Goal: Task Accomplishment & Management: Manage account settings

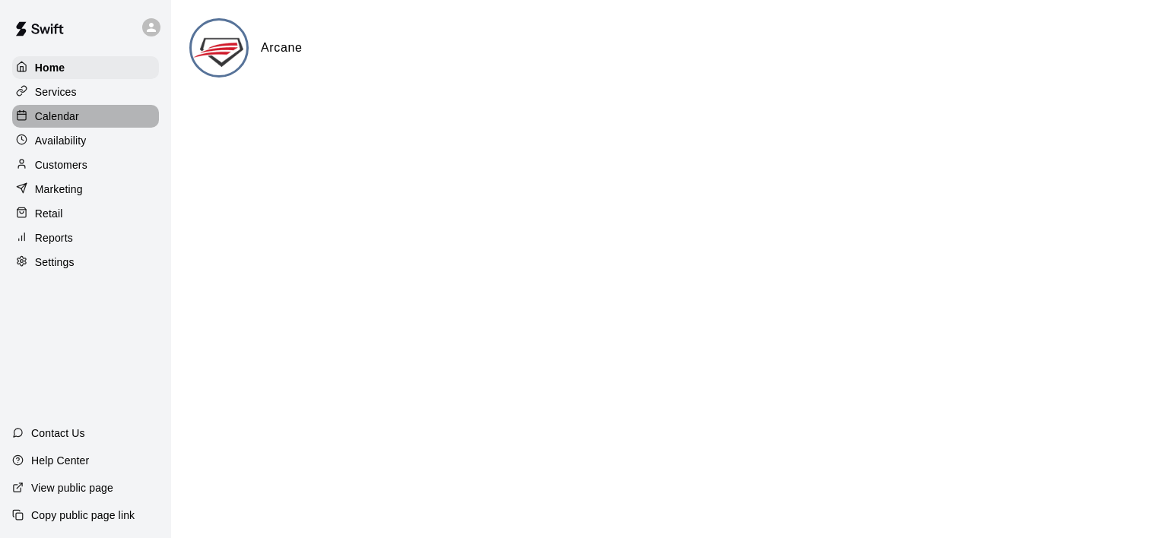
click at [54, 109] on div "Calendar" at bounding box center [85, 116] width 147 height 23
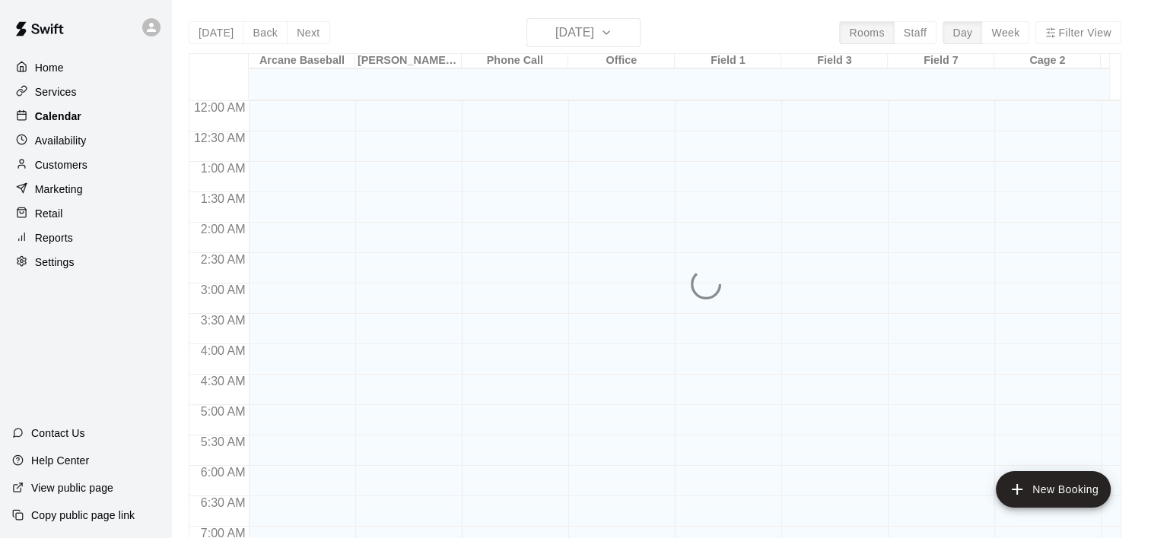
scroll to position [533, 0]
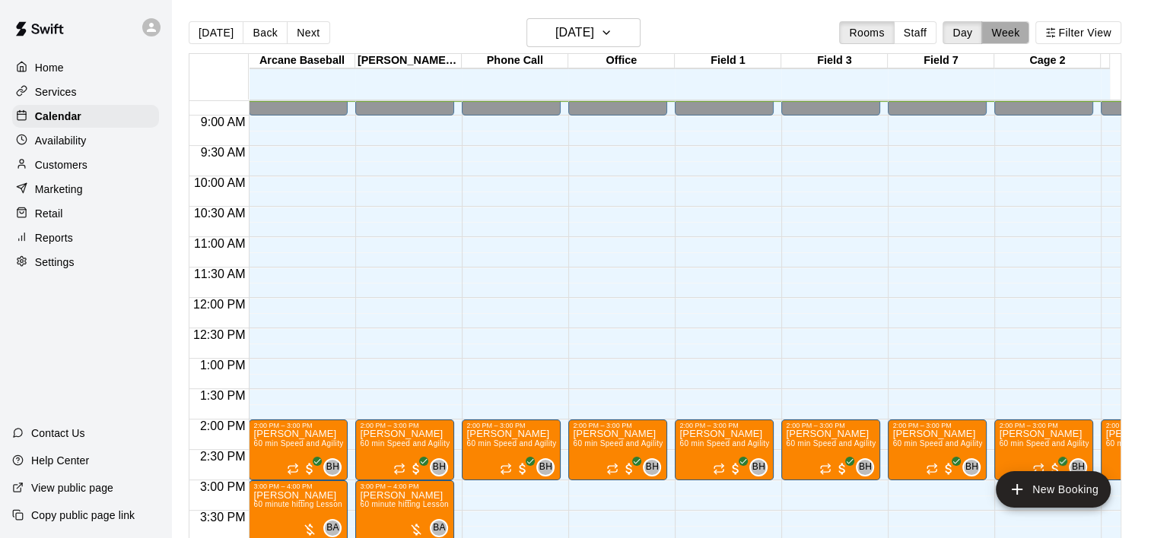
click at [1003, 23] on button "Week" at bounding box center [1005, 32] width 48 height 23
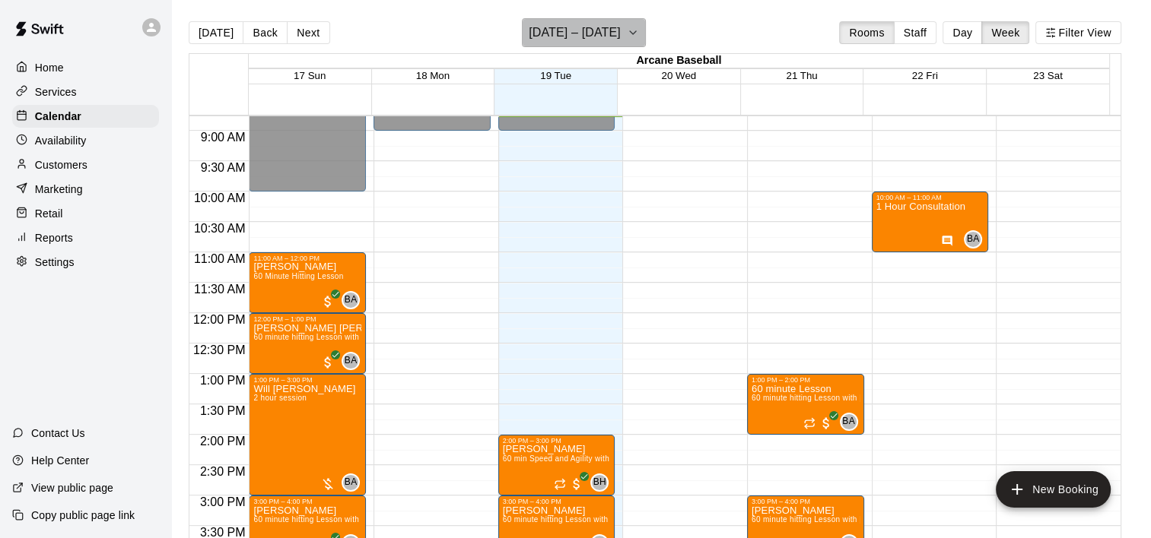
click at [636, 33] on icon "button" at bounding box center [633, 33] width 12 height 18
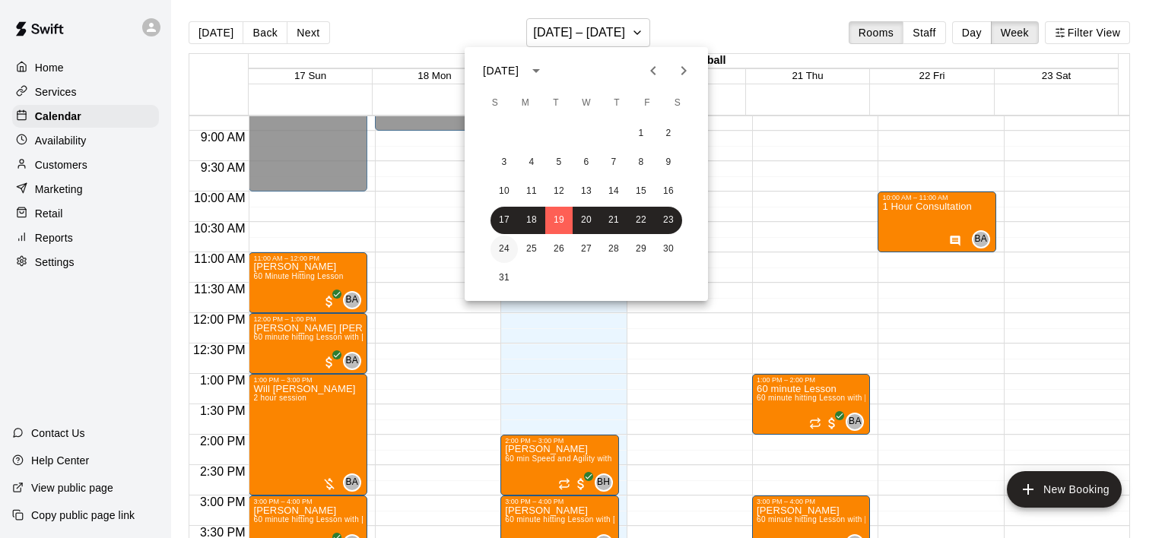
click at [502, 249] on button "24" at bounding box center [503, 249] width 27 height 27
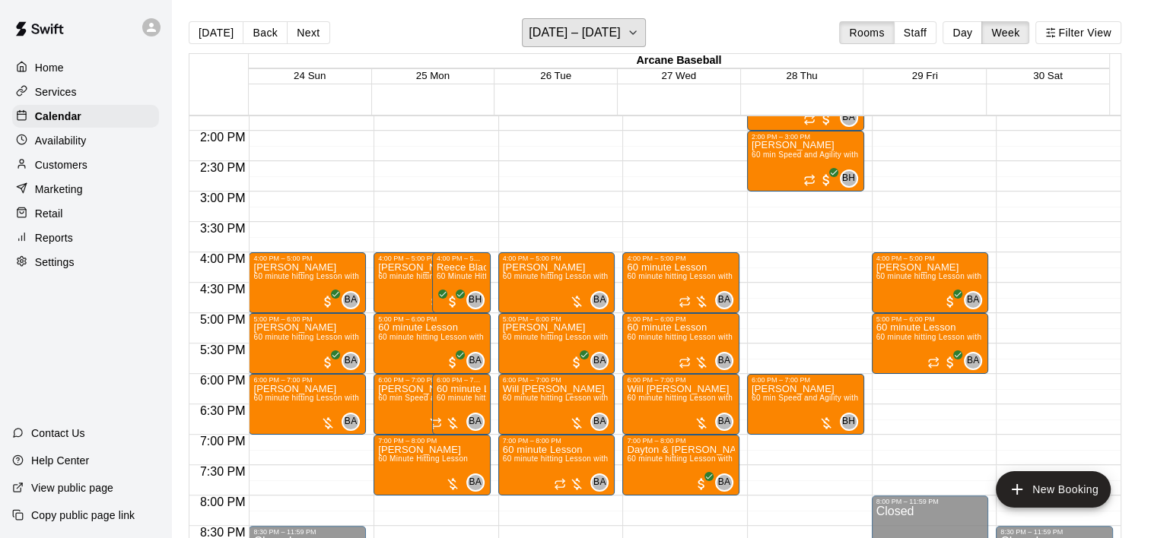
scroll to position [685, 0]
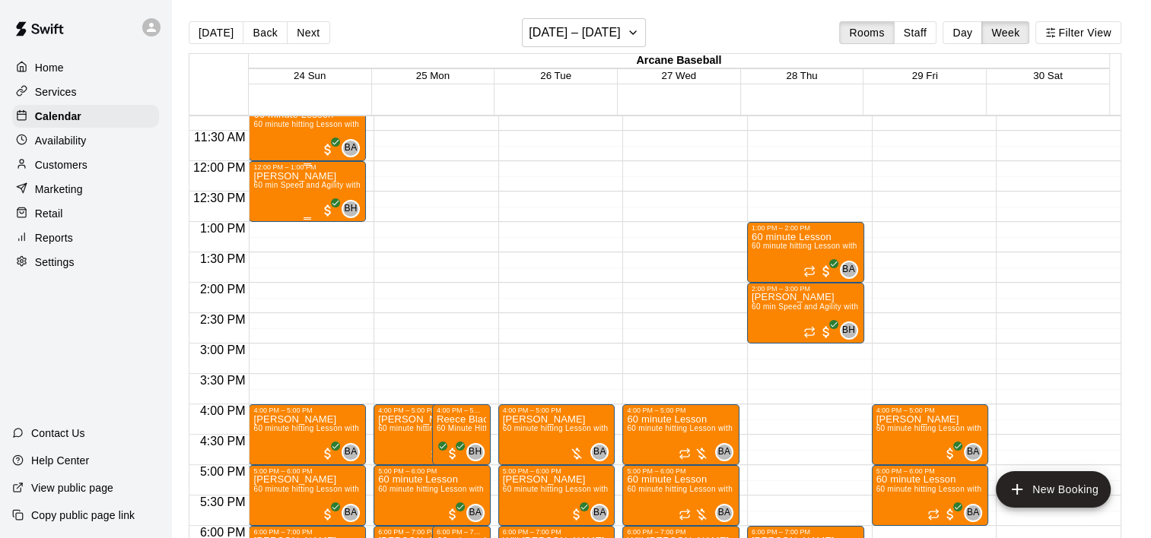
click at [301, 180] on div "[PERSON_NAME] 60 min Speed and Agility with [PERSON_NAME]" at bounding box center [307, 440] width 108 height 538
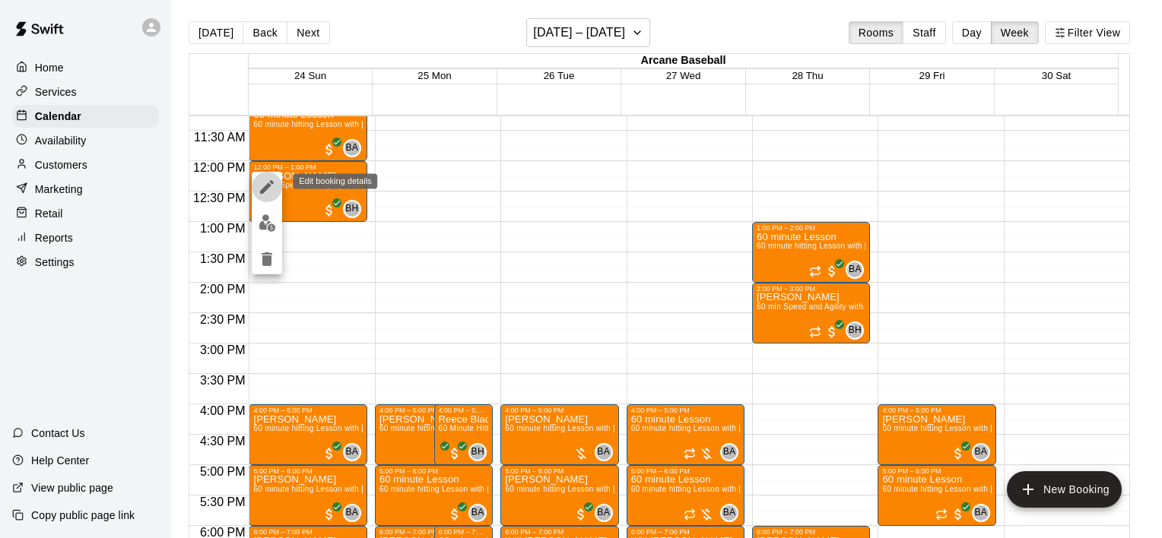
click at [263, 189] on icon "edit" at bounding box center [267, 187] width 14 height 14
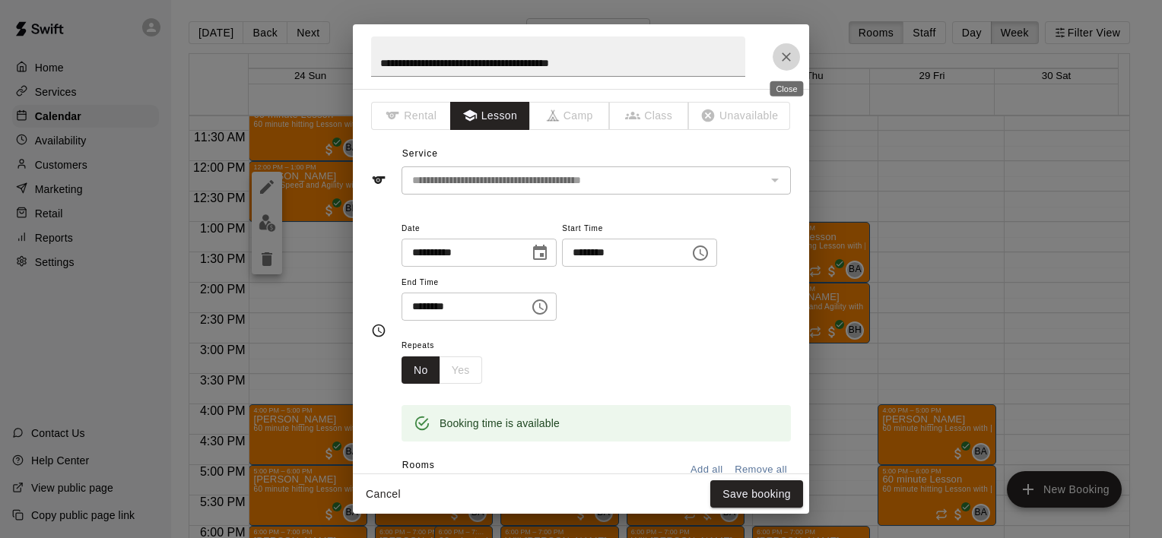
click at [785, 65] on button "Close" at bounding box center [786, 56] width 27 height 27
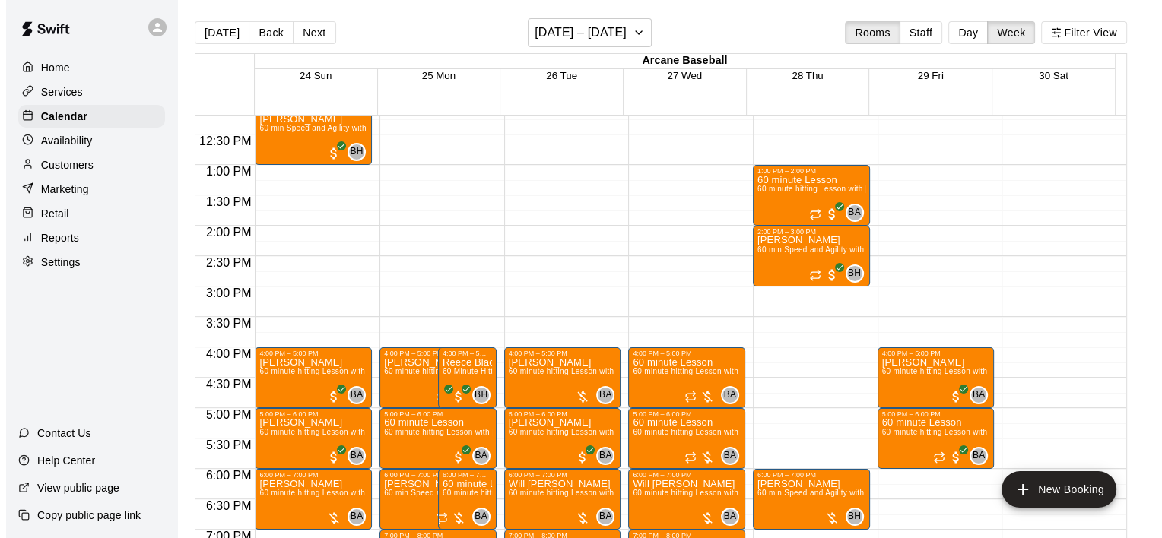
scroll to position [609, 0]
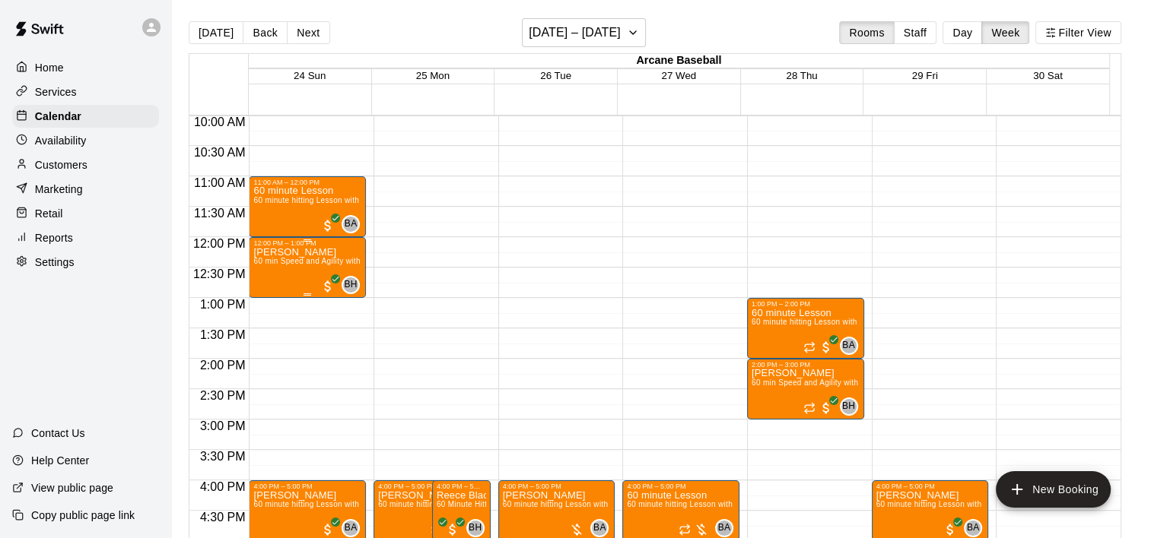
click at [279, 265] on span "60 min Speed and Agility with [PERSON_NAME]" at bounding box center [340, 261] width 175 height 8
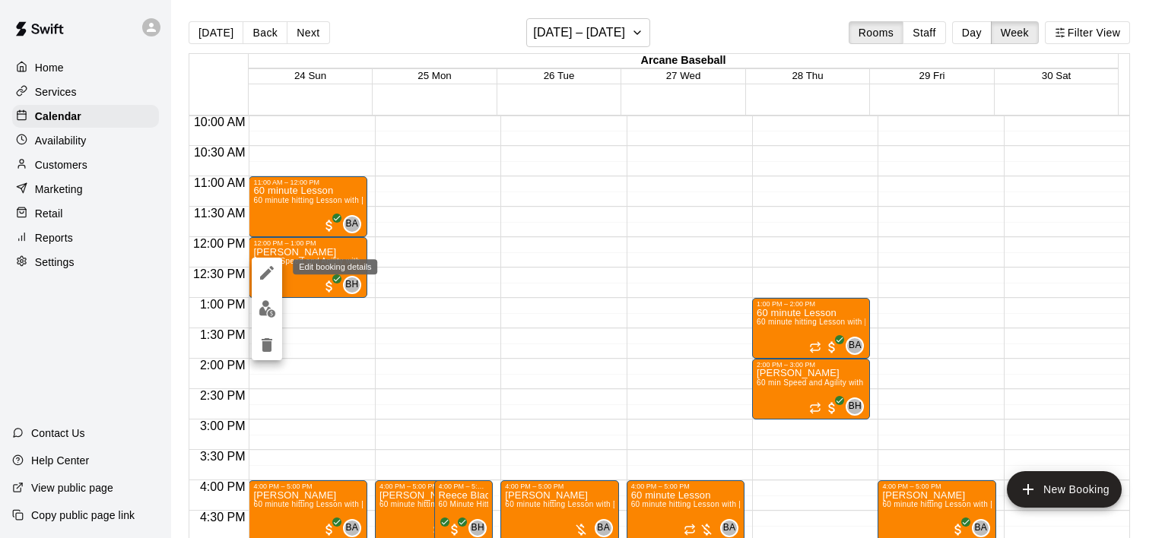
click at [272, 268] on icon "edit" at bounding box center [267, 273] width 14 height 14
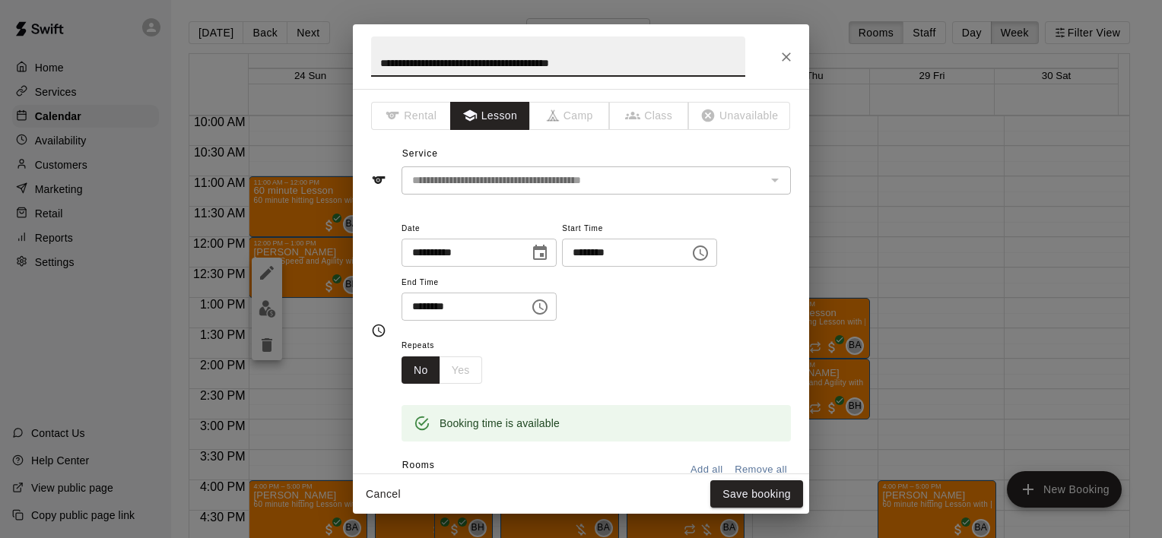
click at [549, 256] on icon "Choose date, selected date is Aug 24, 2025" at bounding box center [540, 253] width 18 height 18
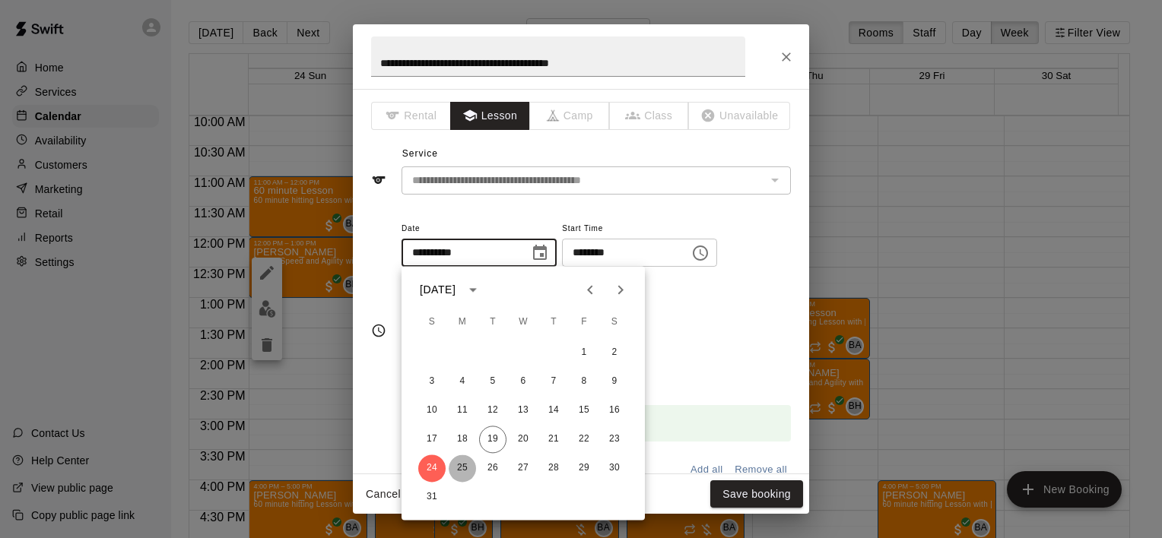
click at [459, 468] on button "25" at bounding box center [462, 468] width 27 height 27
type input "**********"
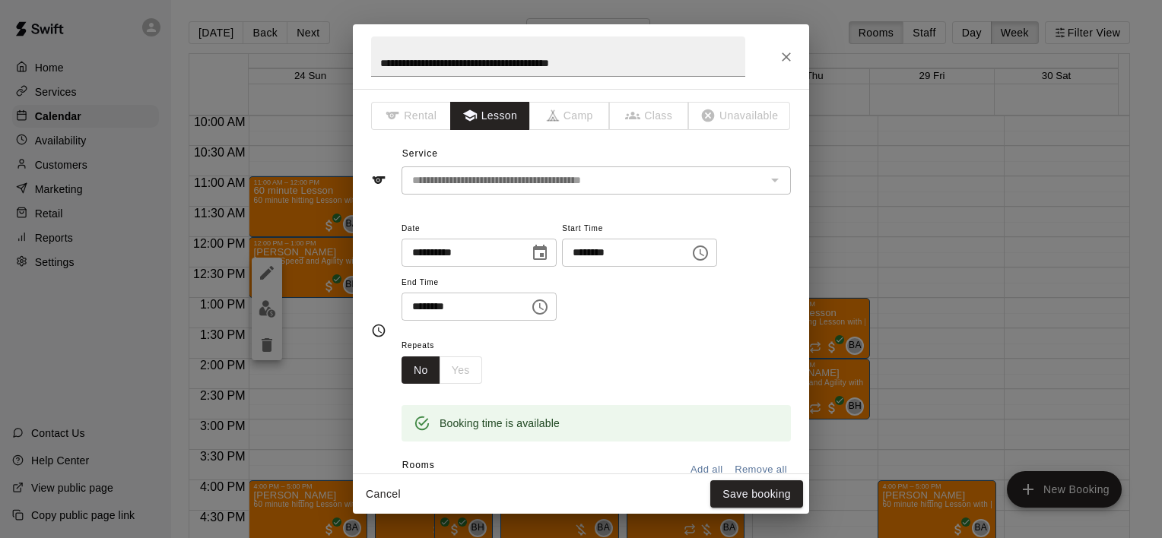
click at [709, 251] on icon "Choose time, selected time is 12:00 PM" at bounding box center [700, 253] width 18 height 18
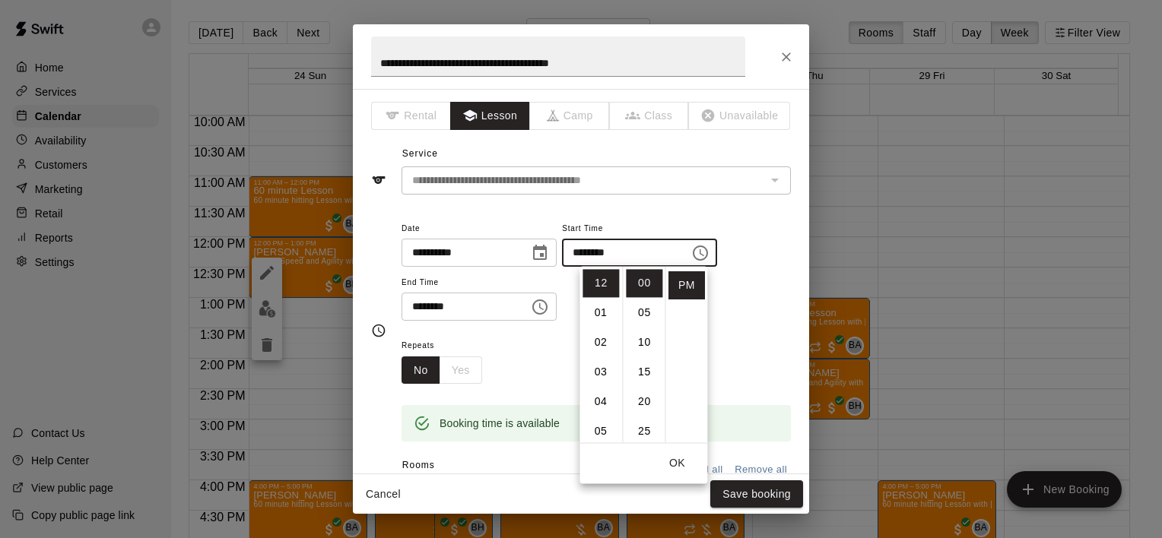
scroll to position [76, 0]
click at [605, 358] on li "05" at bounding box center [601, 355] width 37 height 28
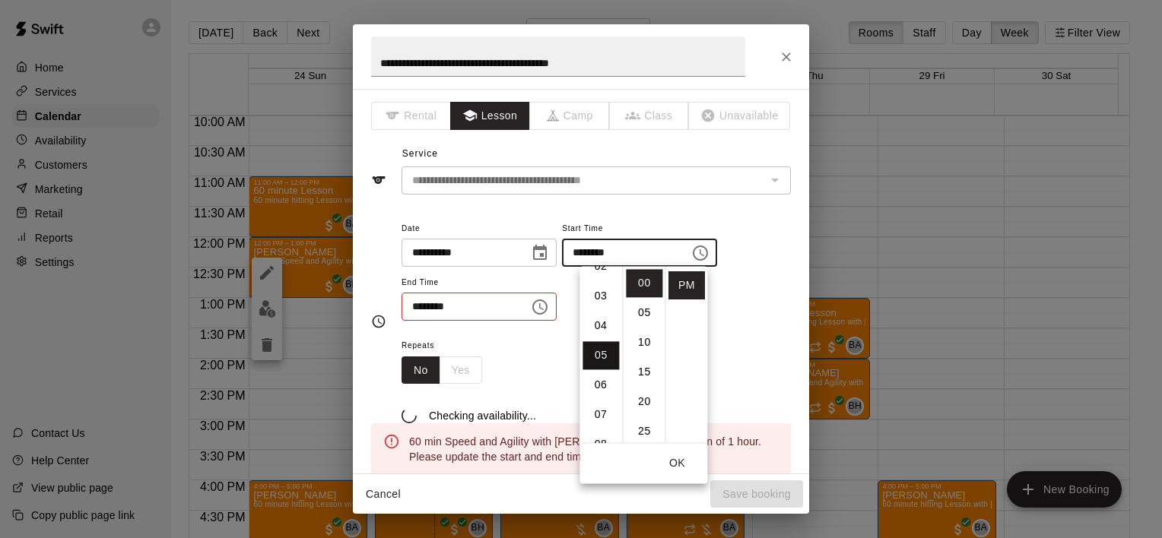
type input "********"
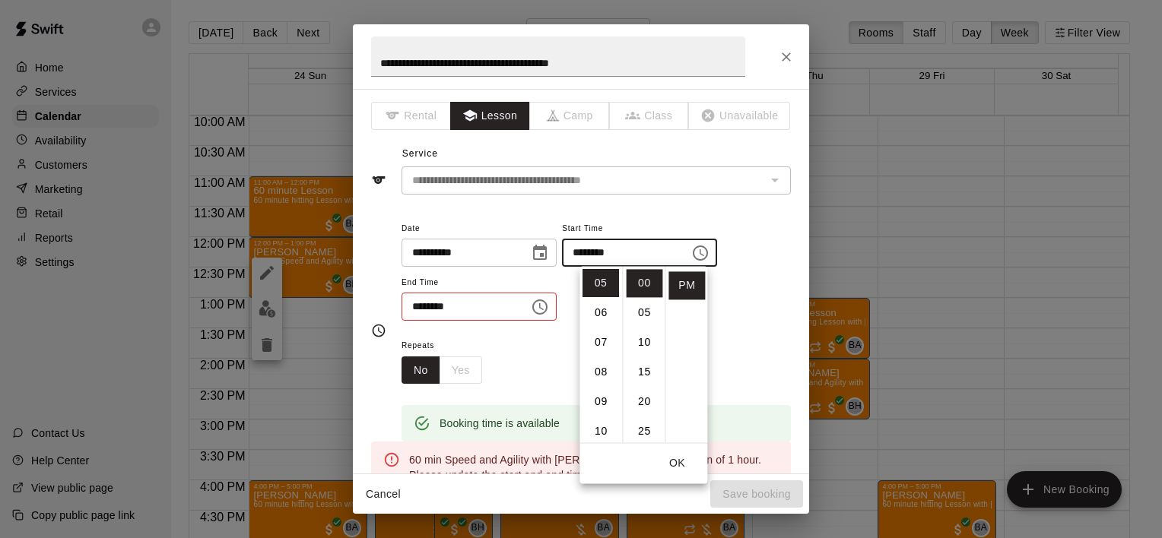
click at [461, 306] on input "********" at bounding box center [460, 307] width 117 height 28
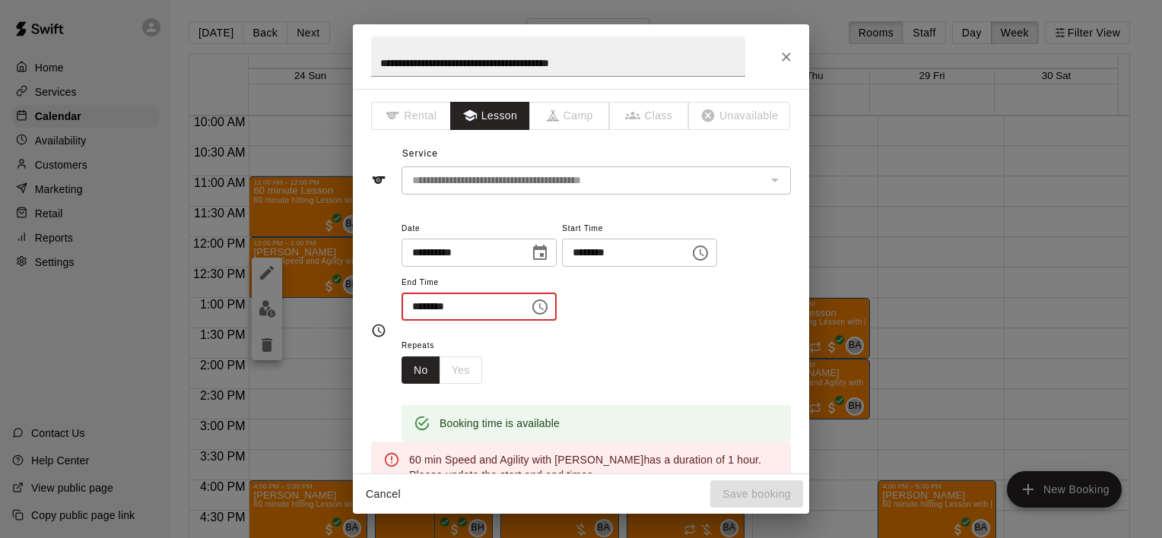
click at [461, 306] on input "********" at bounding box center [460, 307] width 117 height 28
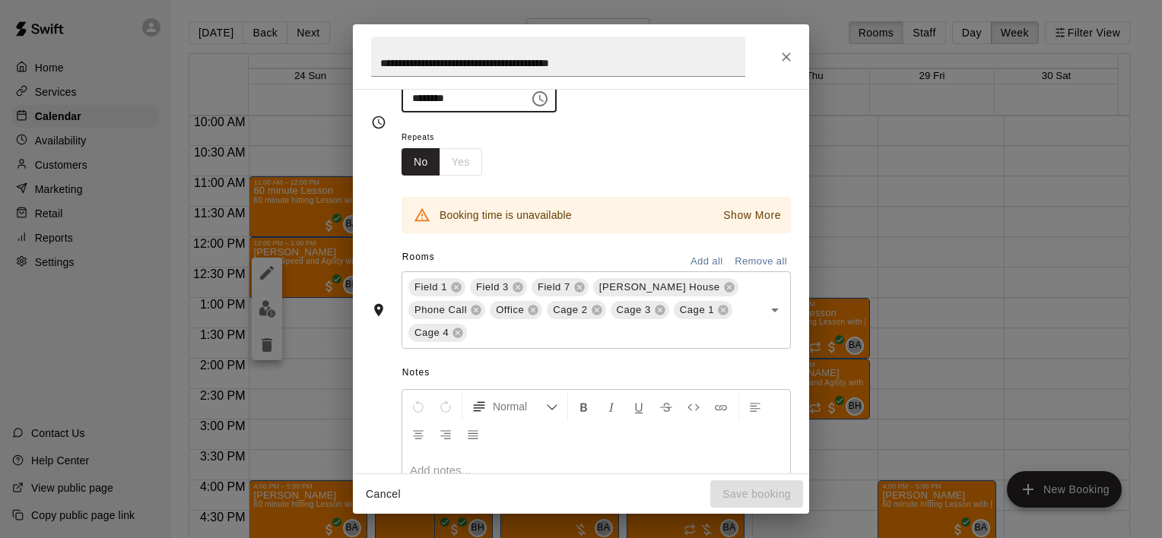
scroll to position [228, 0]
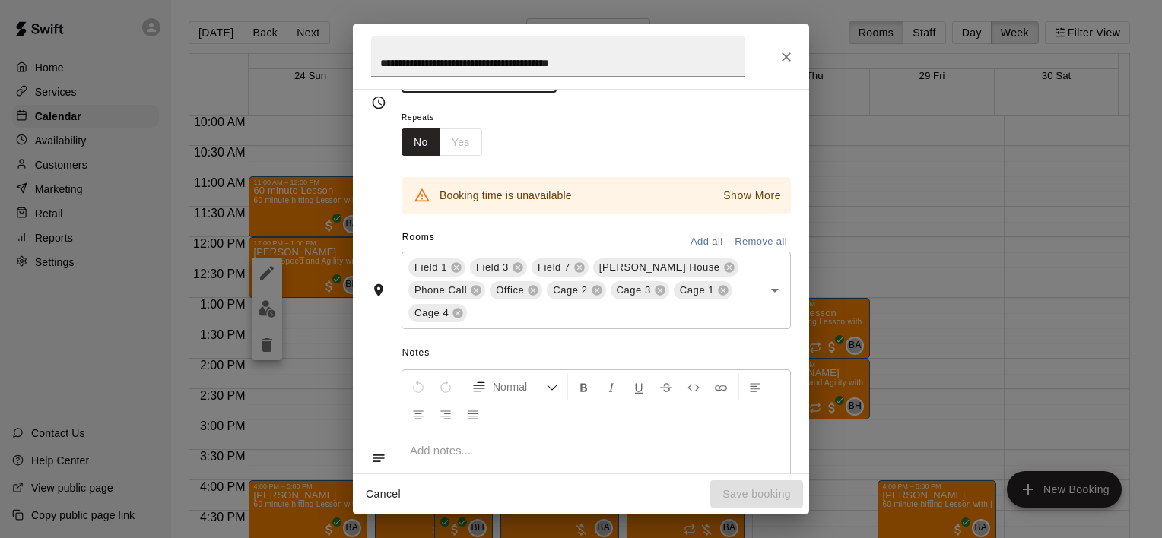
type input "********"
click at [738, 234] on button "Remove all" at bounding box center [761, 242] width 60 height 24
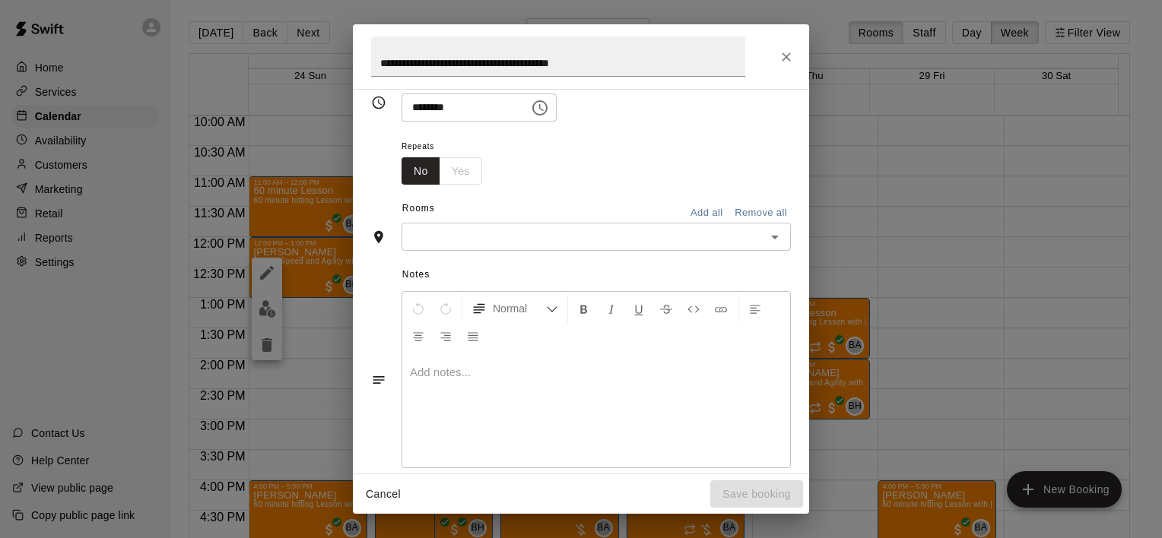
click at [770, 233] on icon "Open" at bounding box center [775, 237] width 18 height 18
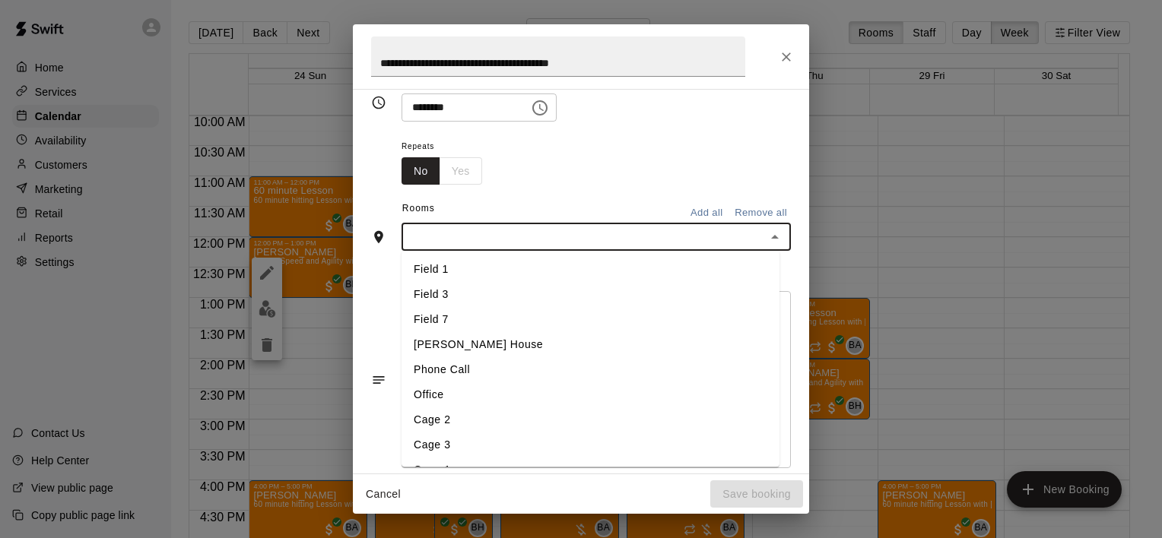
click at [706, 320] on li "Field 7" at bounding box center [591, 320] width 378 height 25
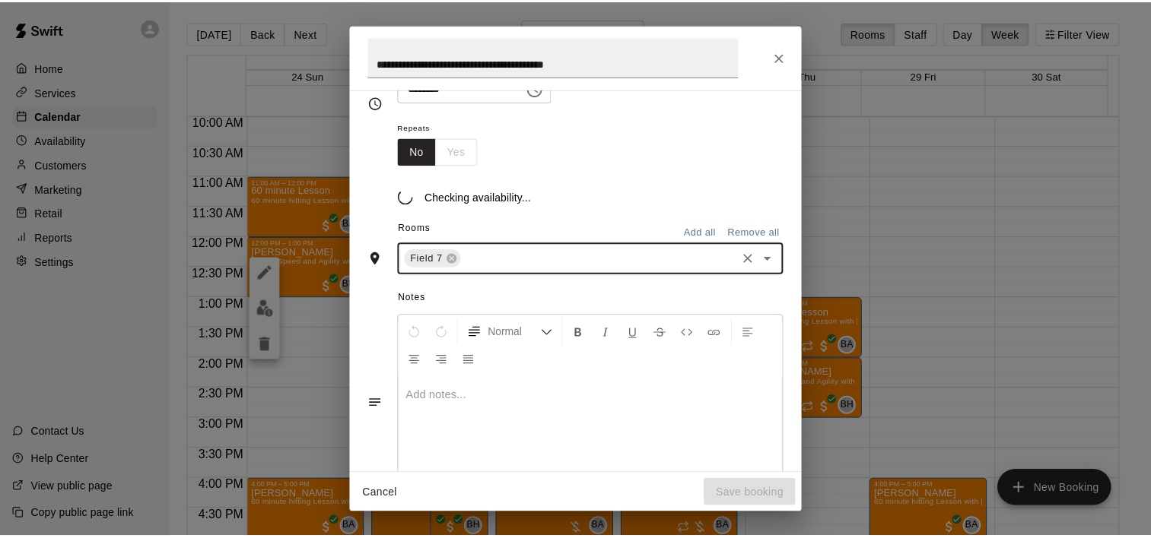
scroll to position [228, 0]
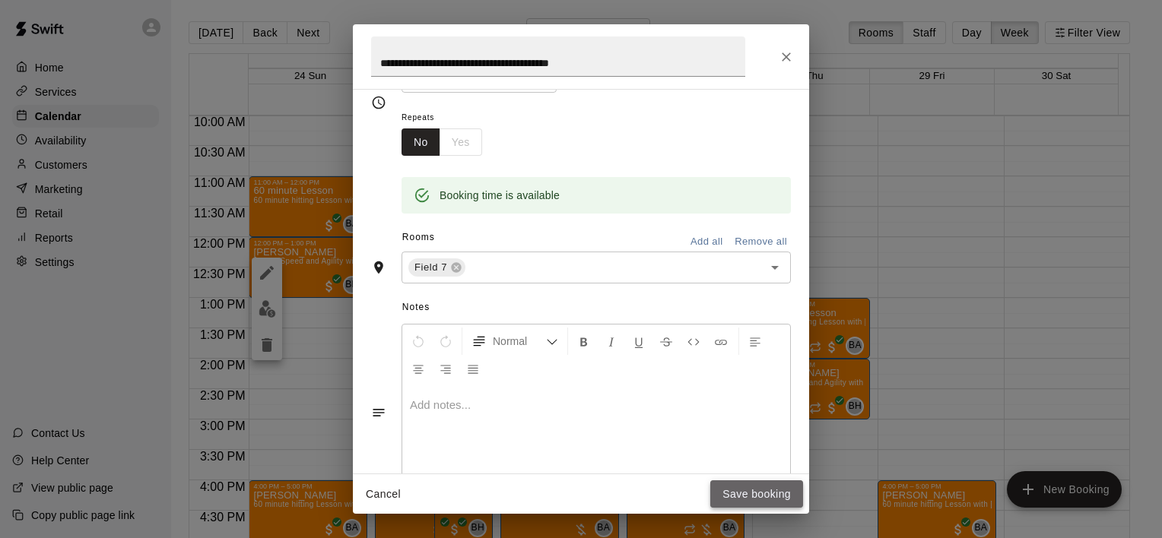
click at [765, 490] on button "Save booking" at bounding box center [756, 495] width 93 height 28
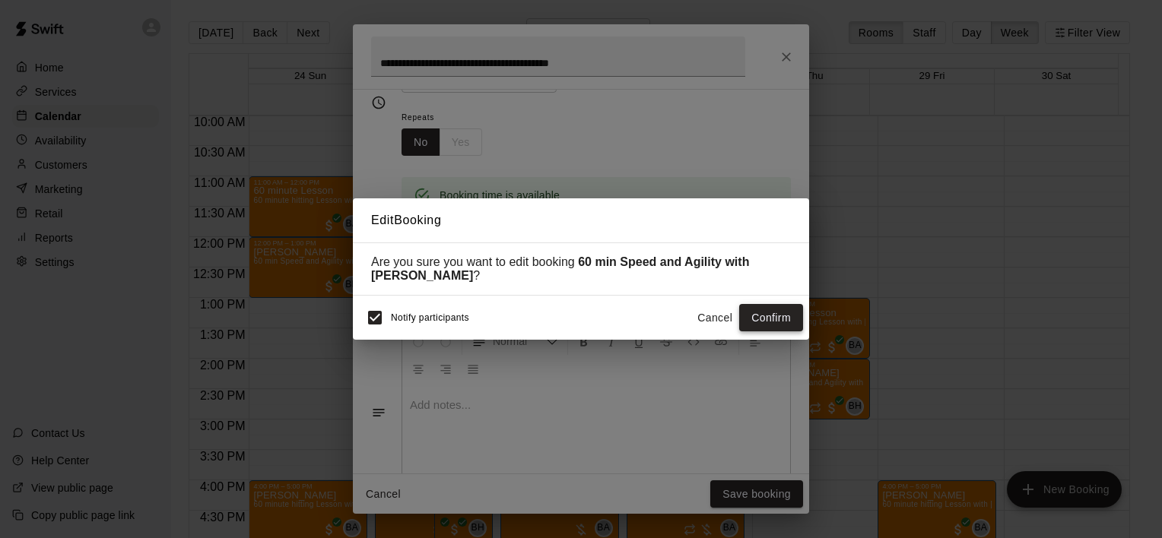
click at [767, 314] on button "Confirm" at bounding box center [771, 318] width 64 height 28
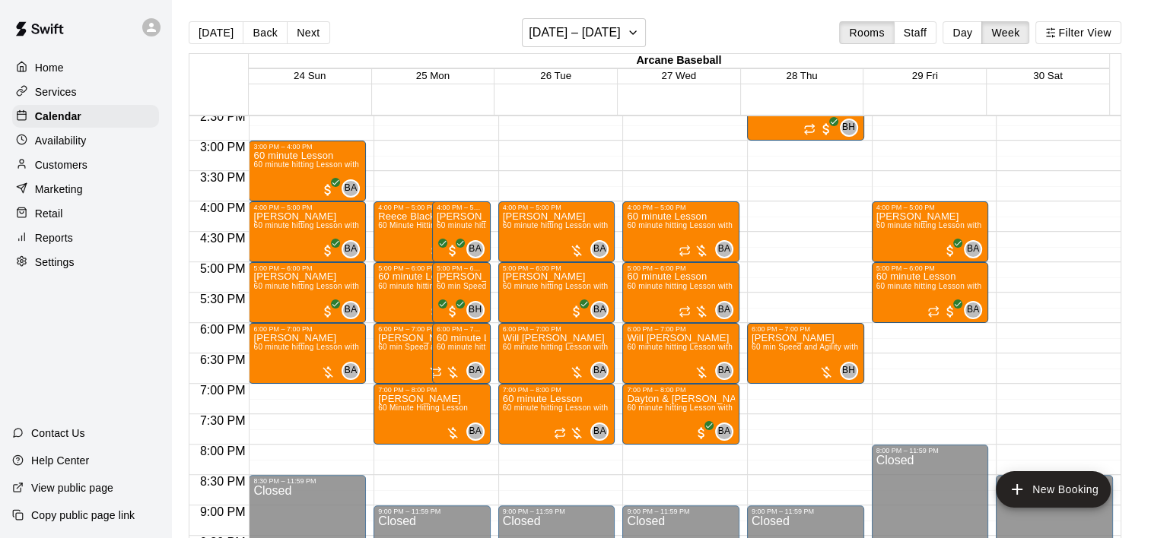
scroll to position [913, 0]
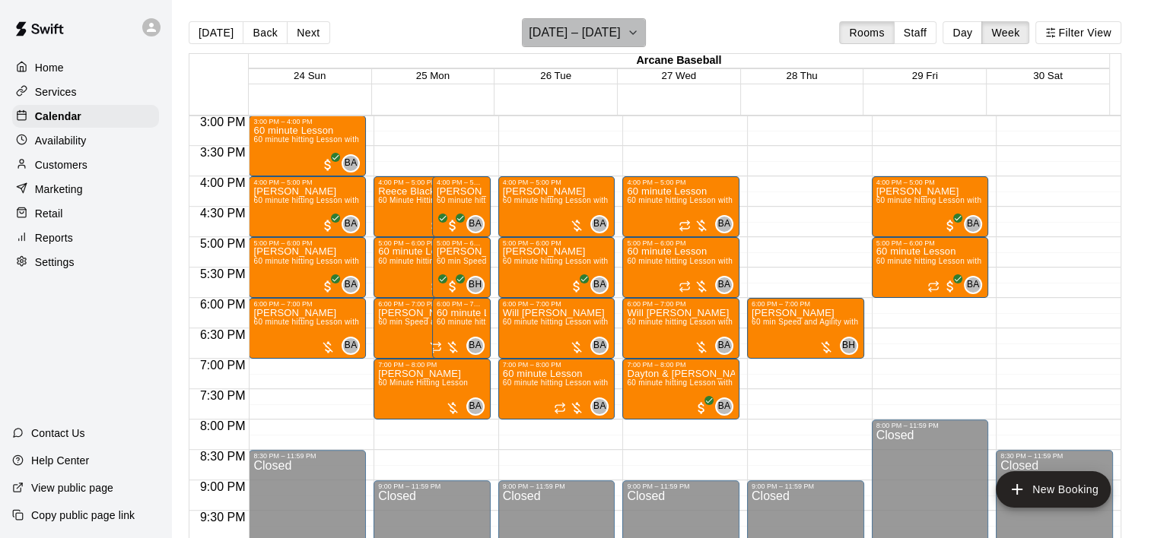
click at [636, 33] on icon "button" at bounding box center [633, 33] width 12 height 18
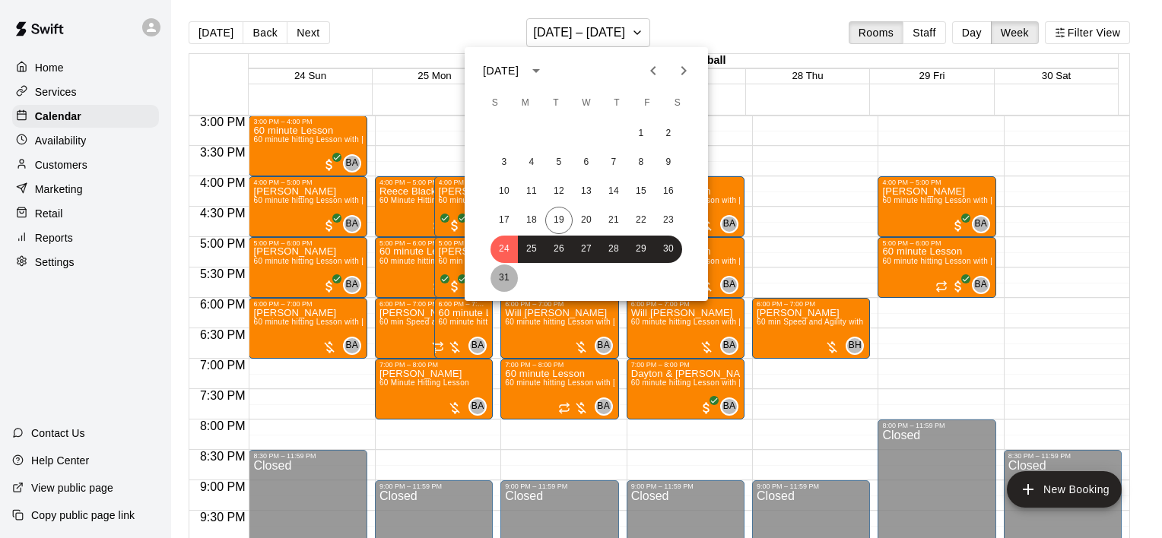
click at [505, 280] on button "31" at bounding box center [503, 278] width 27 height 27
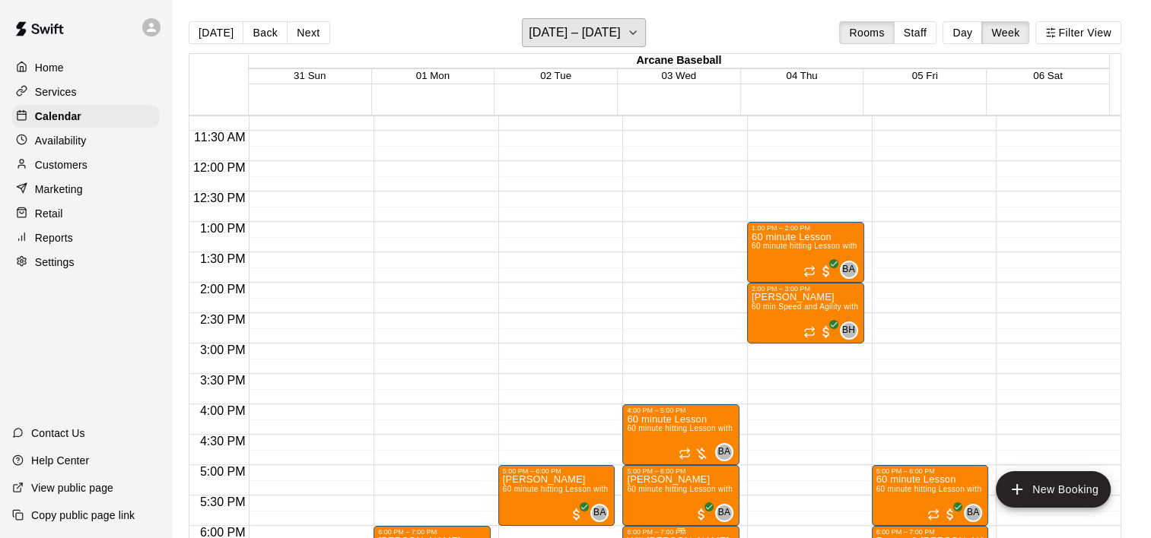
scroll to position [457, 0]
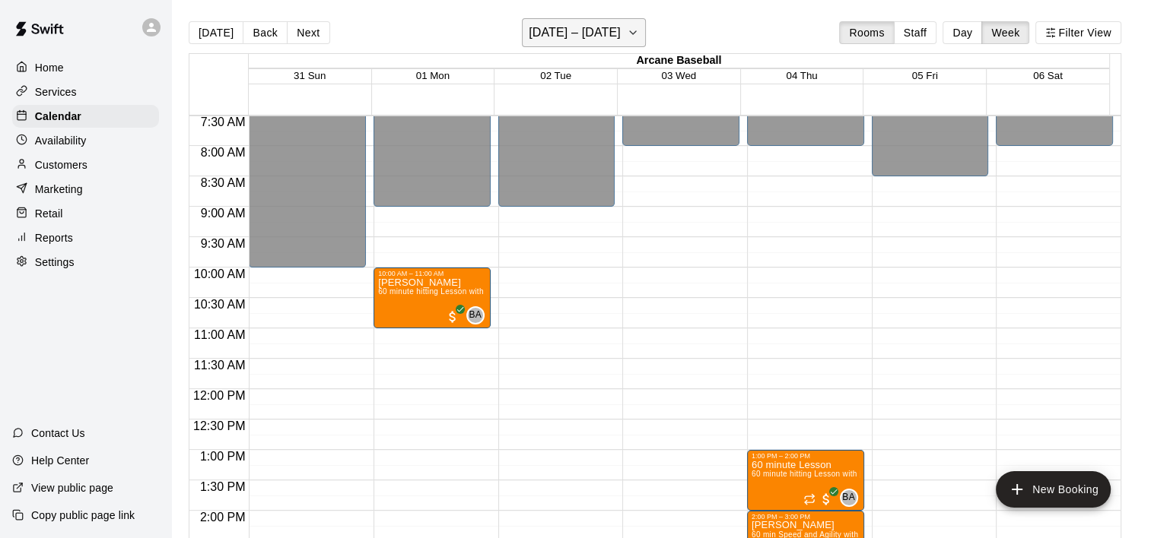
click at [639, 30] on icon "button" at bounding box center [633, 33] width 12 height 18
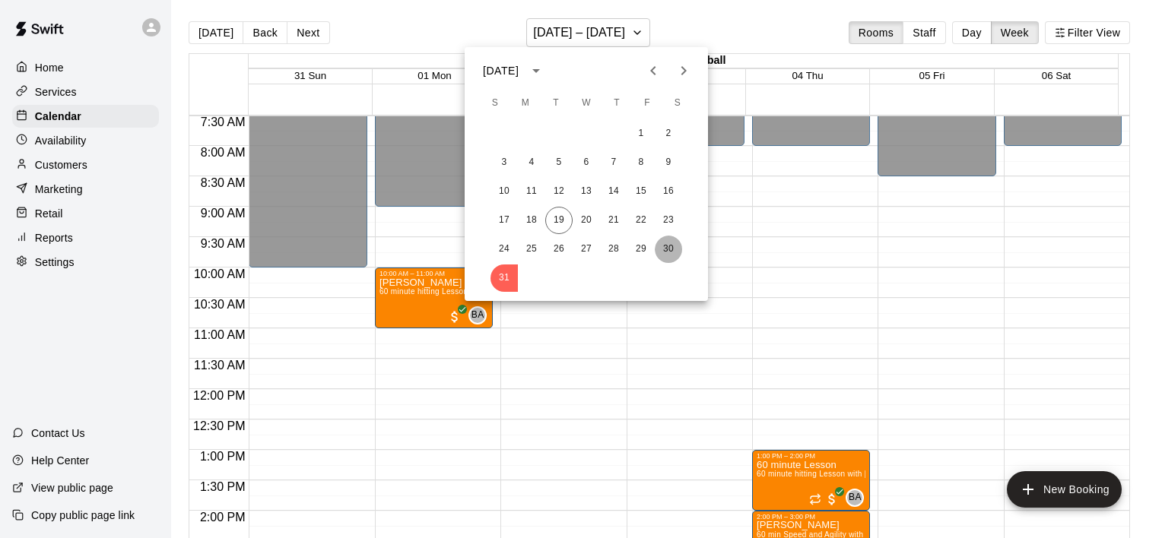
click at [675, 252] on button "30" at bounding box center [668, 249] width 27 height 27
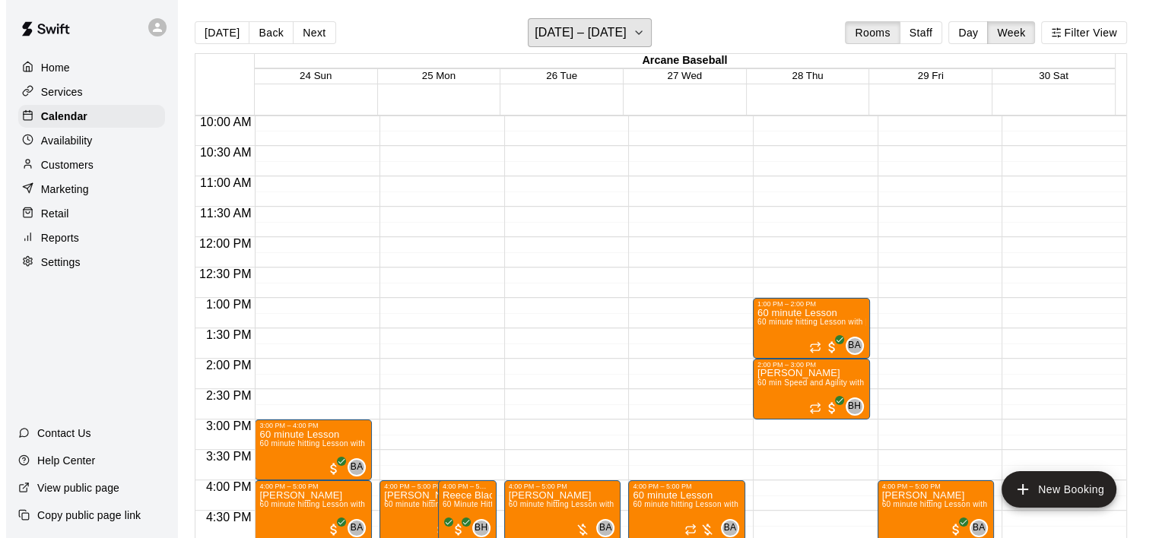
scroll to position [685, 0]
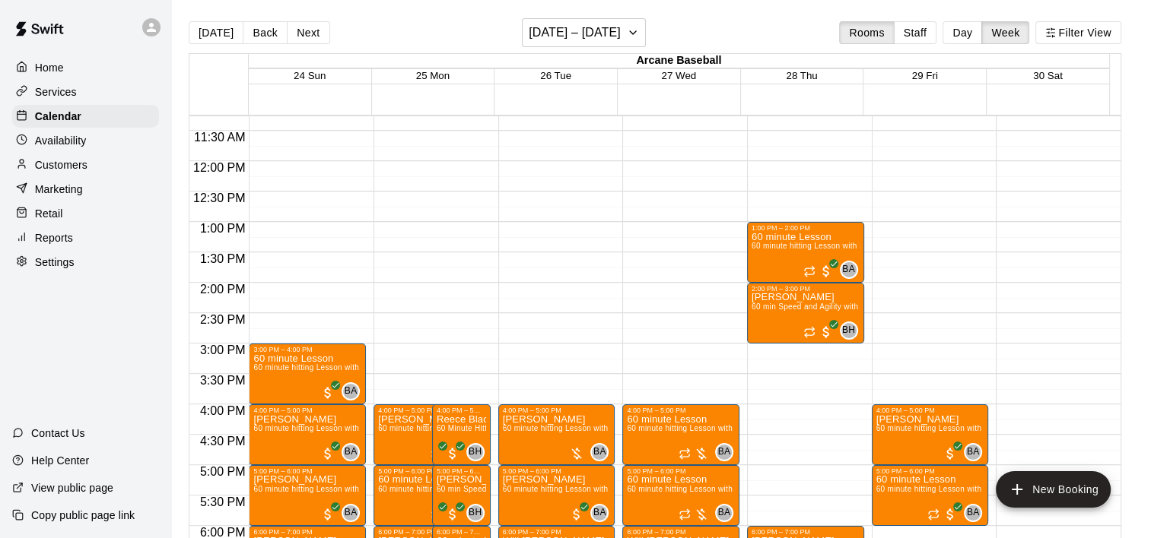
click at [1031, 354] on div "12:00 AM – 8:00 AM Closed 8:30 PM – 11:59 PM Closed" at bounding box center [1053, 161] width 117 height 1460
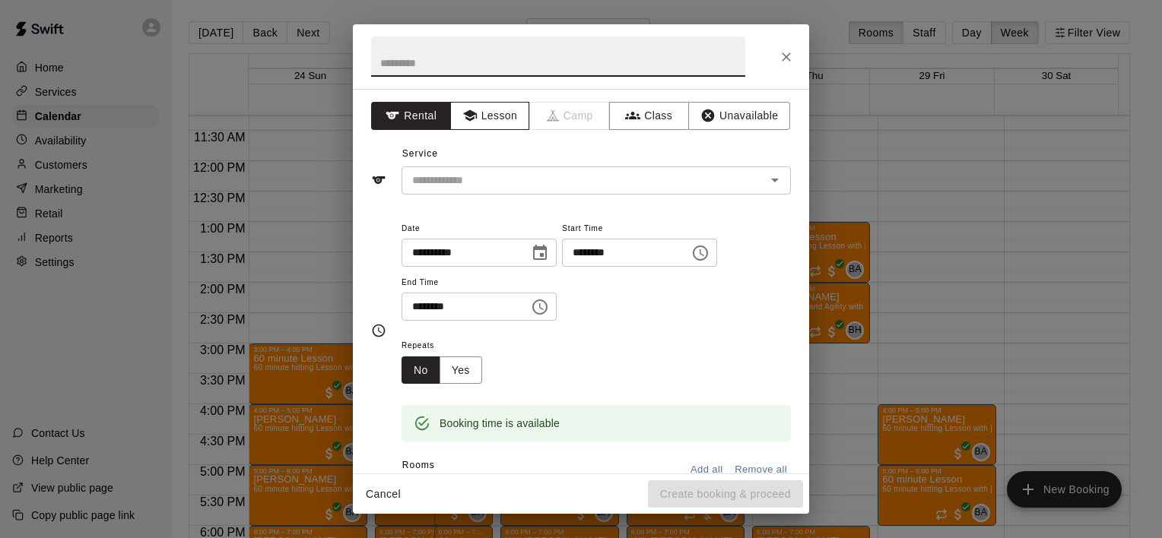
click at [506, 114] on button "Lesson" at bounding box center [490, 116] width 80 height 28
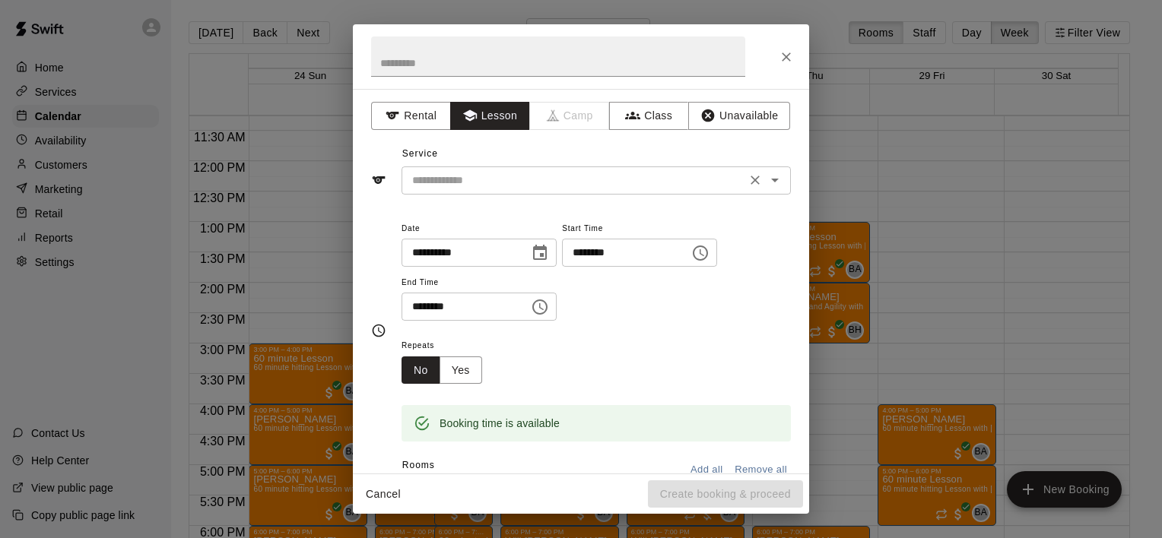
click at [766, 175] on icon "Open" at bounding box center [775, 180] width 18 height 18
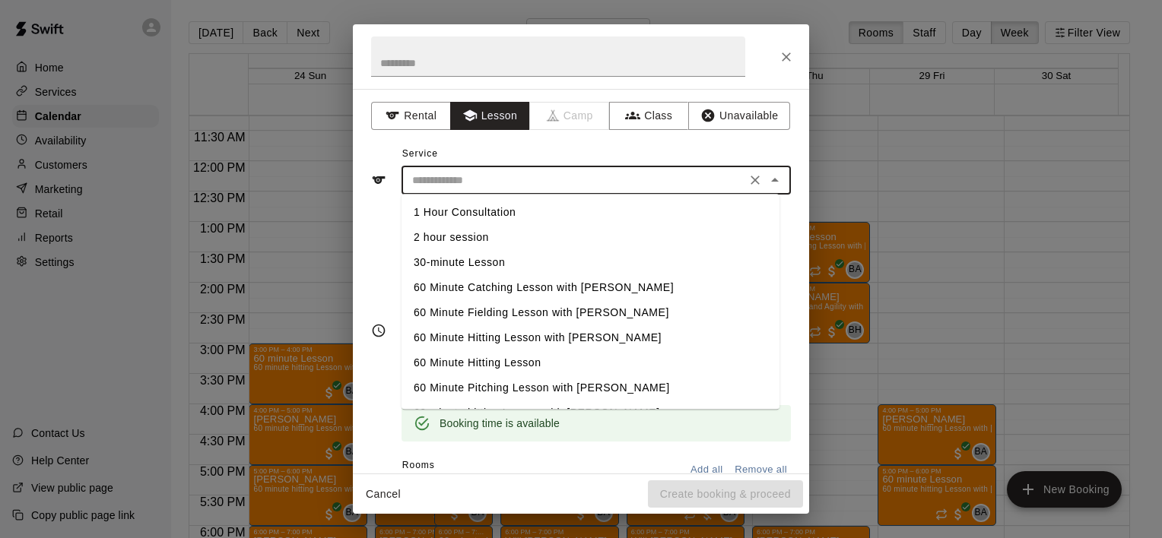
scroll to position [76, 0]
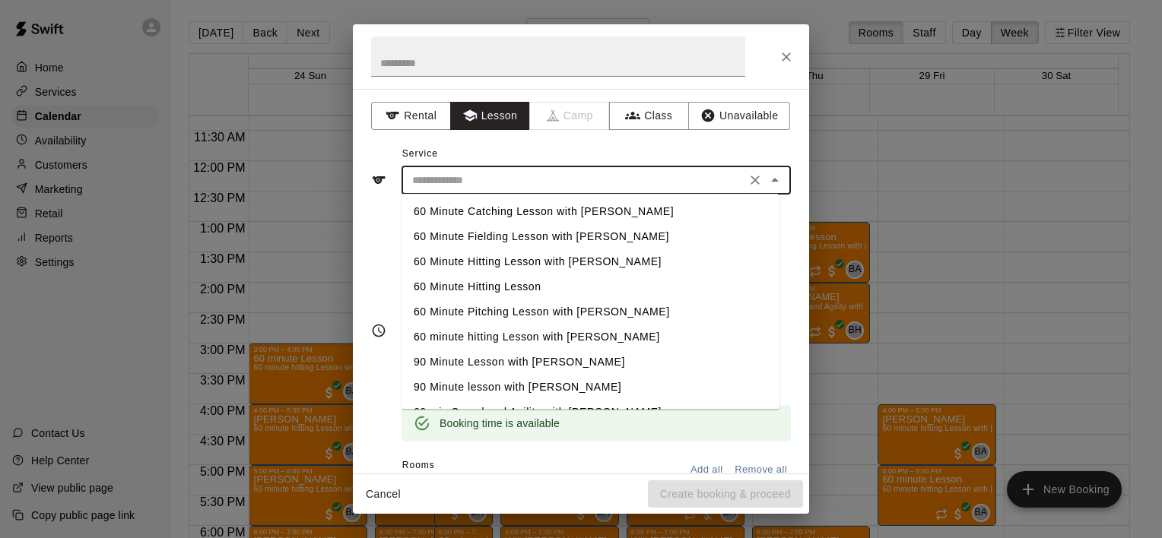
click at [643, 330] on li "60 minute hitting Lesson with [PERSON_NAME]" at bounding box center [591, 337] width 378 height 25
type input "**********"
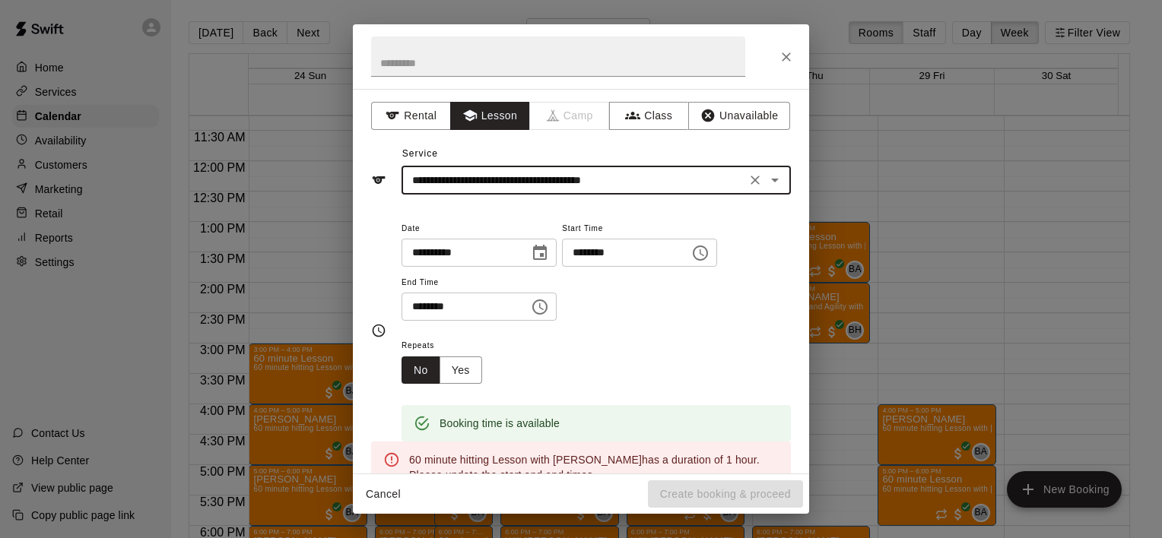
click at [549, 306] on icon "Choose time, selected time is 3:30 PM" at bounding box center [540, 307] width 18 height 18
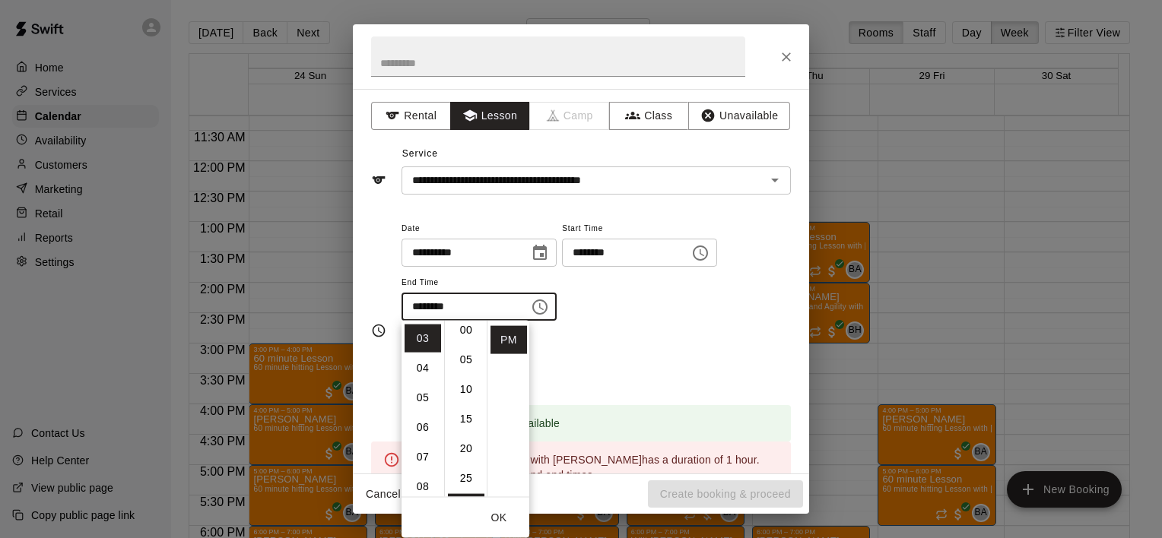
scroll to position [0, 0]
click at [466, 335] on li "00" at bounding box center [466, 338] width 37 height 28
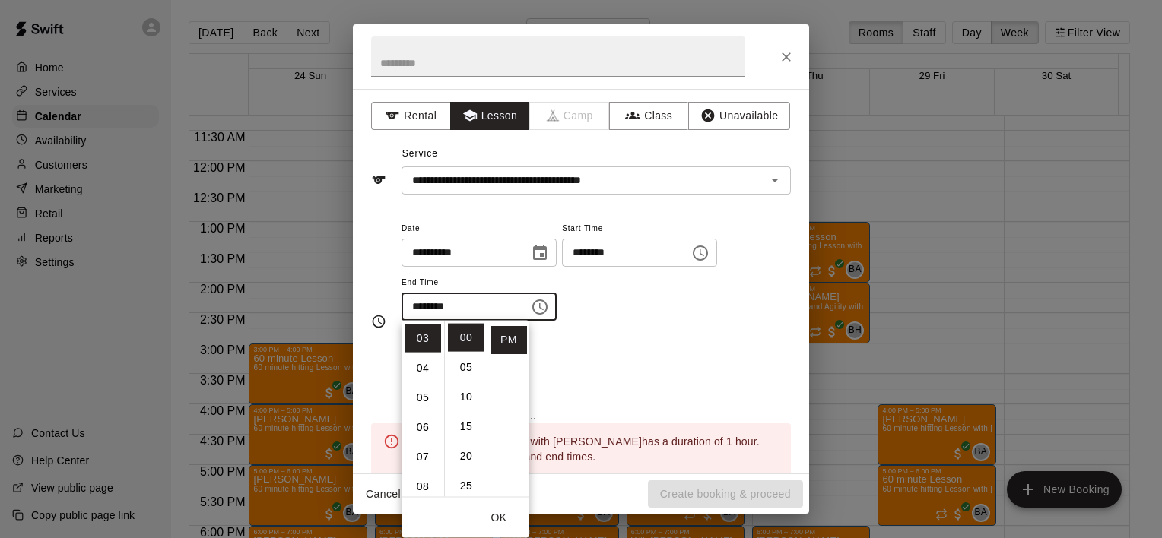
click at [600, 373] on div "Repeats No Yes" at bounding box center [596, 360] width 389 height 48
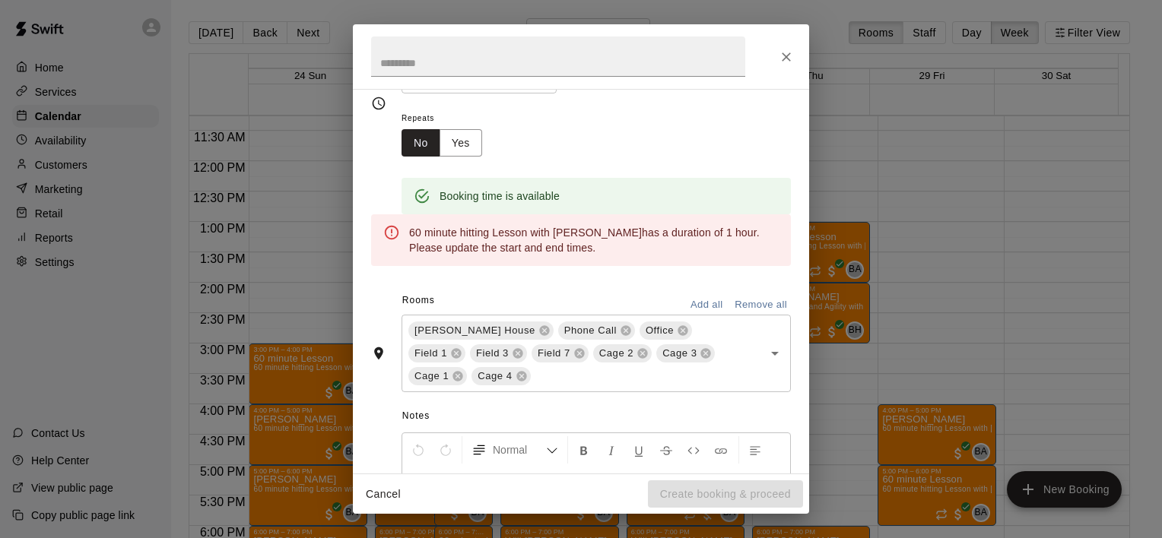
scroll to position [228, 0]
click at [734, 300] on button "Remove all" at bounding box center [761, 305] width 60 height 24
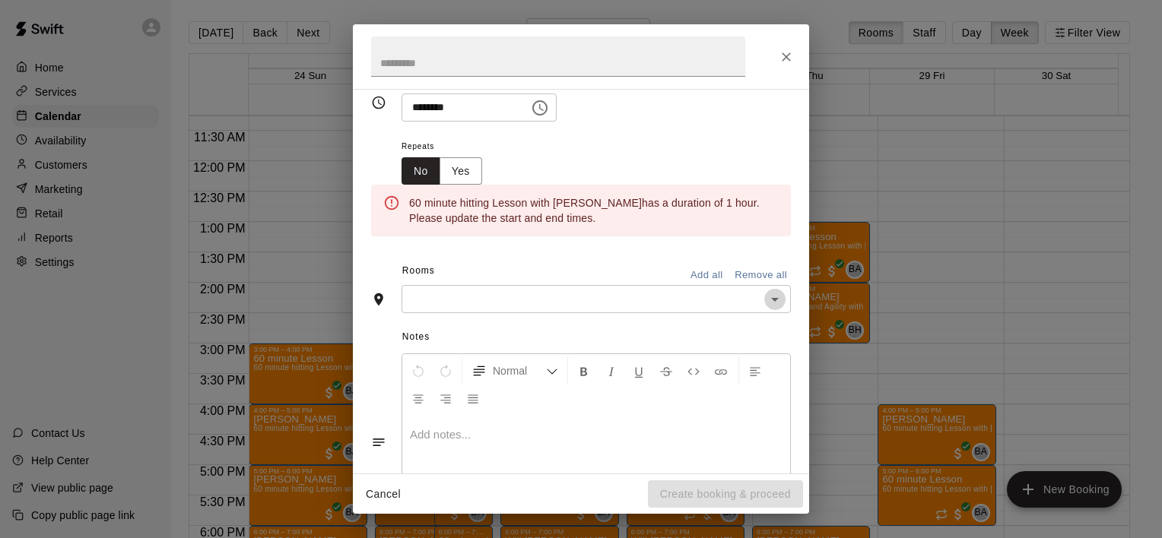
click at [766, 298] on icon "Open" at bounding box center [775, 299] width 18 height 18
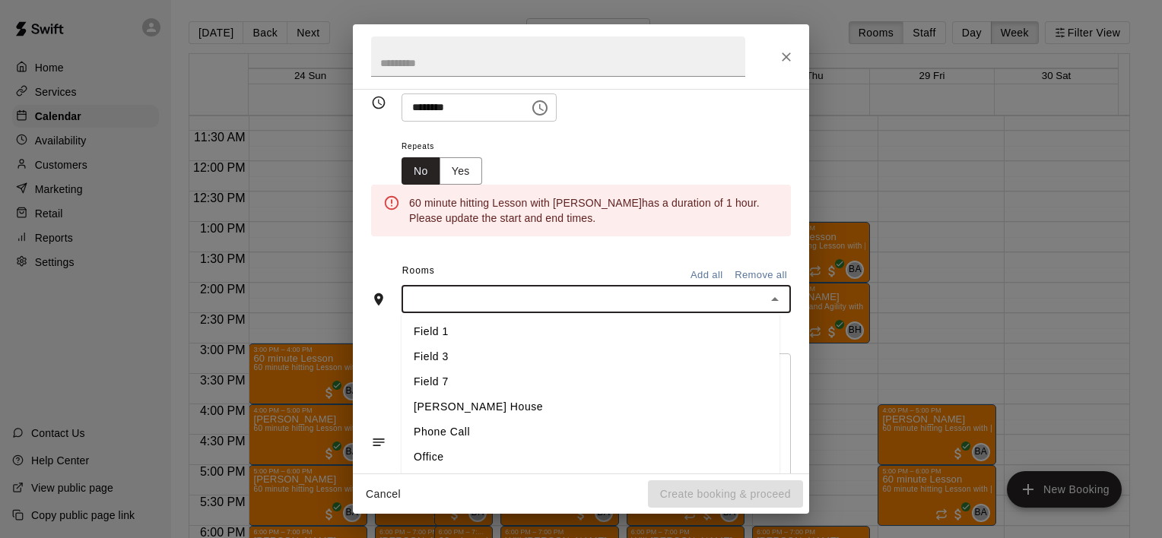
click at [639, 337] on li "Field 1" at bounding box center [591, 332] width 378 height 25
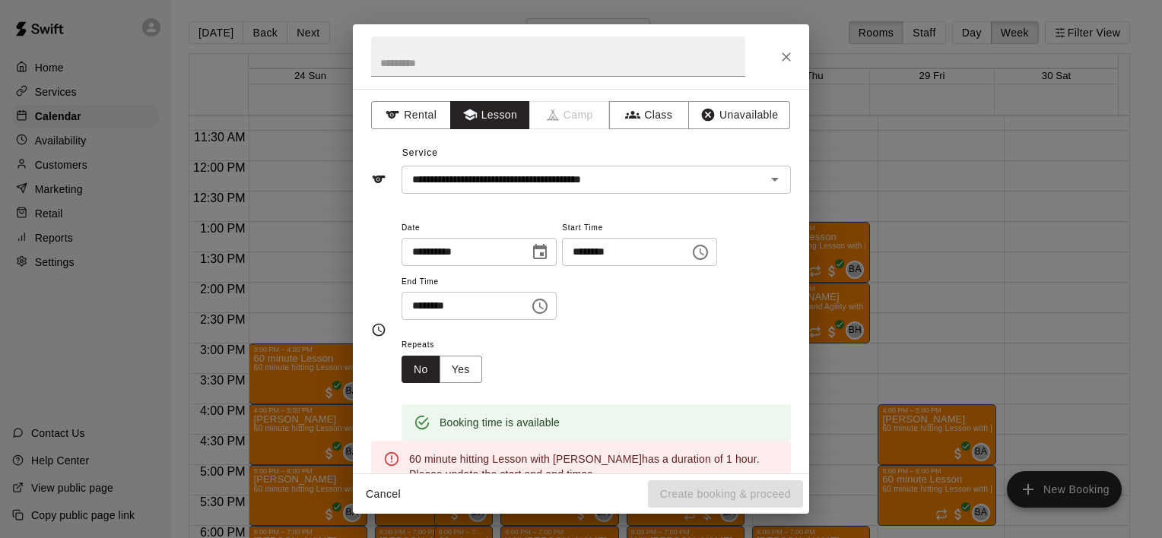
scroll to position [0, 0]
click at [549, 307] on icon "Choose time, selected time is 3:00 PM" at bounding box center [540, 307] width 18 height 18
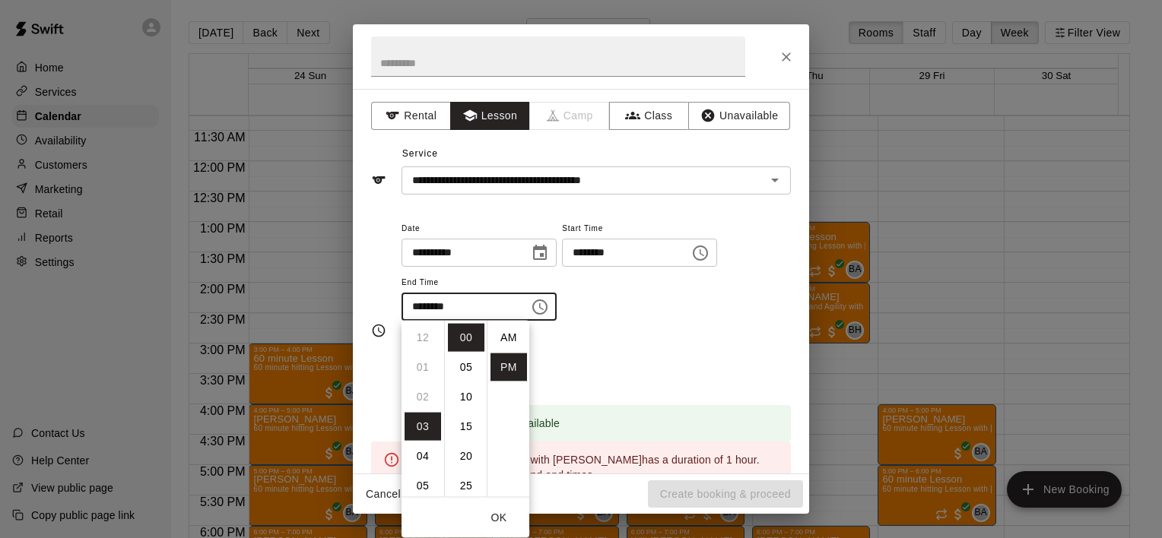
scroll to position [27, 0]
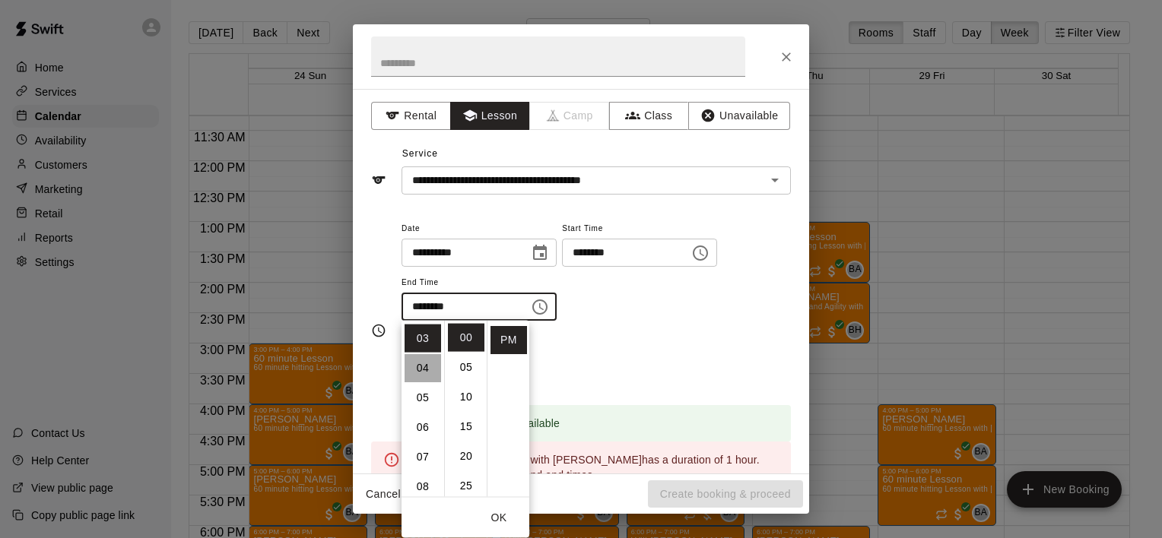
click at [417, 371] on li "04" at bounding box center [423, 368] width 37 height 28
type input "********"
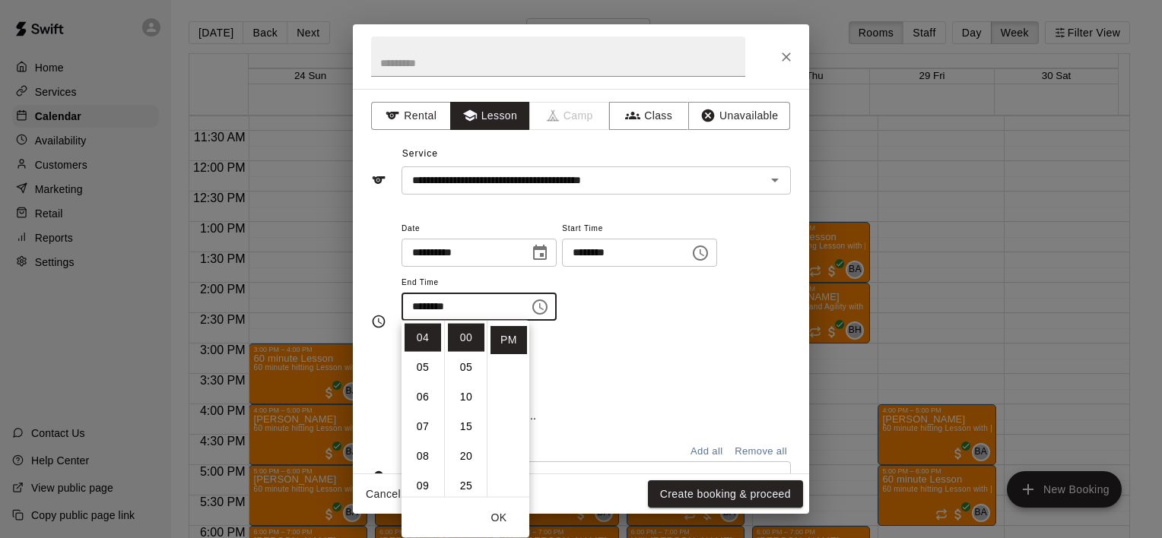
click at [706, 487] on button "Create booking & proceed" at bounding box center [725, 495] width 155 height 28
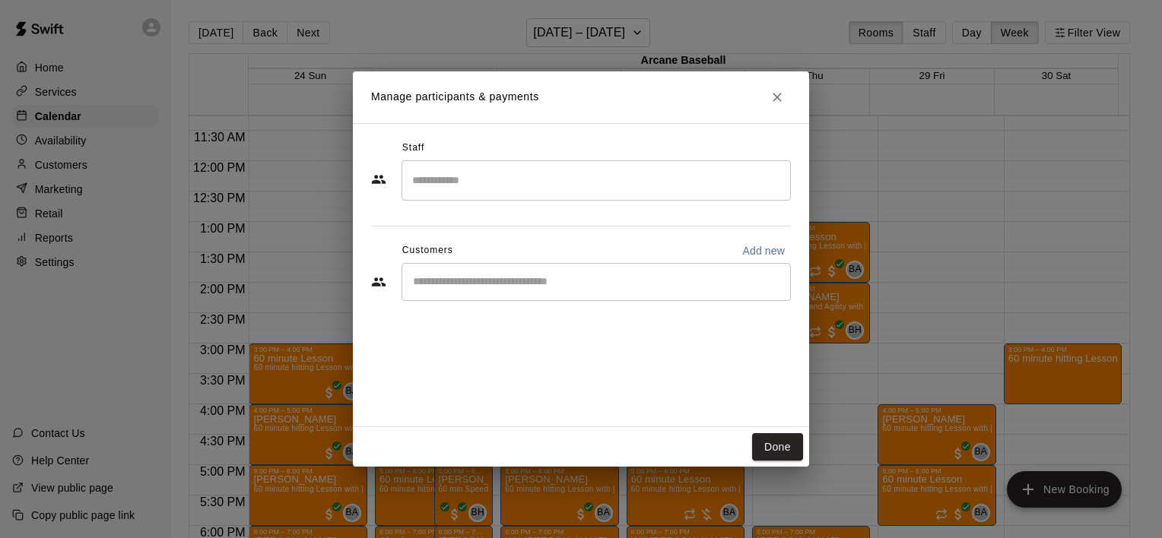
click at [523, 186] on input "Search staff" at bounding box center [596, 180] width 376 height 27
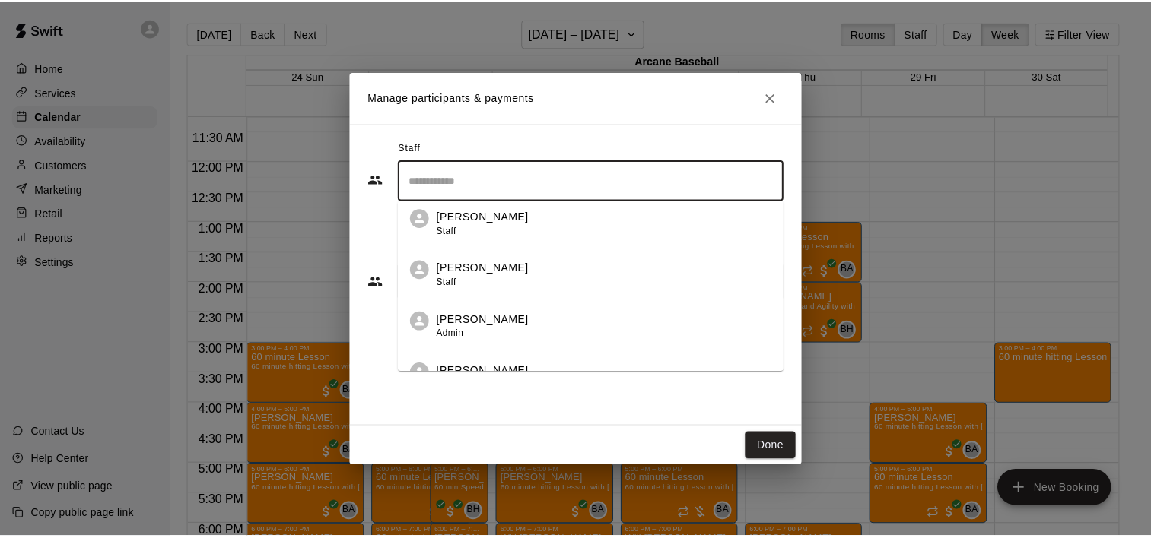
scroll to position [86, 0]
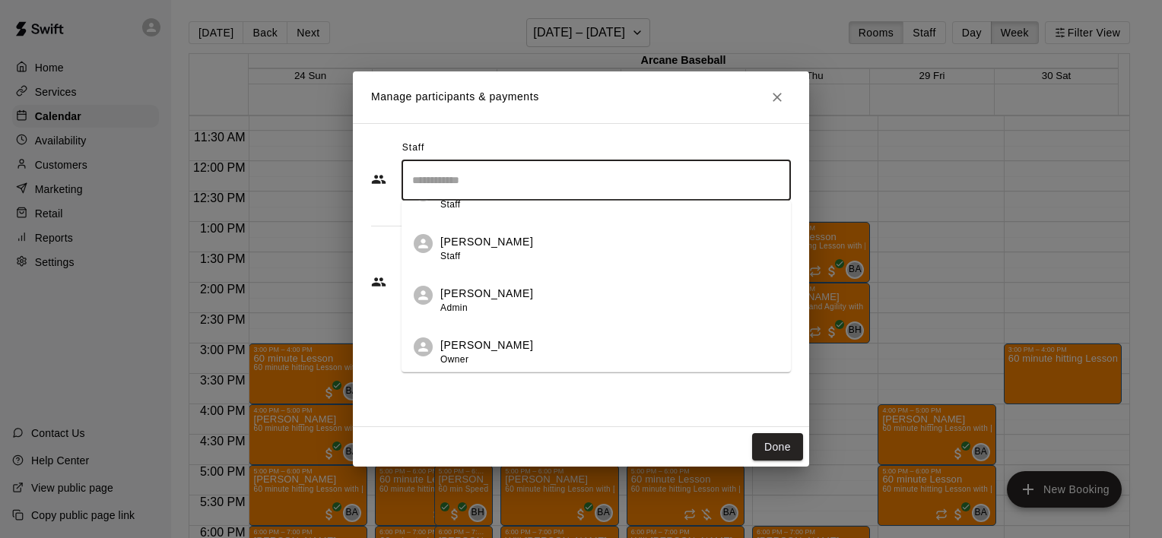
click at [560, 338] on div "[PERSON_NAME] Owner" at bounding box center [609, 353] width 338 height 30
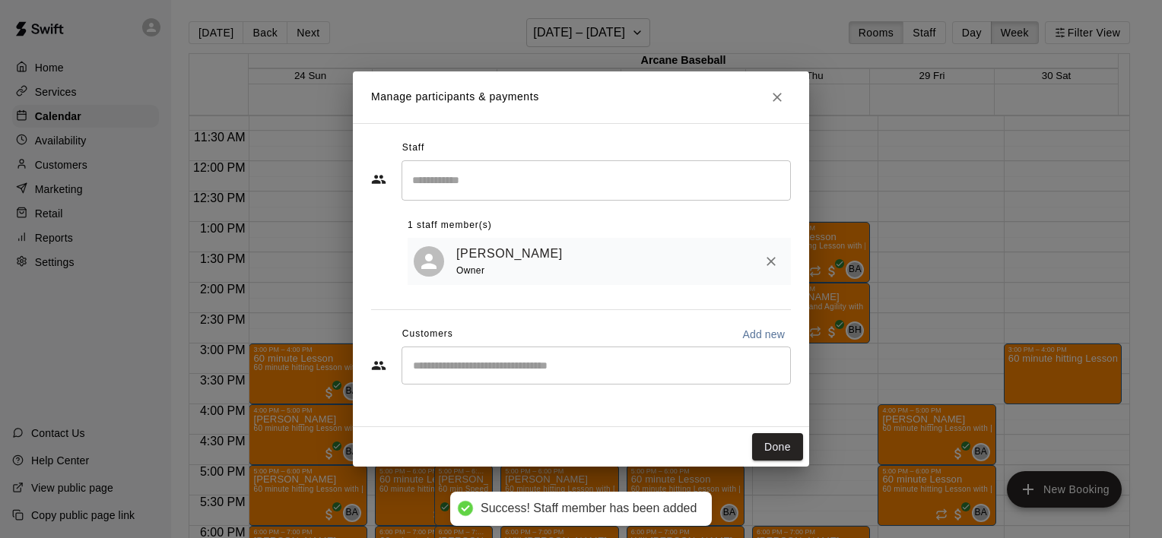
click at [535, 278] on div "Owner" at bounding box center [512, 271] width 113 height 16
click at [567, 372] on input "Start typing to search customers..." at bounding box center [596, 365] width 376 height 15
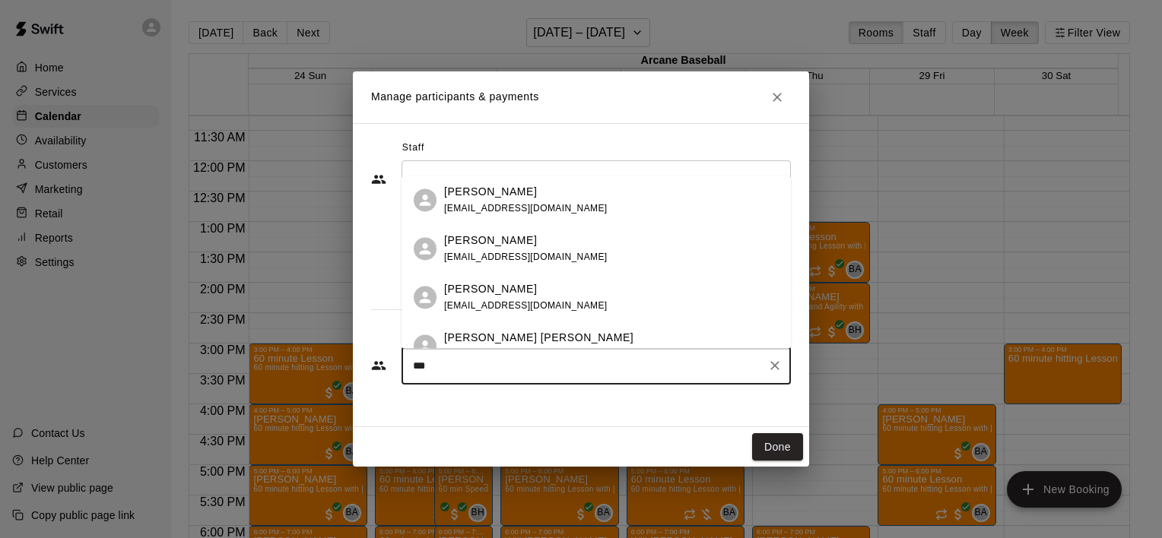
type input "****"
click at [500, 217] on div "[PERSON_NAME] [EMAIL_ADDRESS][DOMAIN_NAME]" at bounding box center [596, 200] width 389 height 49
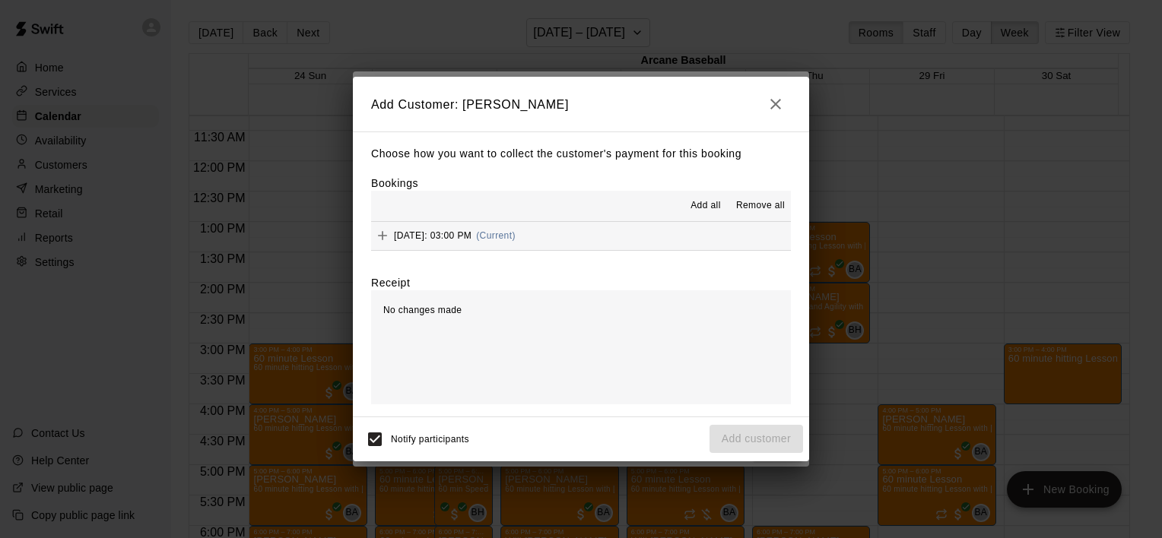
click at [699, 202] on span "Add all" at bounding box center [705, 205] width 30 height 15
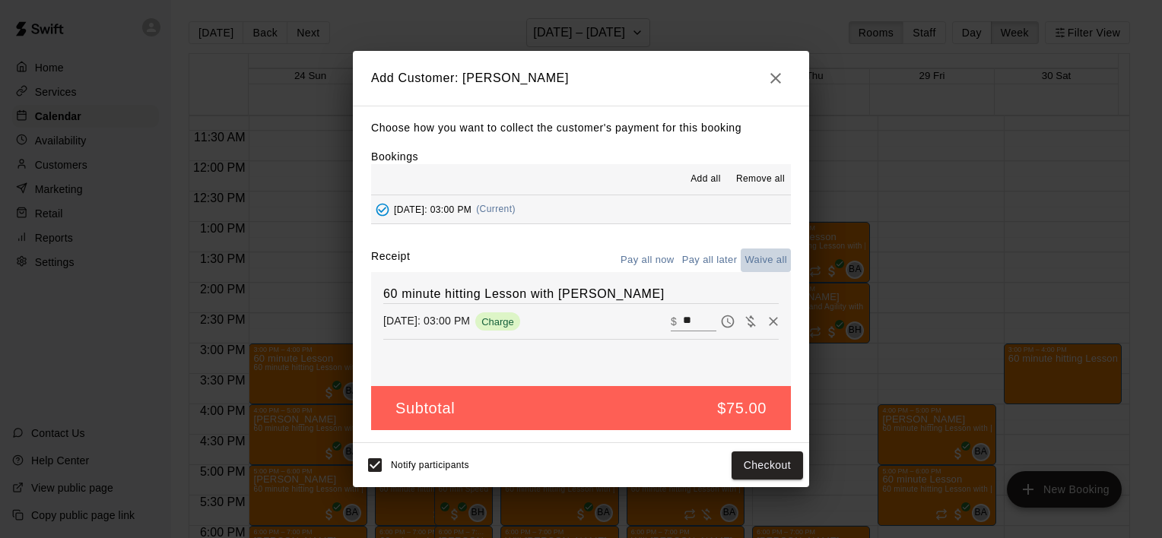
click at [778, 260] on button "Waive all" at bounding box center [766, 261] width 50 height 24
type input "*"
click at [754, 465] on button "Add customer" at bounding box center [756, 466] width 94 height 28
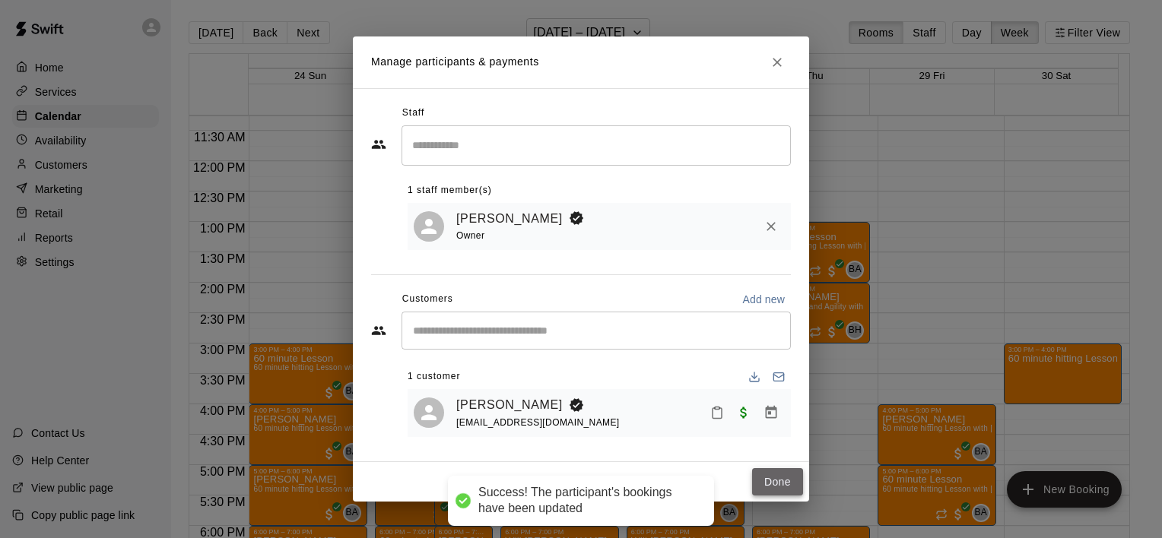
click at [781, 475] on button "Done" at bounding box center [777, 482] width 51 height 28
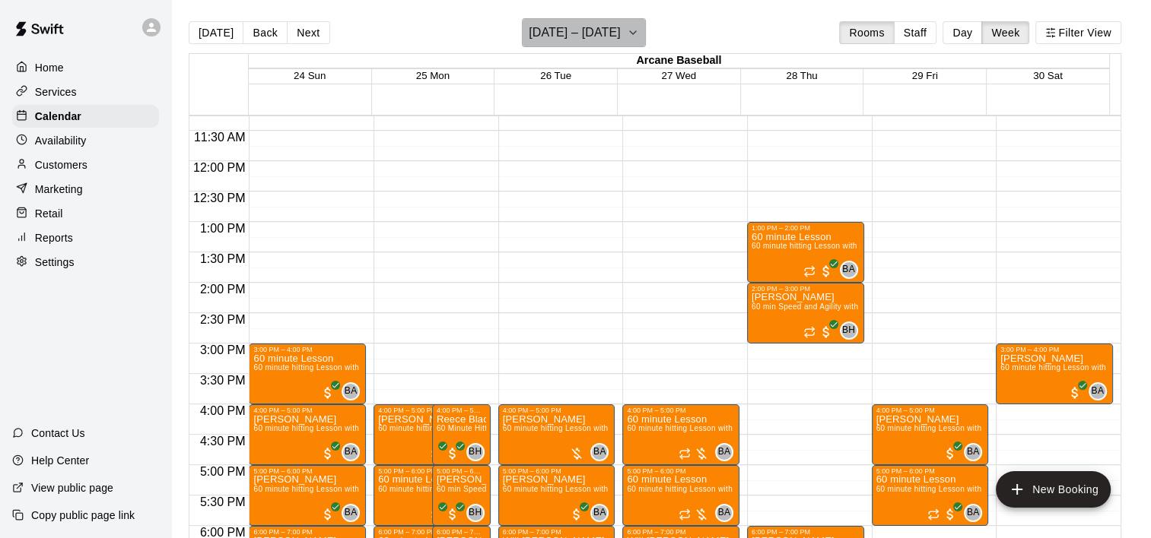
click at [639, 32] on button "[DATE] – [DATE]" at bounding box center [584, 32] width 124 height 29
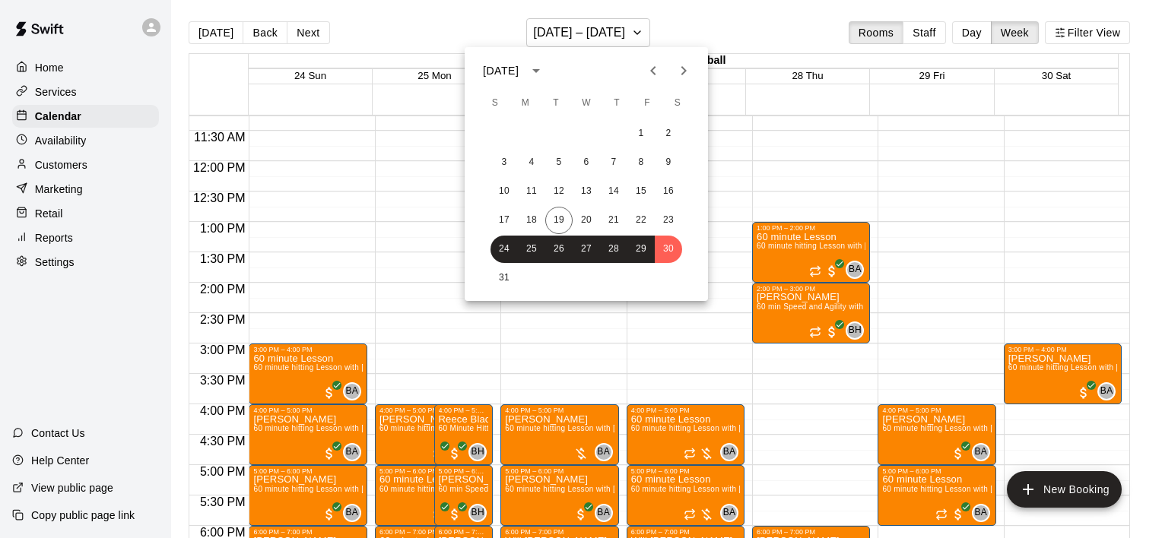
click at [684, 70] on icon "Next month" at bounding box center [683, 70] width 5 height 9
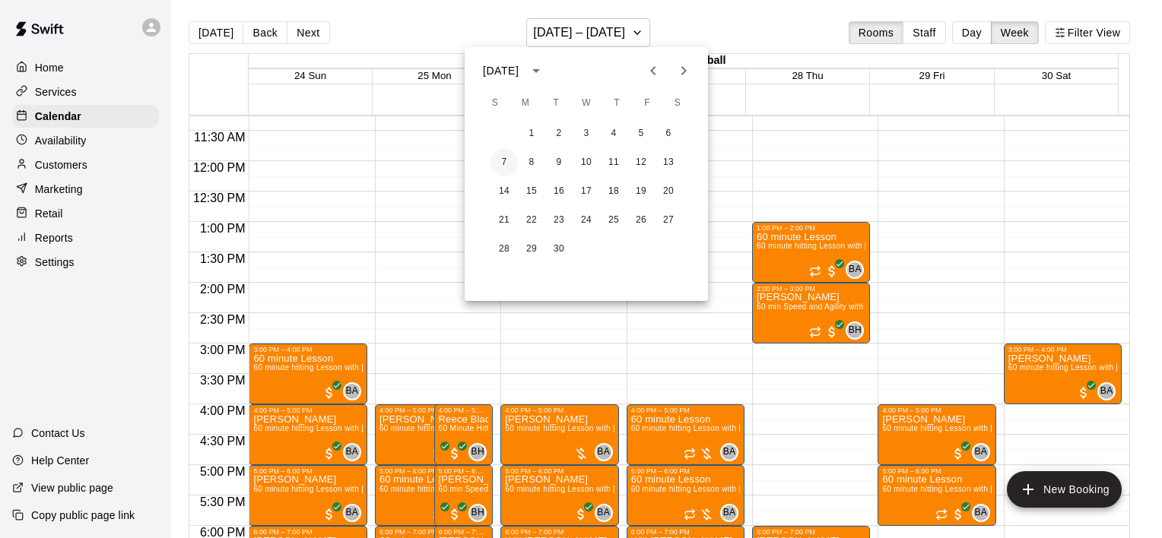
click at [504, 162] on button "7" at bounding box center [503, 162] width 27 height 27
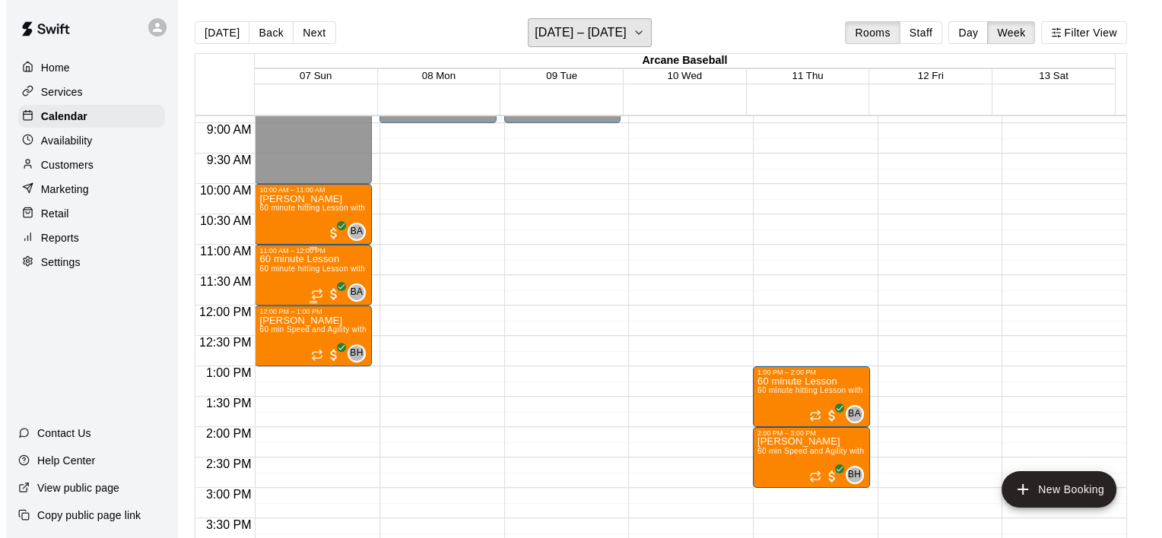
scroll to position [533, 0]
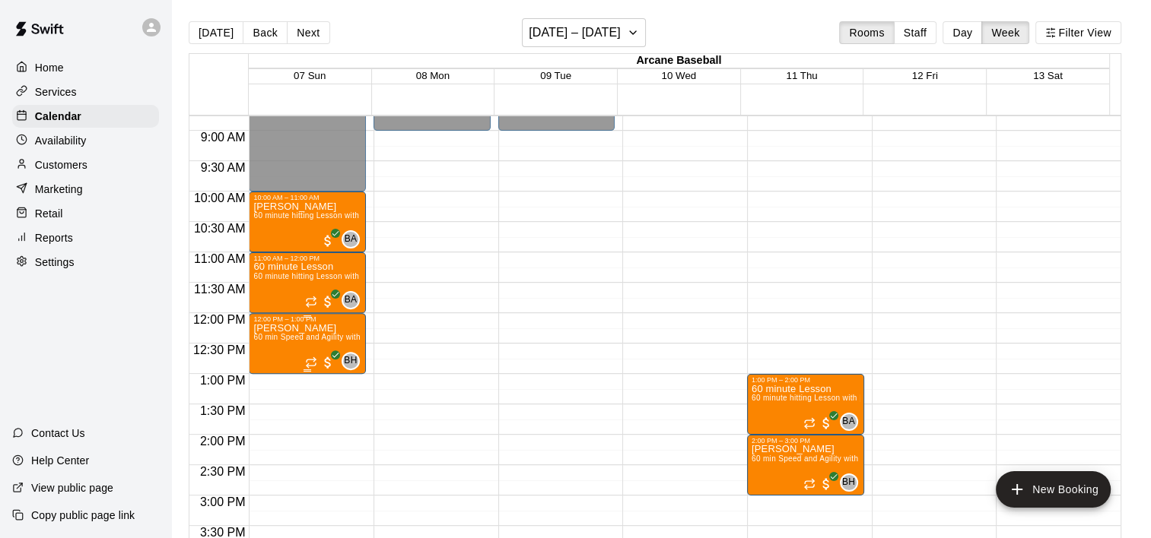
click at [289, 329] on p "[PERSON_NAME]" at bounding box center [307, 329] width 108 height 0
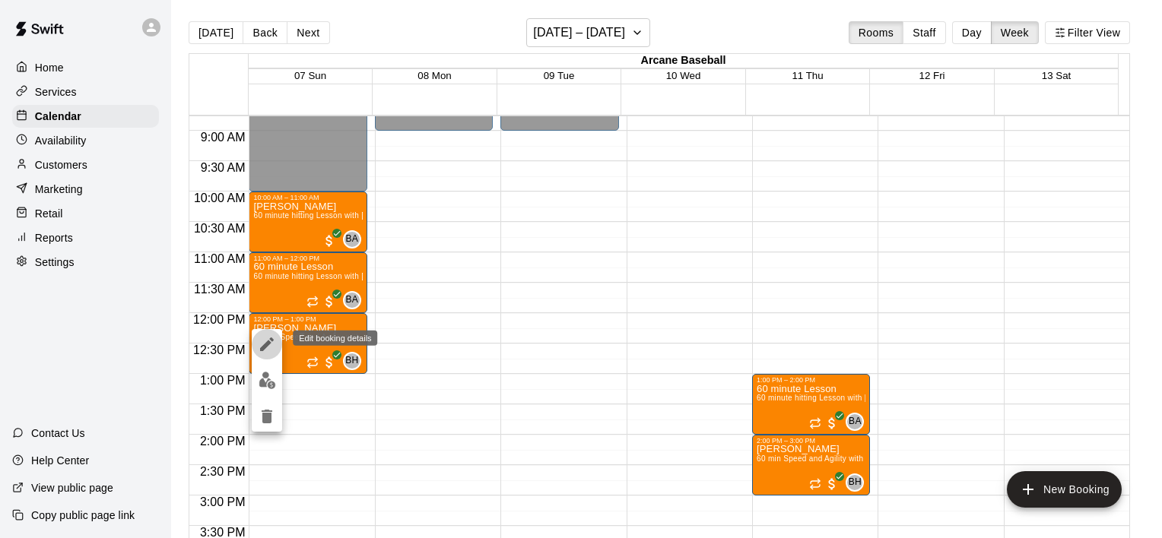
click at [271, 341] on icon "edit" at bounding box center [267, 344] width 18 height 18
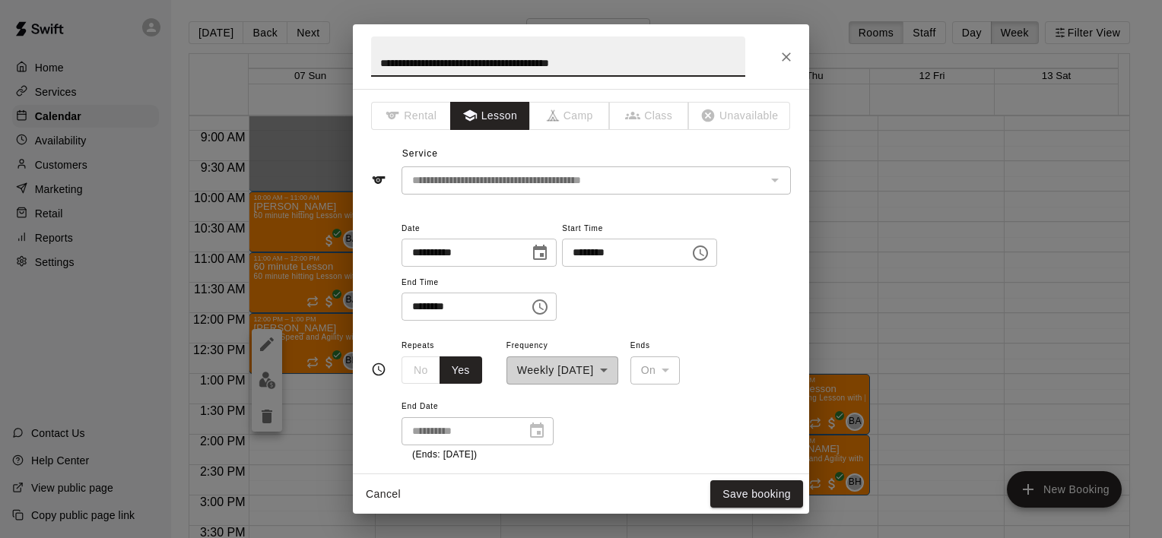
click at [547, 249] on icon "Choose date, selected date is Sep 7, 2025" at bounding box center [540, 252] width 14 height 15
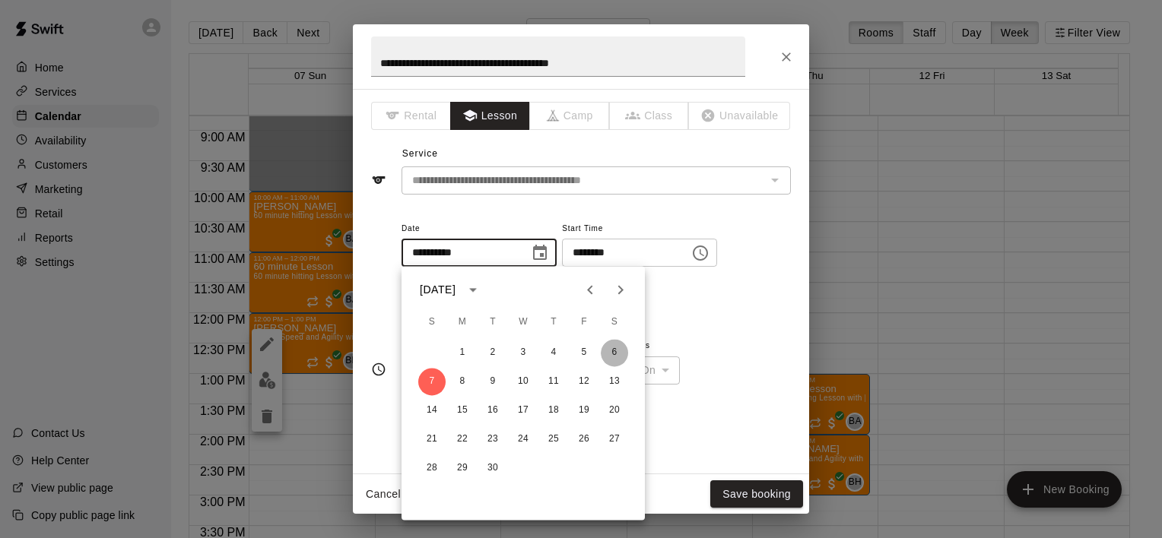
click at [614, 352] on button "6" at bounding box center [614, 352] width 27 height 27
type input "**********"
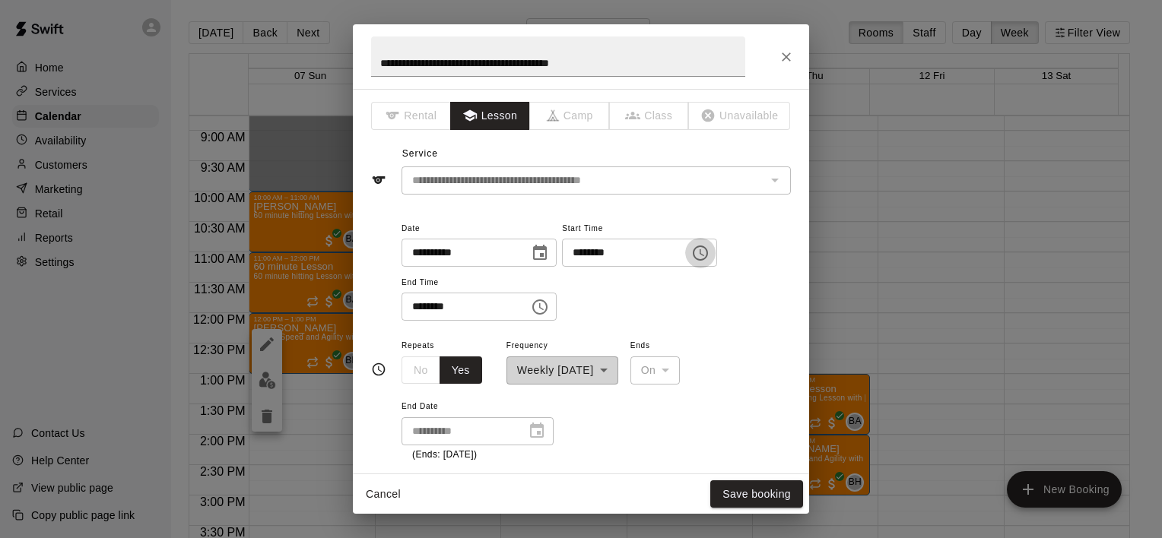
click at [708, 249] on icon "Choose time, selected time is 12:00 PM" at bounding box center [700, 253] width 15 height 15
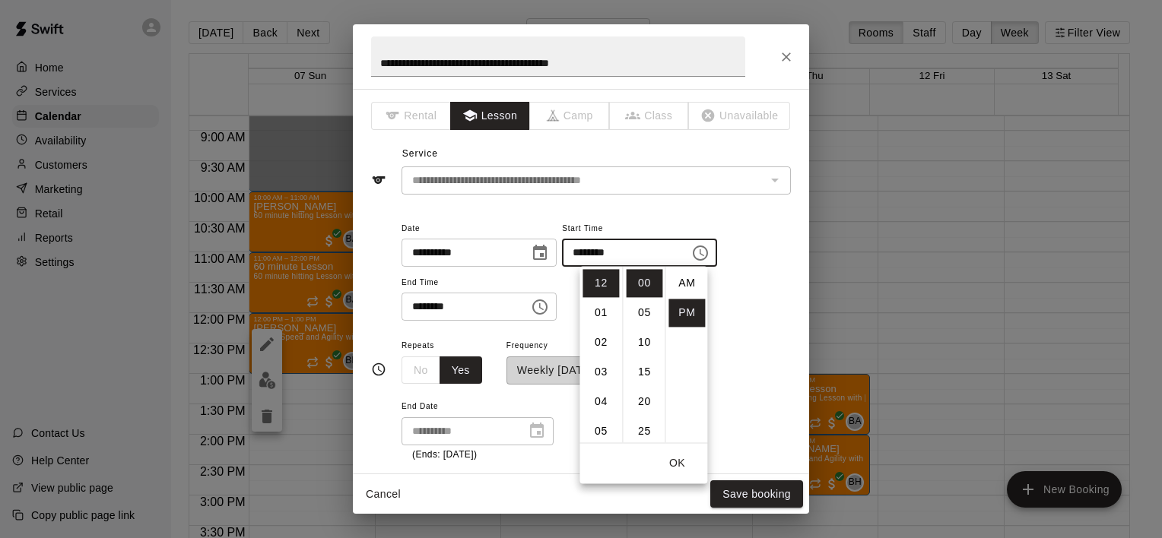
scroll to position [27, 0]
click at [599, 368] on li "03" at bounding box center [601, 372] width 37 height 28
type input "********"
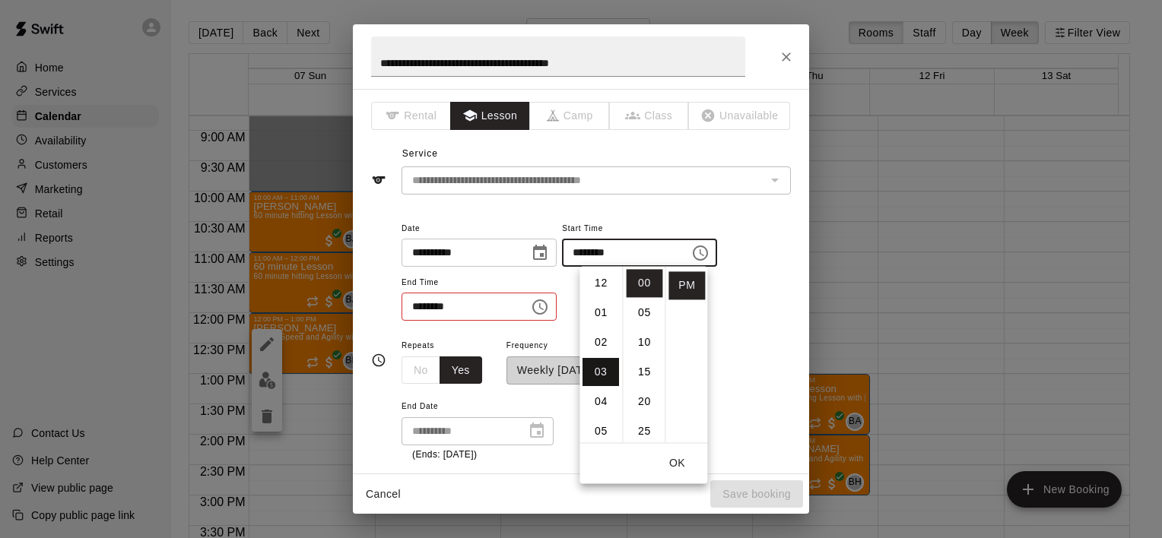
scroll to position [88, 0]
click at [549, 306] on icon "Choose time, selected time is 1:00 PM" at bounding box center [540, 307] width 18 height 18
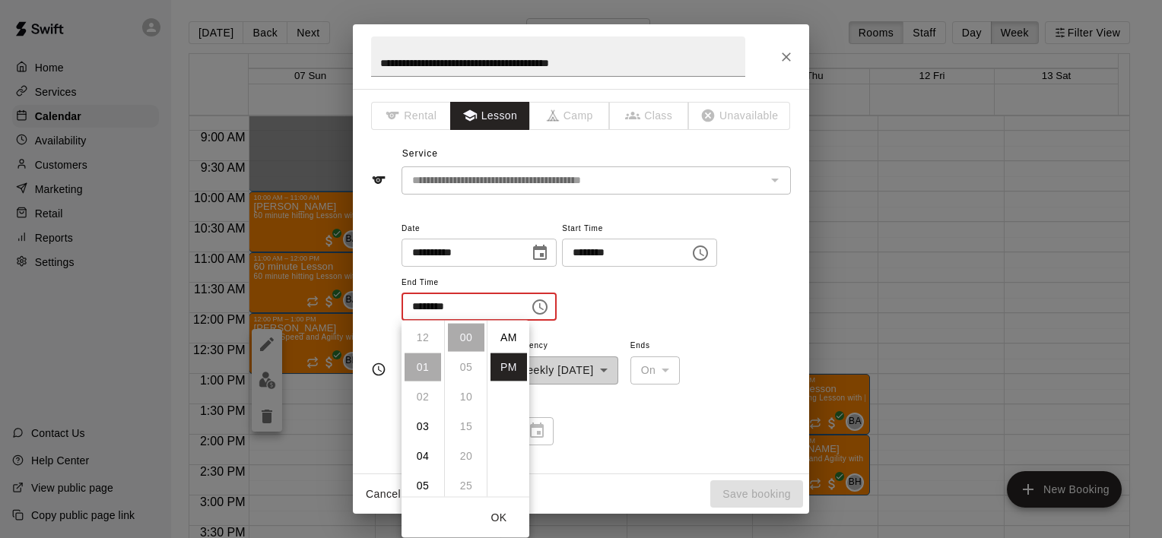
scroll to position [27, 0]
click at [416, 417] on li "04" at bounding box center [423, 427] width 37 height 28
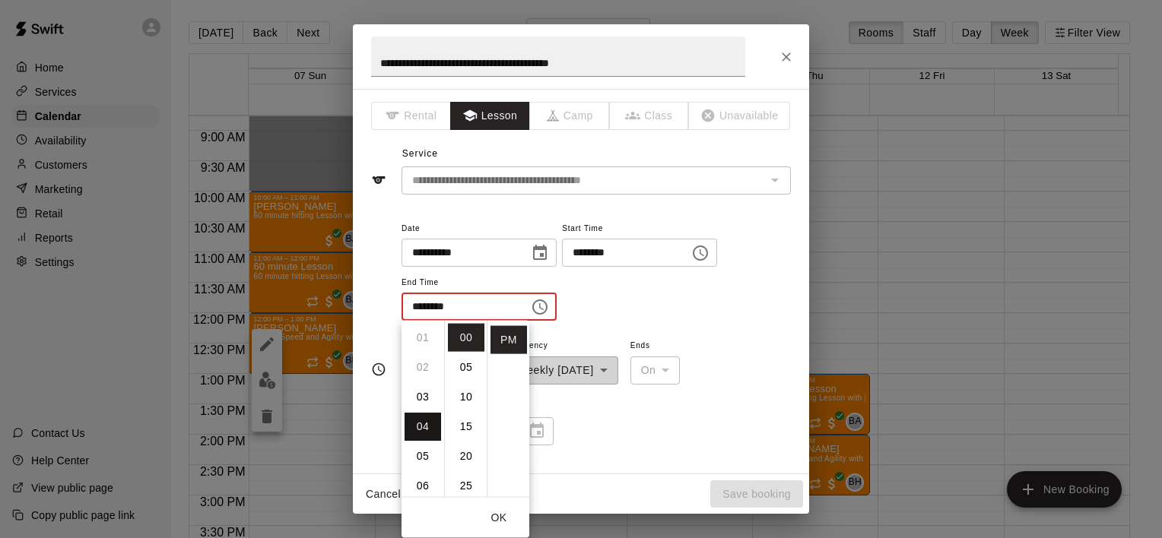
type input "********"
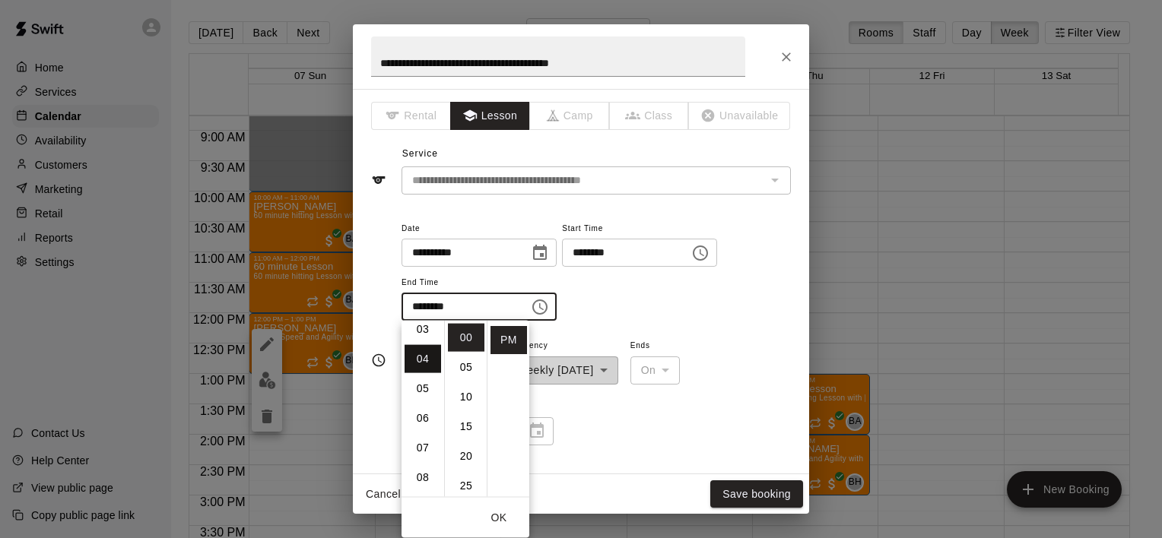
scroll to position [119, 0]
click at [499, 517] on button "OK" at bounding box center [499, 518] width 49 height 28
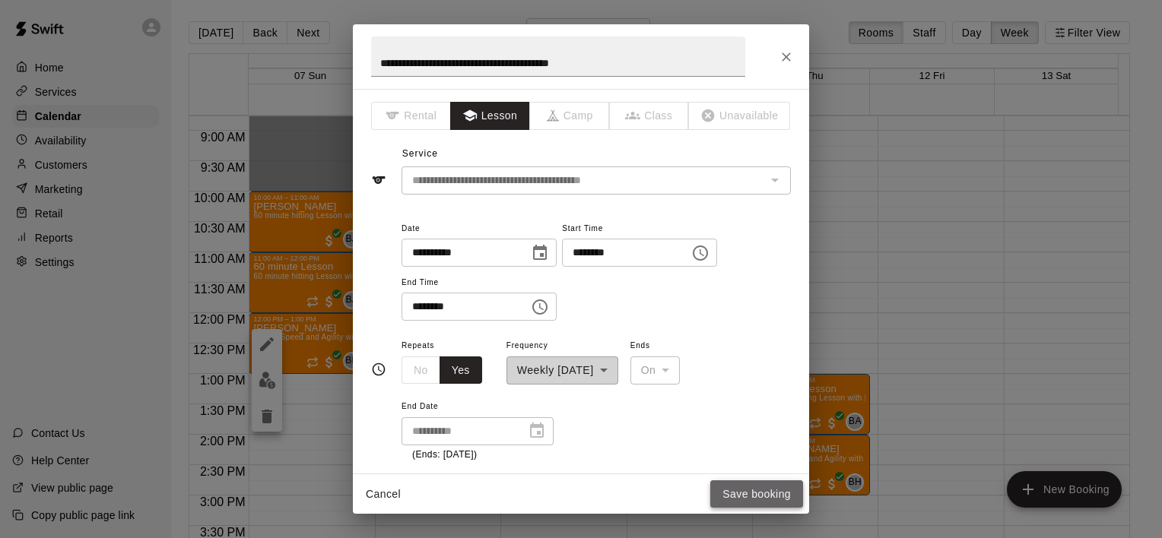
click at [748, 490] on button "Save booking" at bounding box center [756, 495] width 93 height 28
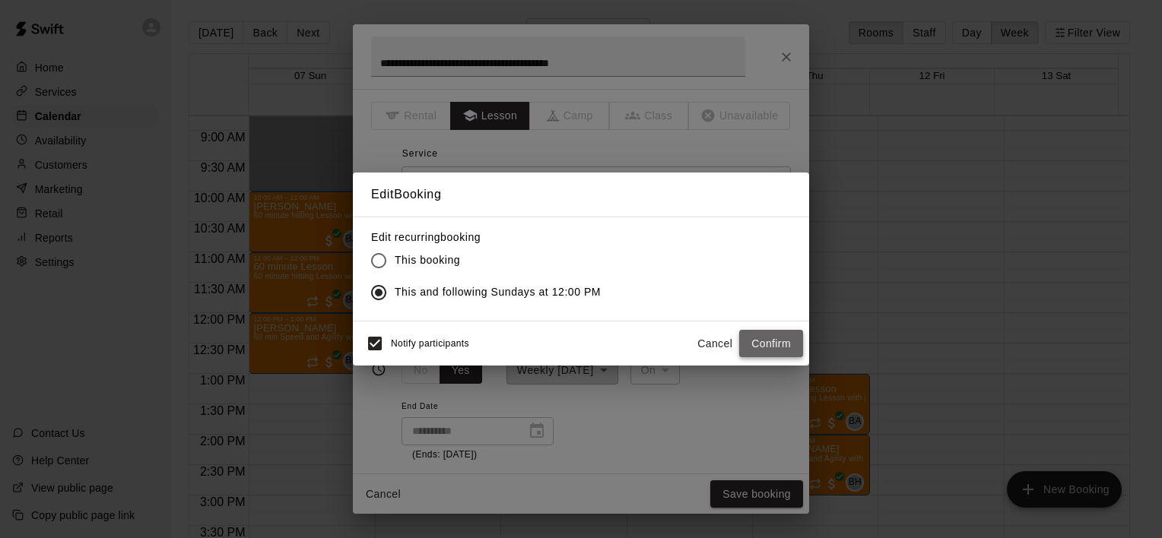
click at [757, 341] on button "Confirm" at bounding box center [771, 344] width 64 height 28
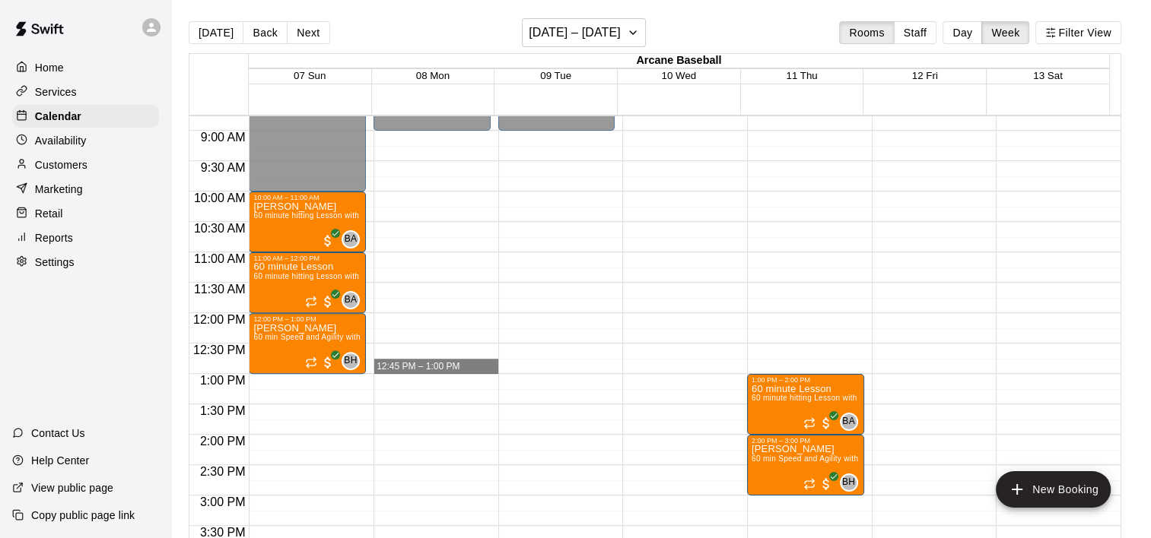
drag, startPoint x: 262, startPoint y: 297, endPoint x: 394, endPoint y: 370, distance: 150.5
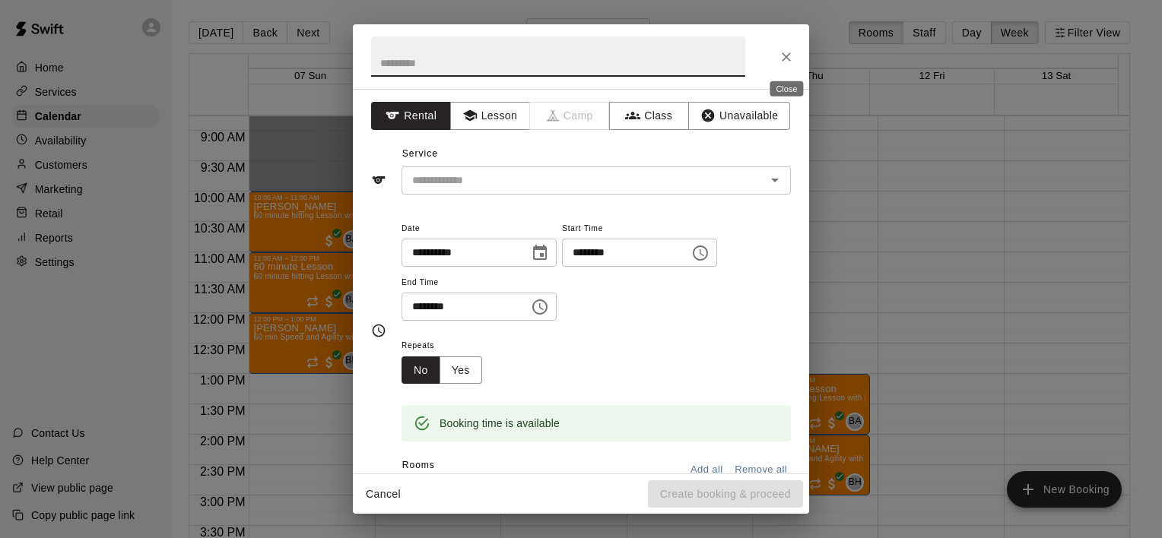
click at [791, 54] on icon "Close" at bounding box center [786, 56] width 15 height 15
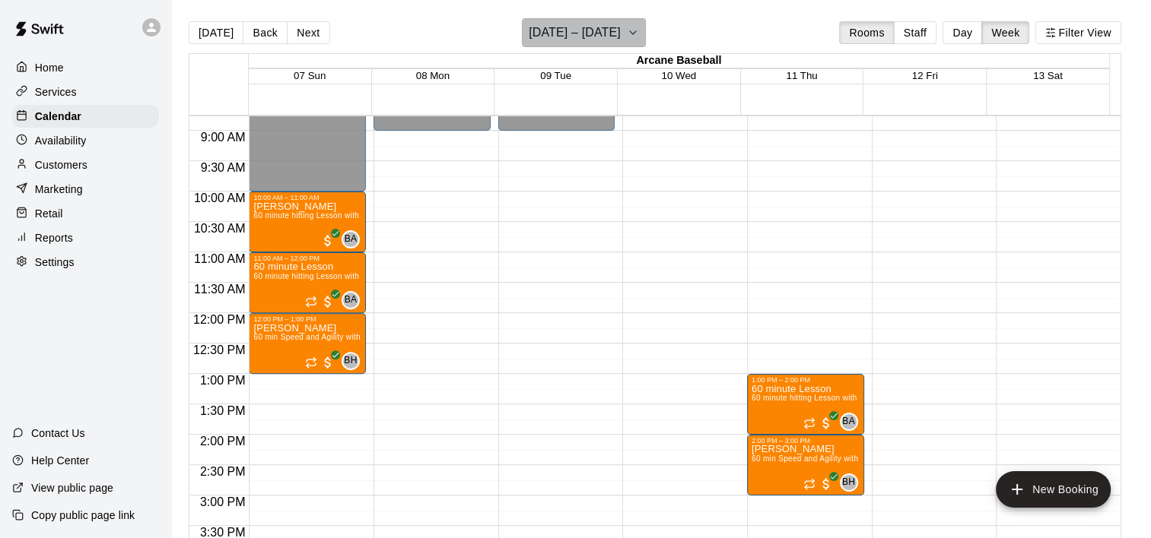
click at [646, 33] on button "[DATE] – [DATE]" at bounding box center [584, 32] width 124 height 29
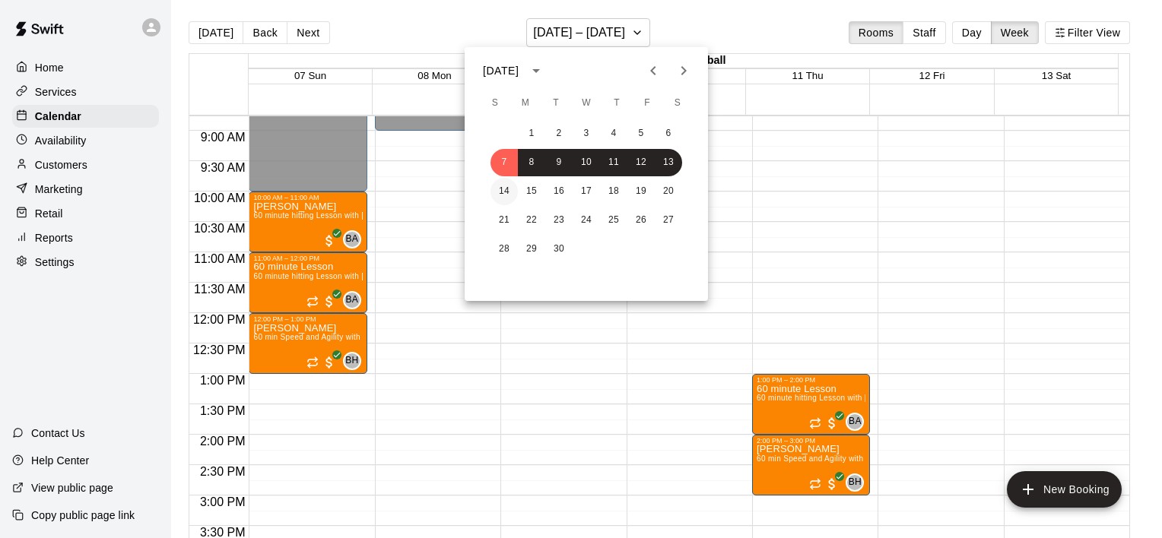
click at [506, 188] on button "14" at bounding box center [503, 191] width 27 height 27
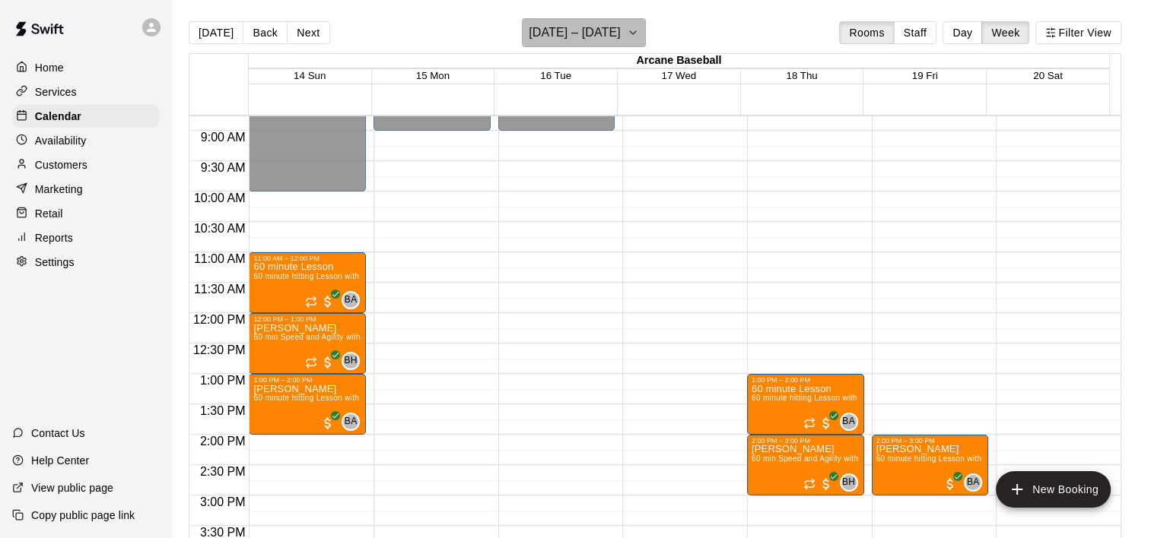
click at [639, 37] on icon "button" at bounding box center [633, 33] width 12 height 18
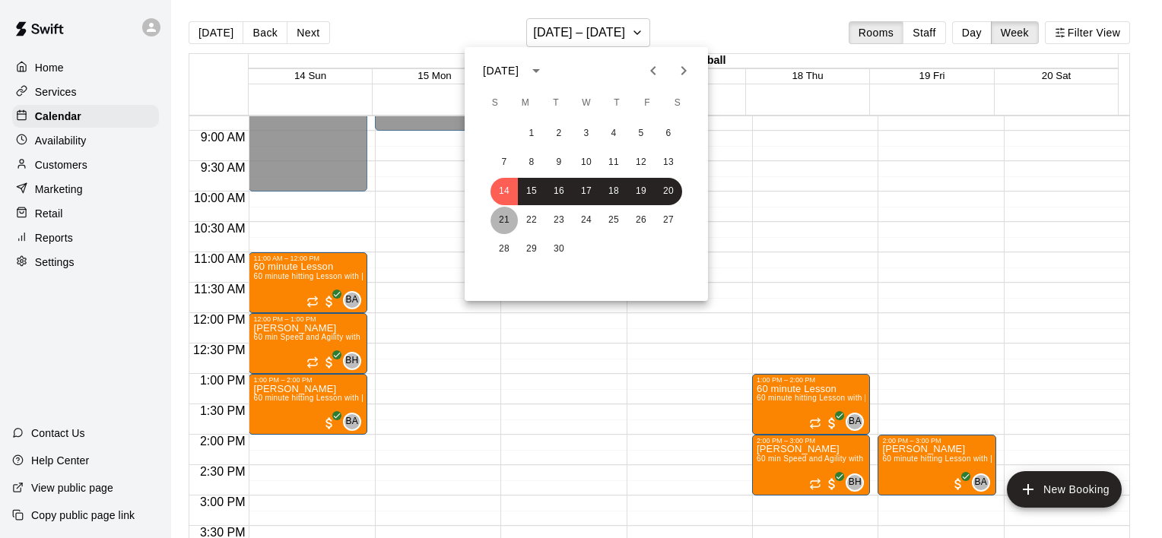
click at [494, 216] on button "21" at bounding box center [503, 220] width 27 height 27
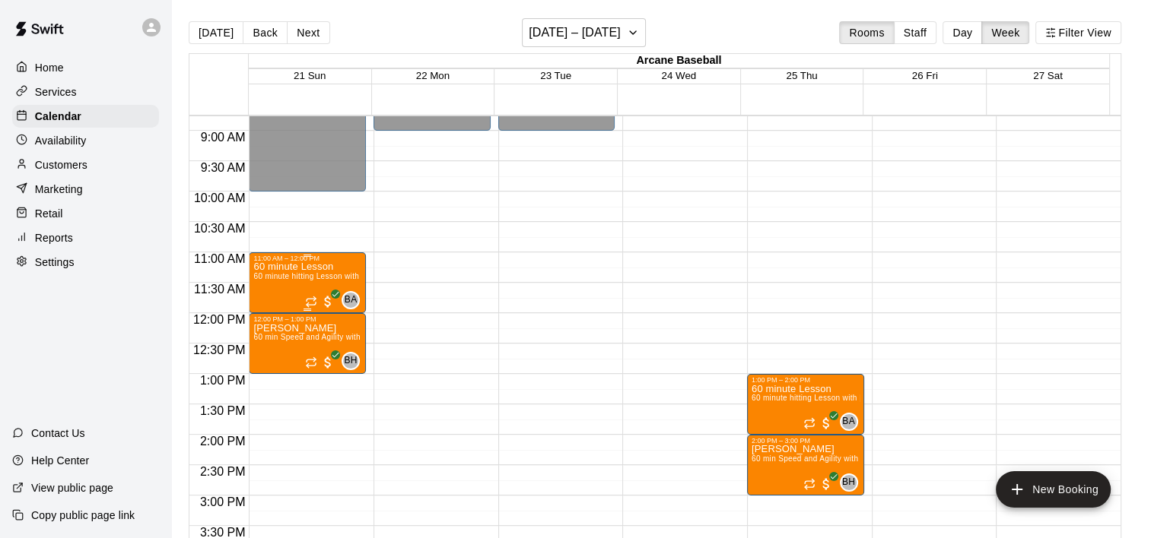
click at [295, 271] on div "60 minute Lesson 60 minute hitting Lesson with [PERSON_NAME]" at bounding box center [307, 531] width 108 height 538
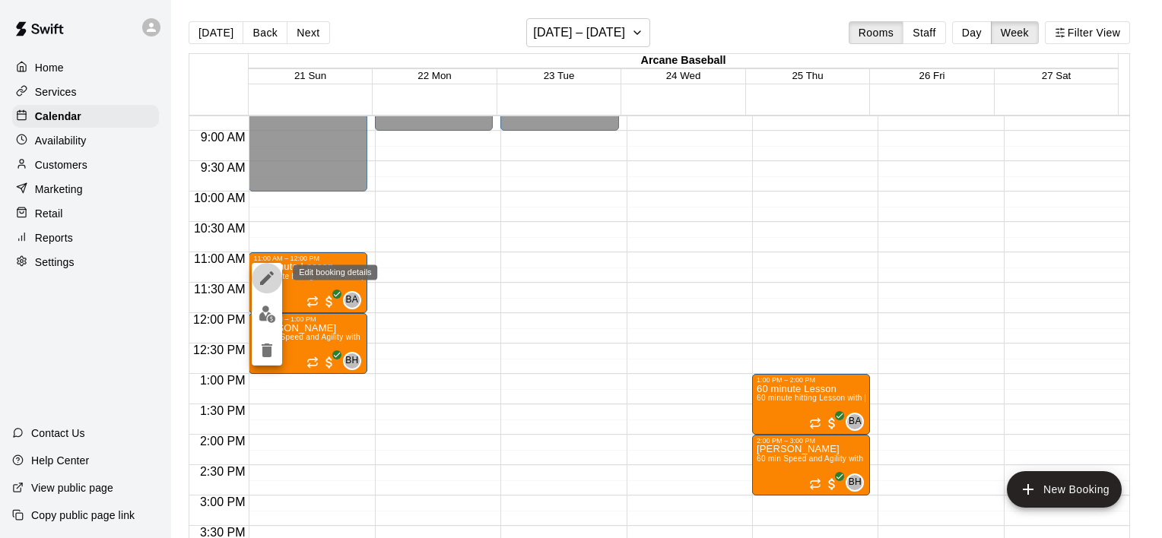
click at [266, 273] on icon "edit" at bounding box center [267, 278] width 18 height 18
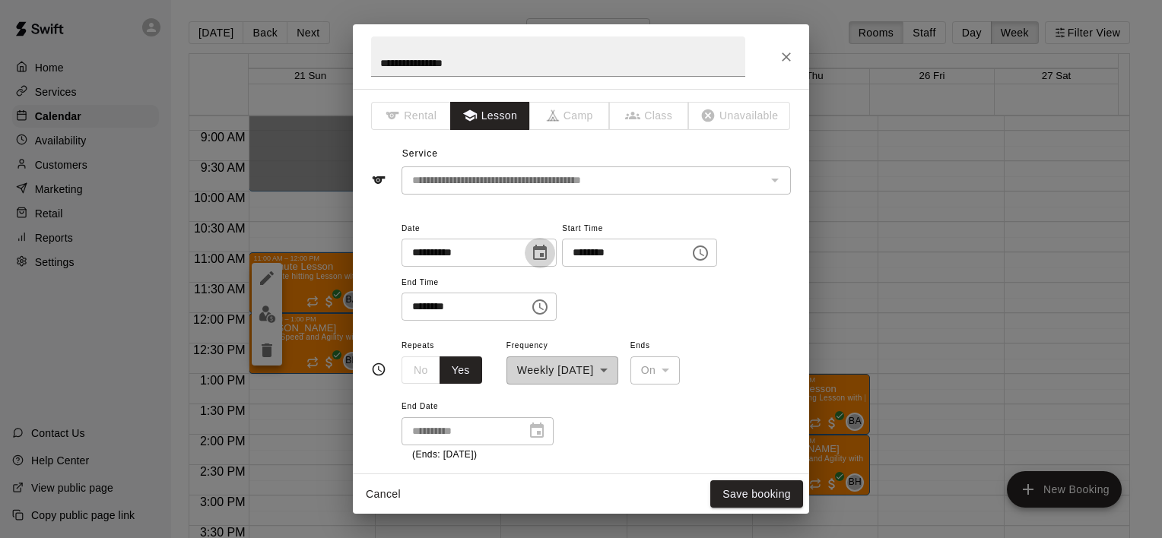
click at [549, 256] on icon "Choose date, selected date is Sep 21, 2025" at bounding box center [540, 253] width 18 height 18
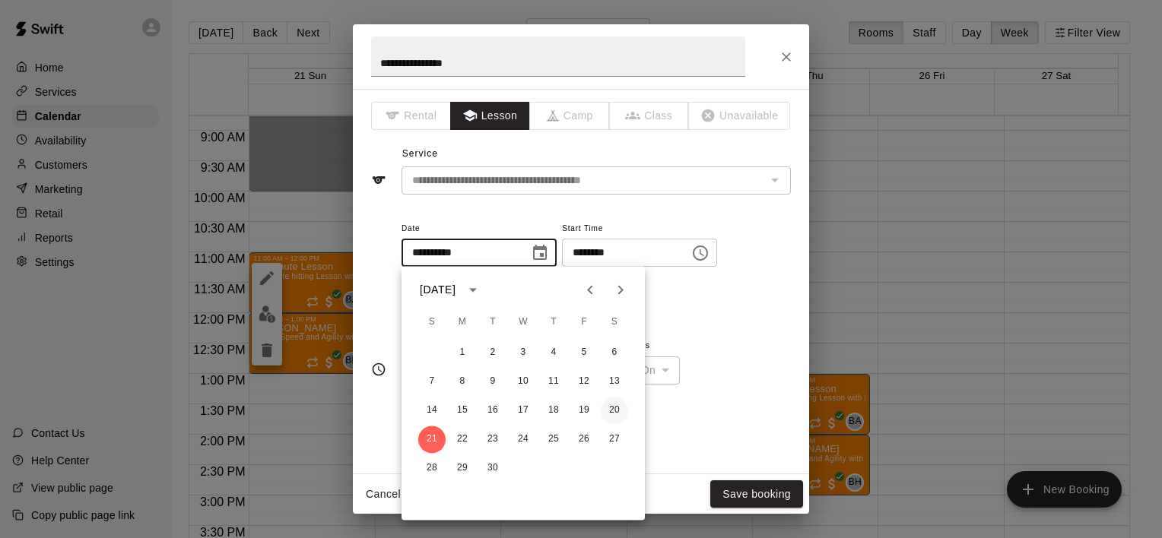
click at [610, 411] on button "20" at bounding box center [614, 410] width 27 height 27
type input "**********"
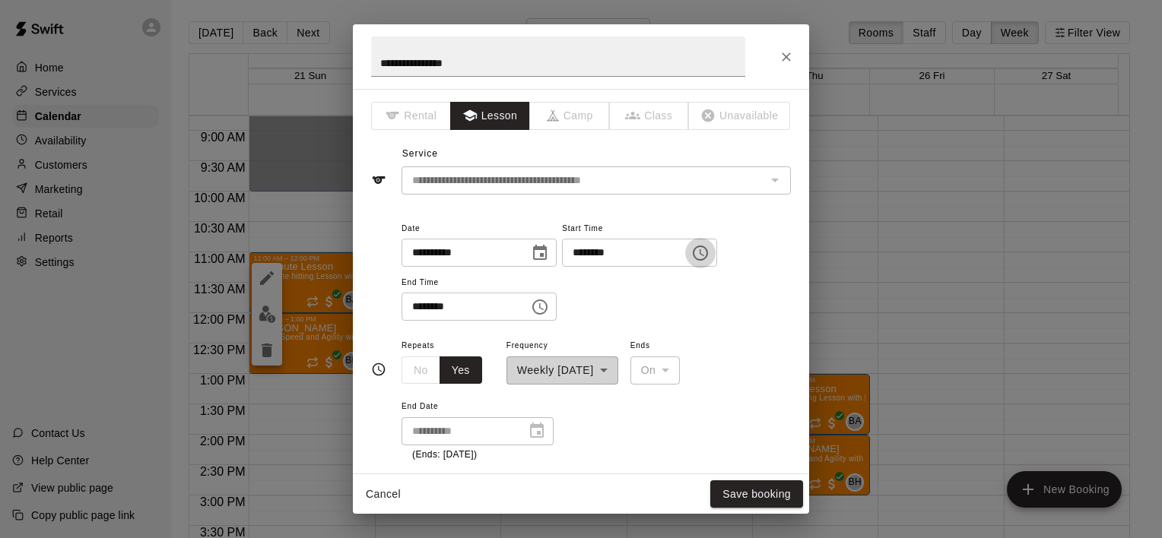
click at [709, 252] on icon "Choose time, selected time is 11:00 AM" at bounding box center [700, 253] width 18 height 18
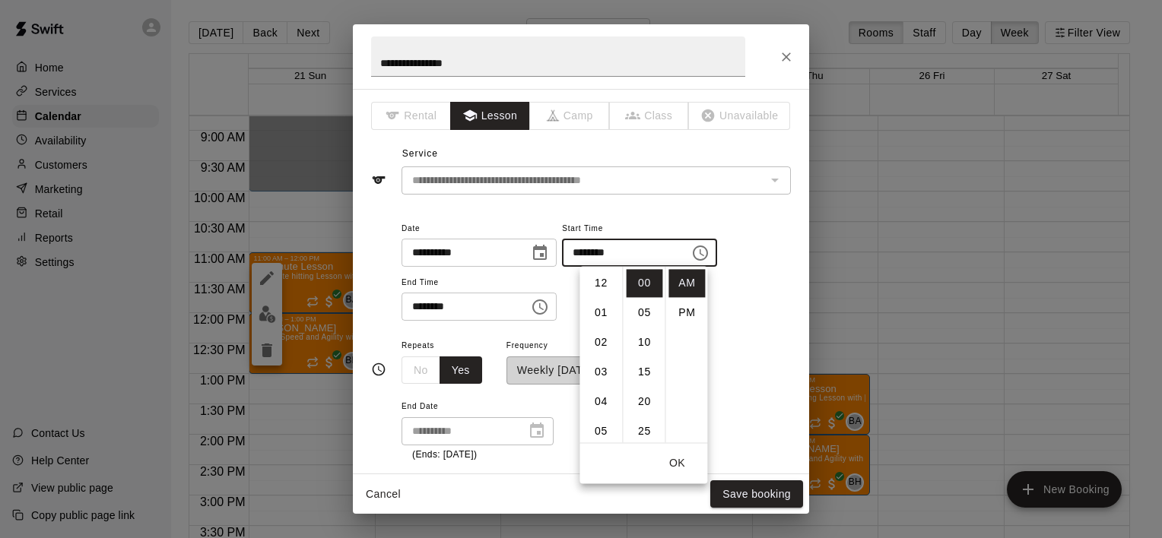
scroll to position [324, 0]
click at [689, 316] on li "PM" at bounding box center [686, 313] width 37 height 28
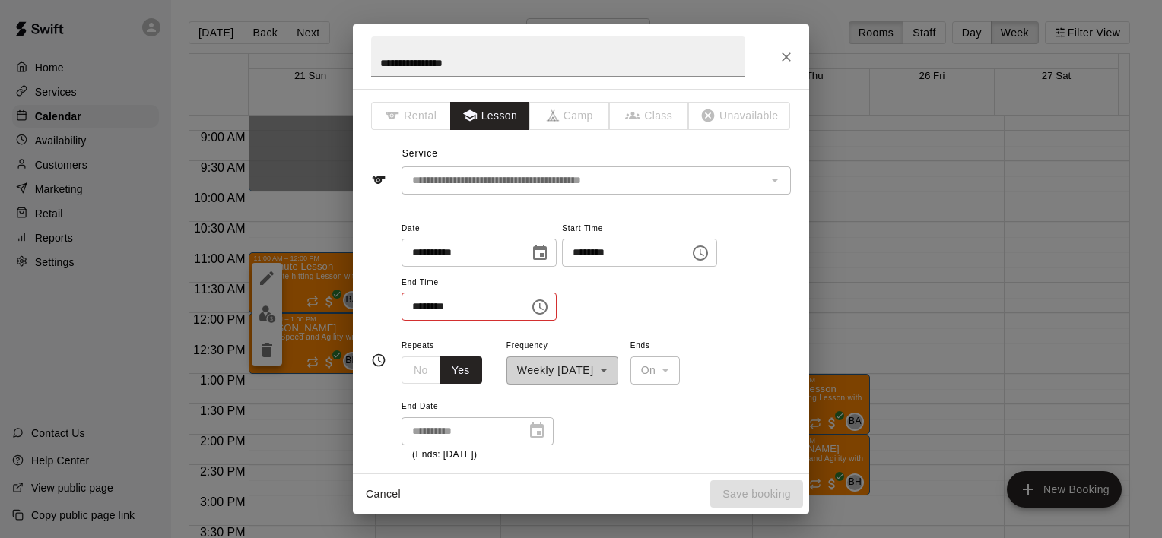
scroll to position [27, 0]
click at [659, 258] on input "********" at bounding box center [620, 253] width 117 height 28
click at [709, 257] on icon "Choose time, selected time is 11:00 PM" at bounding box center [700, 253] width 18 height 18
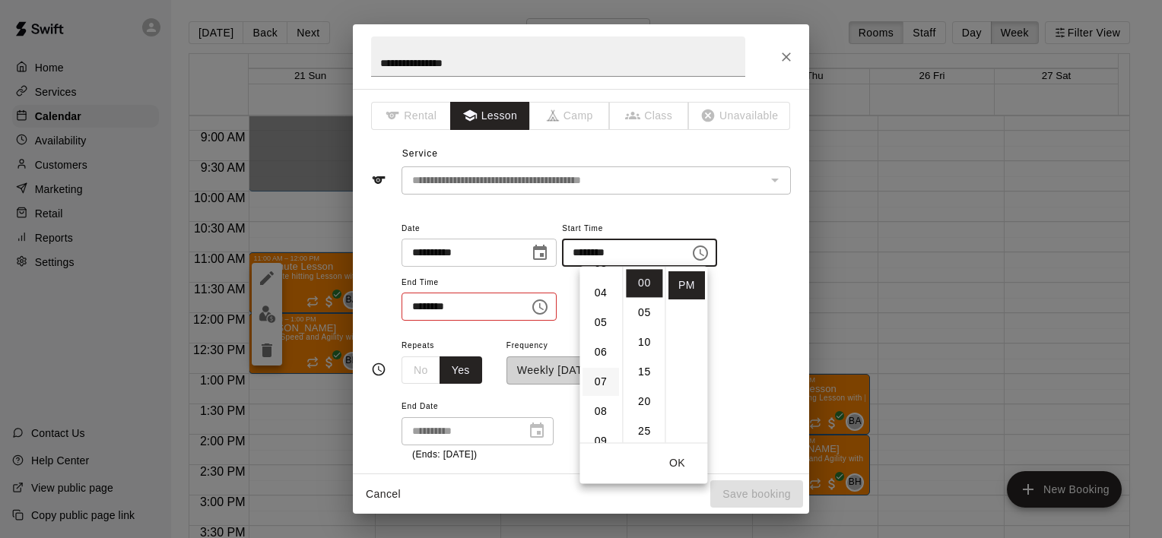
scroll to position [96, 0]
drag, startPoint x: 599, startPoint y: 274, endPoint x: 582, endPoint y: 287, distance: 21.7
click at [599, 274] on li "03" at bounding box center [601, 276] width 37 height 28
type input "********"
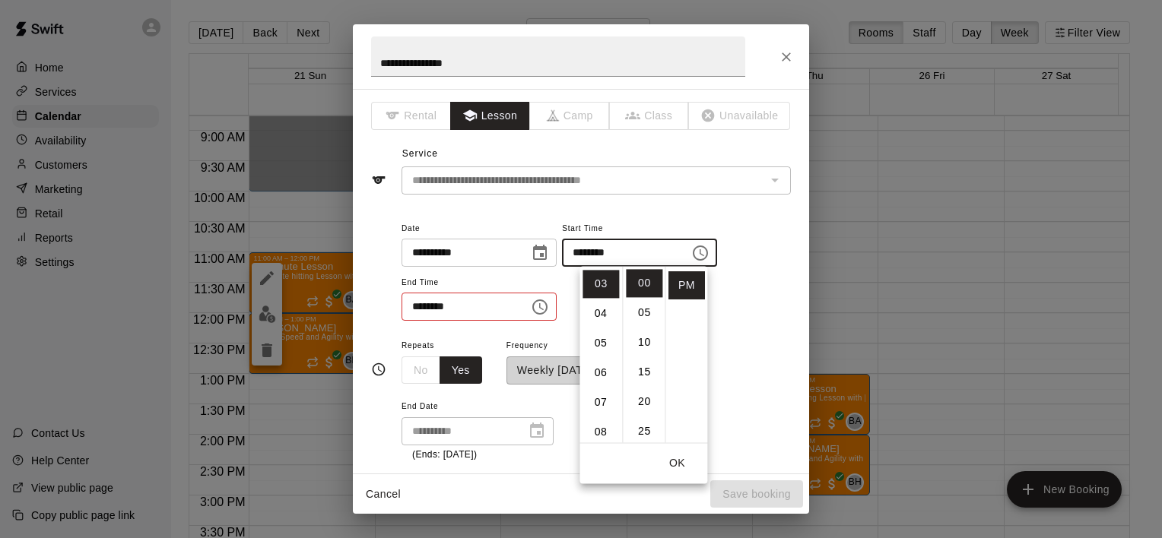
click at [549, 311] on icon "Choose time, selected time is 12:00 PM" at bounding box center [540, 307] width 18 height 18
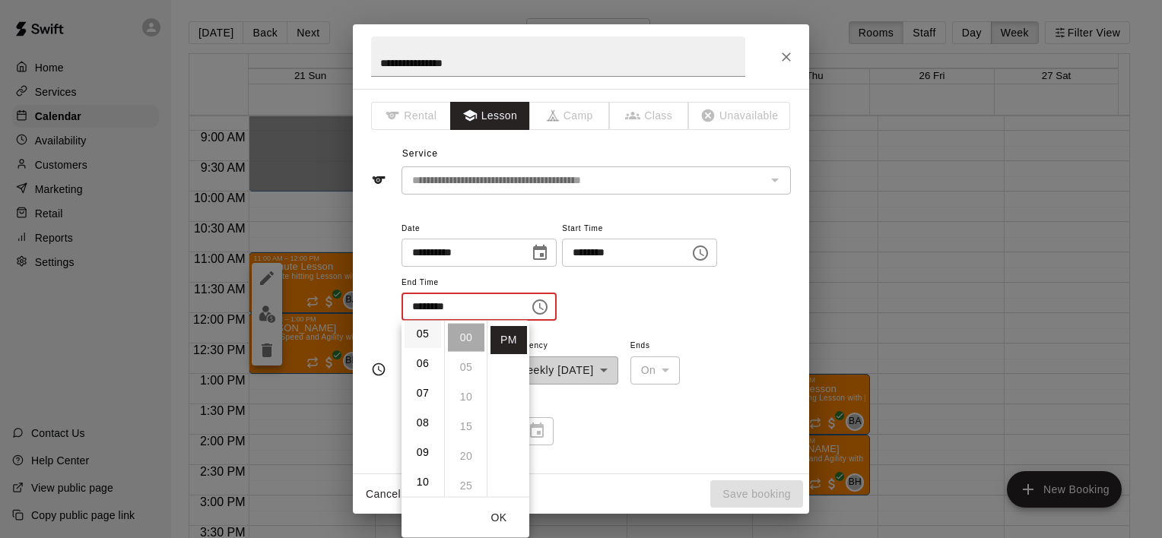
scroll to position [76, 0]
click at [423, 354] on li "03" at bounding box center [423, 351] width 37 height 28
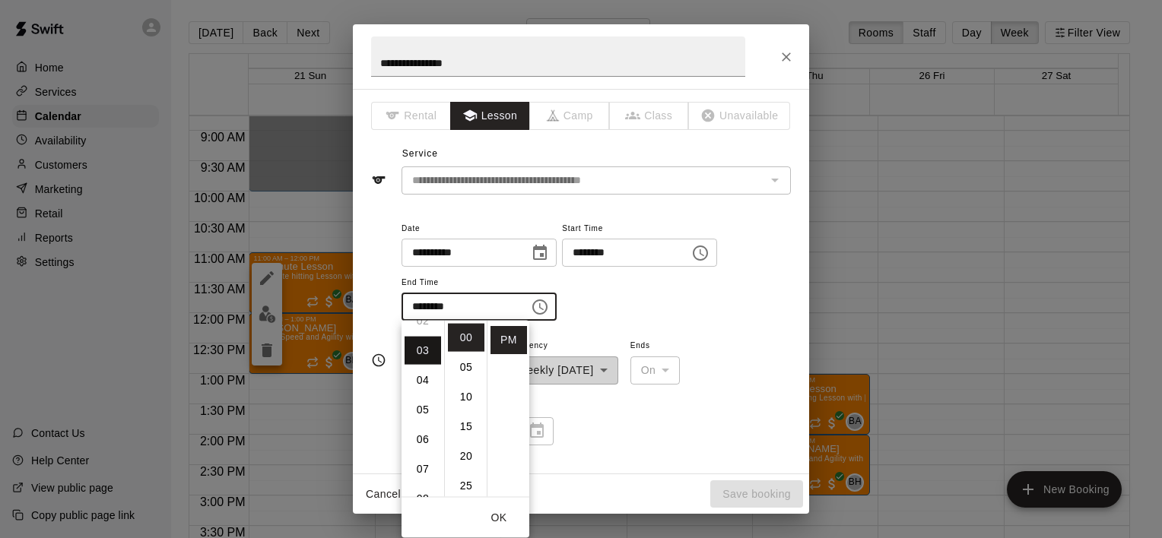
scroll to position [88, 0]
click at [421, 364] on li "04" at bounding box center [423, 368] width 37 height 28
type input "********"
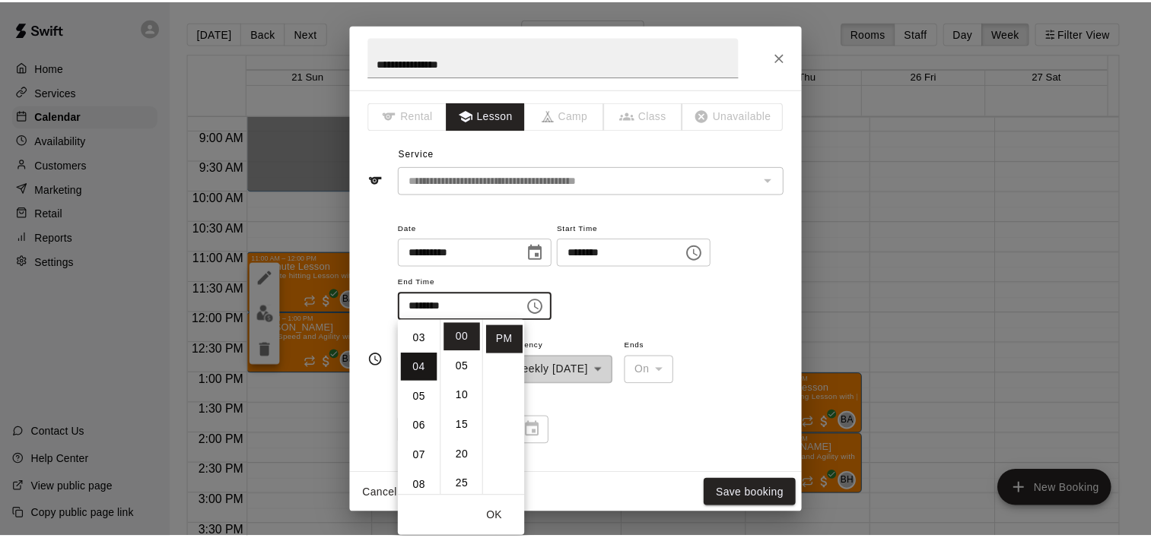
scroll to position [119, 0]
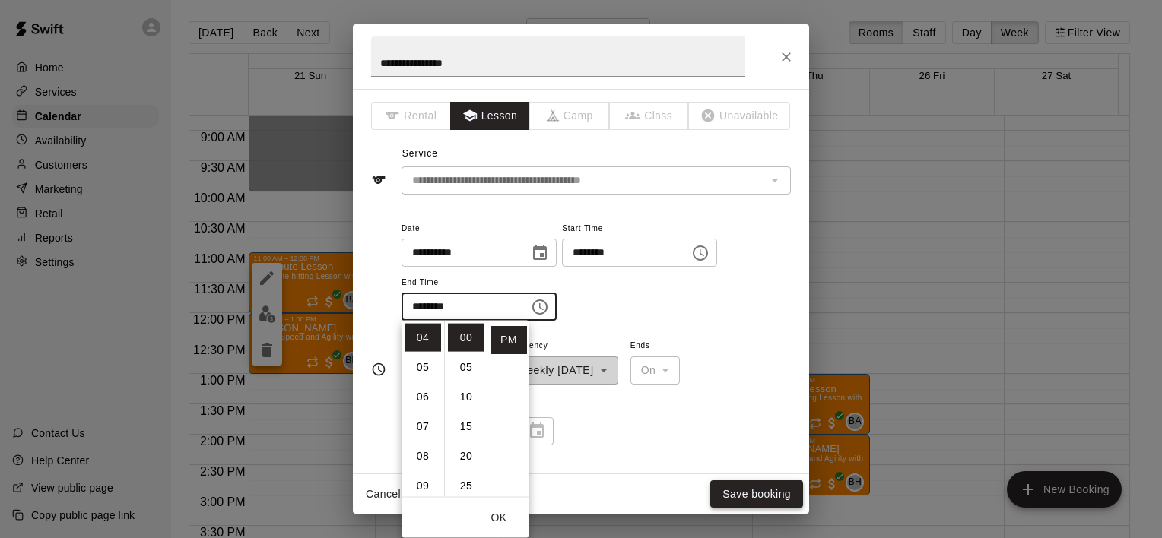
click at [743, 490] on button "Save booking" at bounding box center [756, 495] width 93 height 28
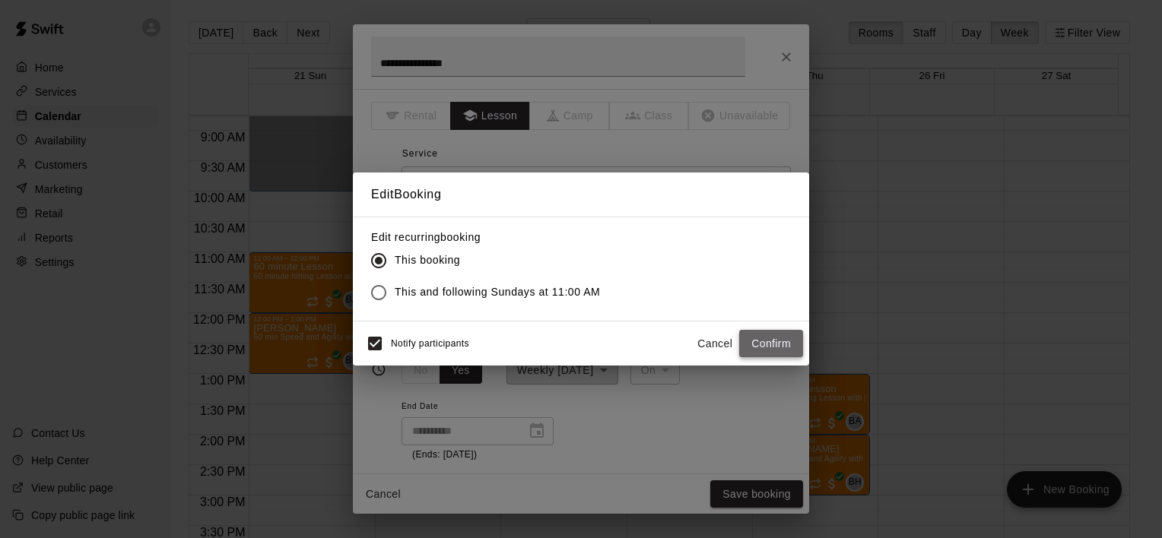
click at [770, 339] on button "Confirm" at bounding box center [771, 344] width 64 height 28
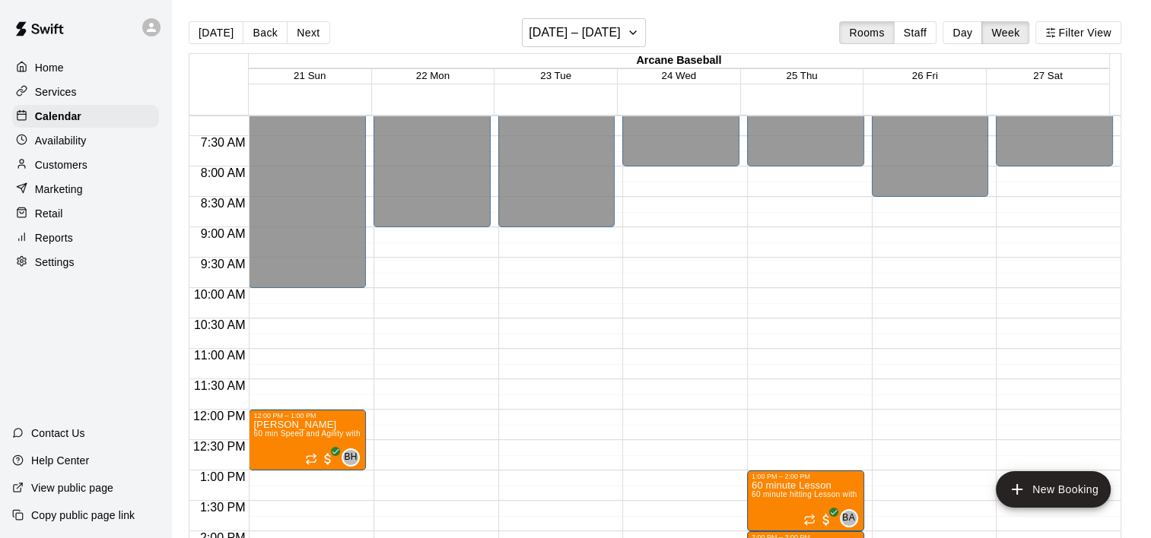
scroll to position [457, 0]
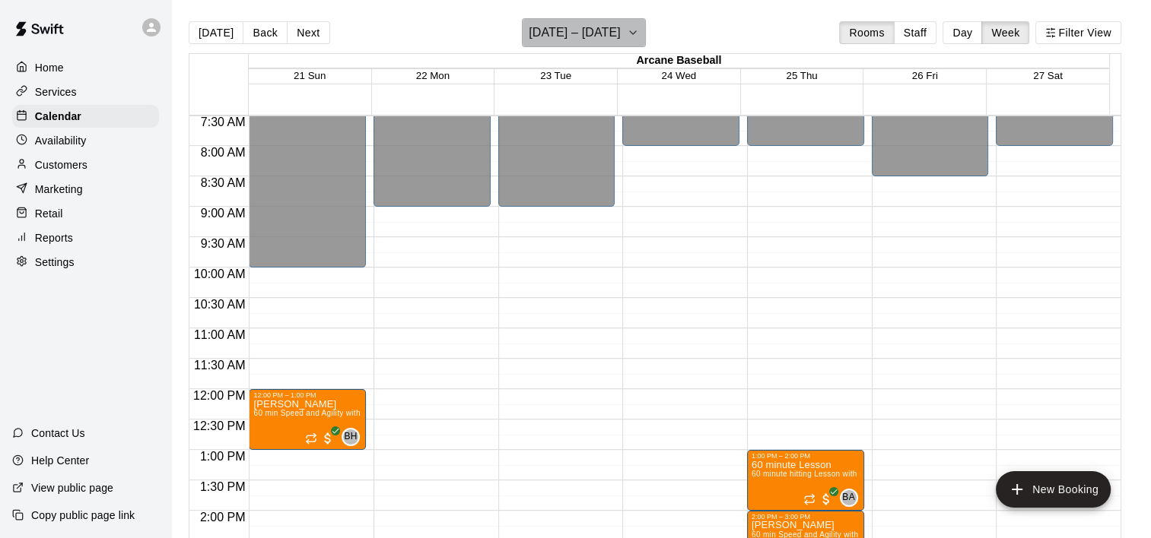
click at [639, 29] on icon "button" at bounding box center [633, 33] width 12 height 18
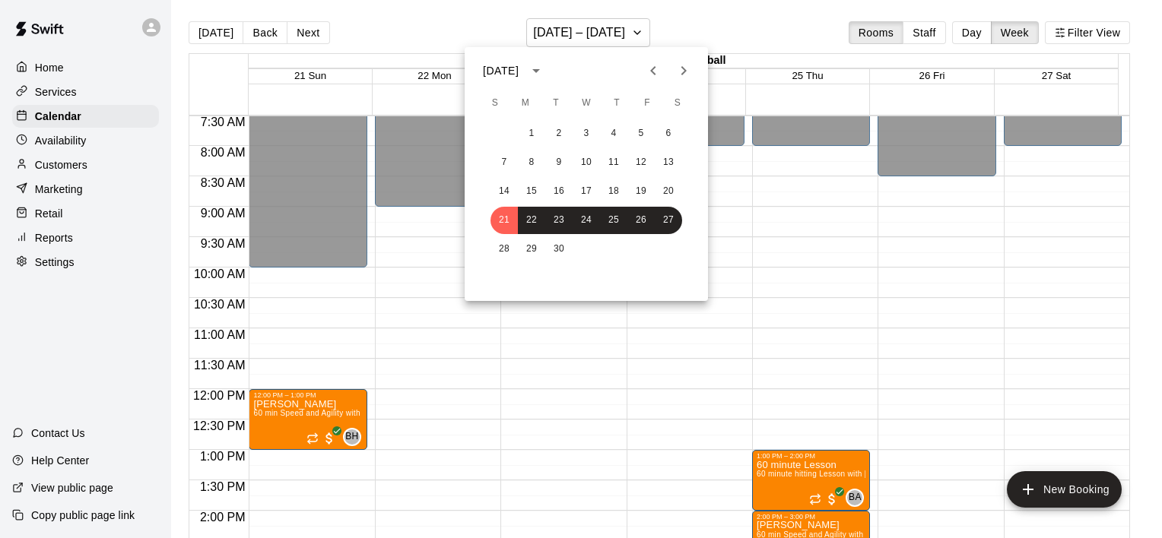
click at [687, 74] on icon "Next month" at bounding box center [684, 71] width 18 height 18
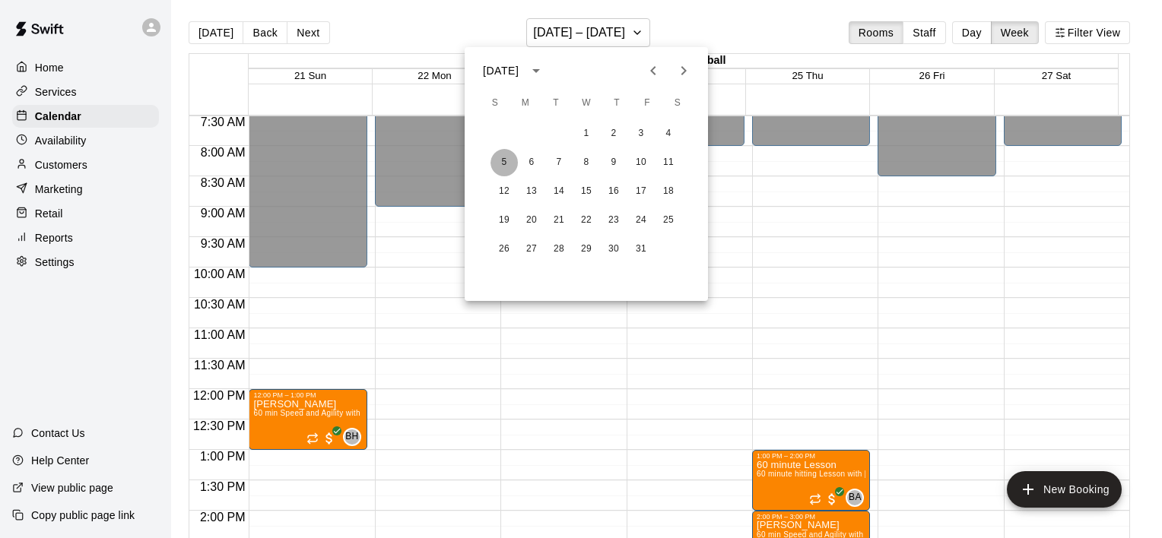
click at [506, 159] on button "5" at bounding box center [503, 162] width 27 height 27
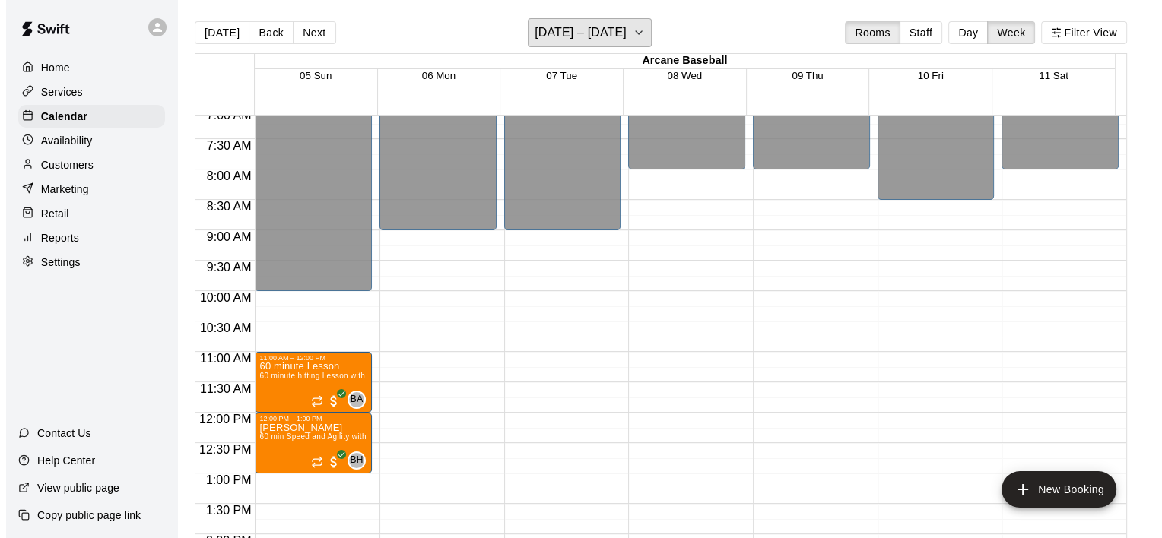
scroll to position [411, 0]
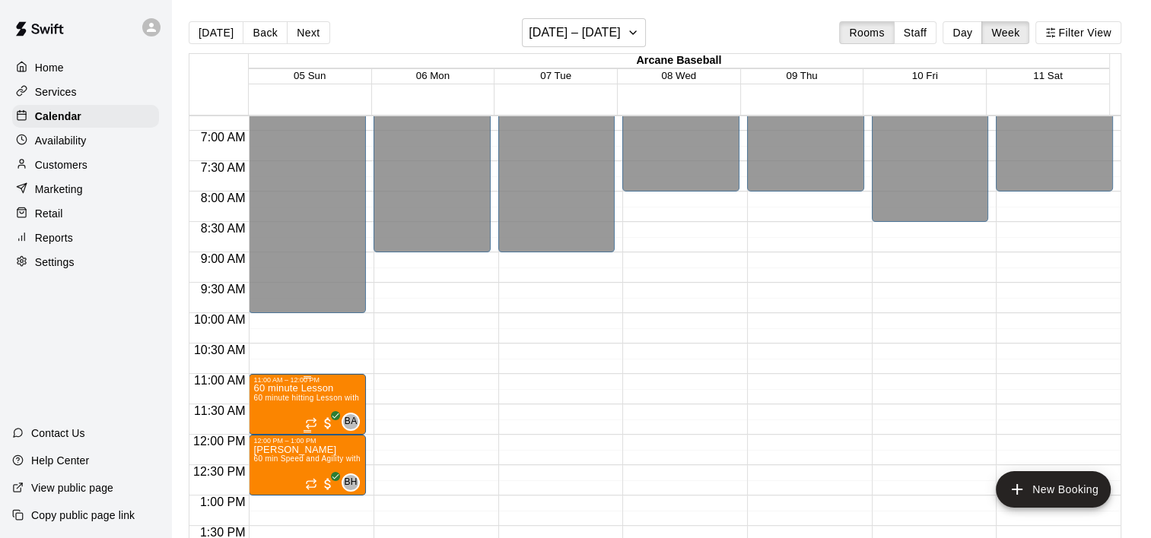
click at [297, 380] on div "11:00 AM – 12:00 PM" at bounding box center [307, 380] width 108 height 8
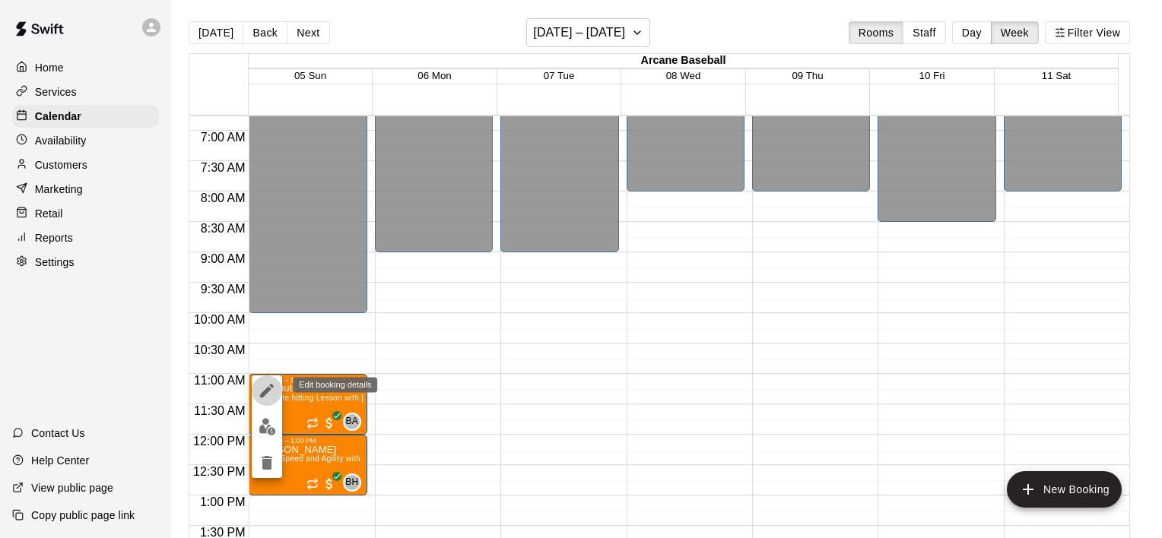
click at [264, 391] on icon "edit" at bounding box center [267, 391] width 14 height 14
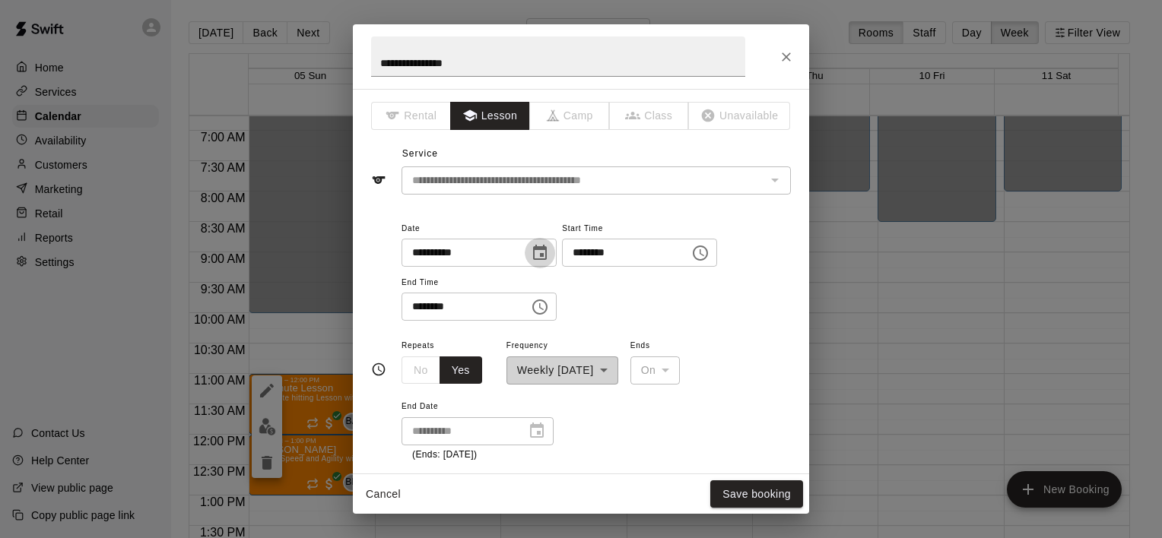
click at [547, 248] on icon "Choose date, selected date is Oct 5, 2025" at bounding box center [540, 252] width 14 height 15
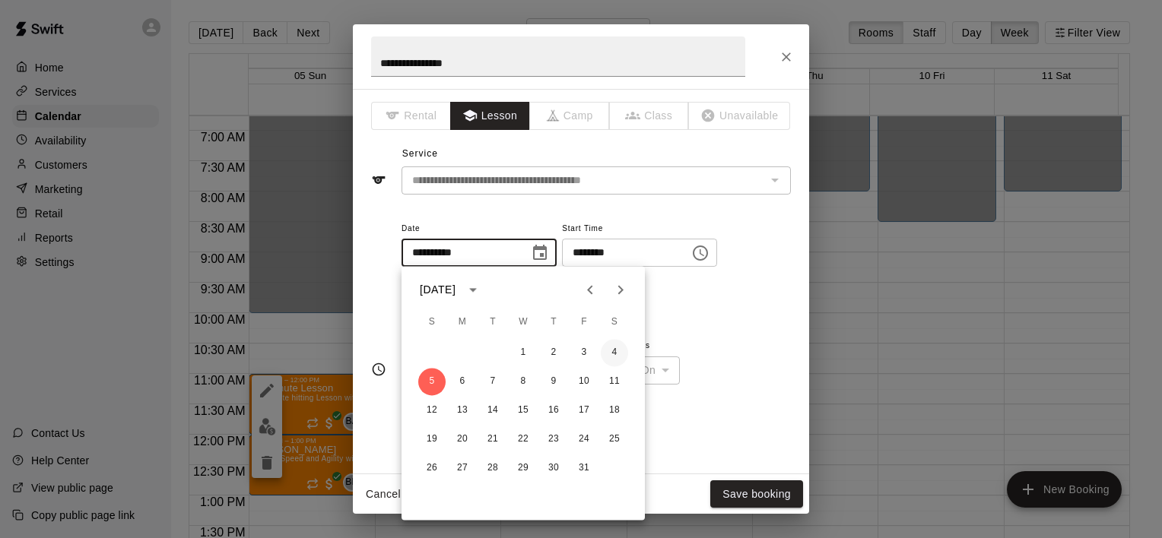
click at [614, 349] on button "4" at bounding box center [614, 352] width 27 height 27
type input "**********"
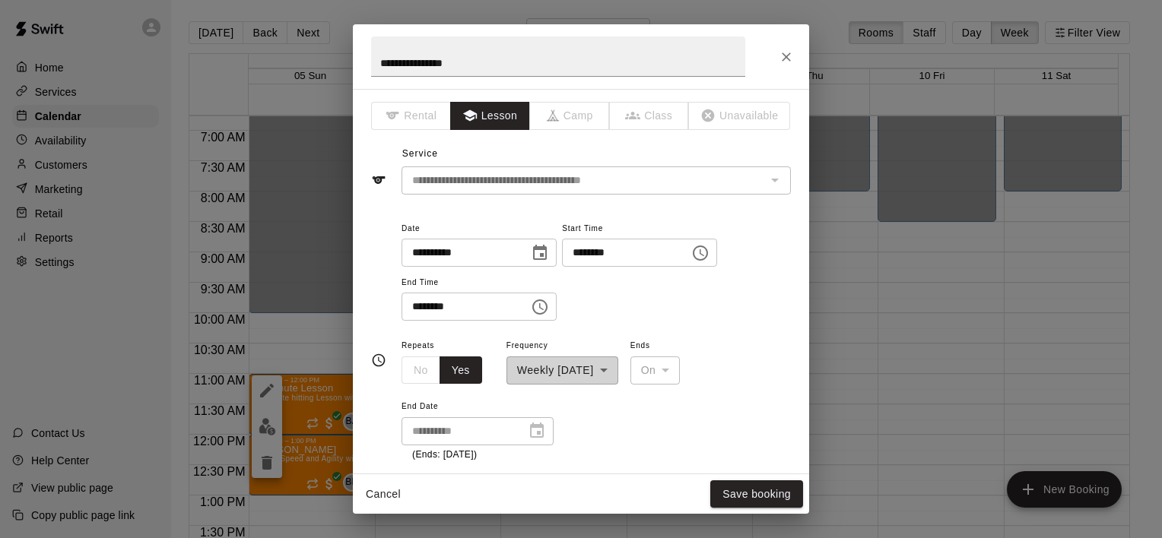
click at [709, 248] on icon "Choose time, selected time is 11:00 AM" at bounding box center [700, 253] width 18 height 18
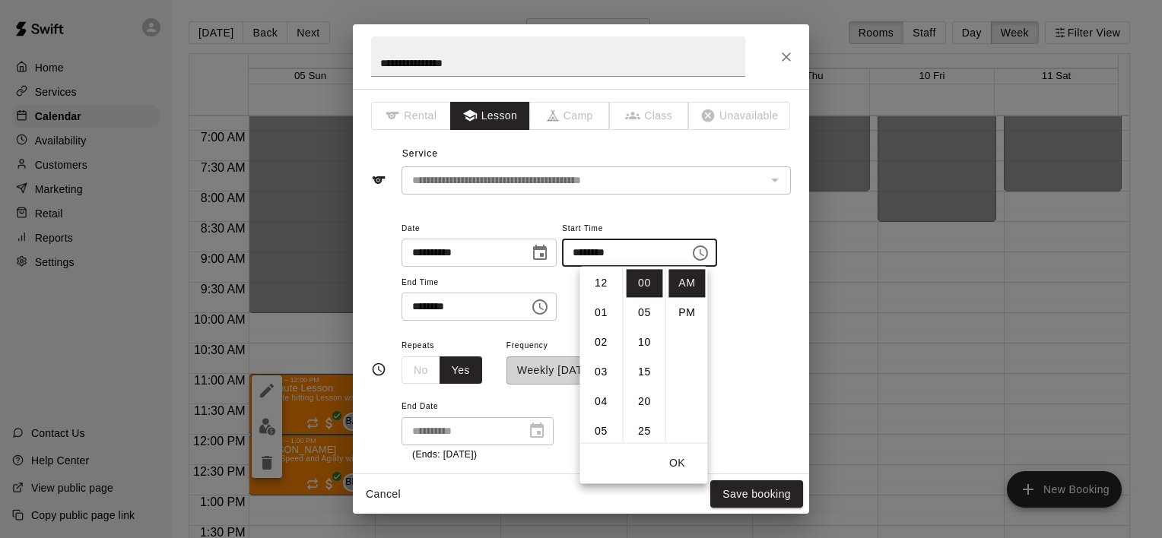
scroll to position [324, 0]
click at [686, 316] on li "PM" at bounding box center [686, 313] width 37 height 28
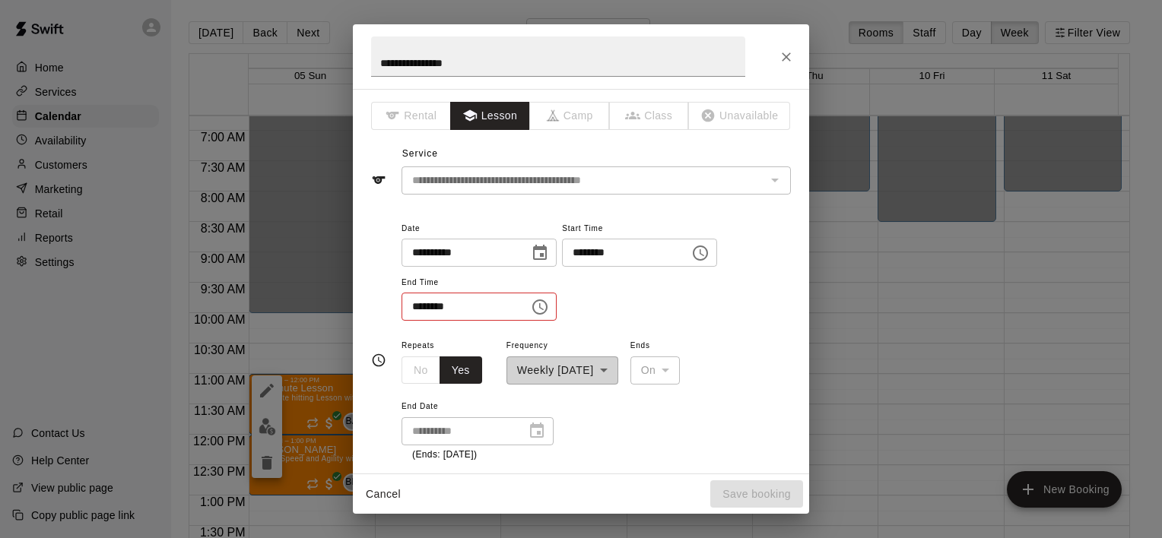
scroll to position [27, 0]
click at [675, 253] on input "********" at bounding box center [620, 253] width 117 height 28
click at [679, 250] on input "********" at bounding box center [620, 253] width 117 height 28
click at [709, 244] on icon "Choose time, selected time is 11:00 PM" at bounding box center [700, 253] width 18 height 18
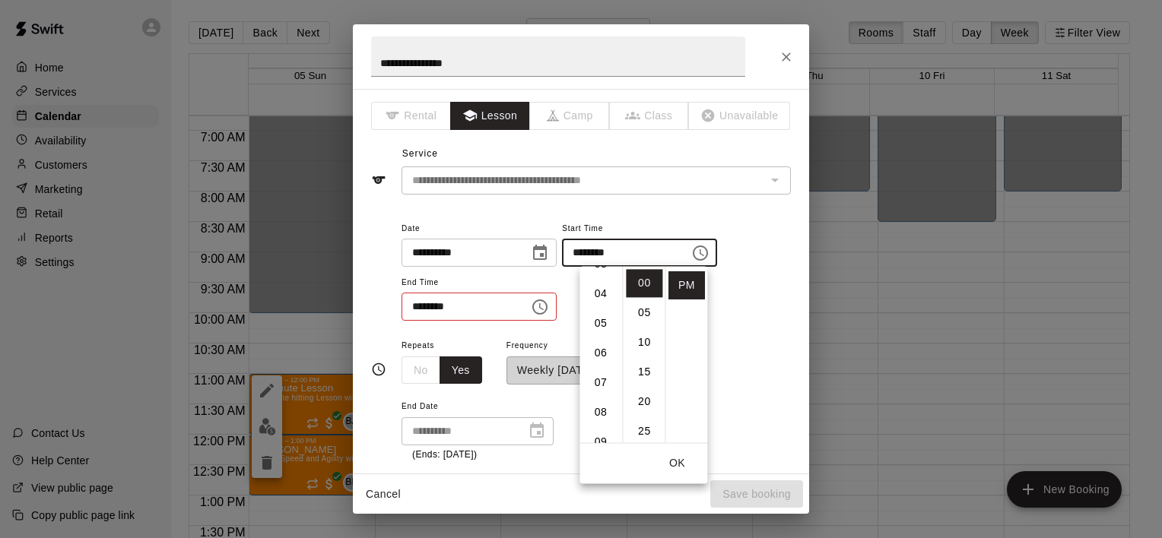
scroll to position [96, 0]
click at [596, 274] on li "03" at bounding box center [601, 276] width 37 height 28
type input "********"
click at [548, 308] on icon "Choose time, selected time is 12:00 PM" at bounding box center [539, 307] width 15 height 15
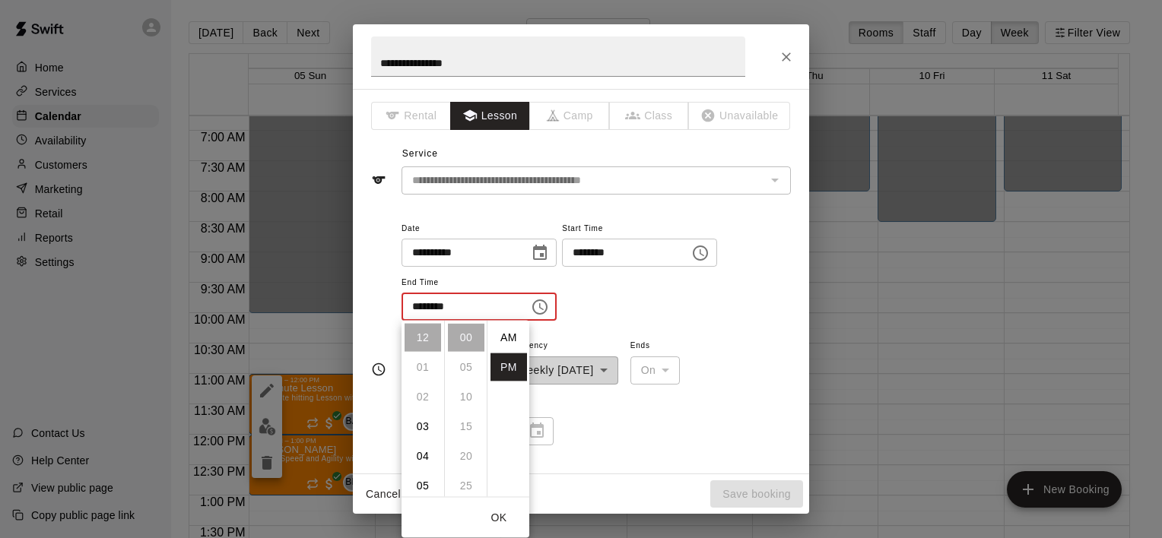
scroll to position [27, 0]
click at [427, 452] on li "04" at bounding box center [423, 457] width 37 height 28
type input "********"
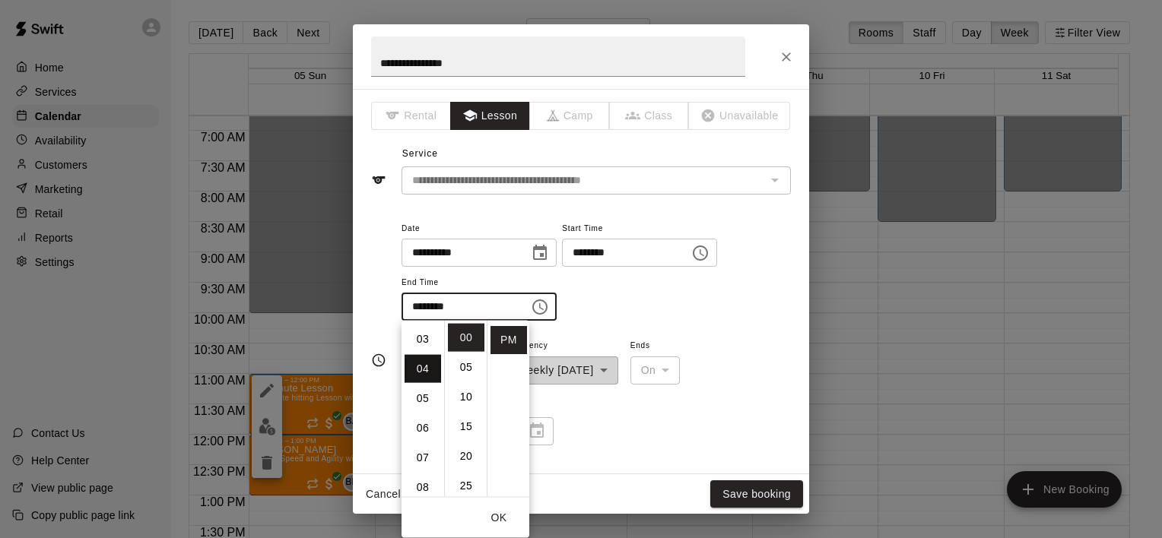
scroll to position [119, 0]
click at [692, 455] on div "**********" at bounding box center [596, 399] width 389 height 126
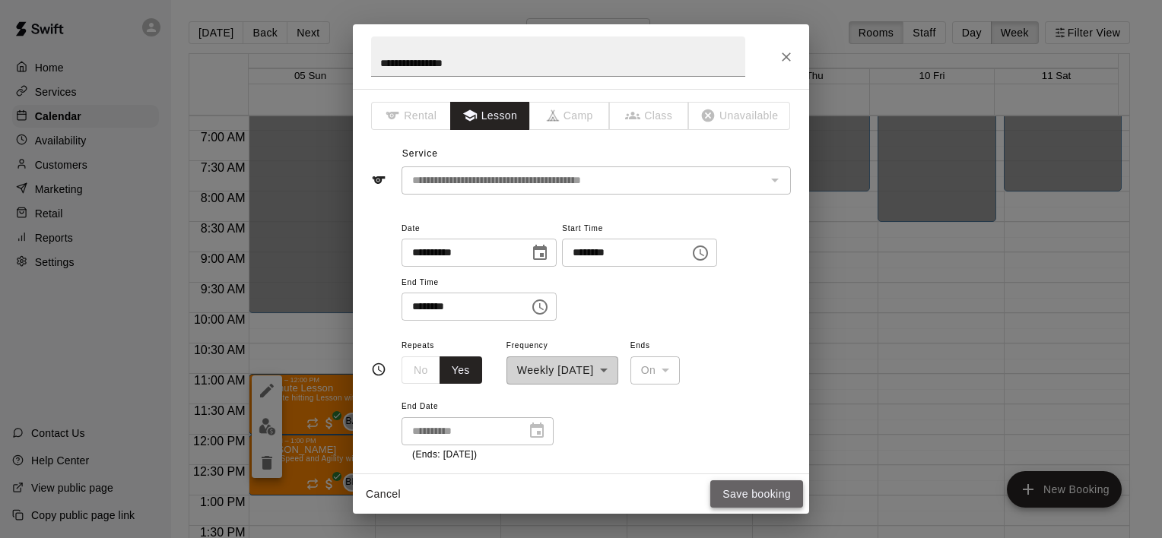
click at [763, 490] on button "Save booking" at bounding box center [756, 495] width 93 height 28
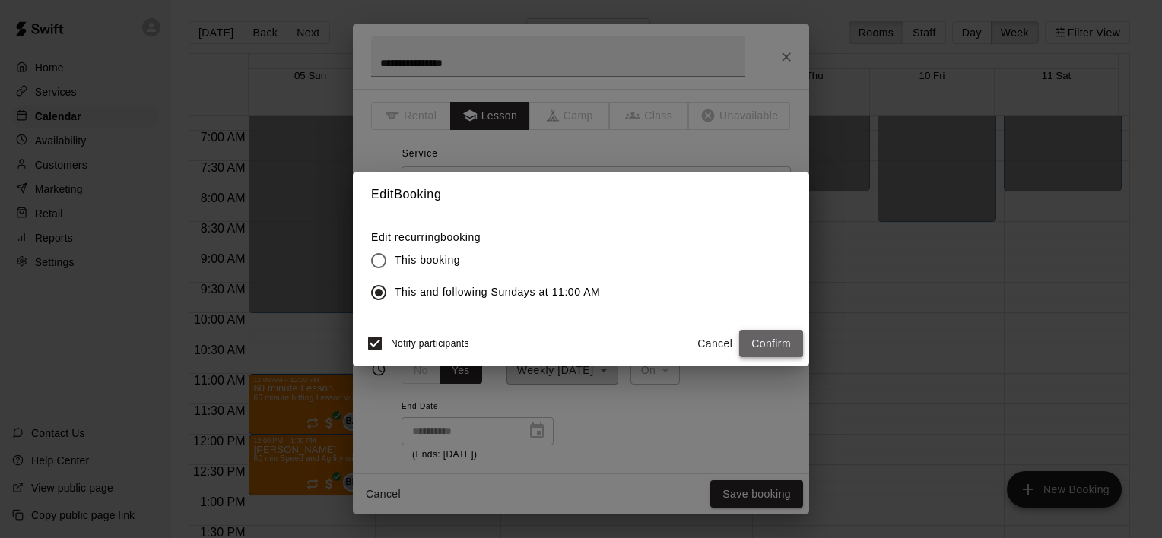
click at [775, 344] on button "Confirm" at bounding box center [771, 344] width 64 height 28
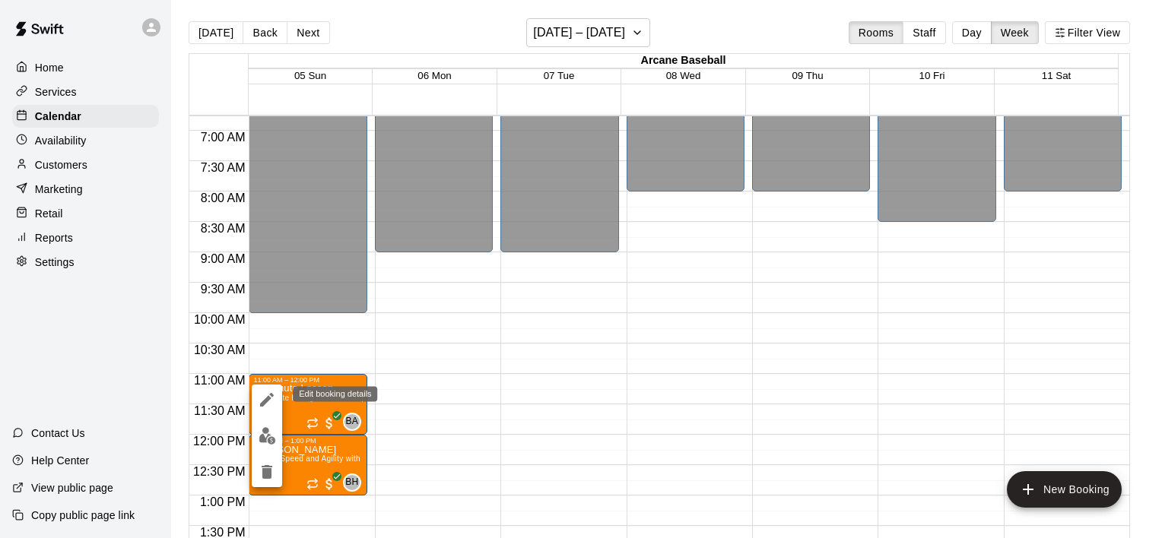
click at [265, 395] on icon "edit" at bounding box center [267, 400] width 18 height 18
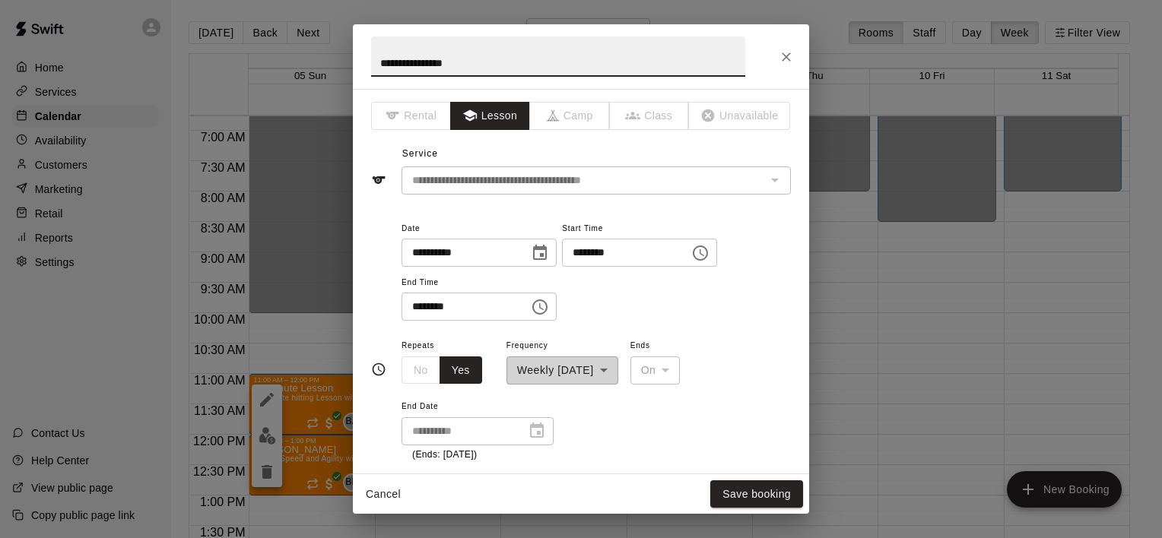
click at [549, 259] on icon "Choose date, selected date is Oct 5, 2025" at bounding box center [540, 253] width 18 height 18
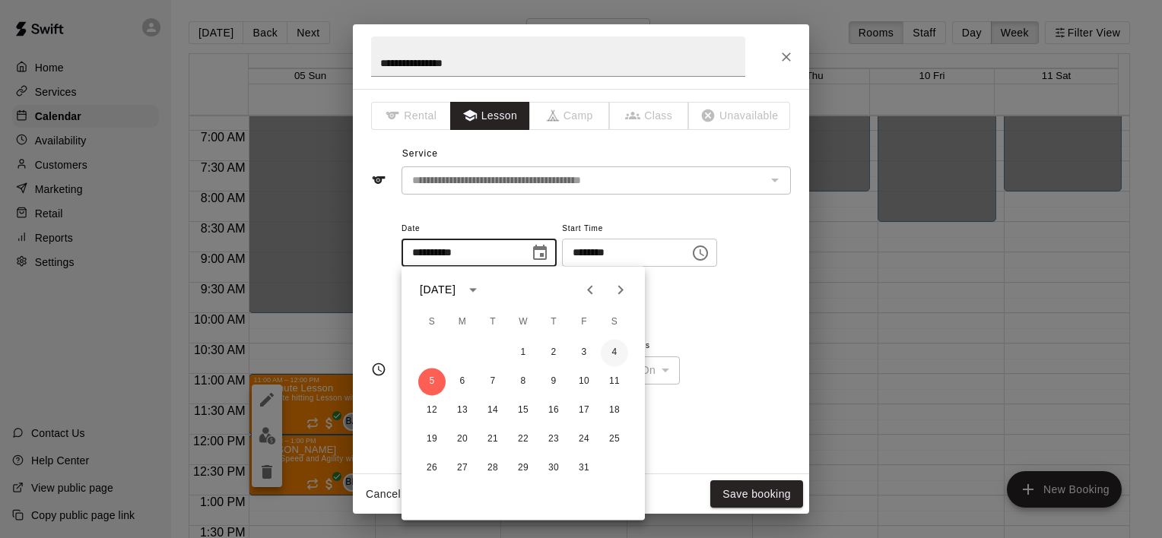
click at [611, 348] on button "4" at bounding box center [614, 352] width 27 height 27
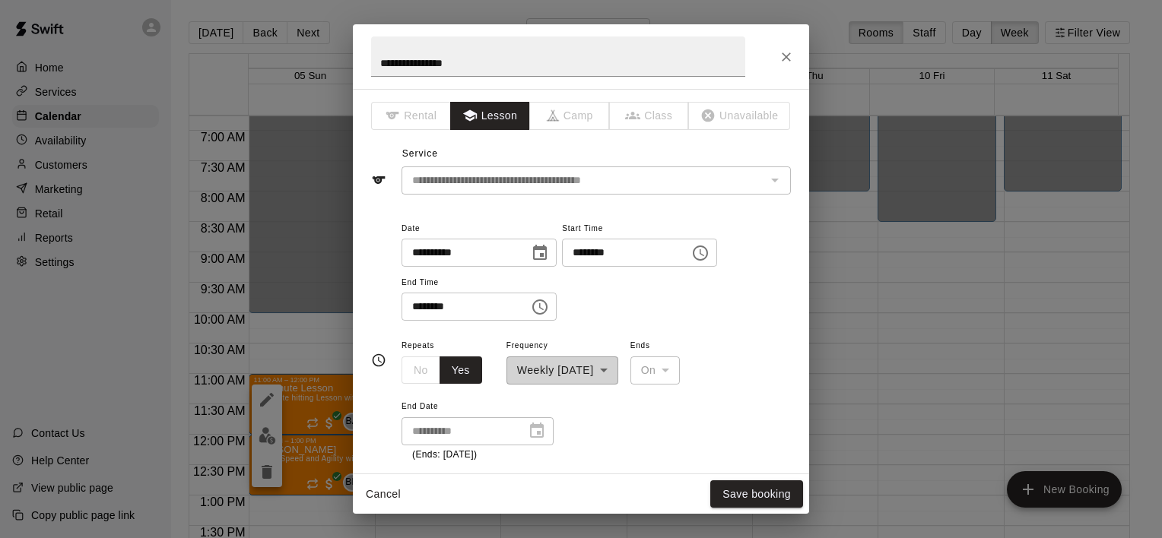
type input "**********"
click at [709, 251] on icon "Choose time, selected time is 11:00 AM" at bounding box center [700, 253] width 18 height 18
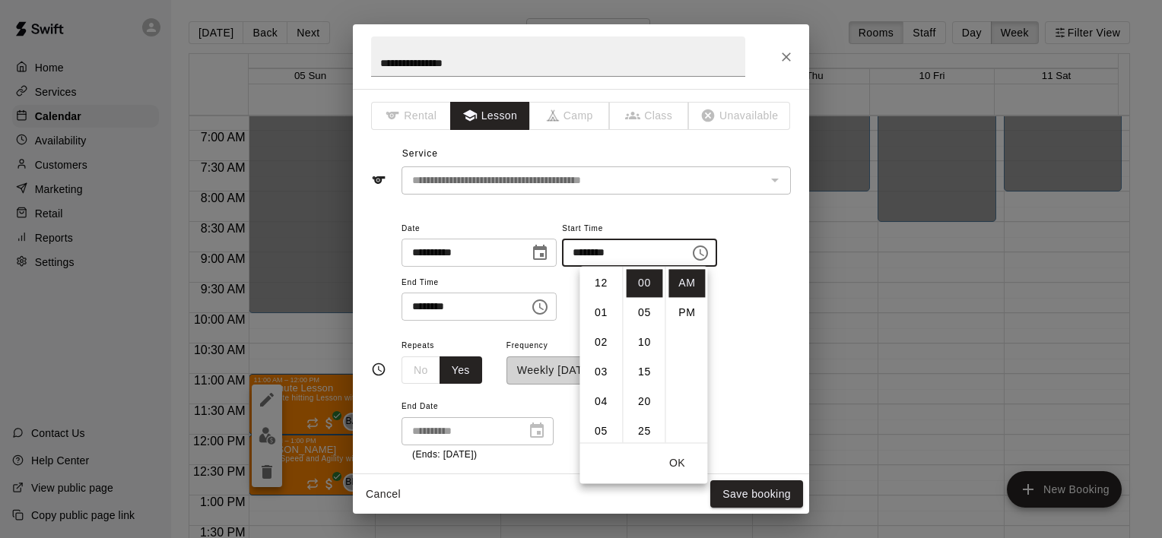
scroll to position [324, 0]
click at [687, 307] on li "PM" at bounding box center [686, 313] width 37 height 28
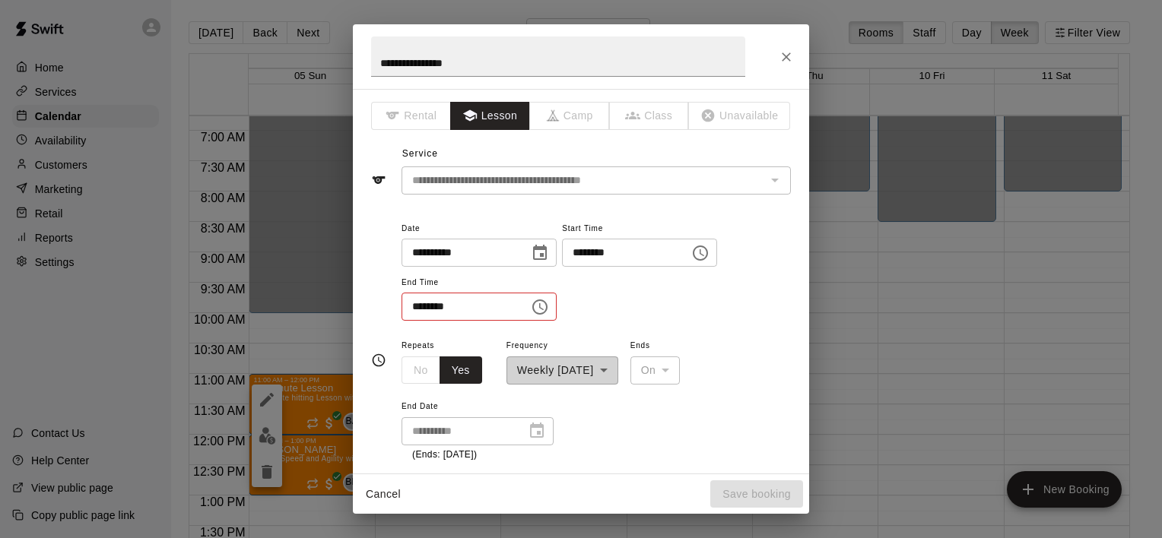
scroll to position [27, 0]
click at [708, 246] on icon "Choose time, selected time is 11:00 PM" at bounding box center [700, 253] width 15 height 15
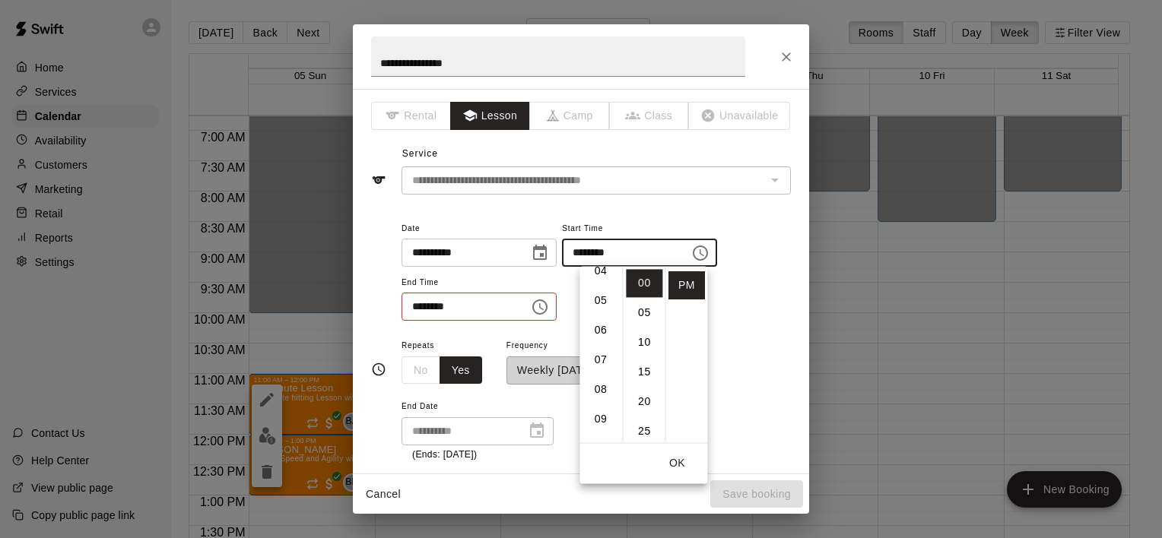
scroll to position [96, 0]
click at [593, 274] on li "03" at bounding box center [601, 276] width 37 height 28
type input "********"
click at [549, 306] on icon "Choose time, selected time is 12:00 PM" at bounding box center [540, 307] width 18 height 18
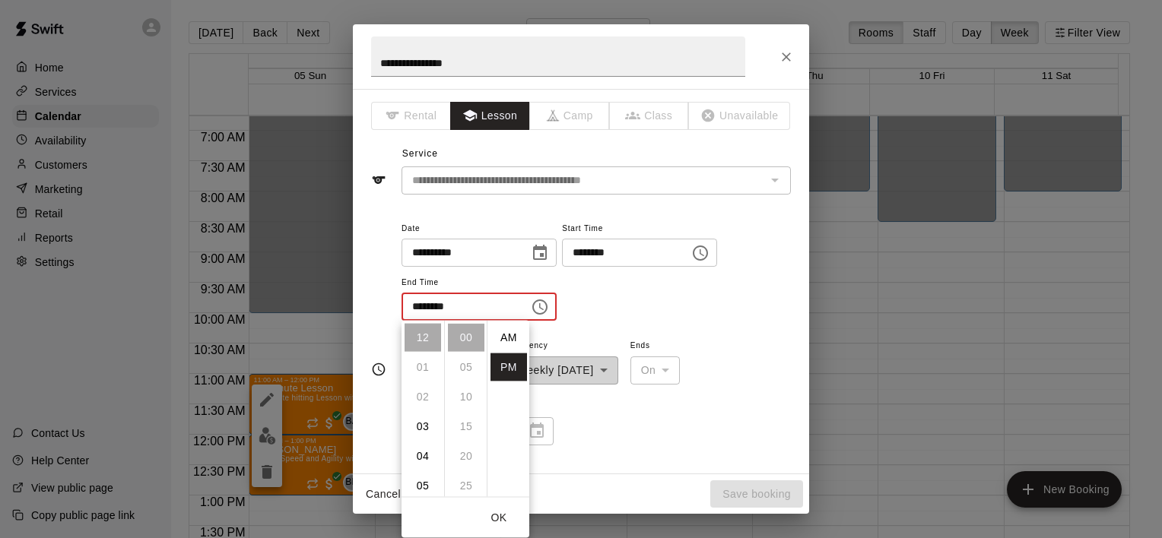
scroll to position [27, 0]
click at [427, 459] on li "04" at bounding box center [423, 457] width 37 height 28
type input "********"
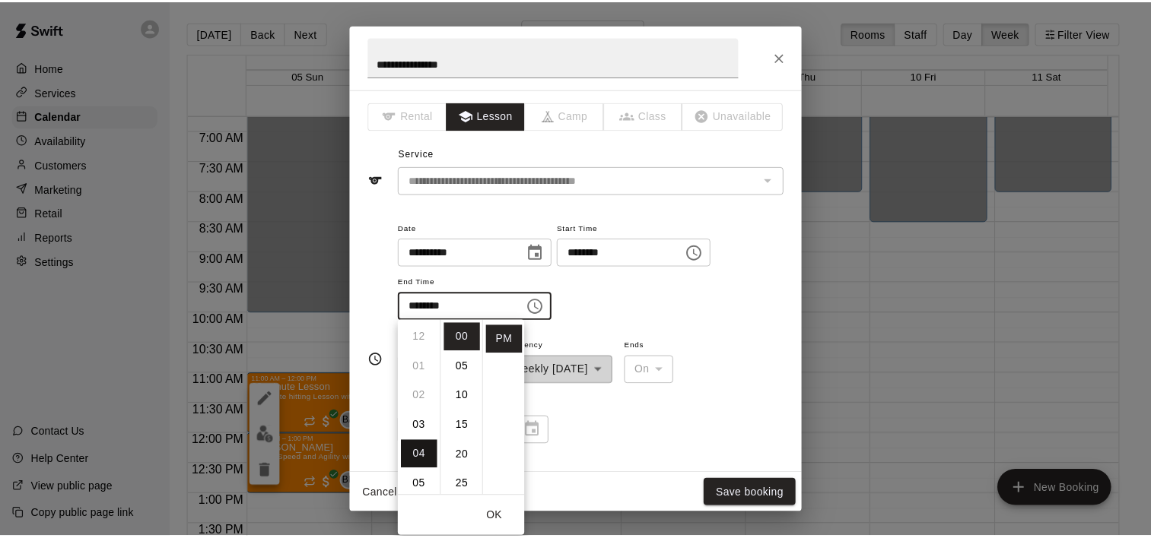
scroll to position [119, 0]
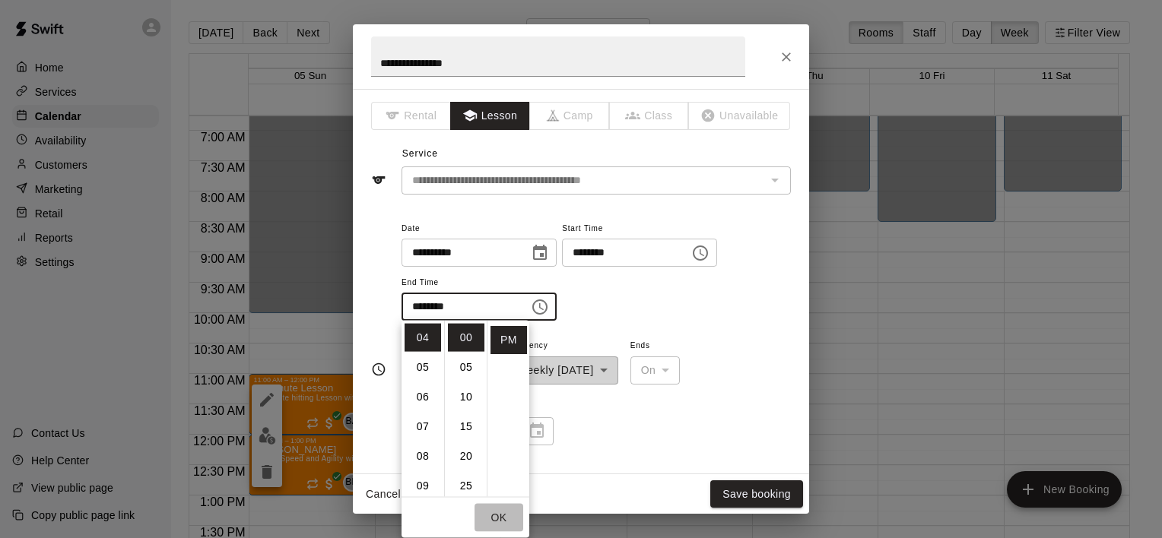
click at [499, 519] on button "OK" at bounding box center [499, 518] width 49 height 28
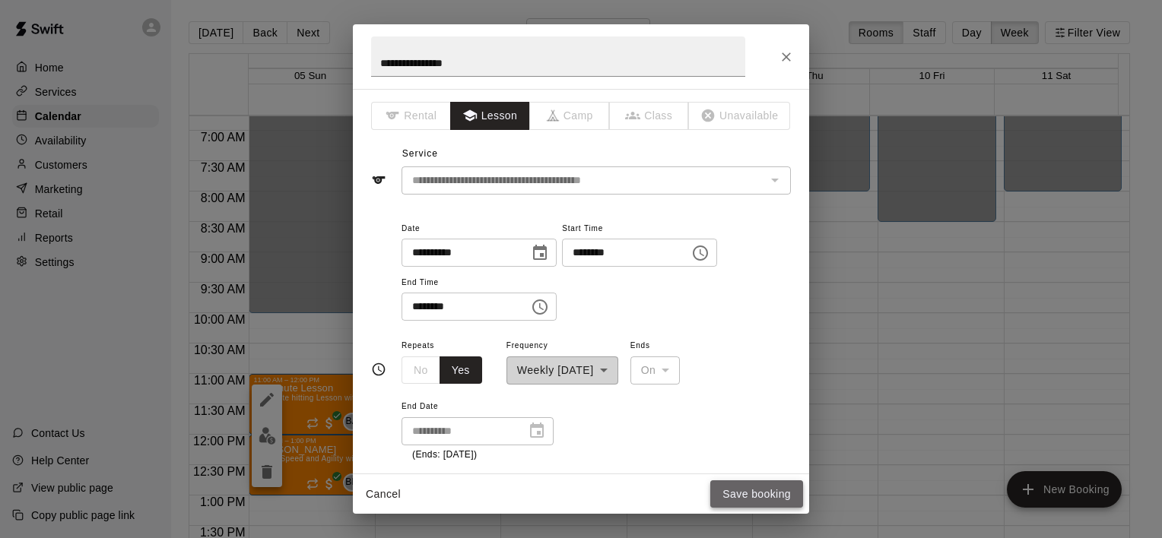
click at [763, 494] on button "Save booking" at bounding box center [756, 495] width 93 height 28
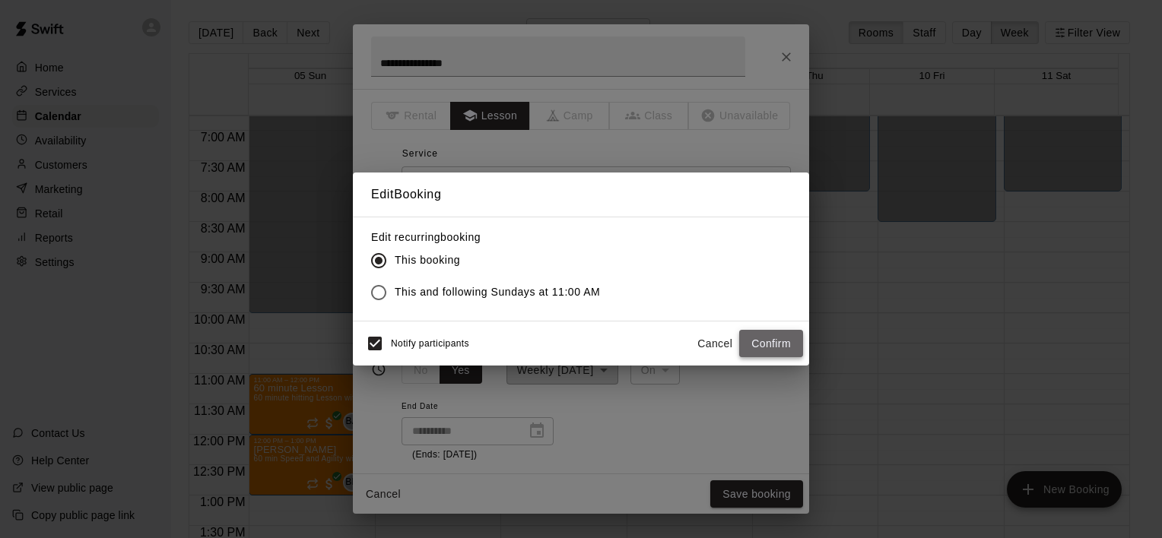
click at [763, 341] on button "Confirm" at bounding box center [771, 344] width 64 height 28
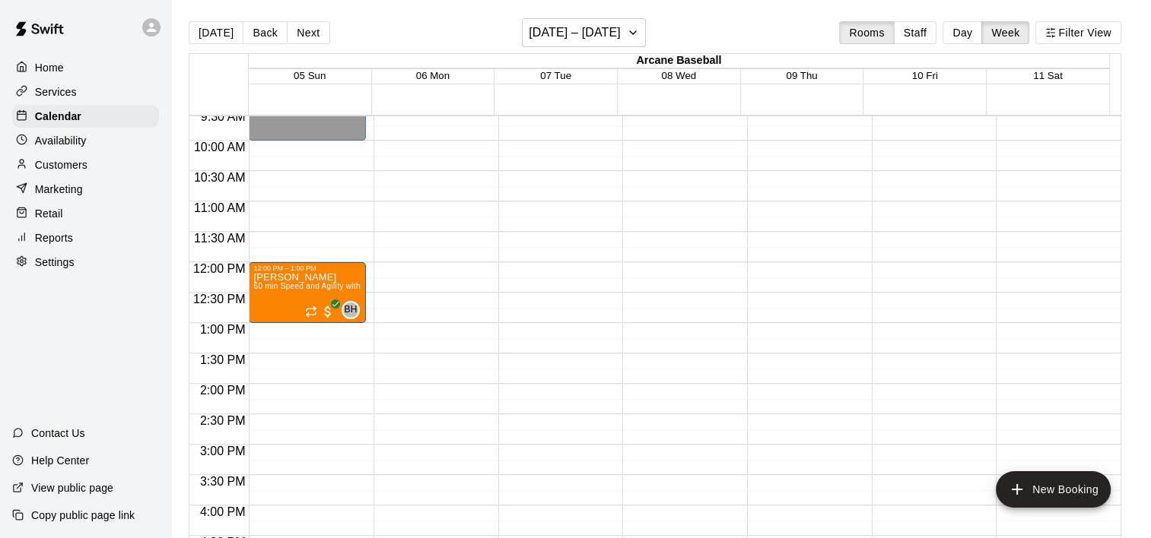
scroll to position [608, 0]
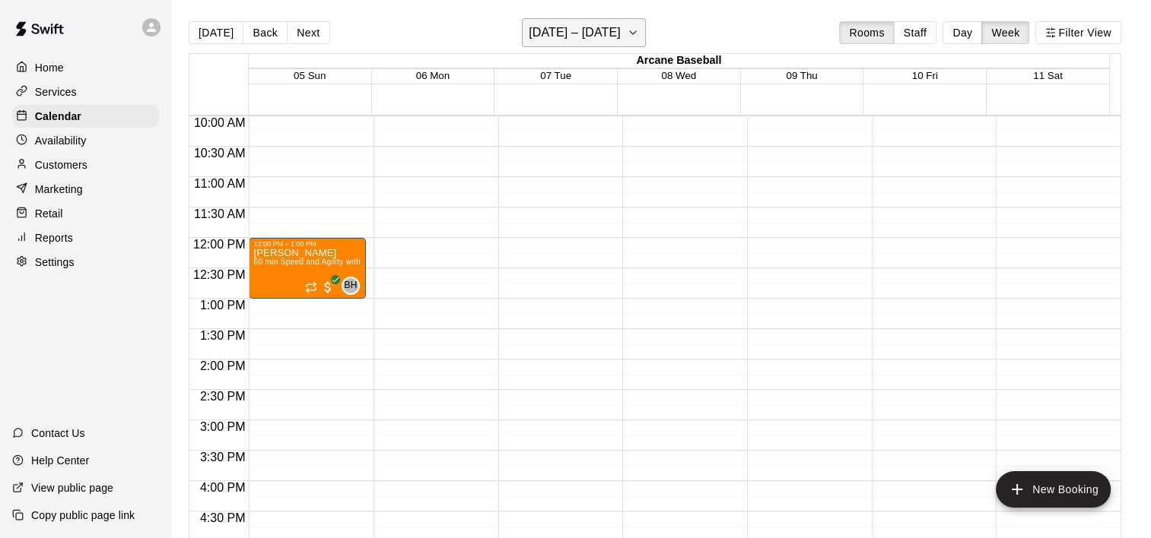
click at [636, 30] on icon "button" at bounding box center [633, 33] width 12 height 18
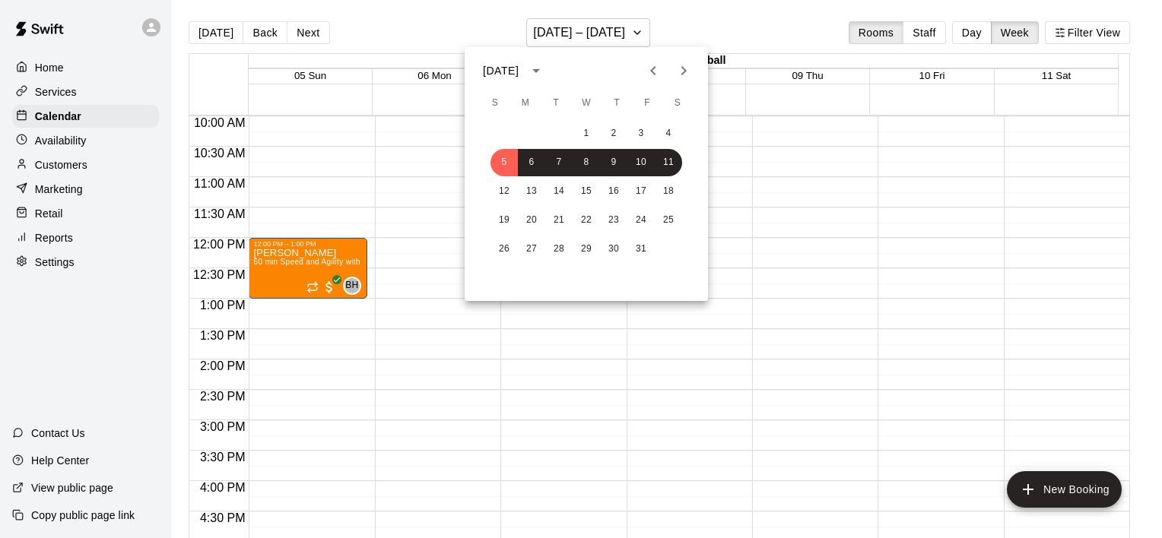
click at [647, 78] on icon "Previous month" at bounding box center [653, 71] width 18 height 18
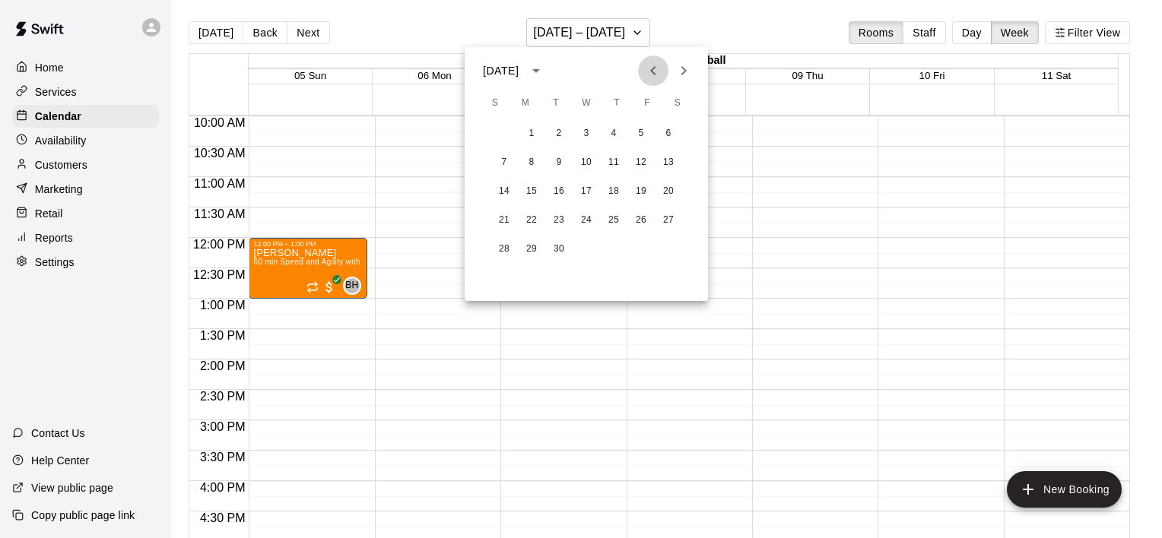
click at [647, 78] on icon "Previous month" at bounding box center [653, 71] width 18 height 18
click at [505, 217] on button "17" at bounding box center [503, 220] width 27 height 27
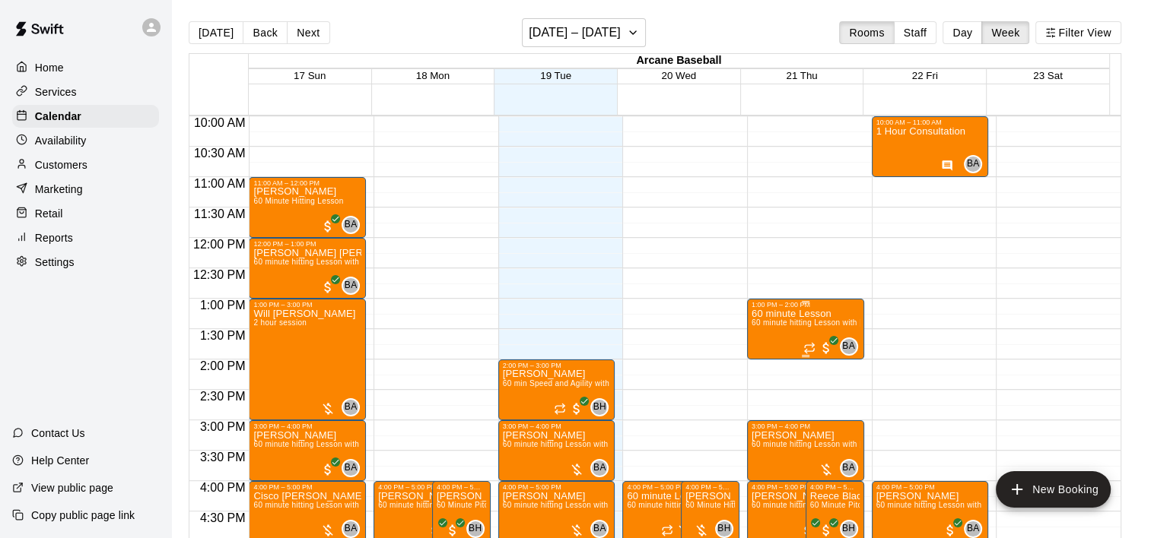
click at [780, 319] on span "60 minute hitting Lesson with [PERSON_NAME]" at bounding box center [837, 323] width 173 height 8
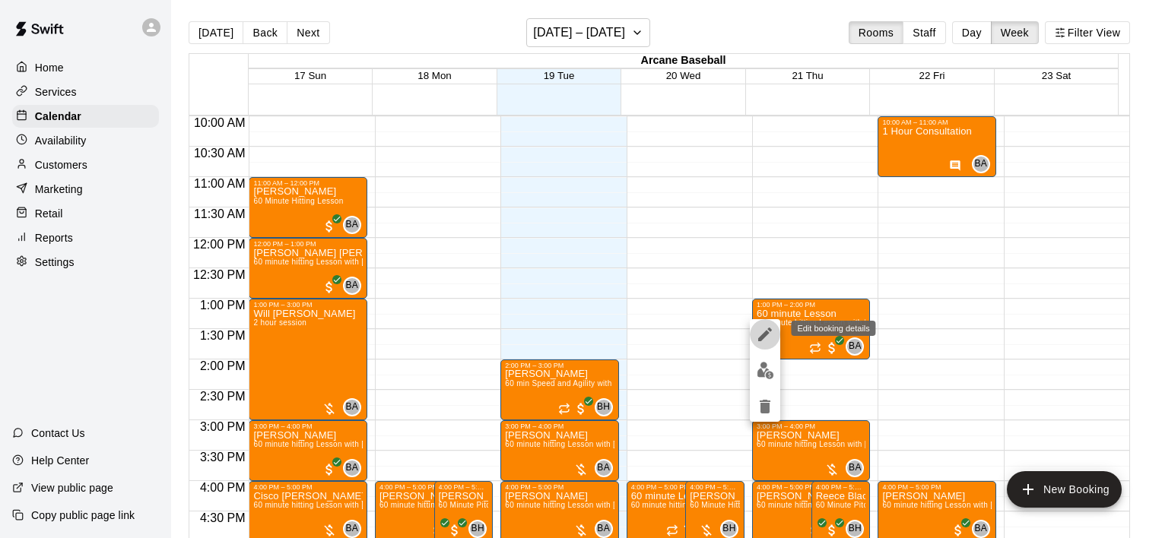
click at [762, 338] on icon "edit" at bounding box center [765, 335] width 14 height 14
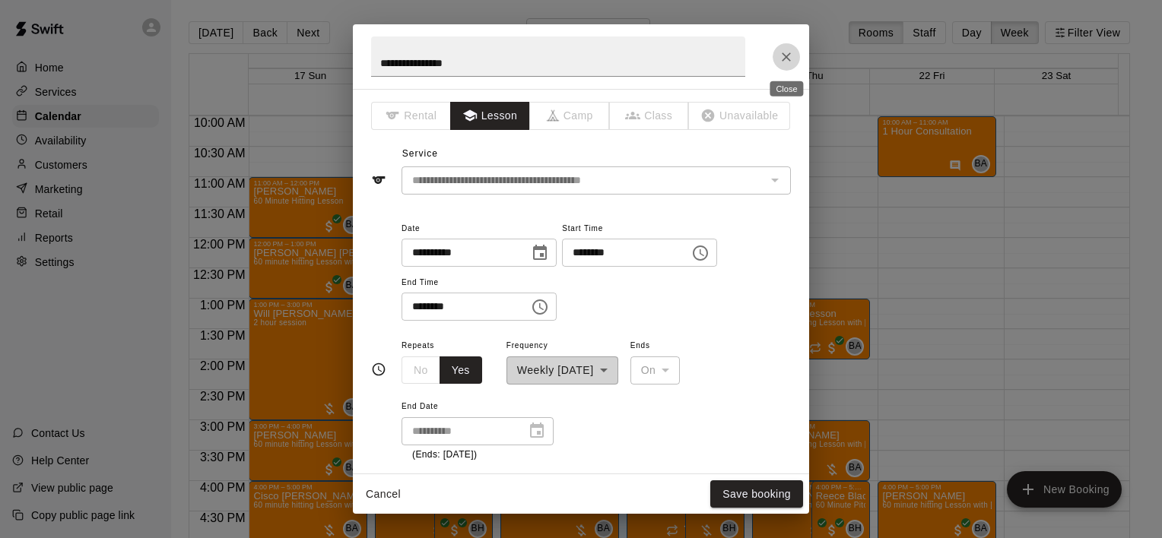
click at [785, 50] on icon "Close" at bounding box center [786, 56] width 15 height 15
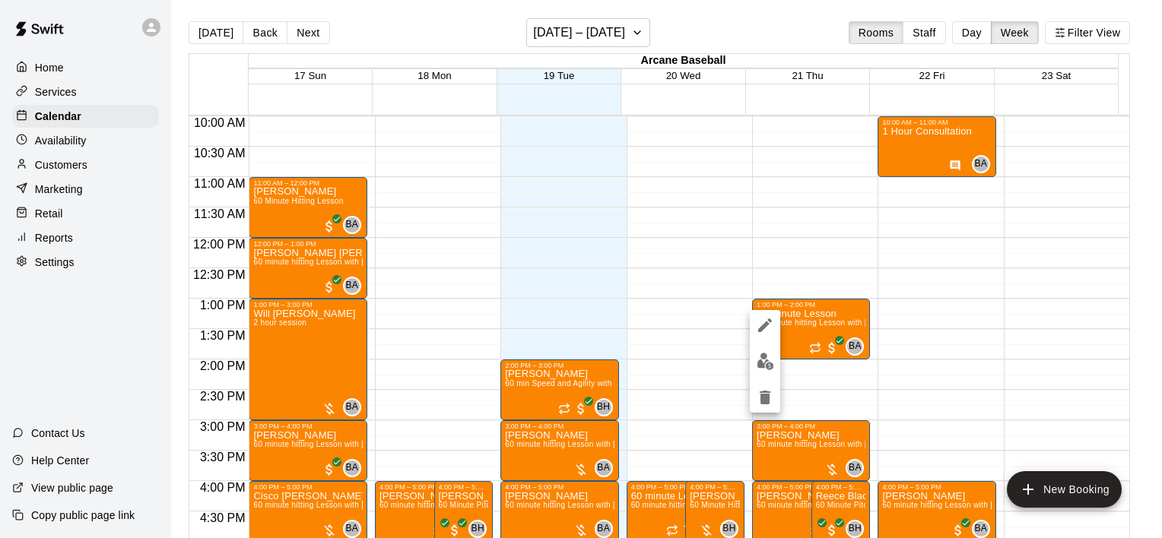
click at [799, 379] on div at bounding box center [581, 269] width 1162 height 538
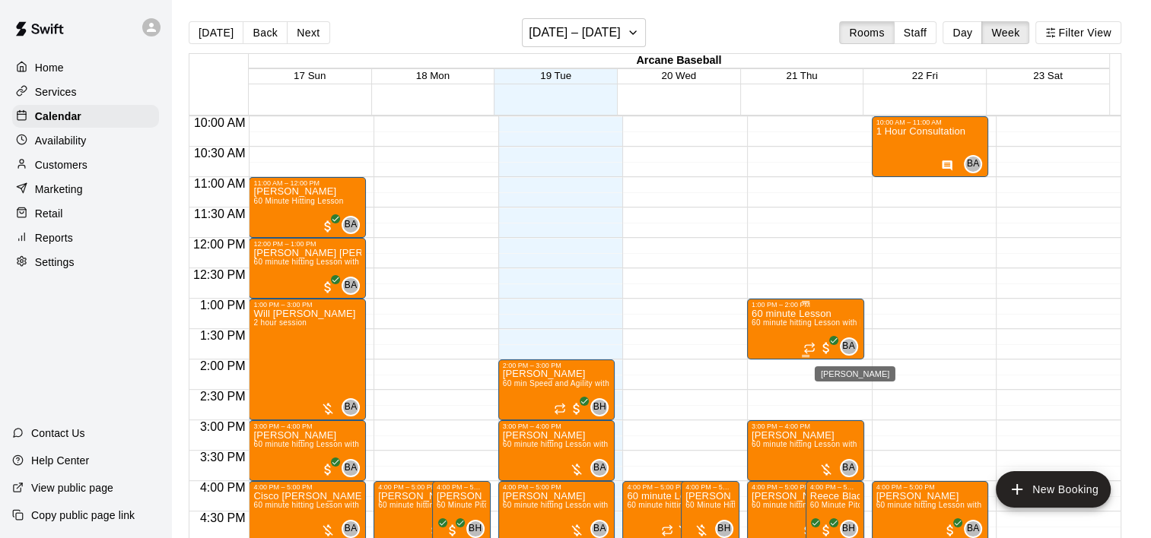
click at [846, 341] on span "BA" at bounding box center [848, 346] width 13 height 15
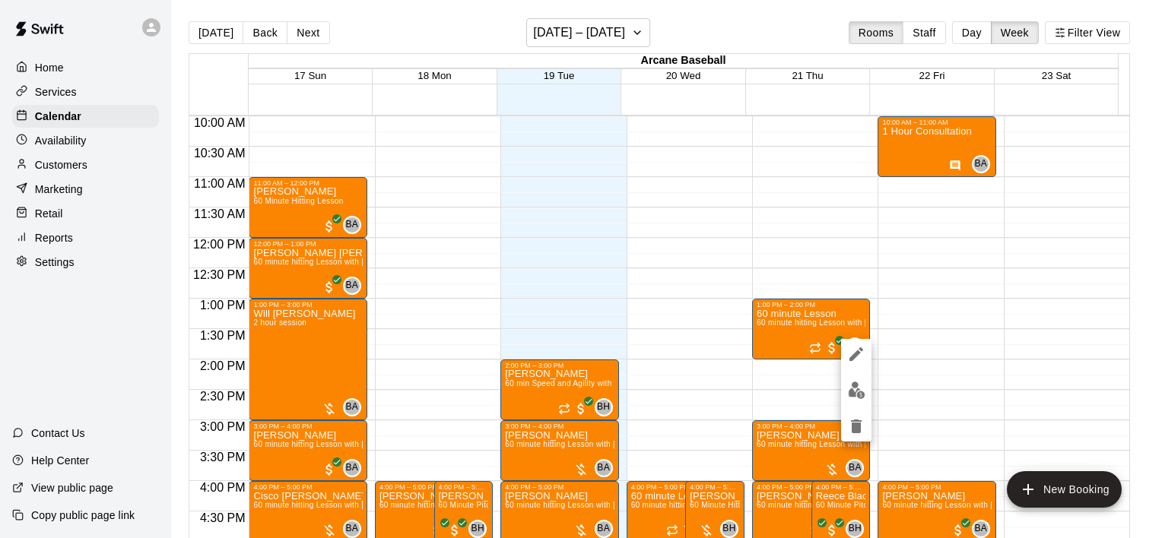
click at [789, 324] on div at bounding box center [581, 269] width 1162 height 538
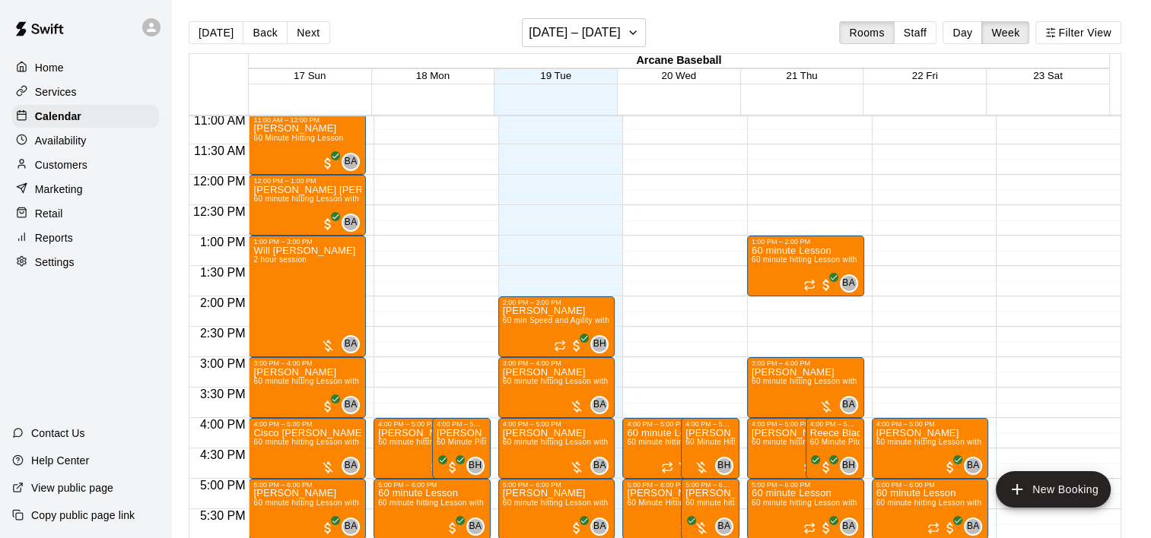
scroll to position [760, 0]
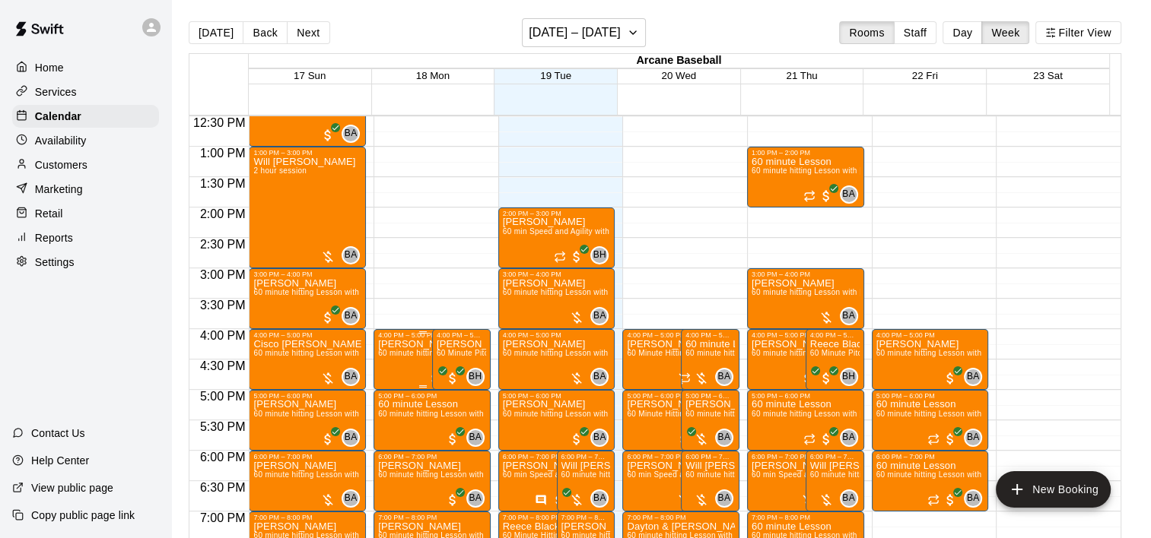
click at [398, 352] on span "60 minute hitting Lesson with [PERSON_NAME]" at bounding box center [464, 353] width 173 height 8
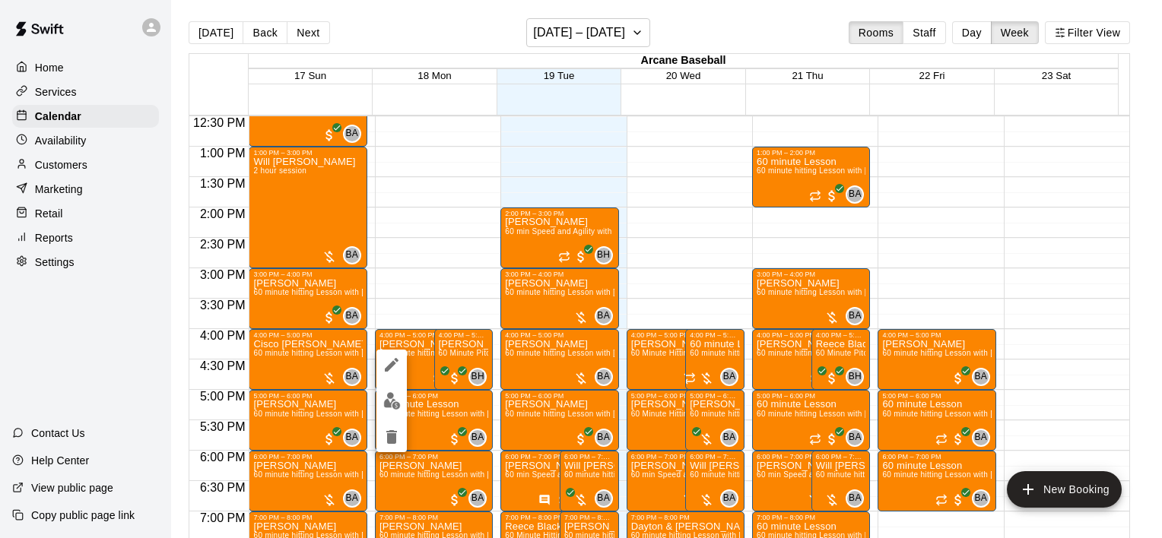
click at [395, 243] on div at bounding box center [581, 269] width 1162 height 538
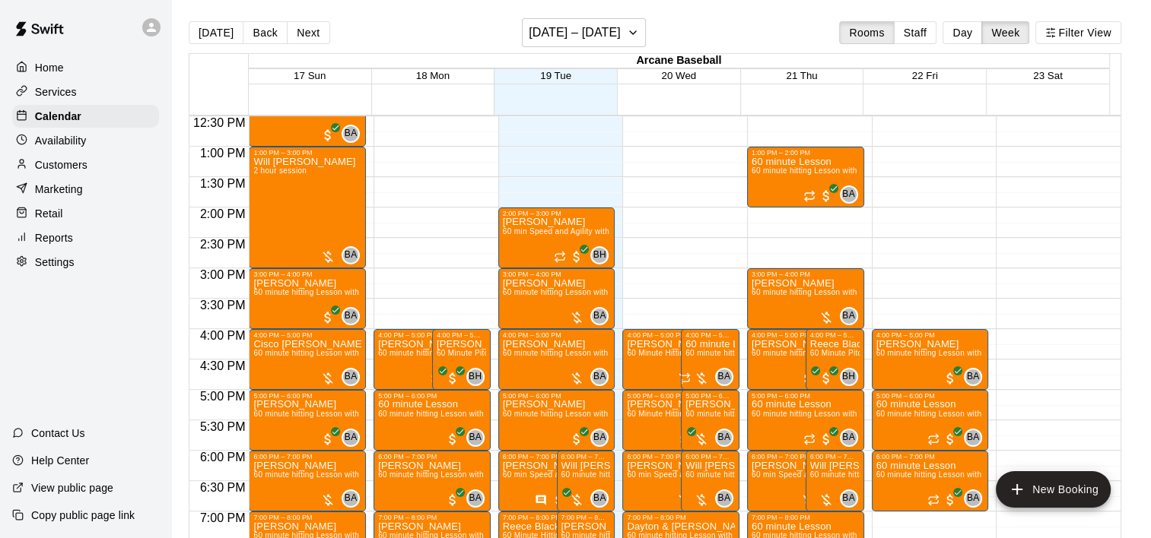
click at [87, 169] on p "Customers" at bounding box center [61, 164] width 52 height 15
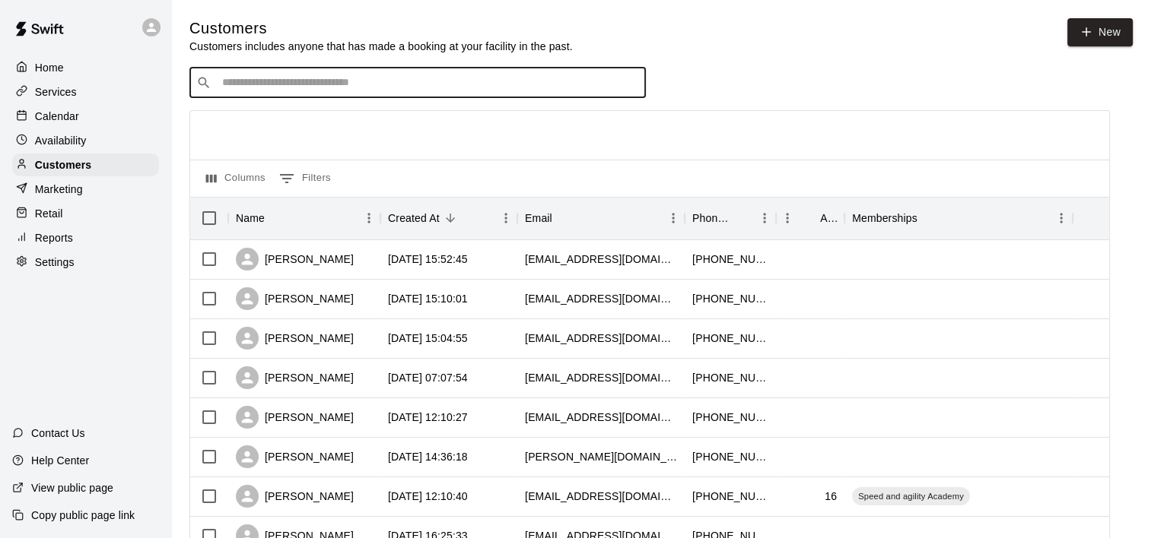
click at [271, 80] on input "Search customers by name or email" at bounding box center [427, 82] width 421 height 15
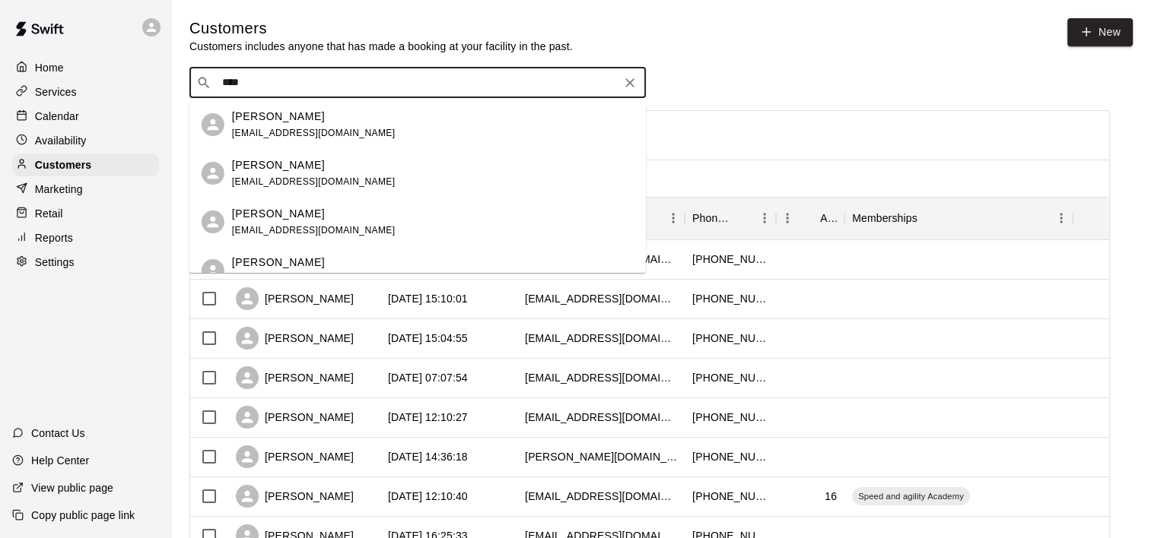
type input "*****"
click at [300, 202] on div "[PERSON_NAME] [EMAIL_ADDRESS][DOMAIN_NAME]" at bounding box center [417, 222] width 456 height 49
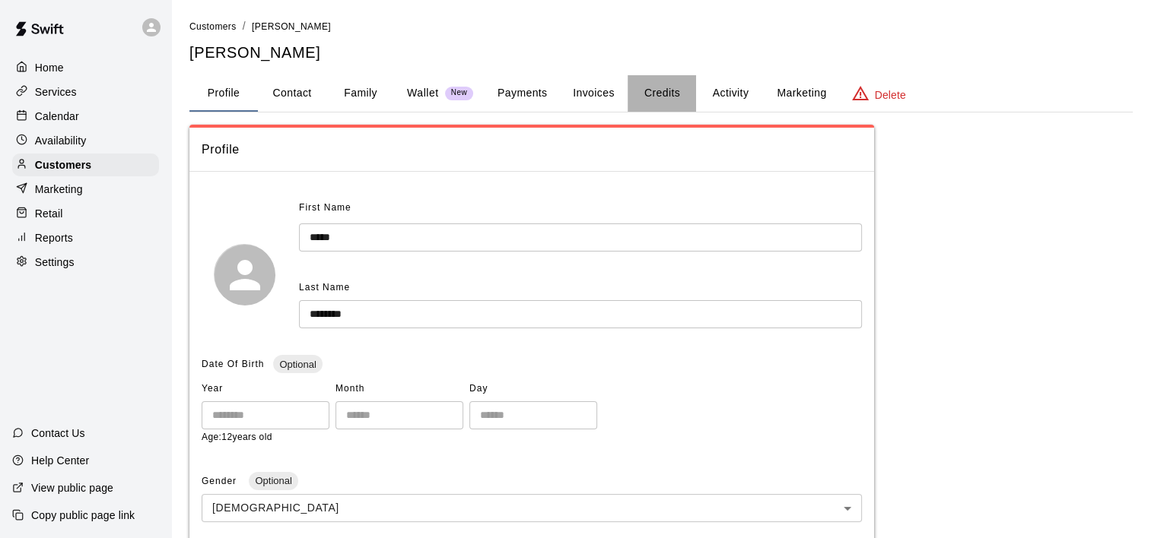
click at [654, 88] on button "Credits" at bounding box center [661, 93] width 68 height 37
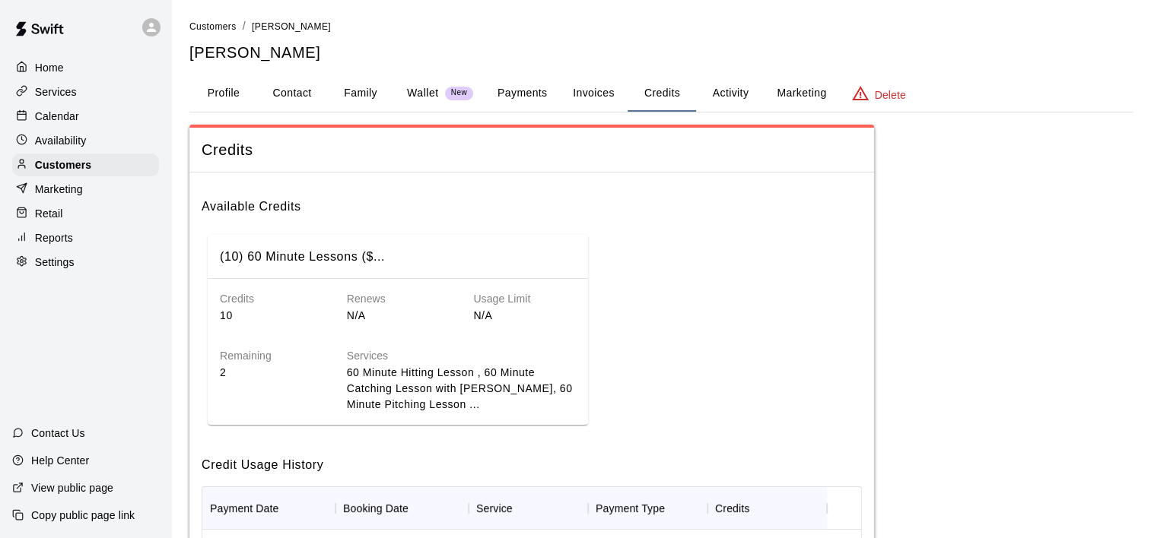
click at [737, 92] on button "Activity" at bounding box center [730, 93] width 68 height 37
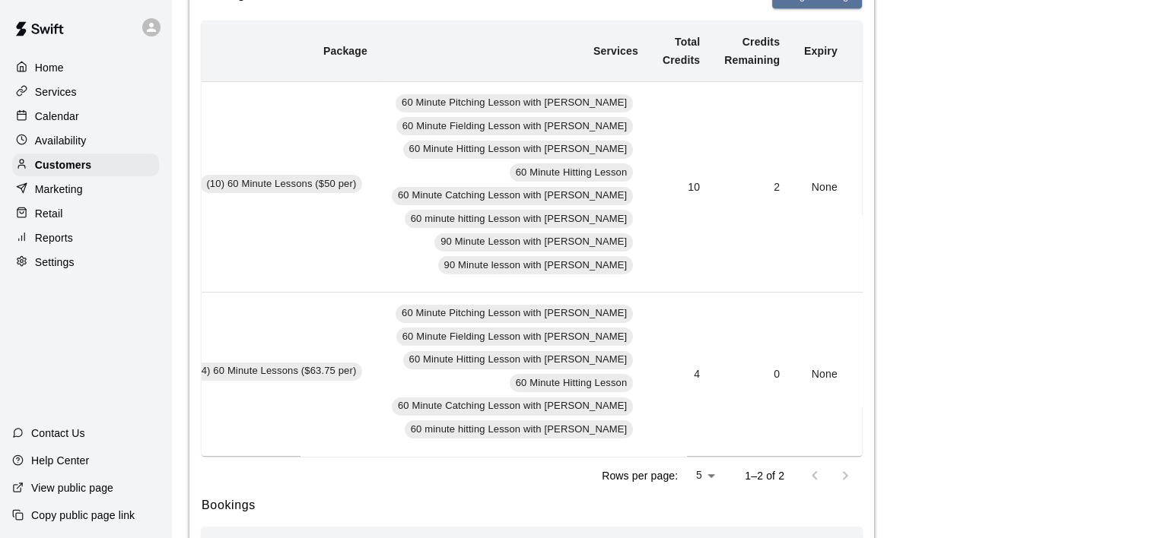
scroll to position [0, 163]
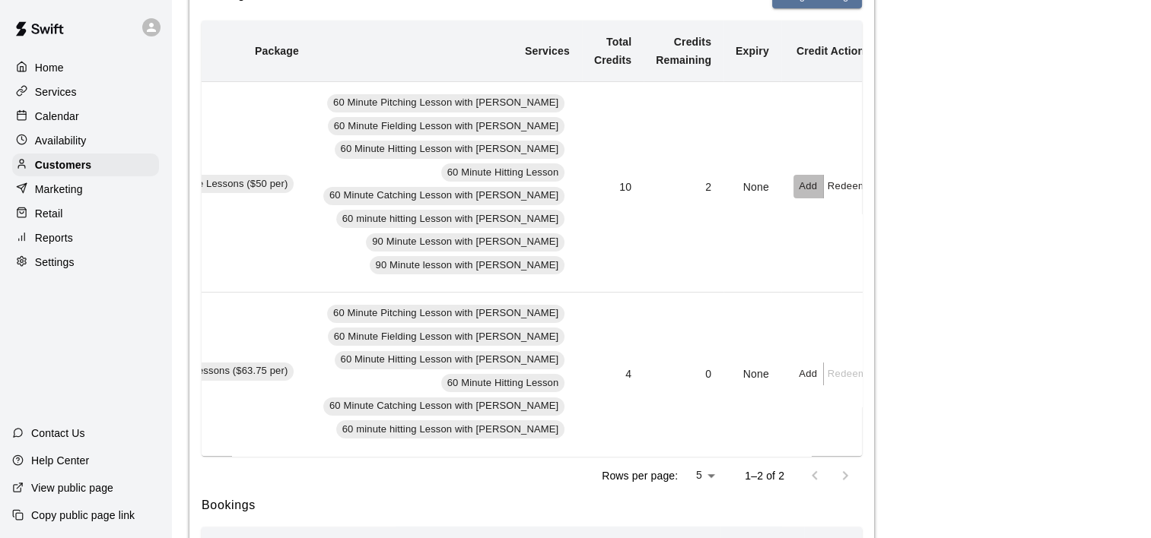
click at [795, 181] on button "Add" at bounding box center [808, 187] width 30 height 24
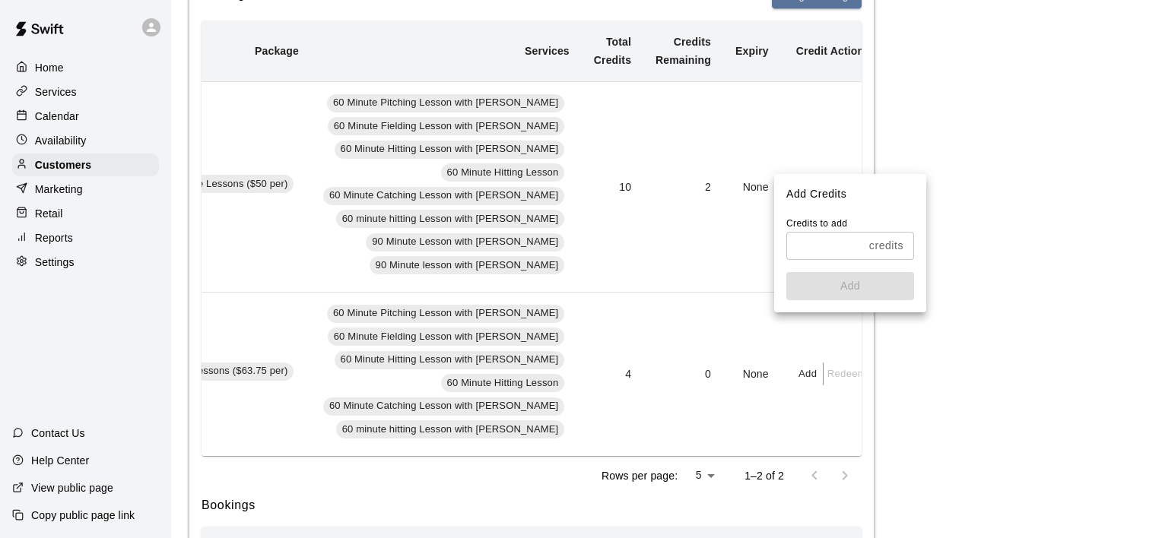
click at [836, 249] on input "text" at bounding box center [824, 246] width 77 height 28
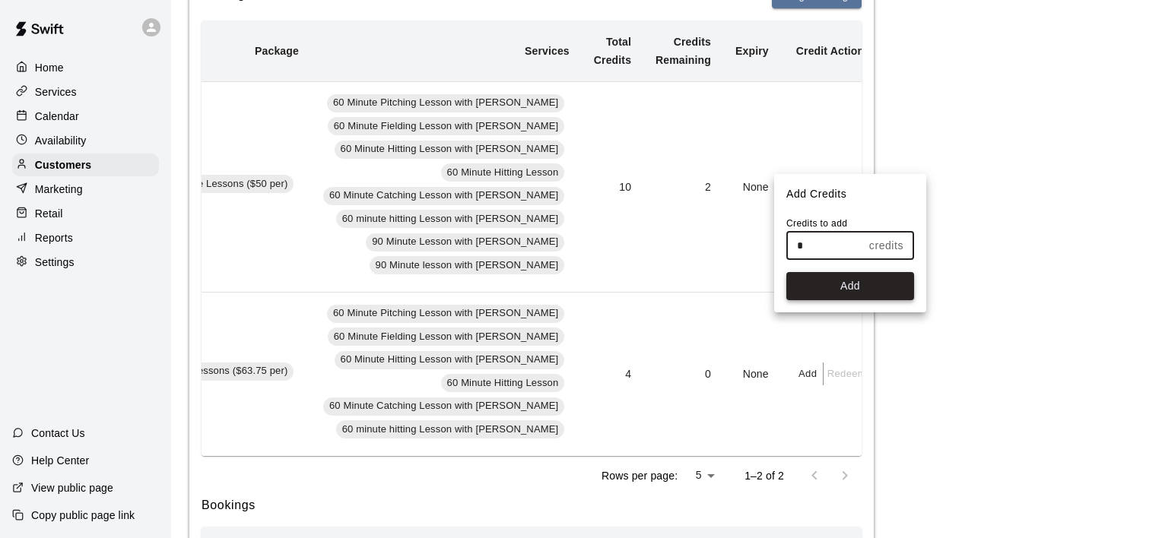
type input "*"
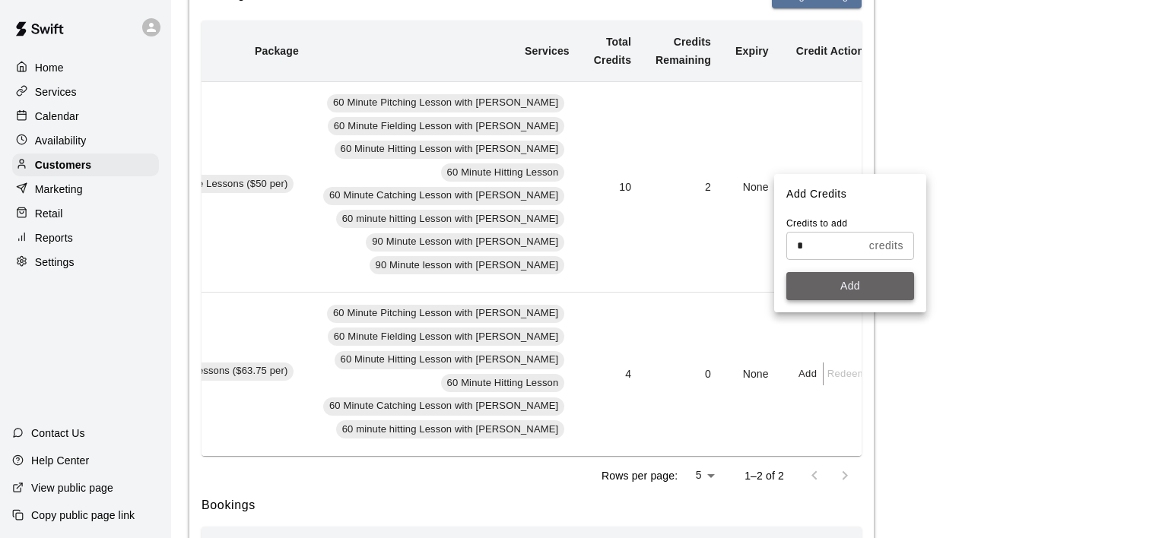
click at [840, 283] on button "Add" at bounding box center [850, 286] width 128 height 28
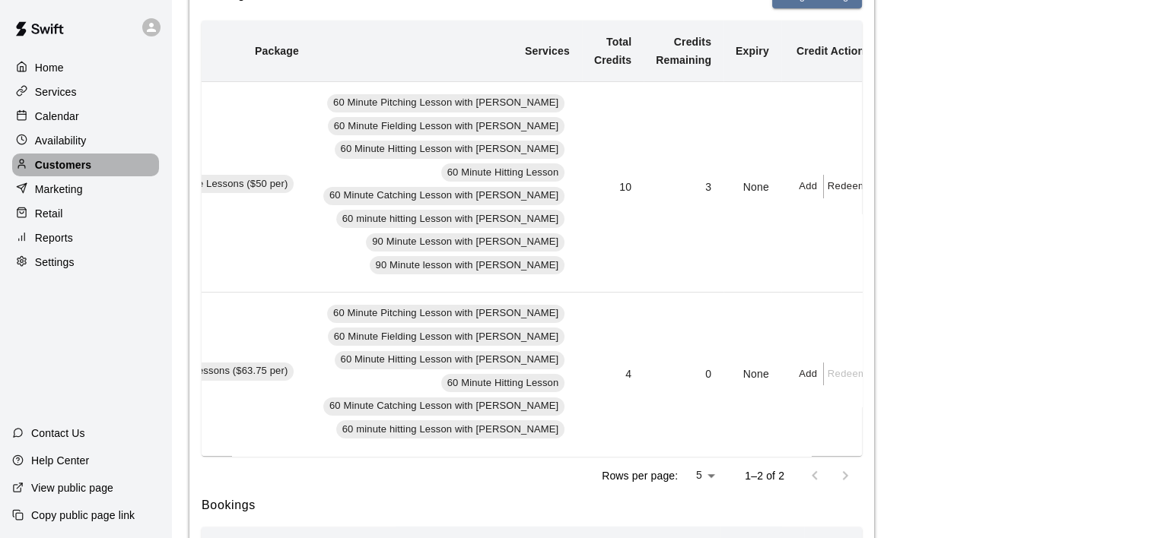
click at [85, 165] on p "Customers" at bounding box center [63, 164] width 56 height 15
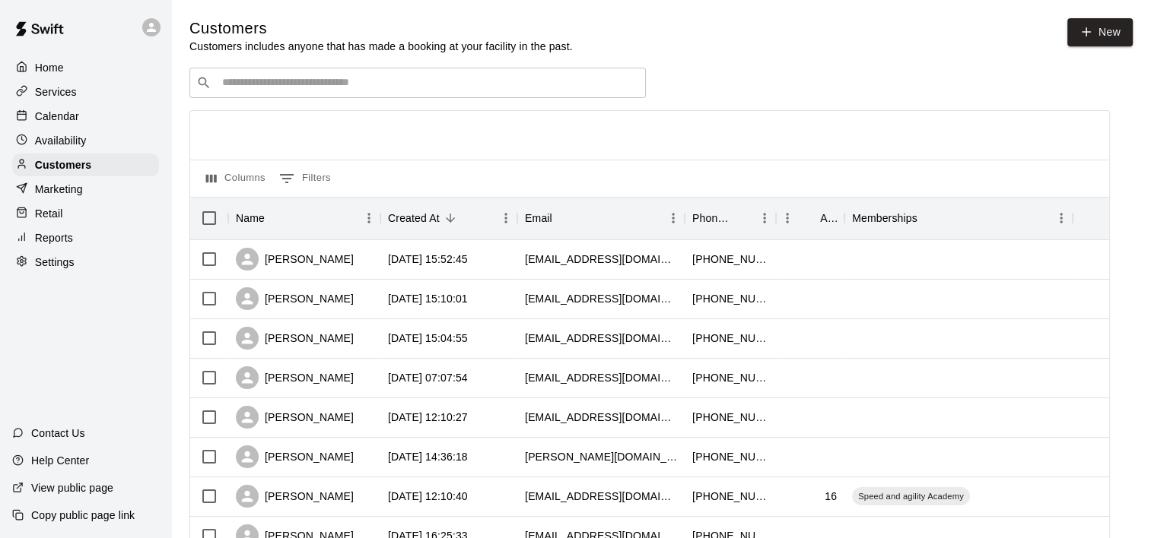
click at [242, 84] on input "Search customers by name or email" at bounding box center [427, 82] width 421 height 15
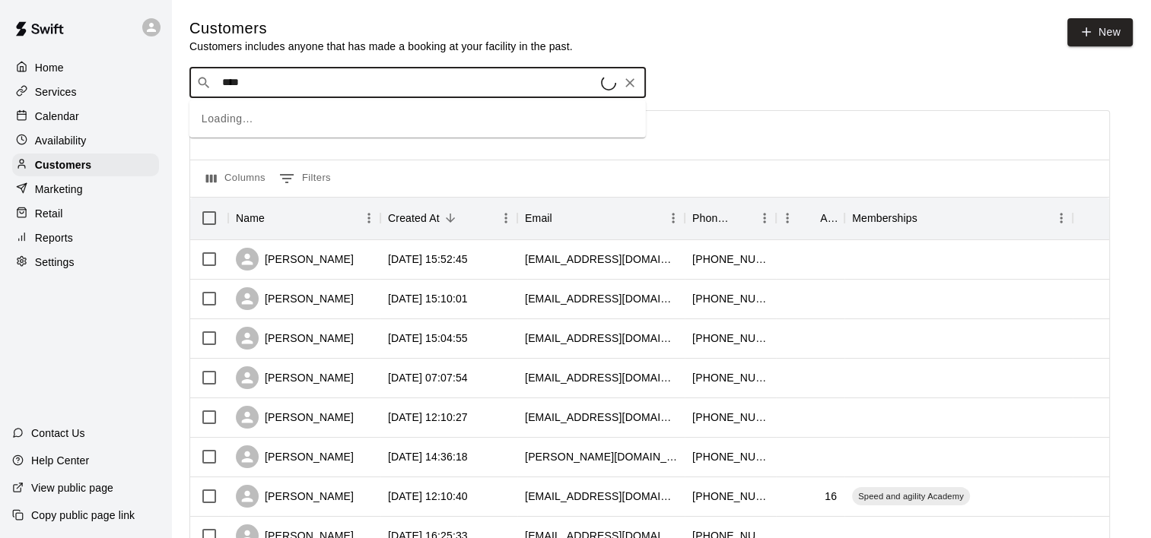
type input "*****"
click at [252, 123] on p "[PERSON_NAME]" at bounding box center [278, 117] width 93 height 16
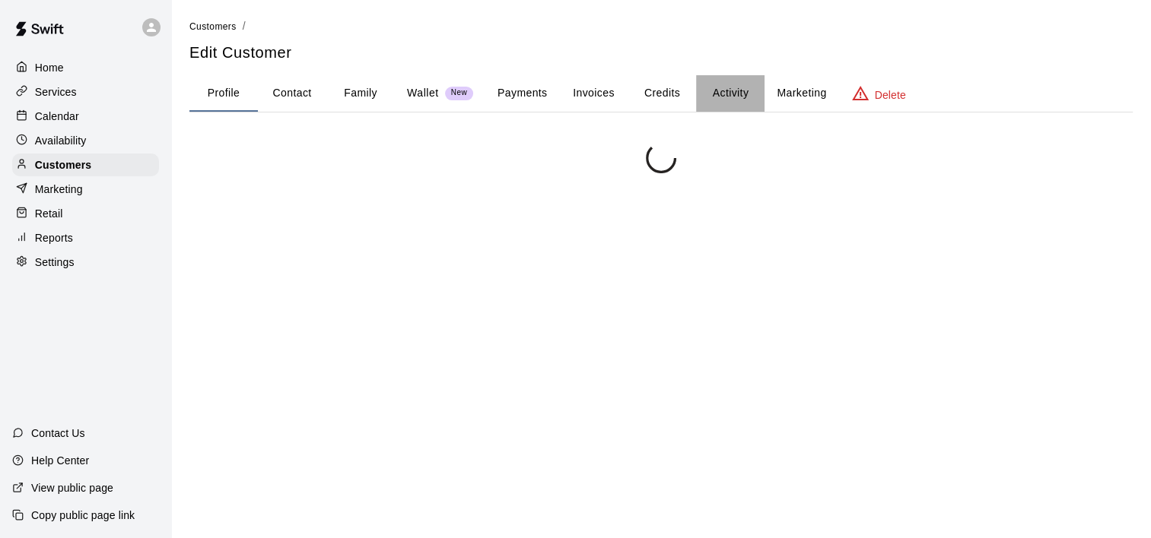
click at [736, 95] on button "Activity" at bounding box center [730, 93] width 68 height 37
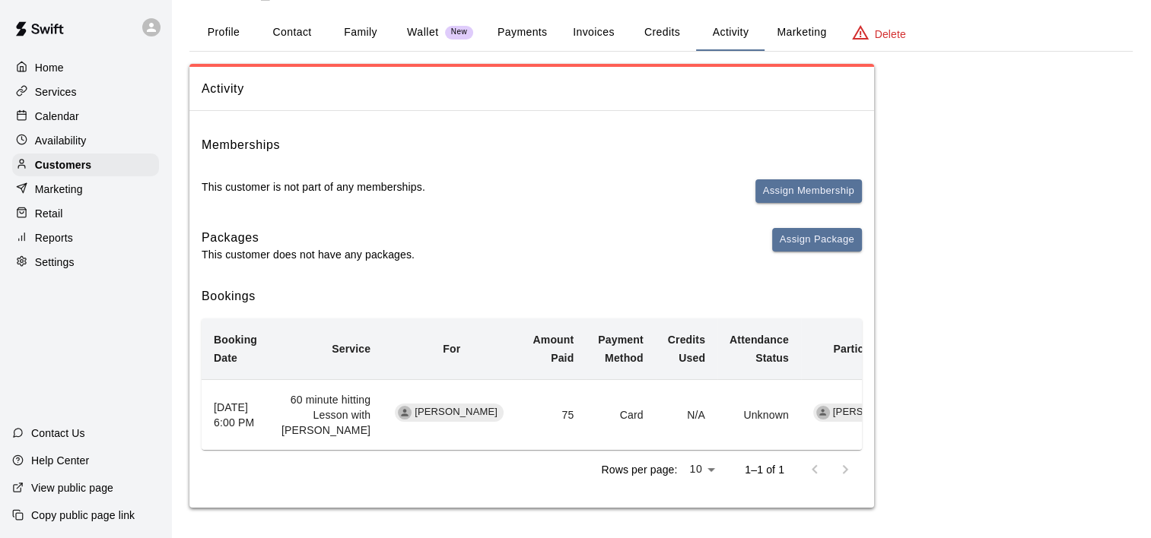
scroll to position [90, 0]
click at [802, 228] on button "Assign Package" at bounding box center [817, 240] width 90 height 24
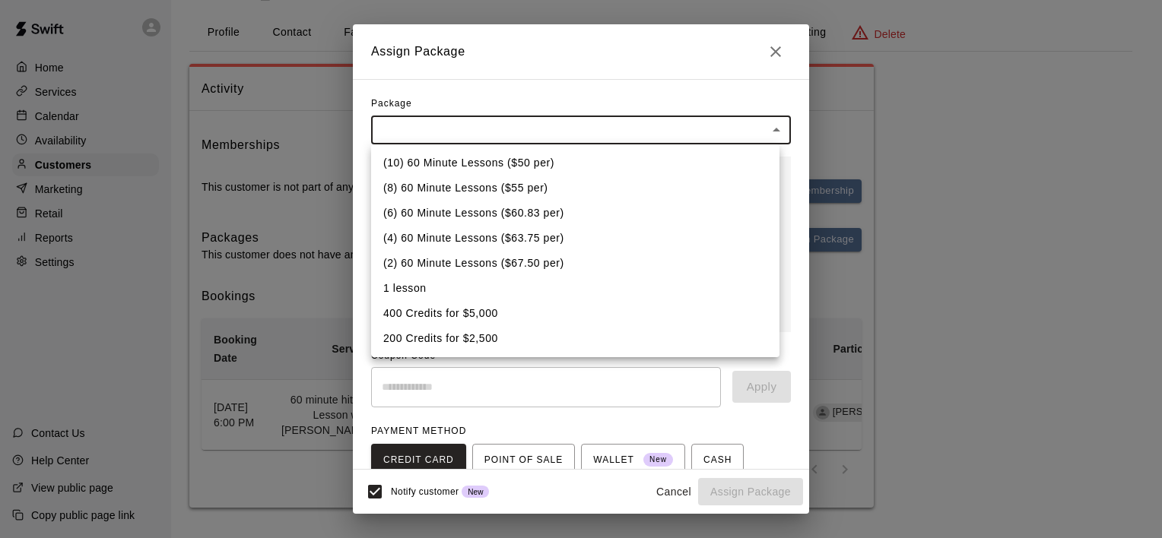
click at [742, 131] on body "Home Services Calendar Availability Customers Marketing Retail Reports Settings…" at bounding box center [581, 238] width 1162 height 599
click at [702, 298] on li "1 lesson" at bounding box center [575, 288] width 408 height 25
type input "**********"
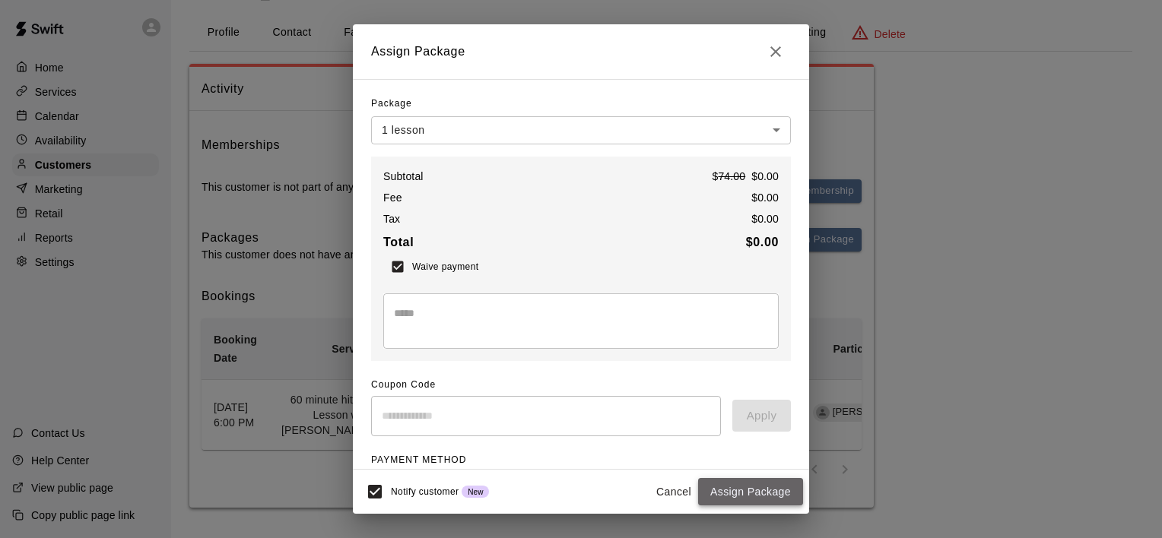
click at [751, 490] on button "Assign Package" at bounding box center [750, 492] width 105 height 28
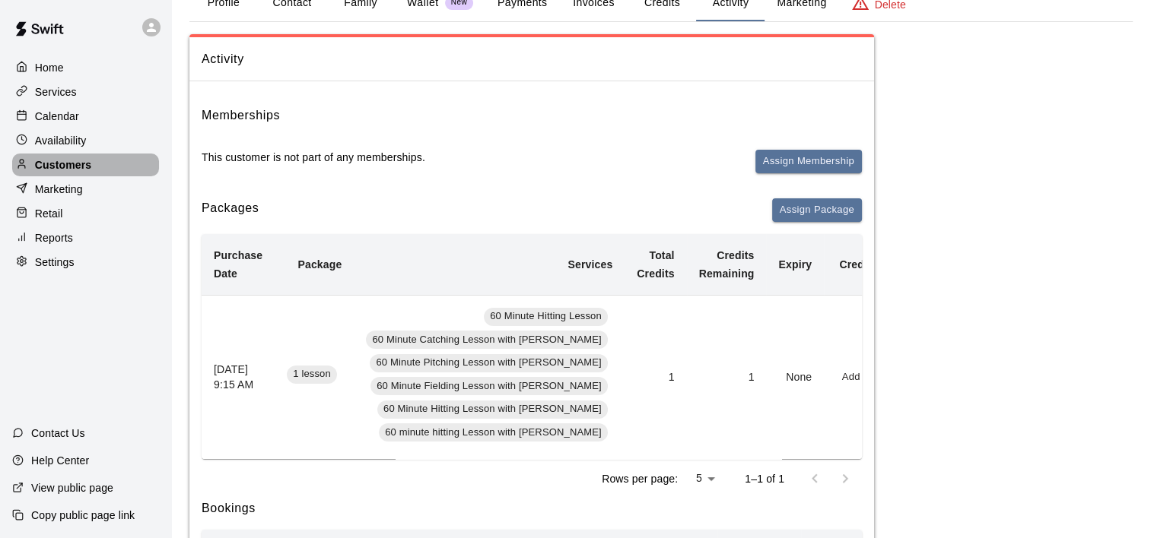
click at [73, 173] on p "Customers" at bounding box center [63, 164] width 56 height 15
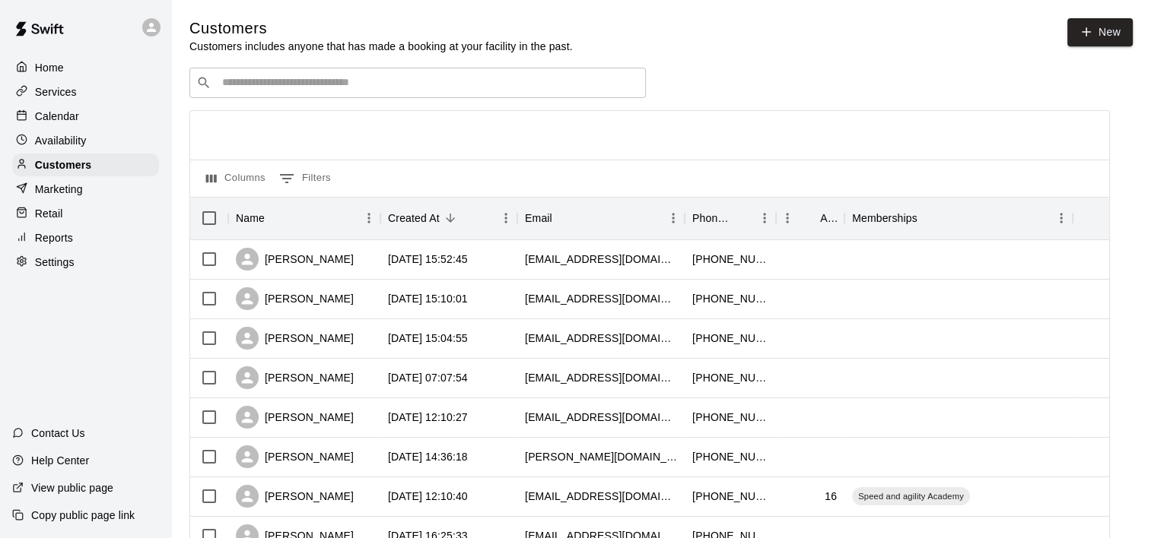
click at [224, 90] on input "Search customers by name or email" at bounding box center [427, 82] width 421 height 15
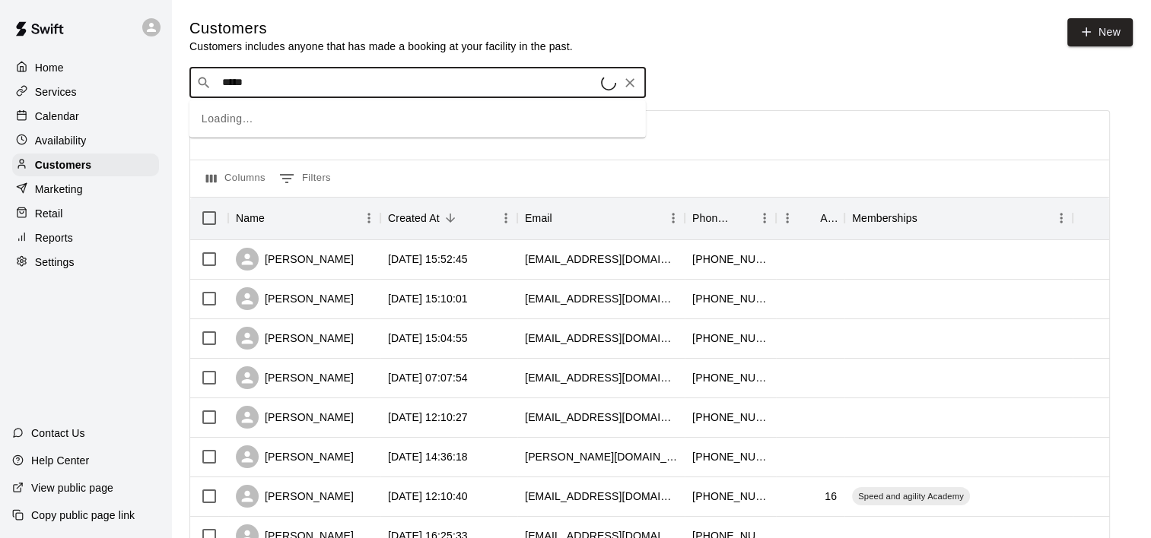
type input "******"
click at [251, 125] on div "[PERSON_NAME] [EMAIL_ADDRESS][DOMAIN_NAME]" at bounding box center [313, 125] width 163 height 33
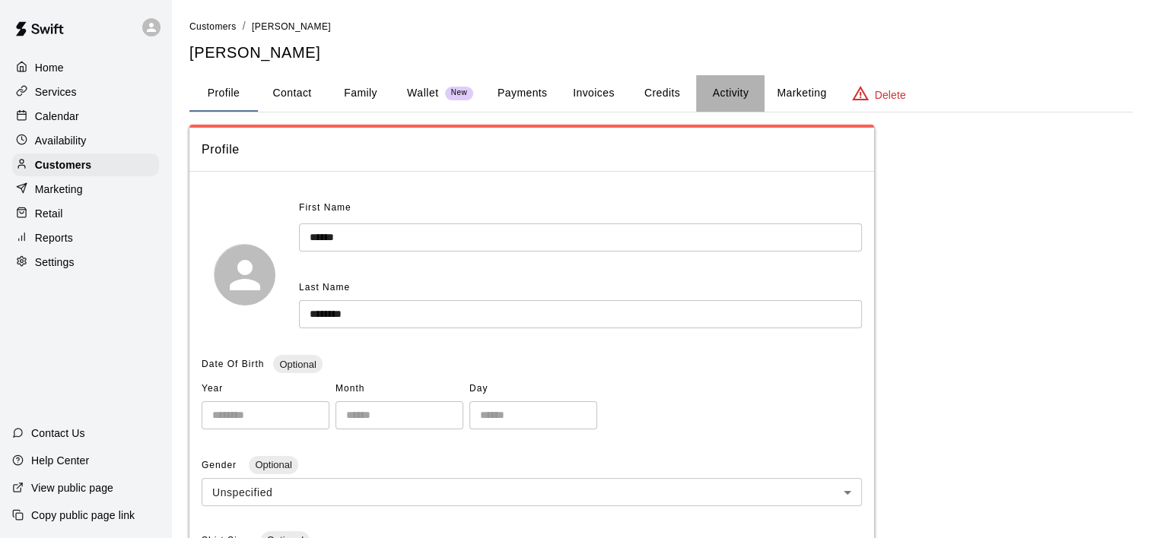
click at [729, 90] on button "Activity" at bounding box center [730, 93] width 68 height 37
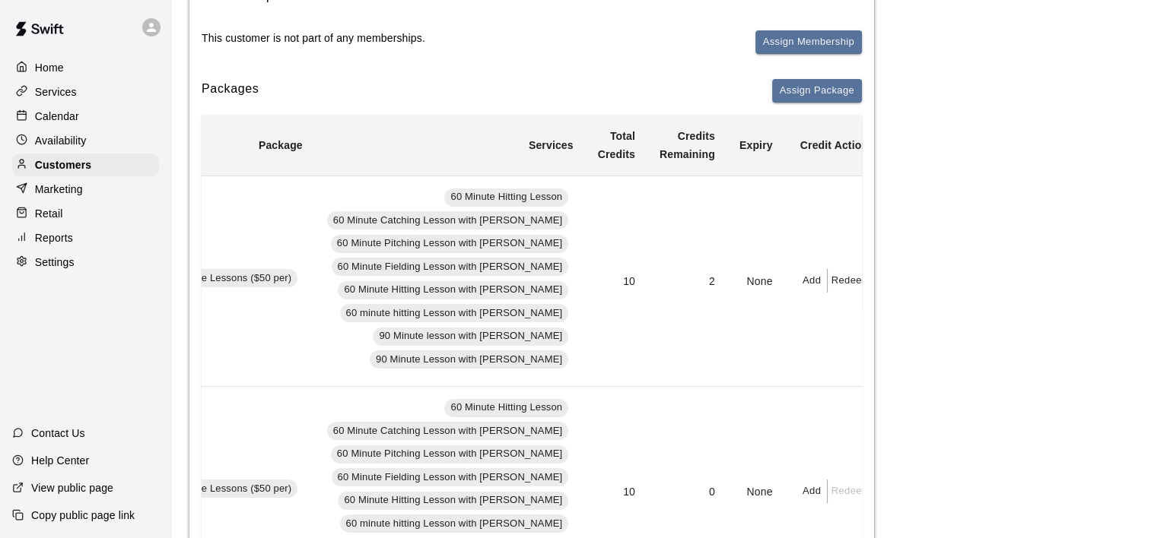
scroll to position [152, 0]
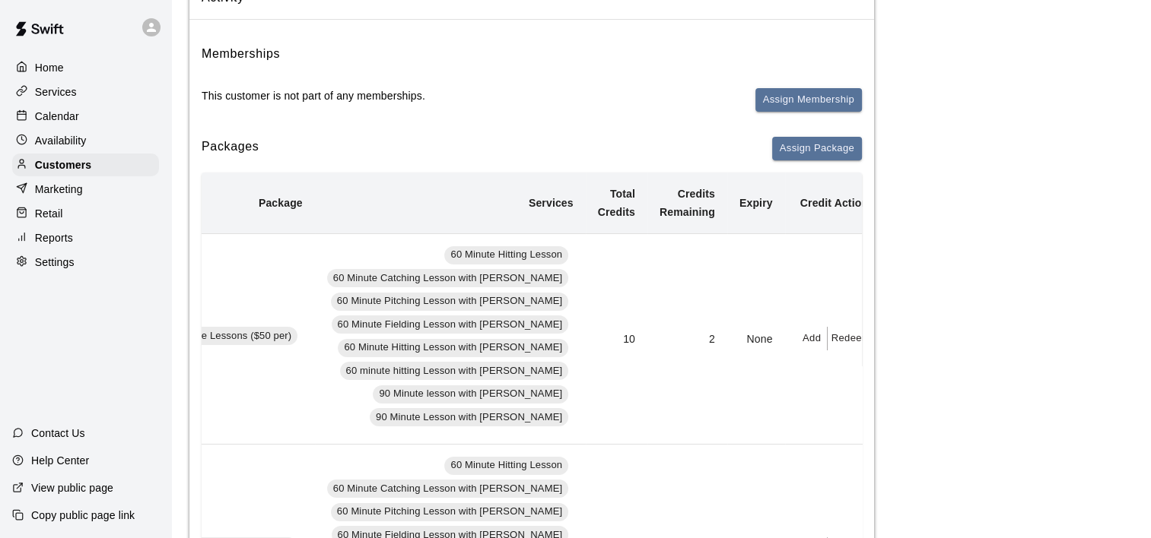
click at [797, 341] on button "Add" at bounding box center [812, 339] width 30 height 24
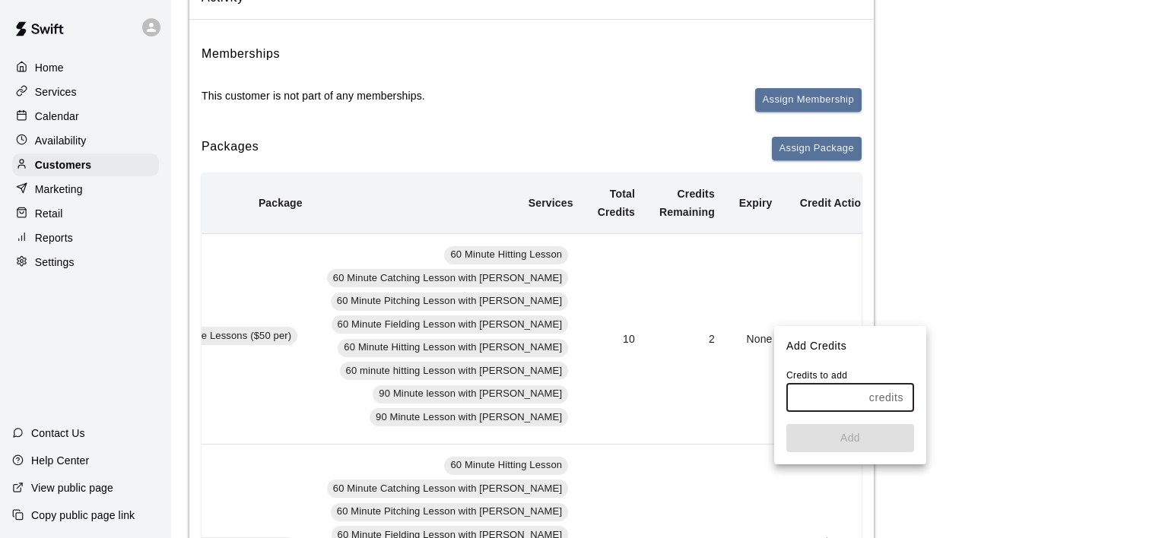
click at [824, 392] on input "text" at bounding box center [824, 398] width 77 height 28
type input "*"
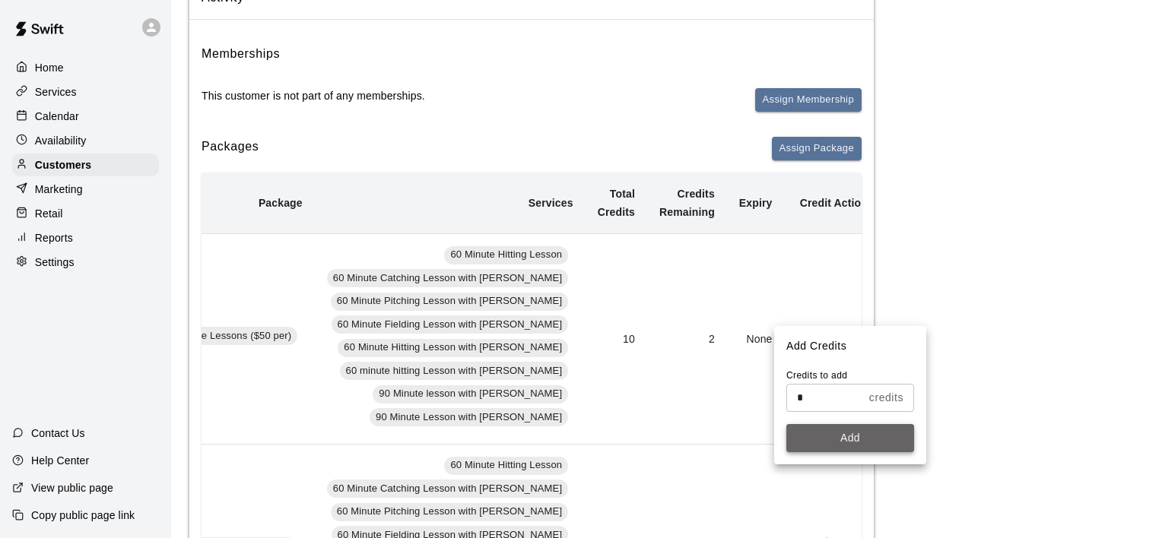
click at [846, 440] on button "Add" at bounding box center [850, 438] width 128 height 28
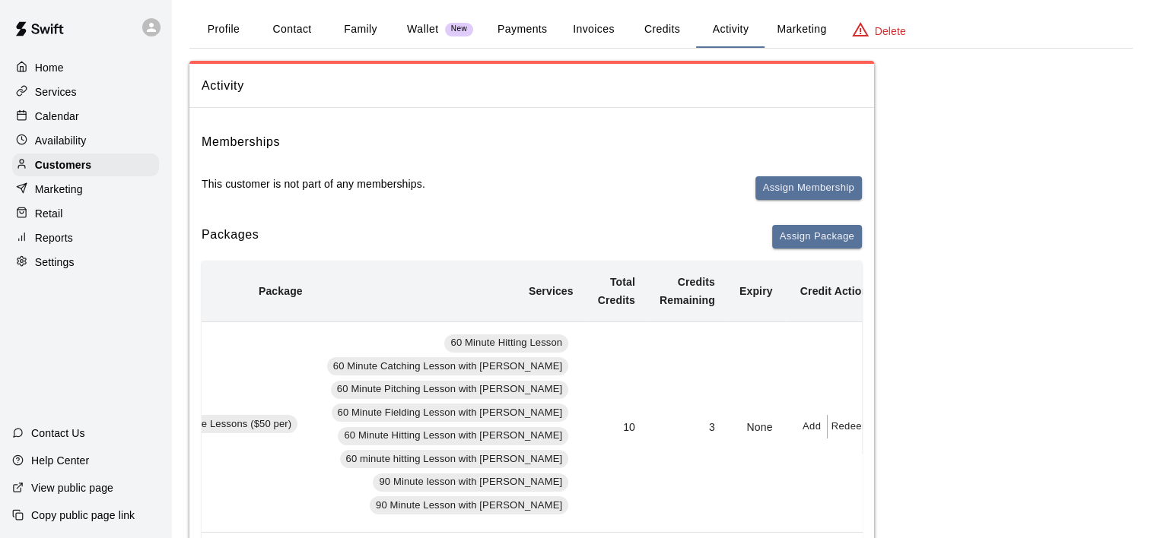
scroll to position [0, 0]
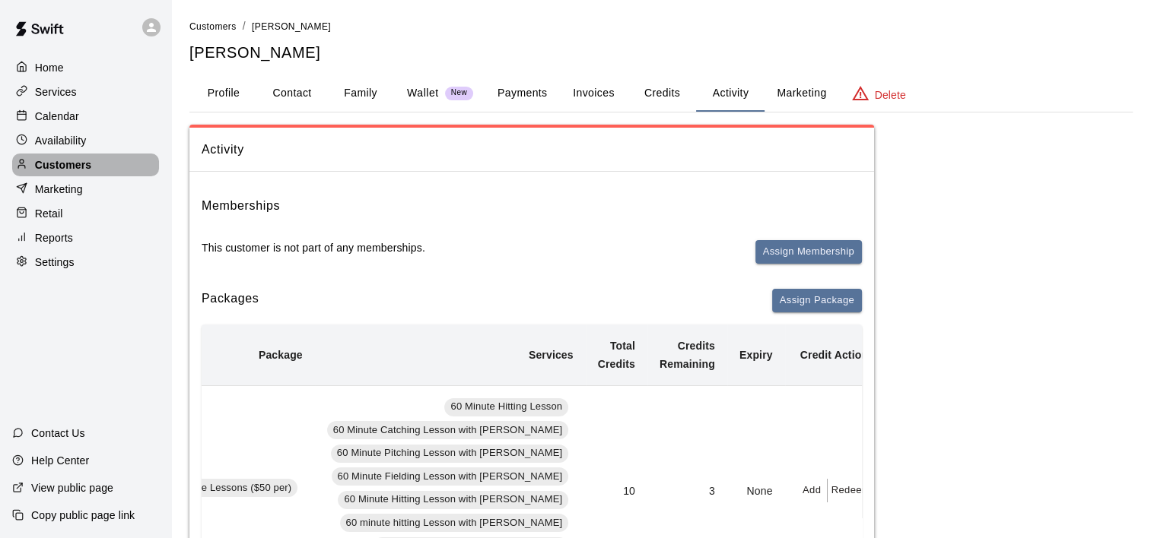
click at [75, 173] on p "Customers" at bounding box center [63, 164] width 56 height 15
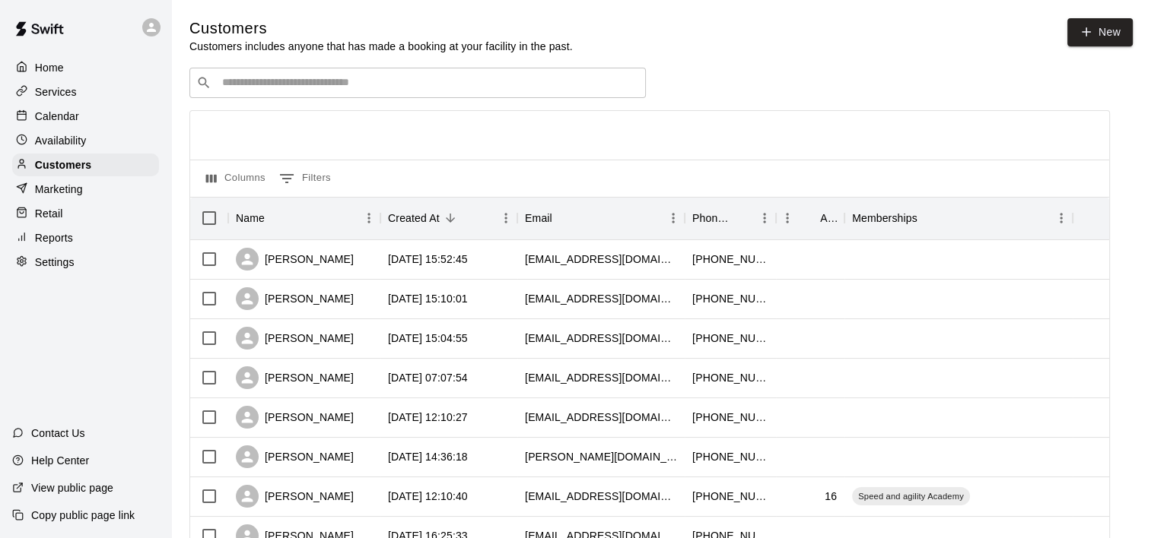
click at [221, 93] on div "​ ​" at bounding box center [417, 83] width 456 height 30
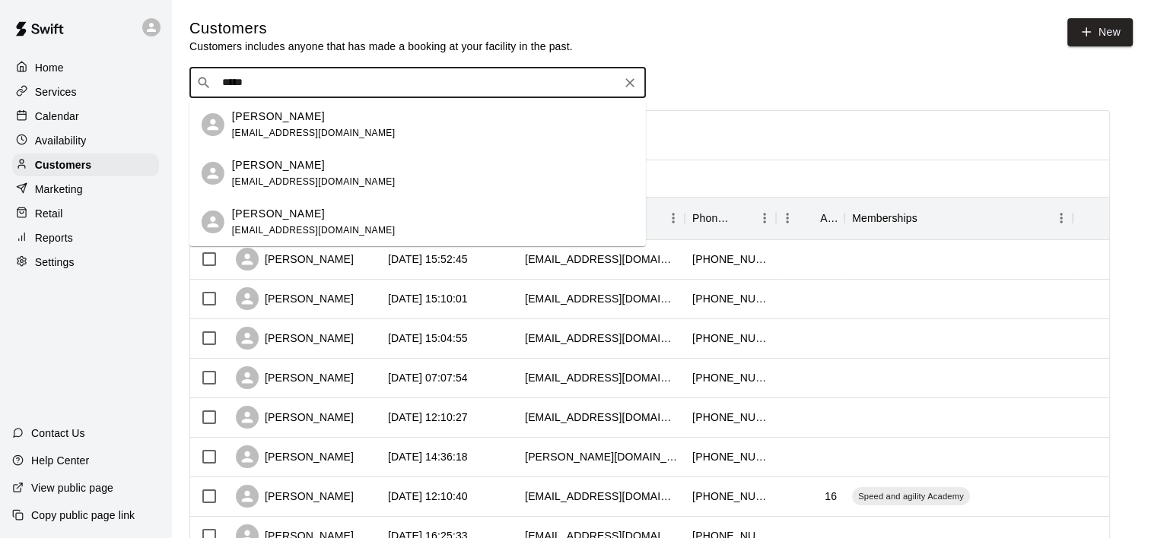
type input "******"
click at [269, 129] on span "[EMAIL_ADDRESS][DOMAIN_NAME]" at bounding box center [313, 133] width 163 height 11
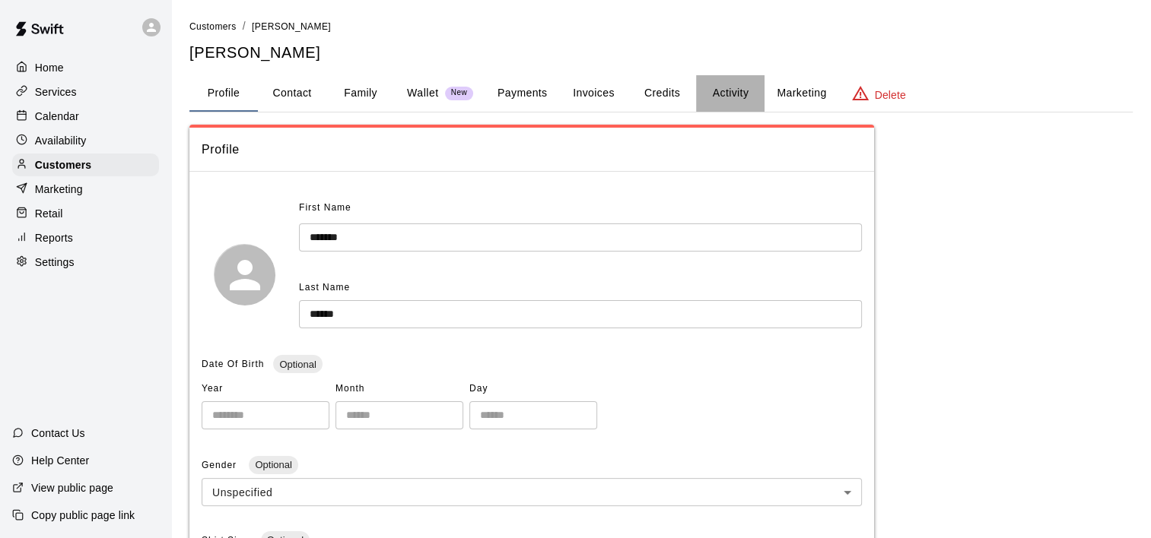
click at [716, 96] on button "Activity" at bounding box center [730, 93] width 68 height 37
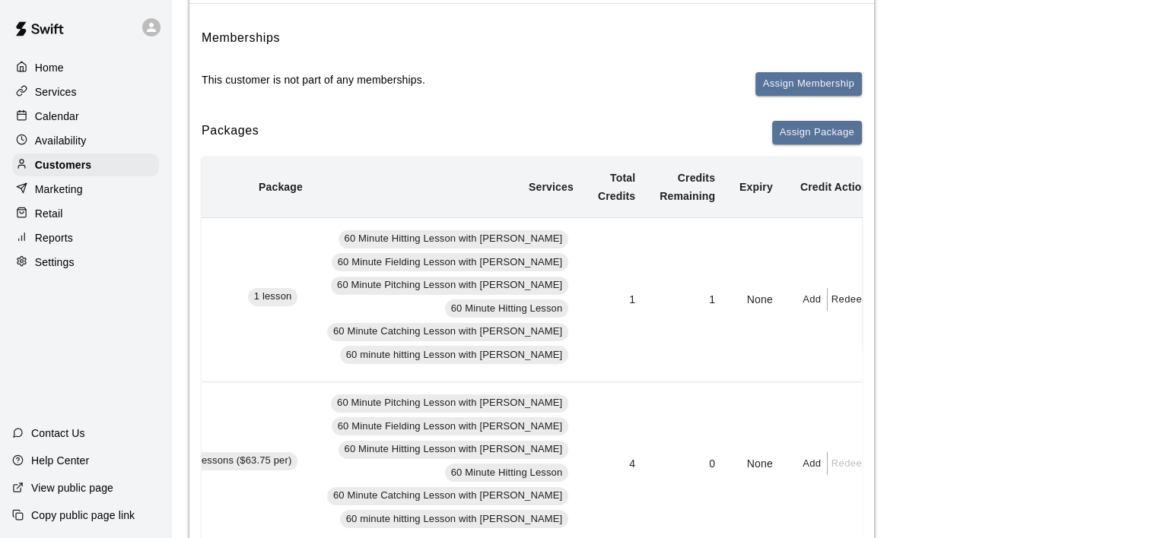
scroll to position [152, 0]
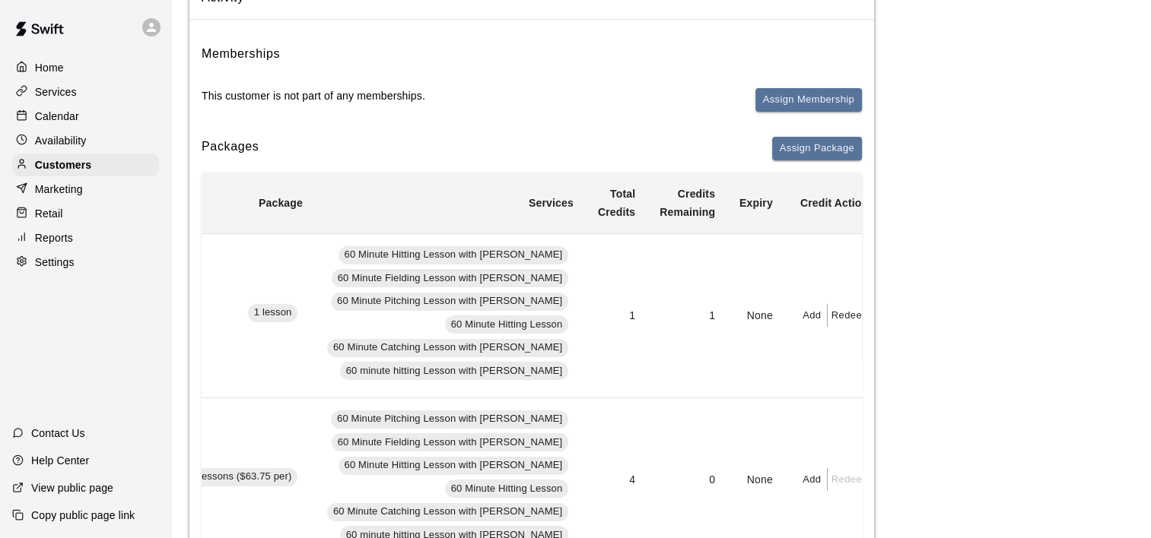
click at [797, 317] on button "Add" at bounding box center [812, 316] width 30 height 24
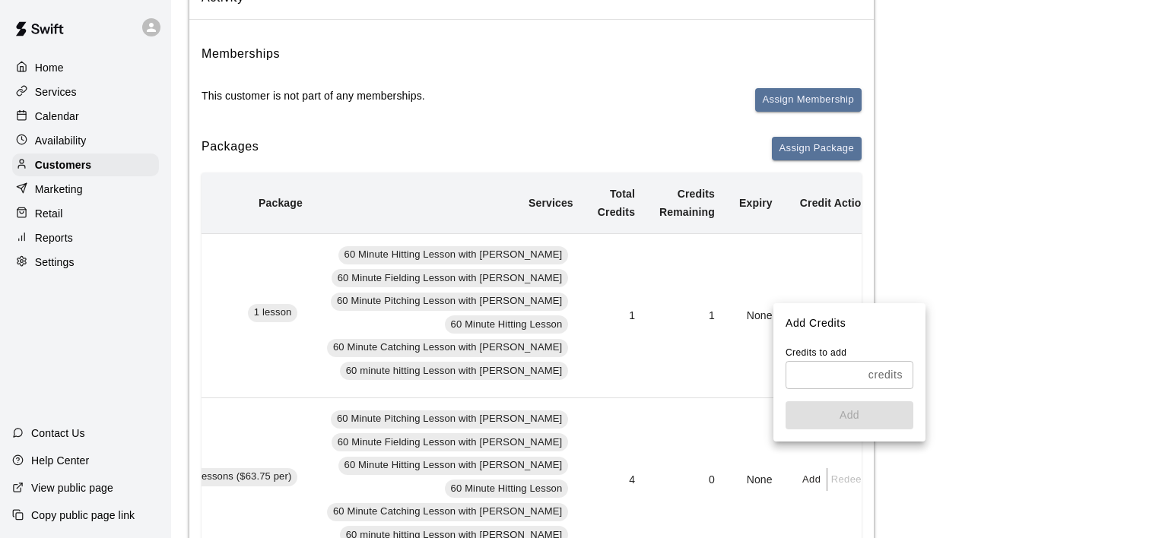
click at [815, 383] on input "text" at bounding box center [824, 375] width 77 height 28
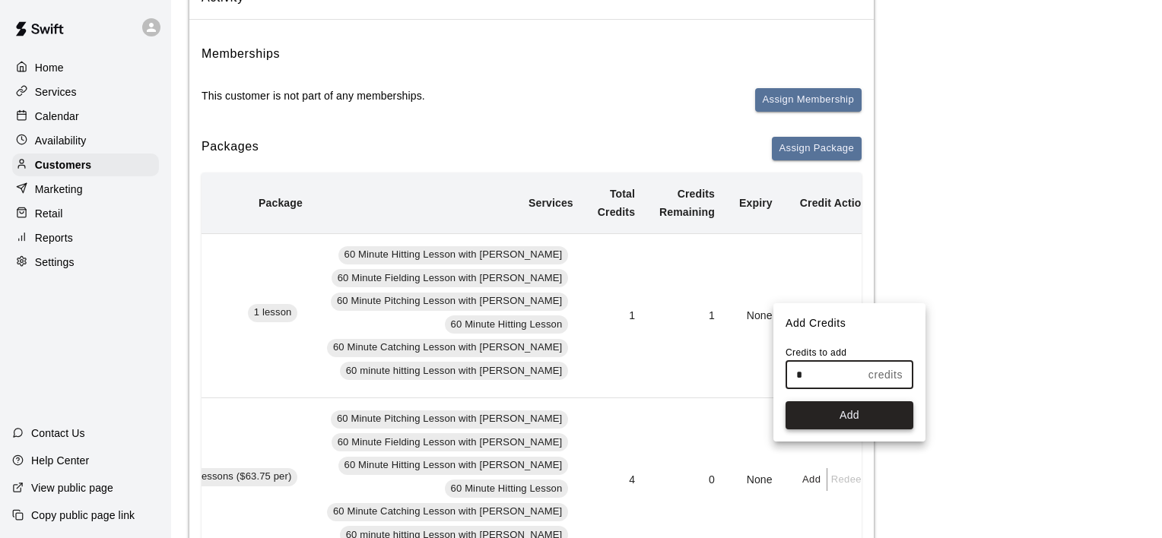
type input "*"
click at [838, 405] on button "Add" at bounding box center [850, 416] width 128 height 28
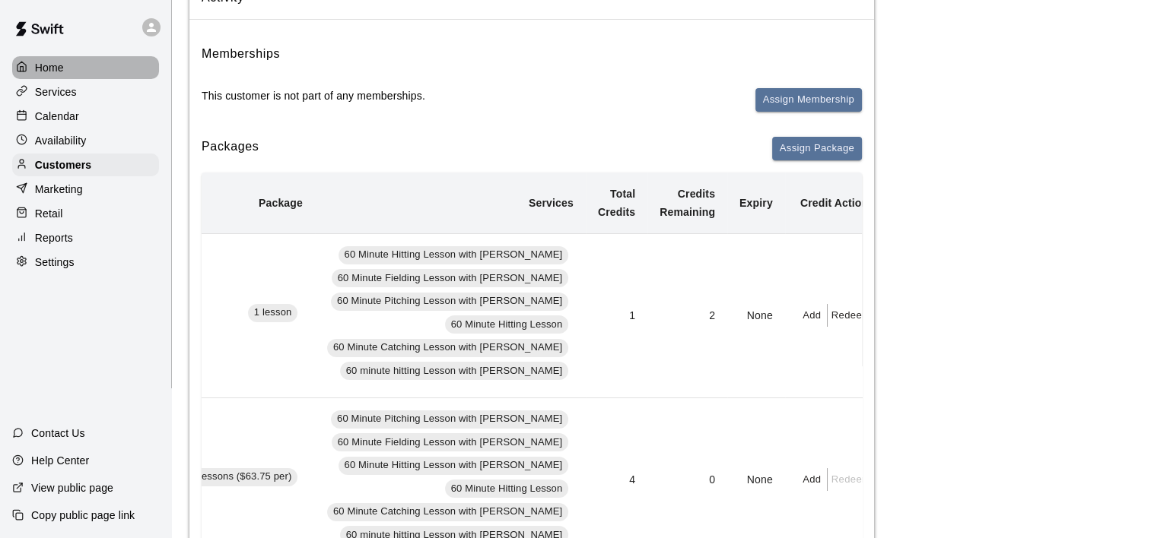
click at [52, 65] on p "Home" at bounding box center [49, 67] width 29 height 15
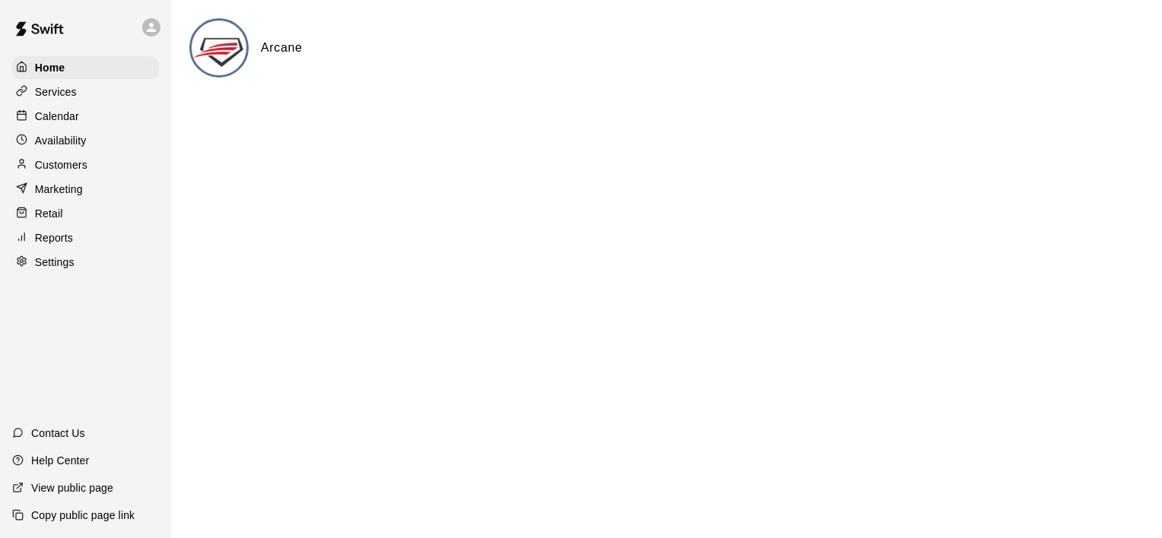
click at [79, 97] on div "Services" at bounding box center [85, 92] width 147 height 23
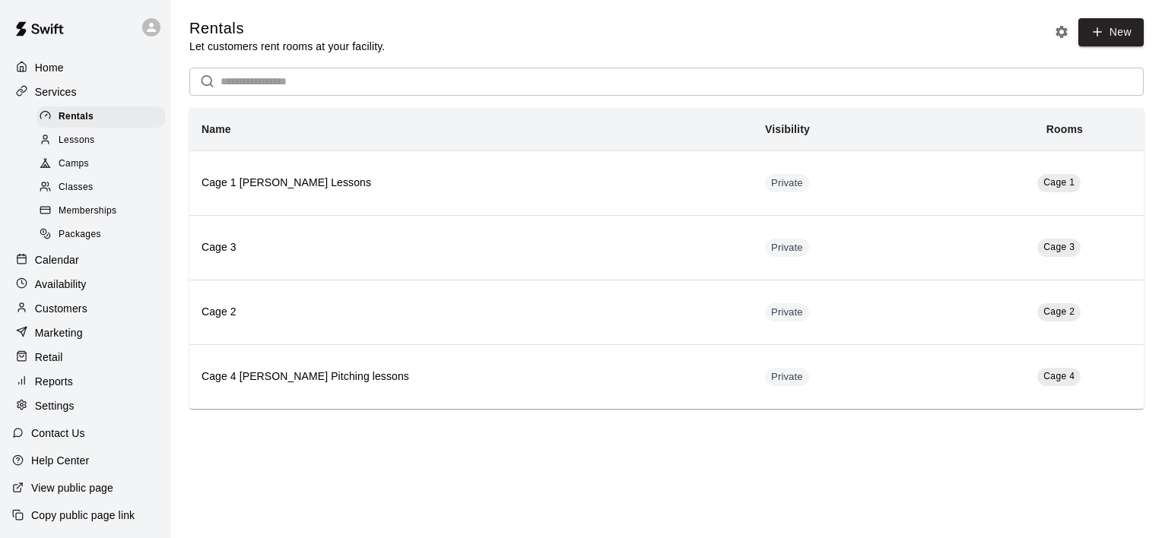
click at [67, 271] on div "Calendar" at bounding box center [85, 260] width 147 height 23
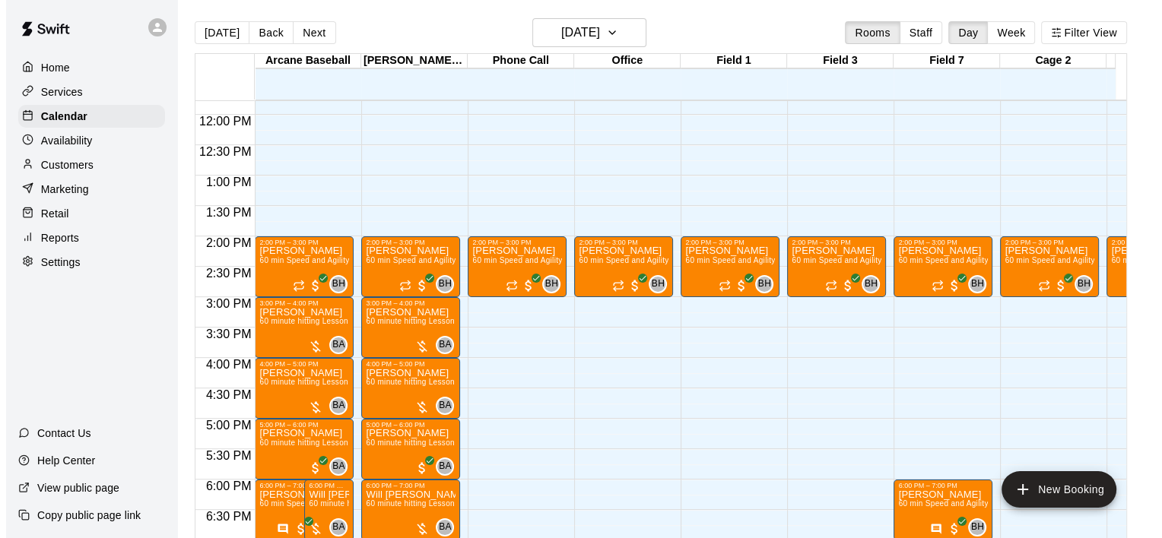
scroll to position [640, 0]
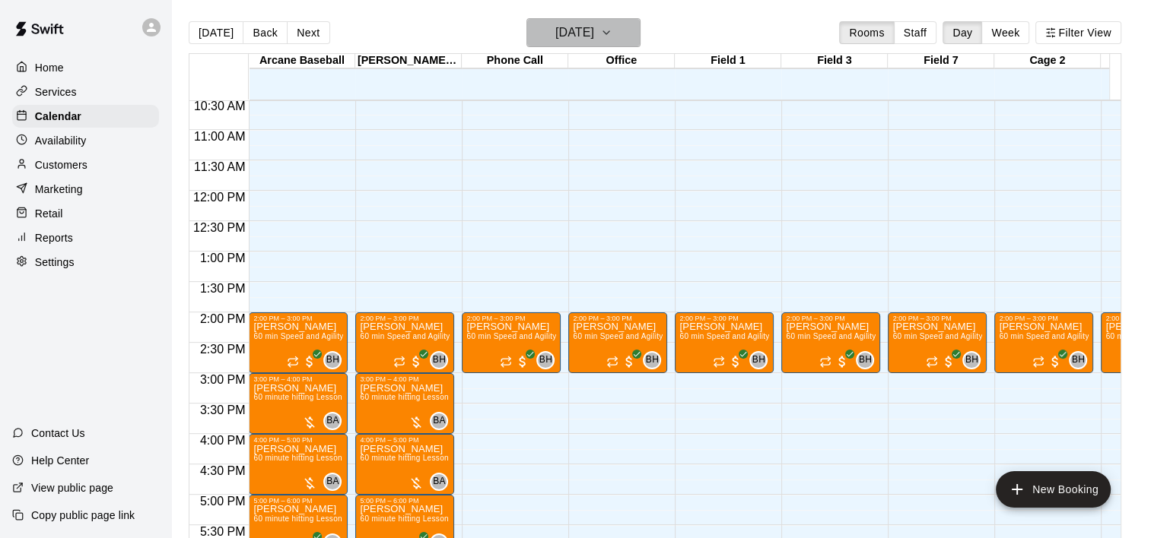
click at [612, 27] on icon "button" at bounding box center [606, 33] width 12 height 18
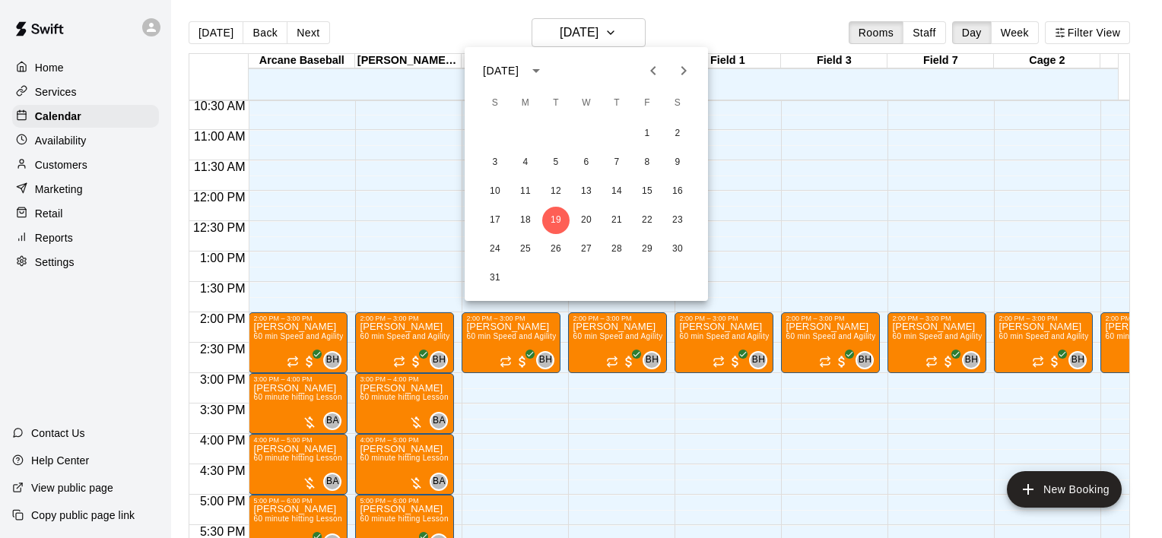
click at [684, 68] on icon "Next month" at bounding box center [683, 70] width 5 height 9
click at [496, 161] on button "5" at bounding box center [494, 162] width 27 height 27
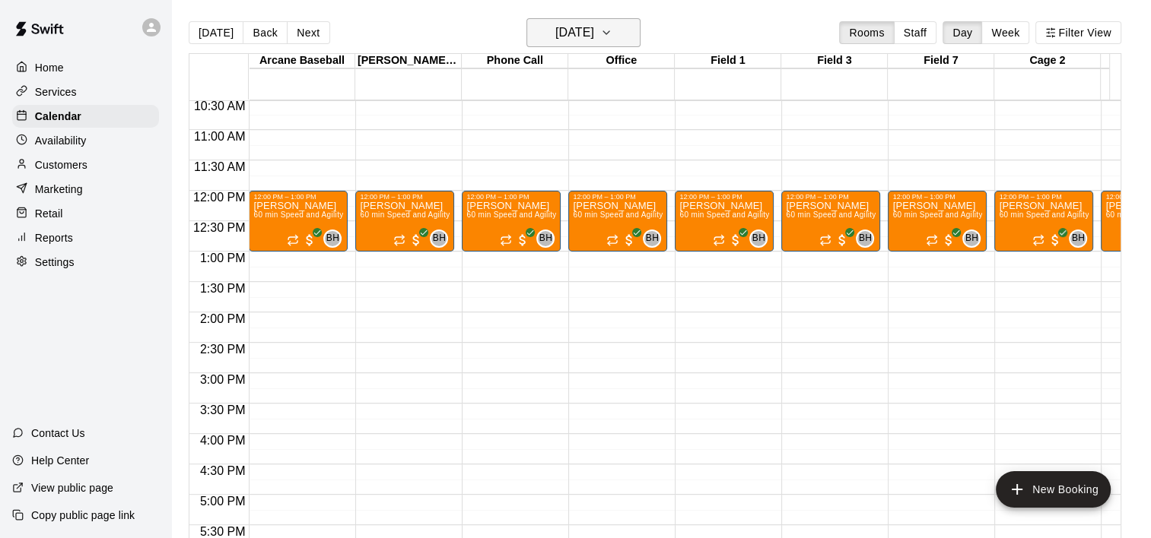
click at [609, 33] on icon "button" at bounding box center [606, 32] width 6 height 3
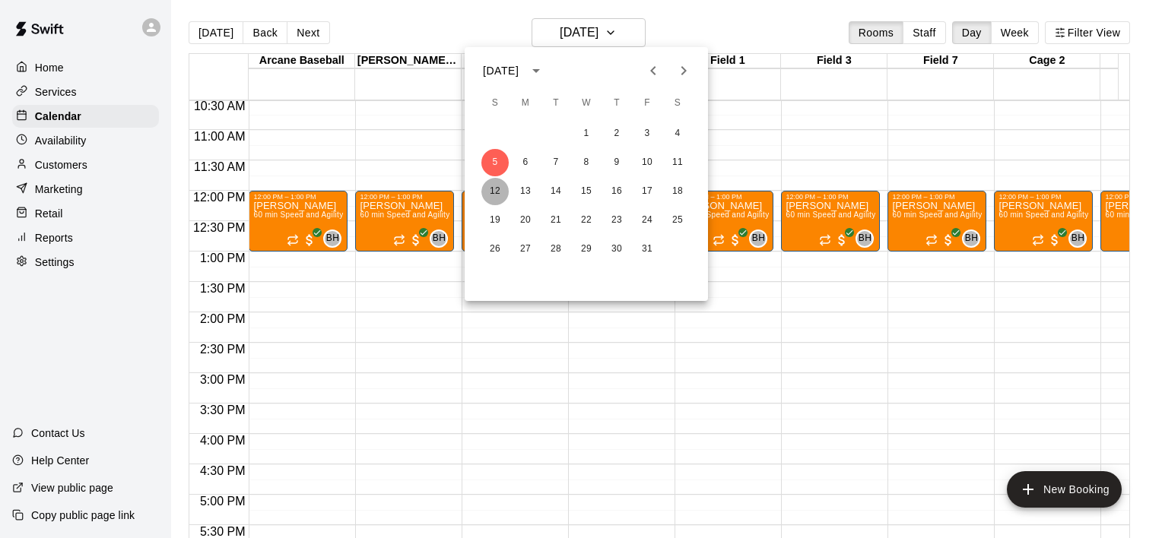
click at [501, 192] on button "12" at bounding box center [494, 191] width 27 height 27
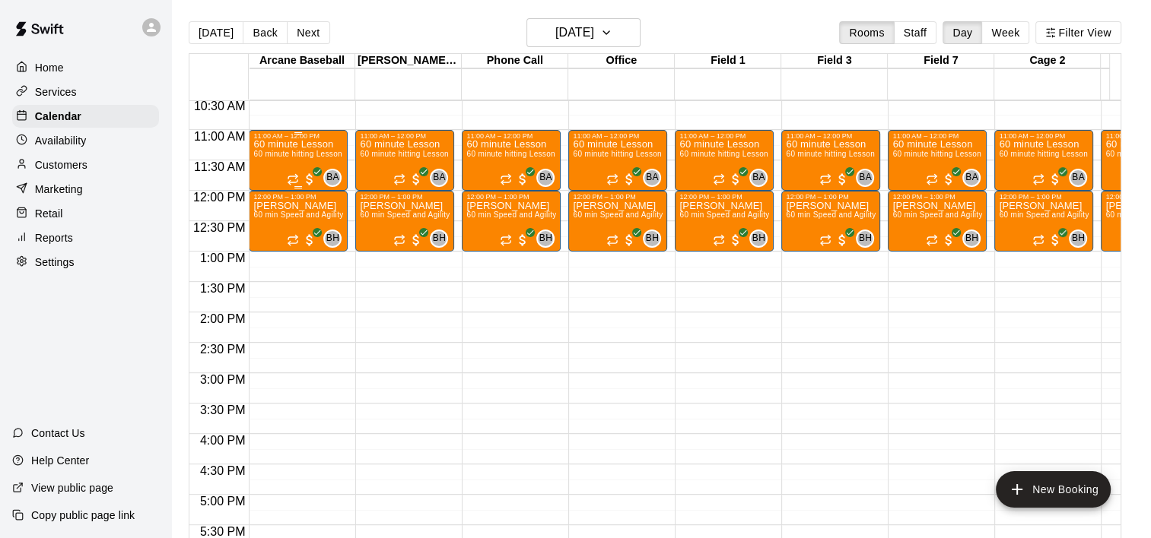
click at [273, 149] on div "60 minute Lesson 60 minute hitting Lesson with [PERSON_NAME]" at bounding box center [298, 409] width 90 height 538
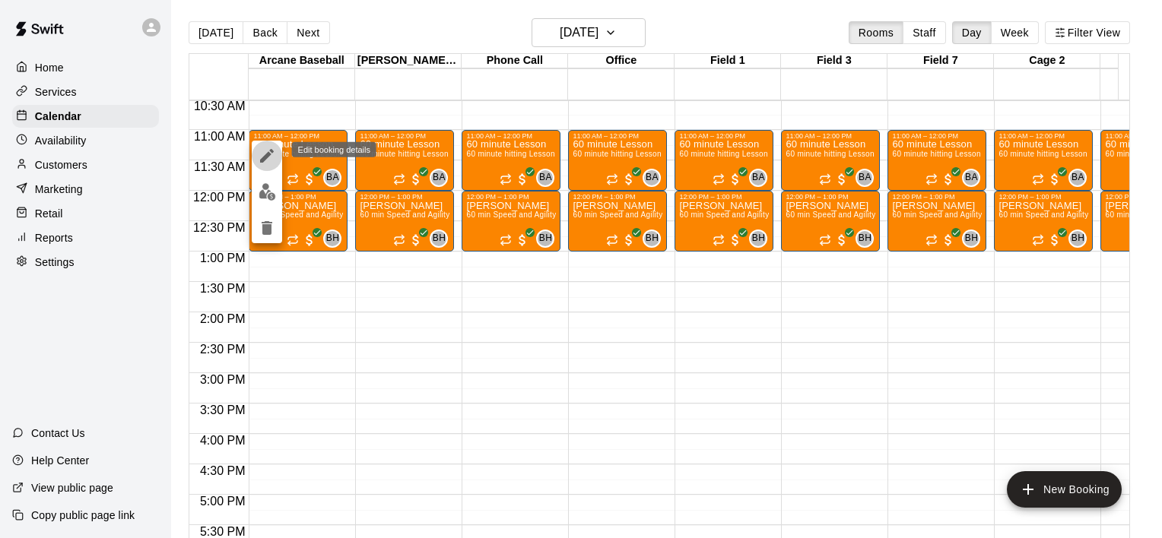
click at [270, 151] on icon "edit" at bounding box center [267, 156] width 14 height 14
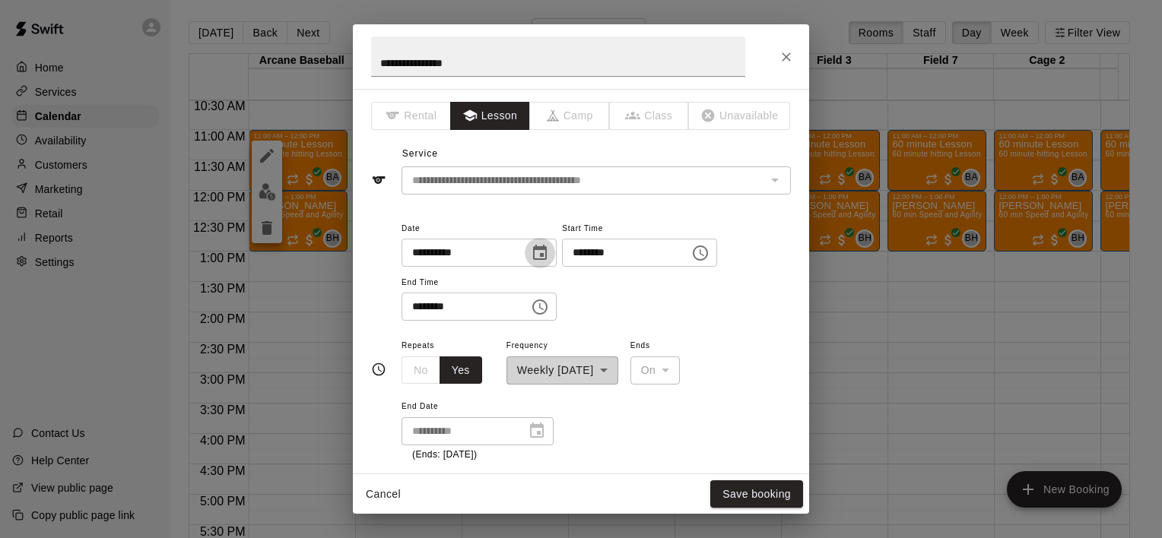
click at [547, 252] on icon "Choose date, selected date is Oct 12, 2025" at bounding box center [540, 252] width 14 height 15
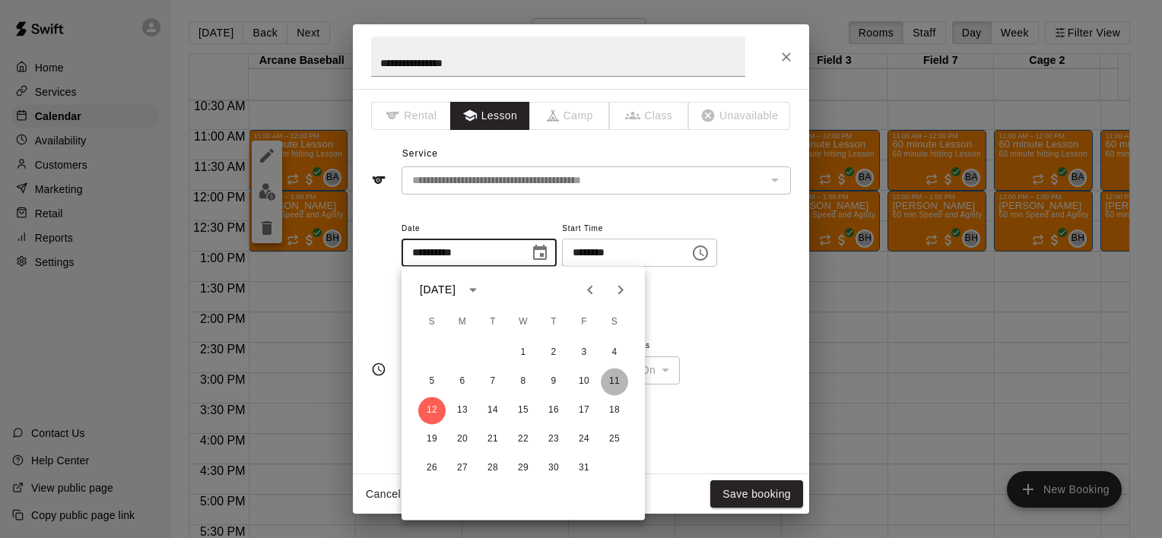
click at [619, 380] on button "11" at bounding box center [614, 381] width 27 height 27
type input "**********"
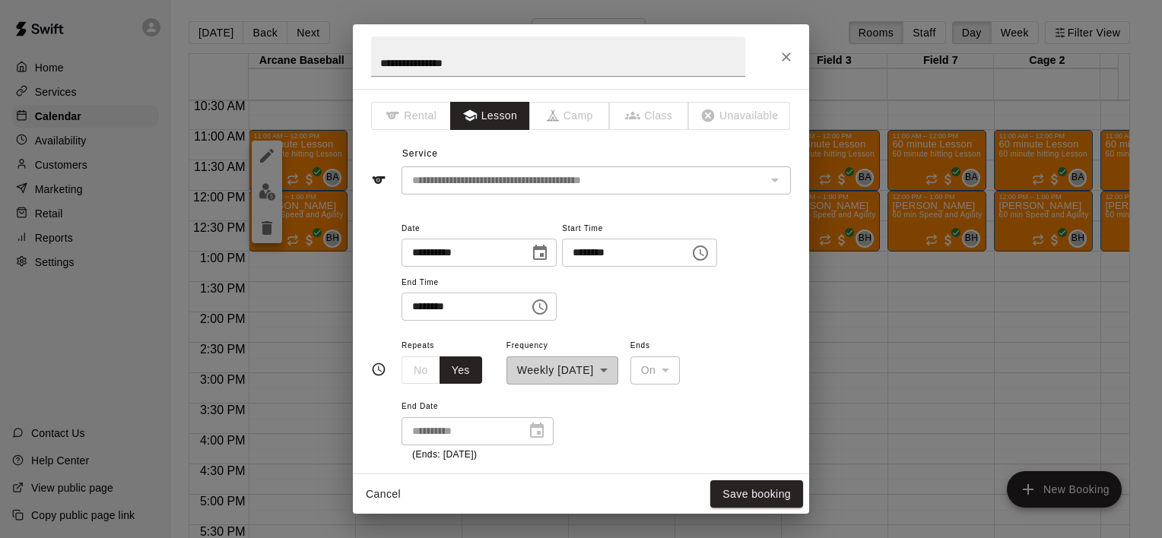
click at [709, 249] on icon "Choose time, selected time is 11:00 AM" at bounding box center [700, 253] width 18 height 18
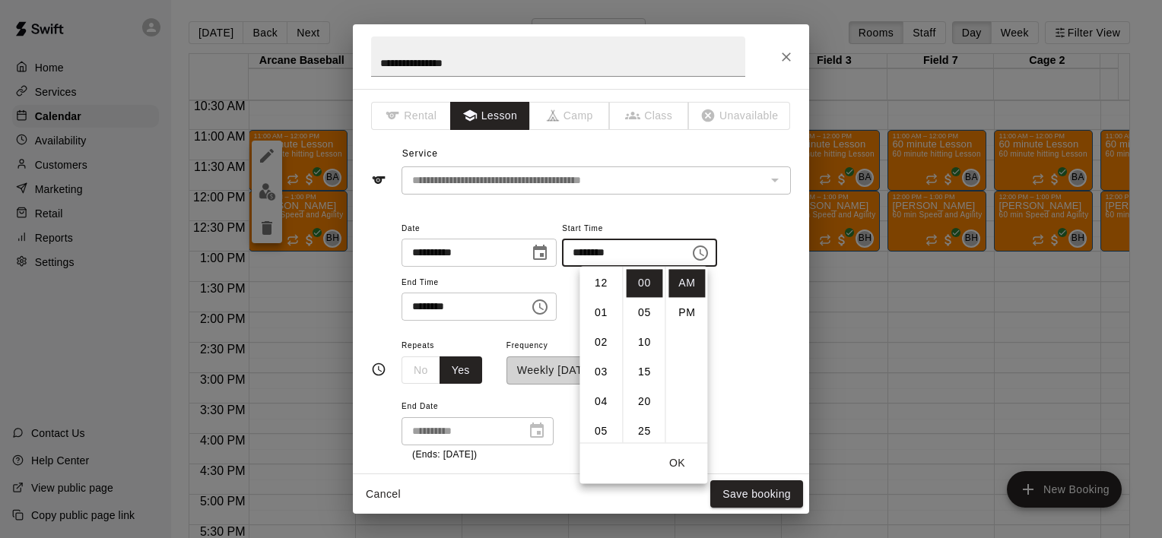
scroll to position [324, 0]
click at [694, 305] on li "PM" at bounding box center [686, 313] width 37 height 28
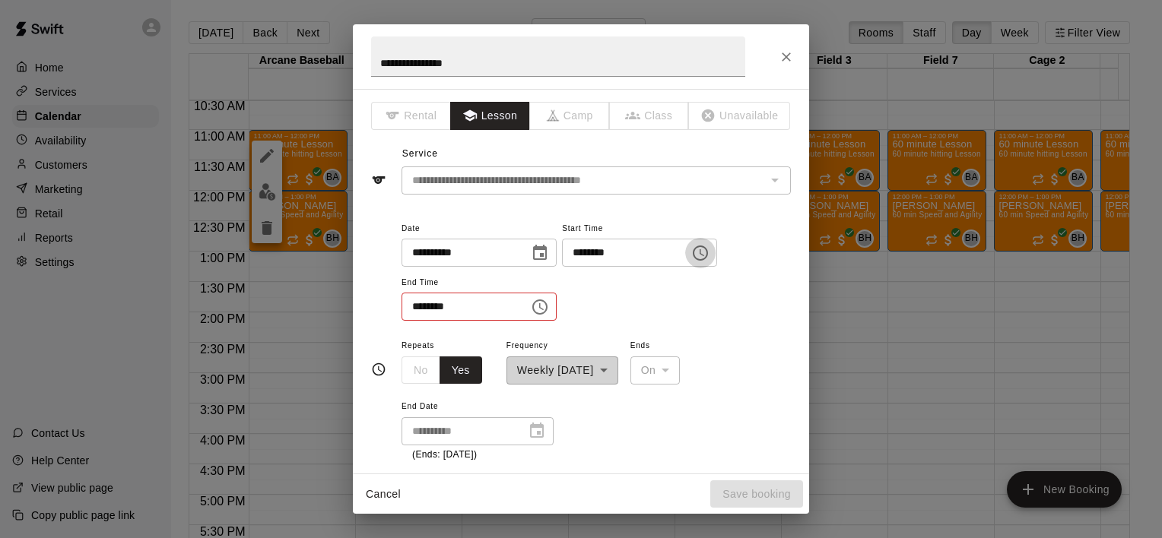
click at [708, 250] on icon "Choose time, selected time is 11:00 PM" at bounding box center [700, 253] width 15 height 15
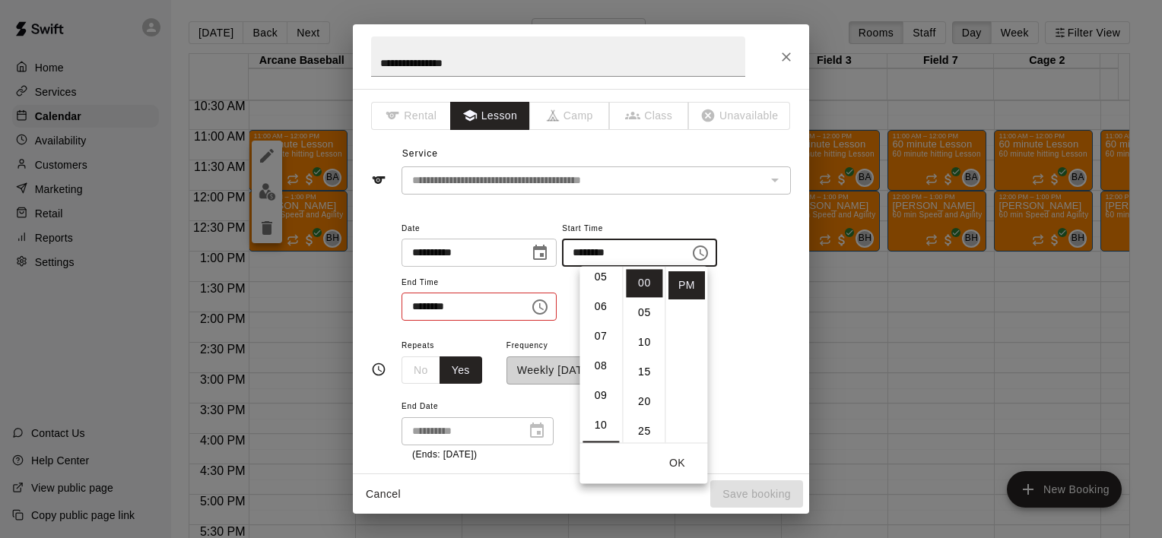
scroll to position [96, 0]
click at [605, 271] on li "03" at bounding box center [601, 276] width 37 height 28
type input "********"
click at [675, 459] on button "OK" at bounding box center [676, 463] width 49 height 28
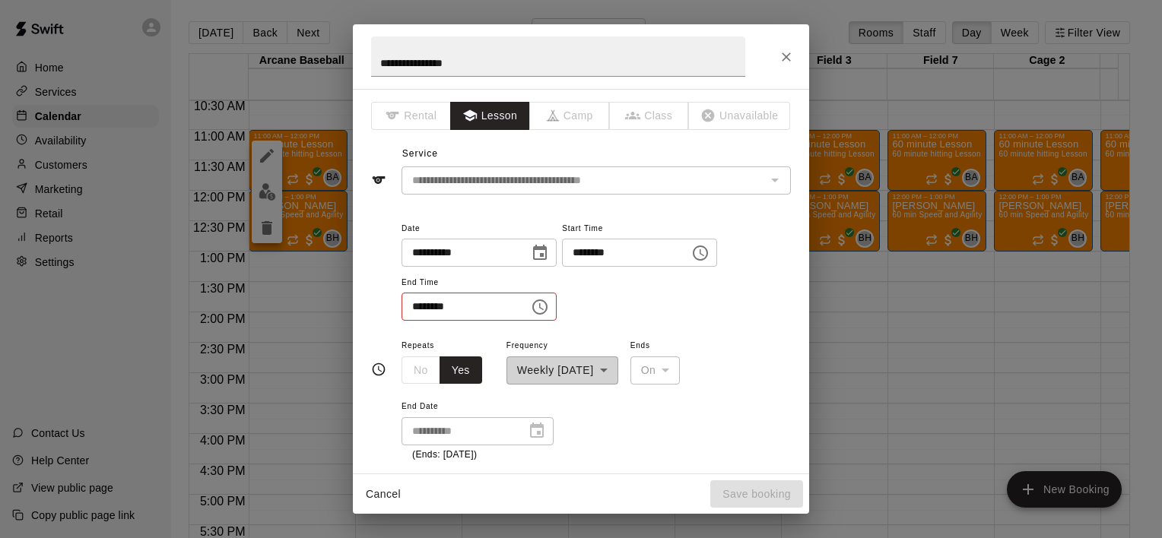
click at [549, 303] on icon "Choose time, selected time is 12:00 PM" at bounding box center [540, 307] width 18 height 18
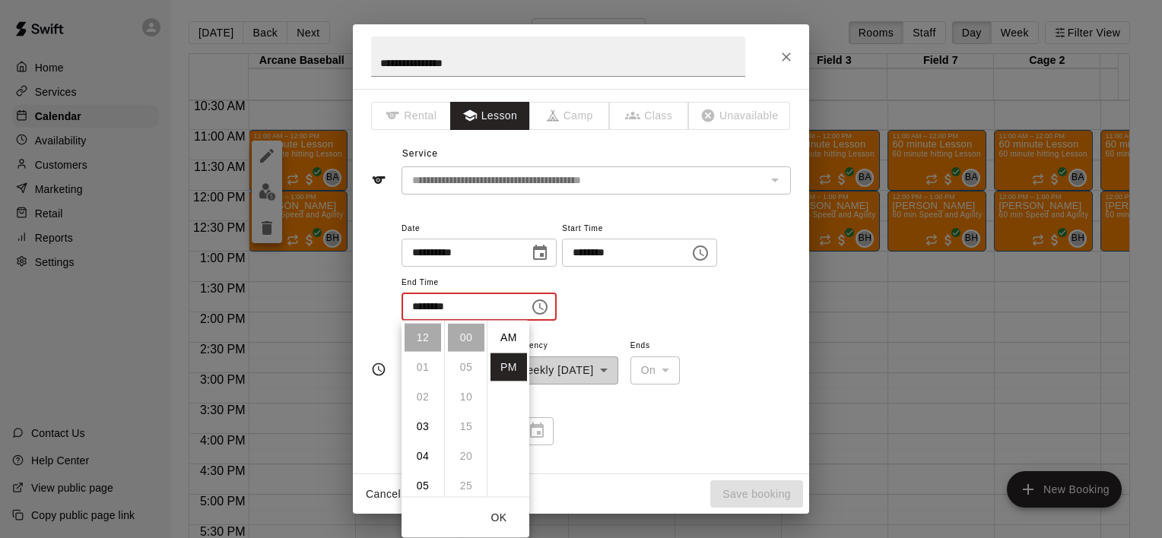
scroll to position [27, 0]
click at [424, 452] on li "04" at bounding box center [423, 457] width 37 height 28
type input "********"
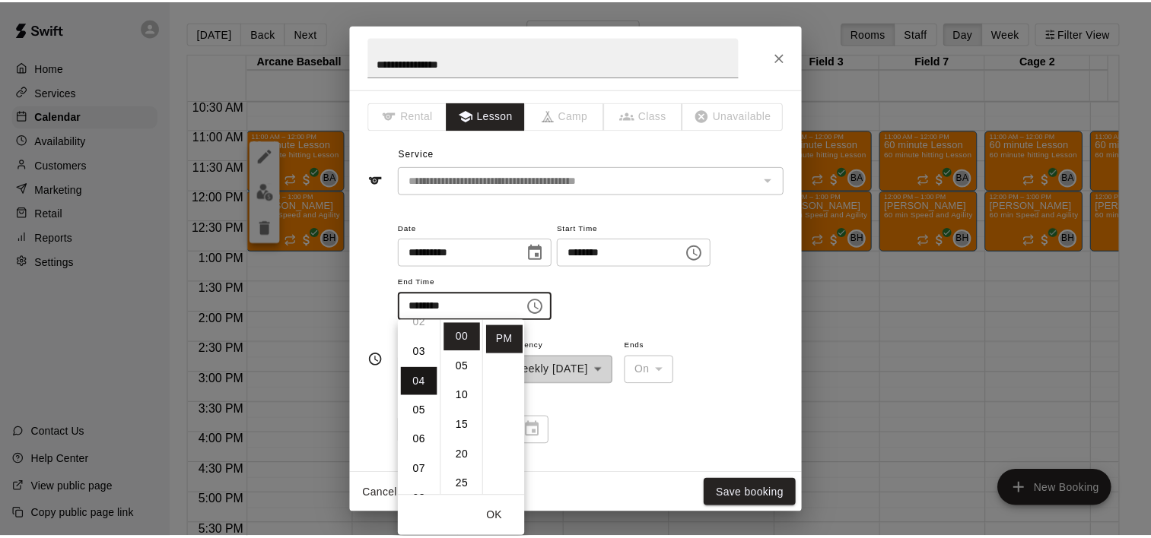
scroll to position [119, 0]
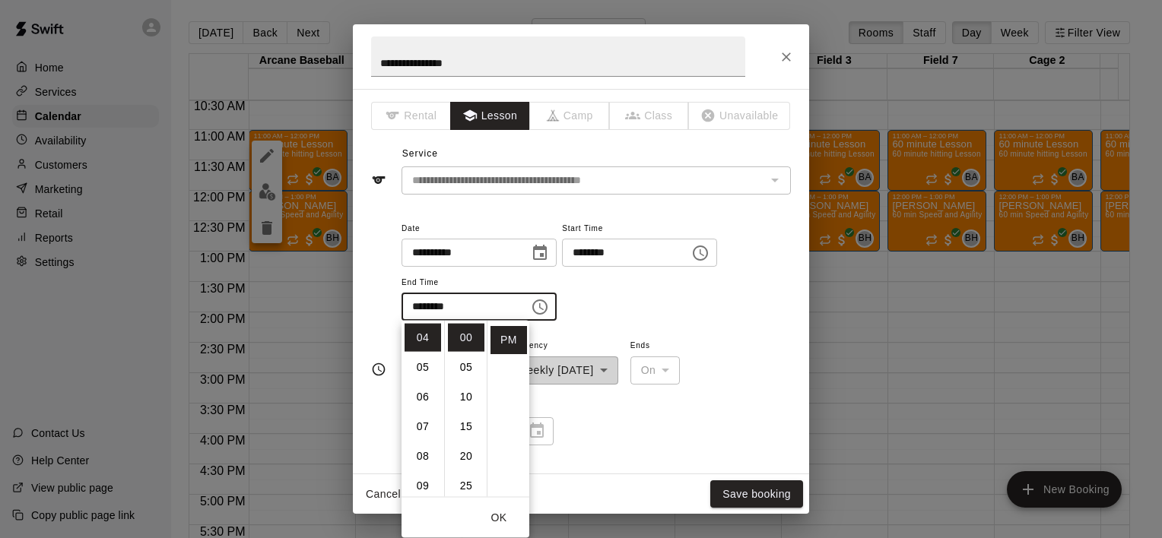
click at [505, 520] on button "OK" at bounding box center [499, 518] width 49 height 28
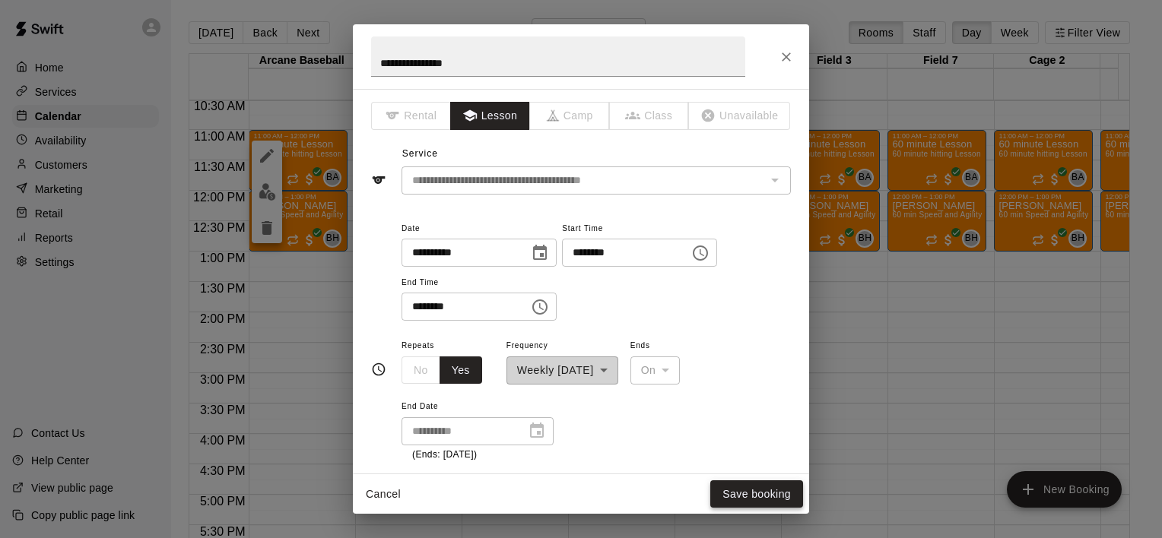
click at [748, 493] on button "Save booking" at bounding box center [756, 495] width 93 height 28
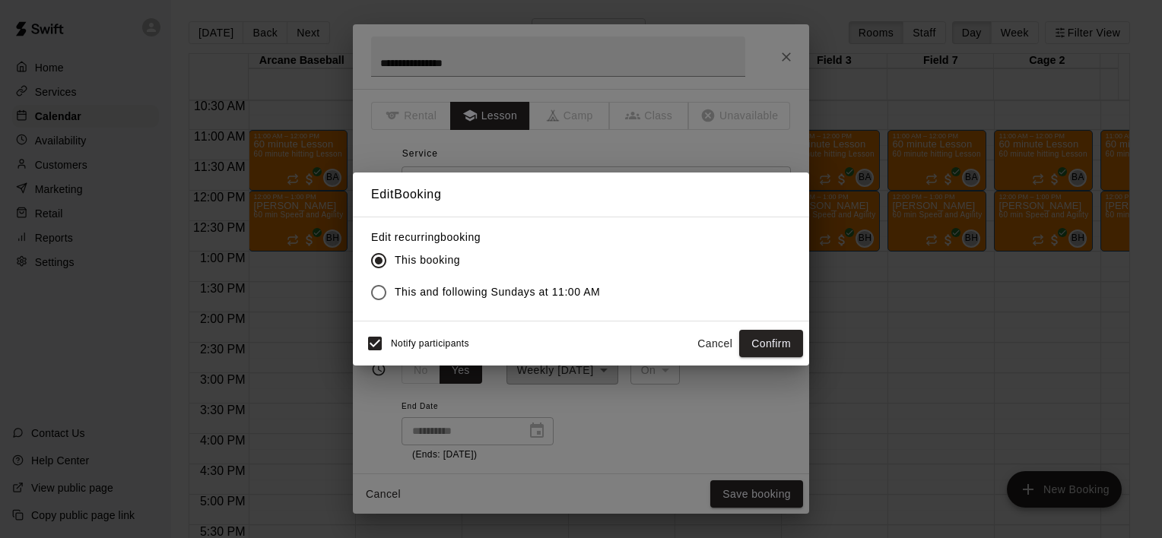
click at [432, 287] on span "This and following Sundays at 11:00 AM" at bounding box center [497, 292] width 205 height 16
click at [763, 338] on button "Confirm" at bounding box center [771, 344] width 64 height 28
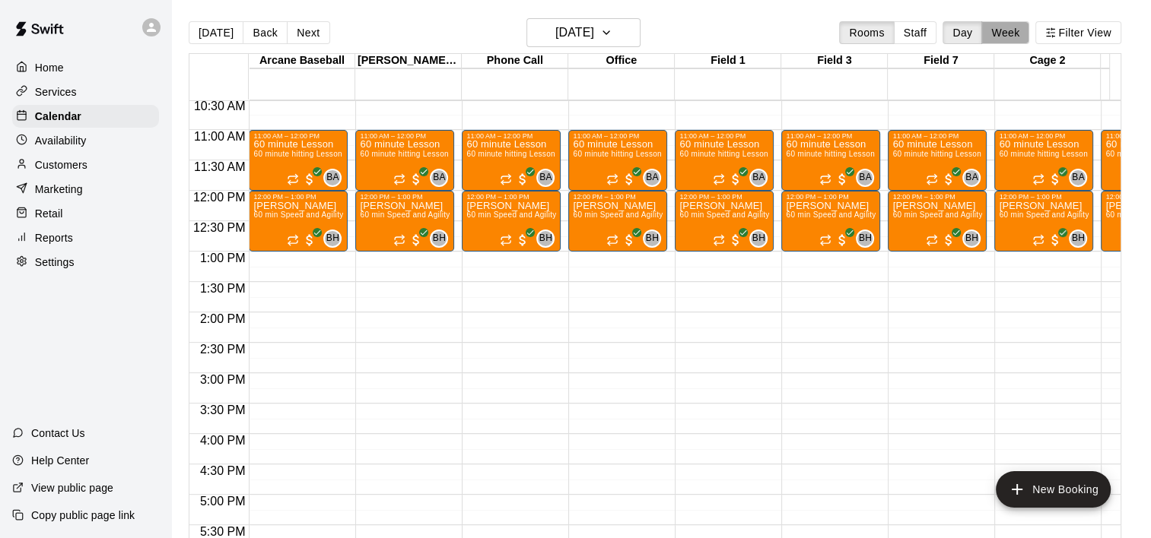
click at [1012, 33] on button "Week" at bounding box center [1005, 32] width 48 height 23
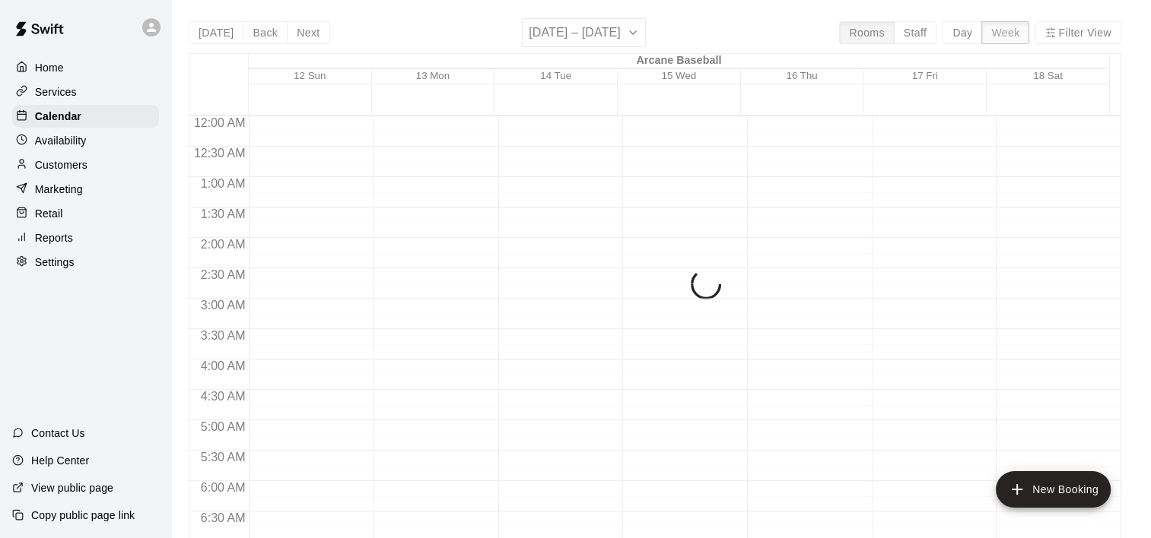
scroll to position [566, 0]
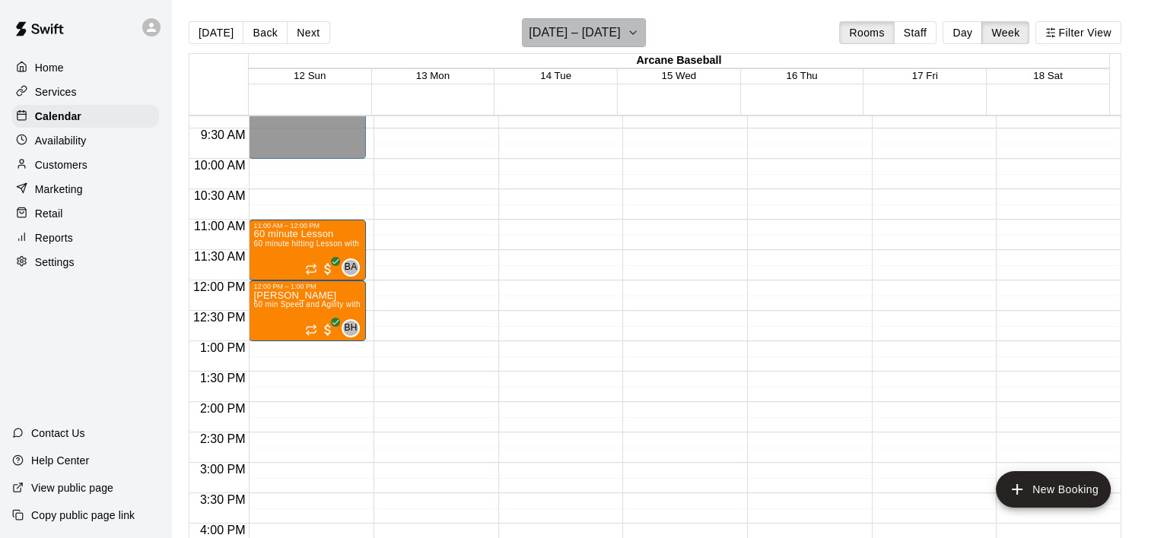
click at [634, 33] on icon "button" at bounding box center [633, 33] width 12 height 18
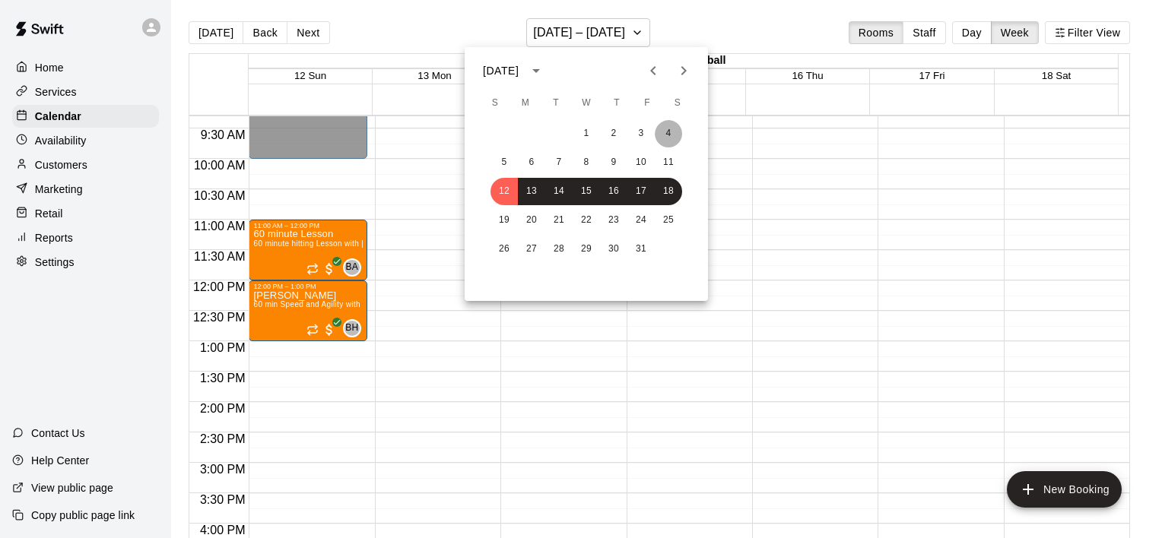
click at [670, 131] on button "4" at bounding box center [668, 133] width 27 height 27
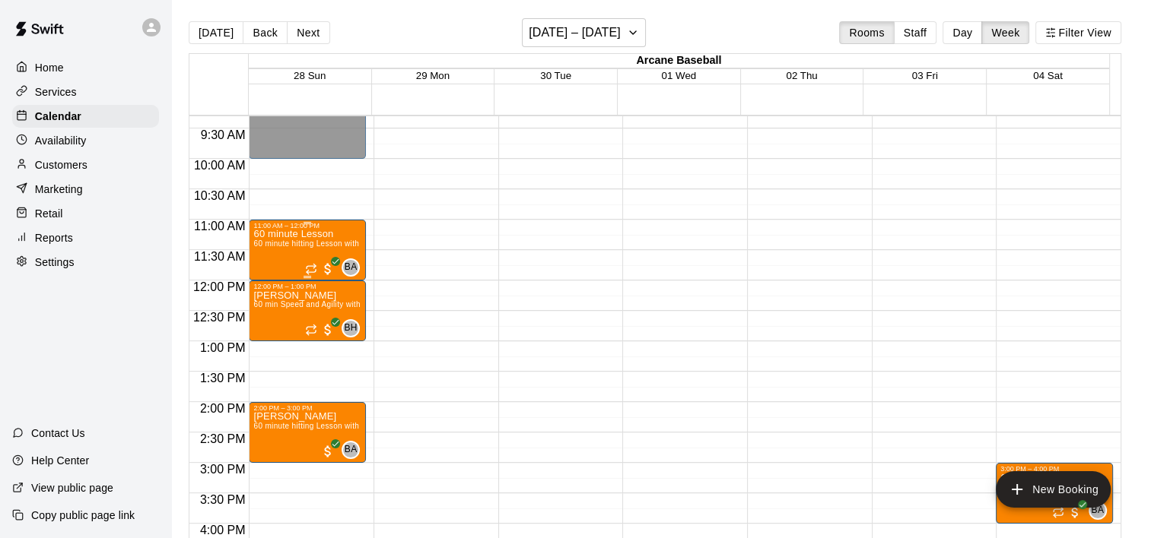
click at [281, 250] on div "60 minute Lesson 60 minute hitting Lesson with [PERSON_NAME]" at bounding box center [307, 499] width 108 height 538
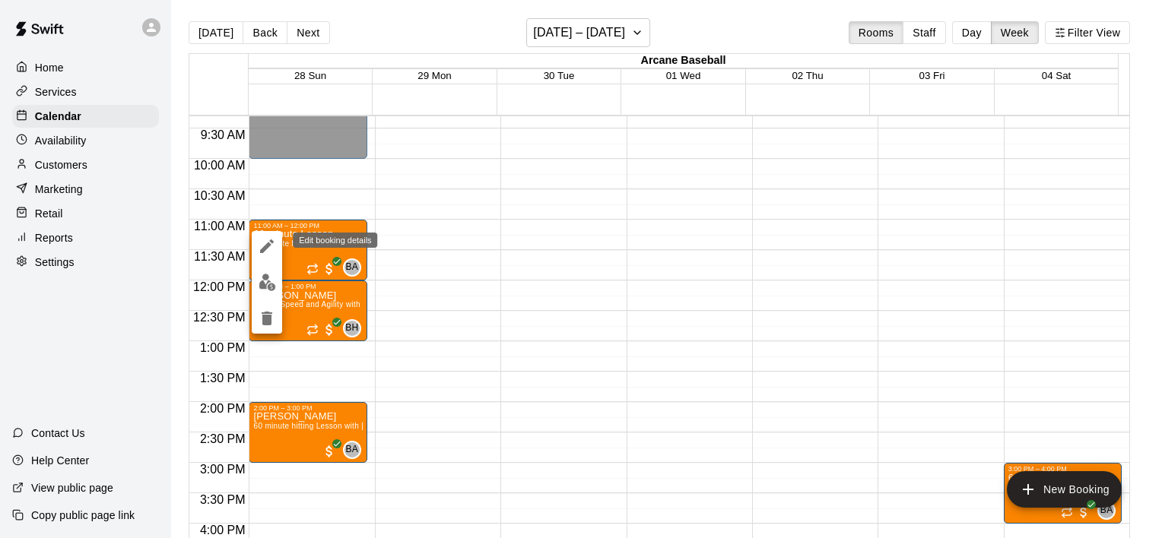
click at [267, 242] on icon "edit" at bounding box center [267, 246] width 18 height 18
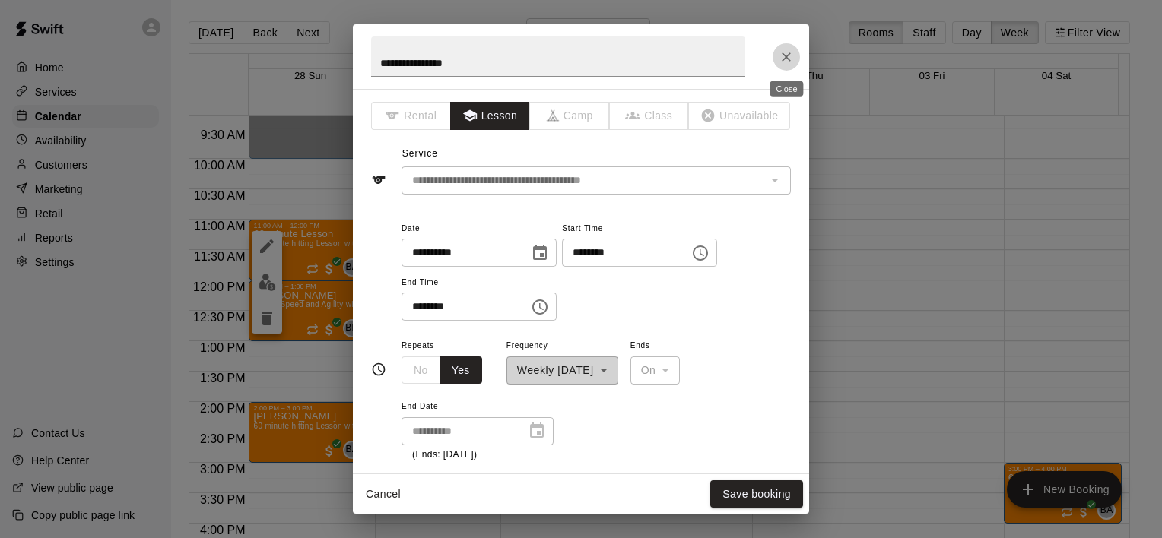
click at [788, 59] on icon "Close" at bounding box center [786, 56] width 15 height 15
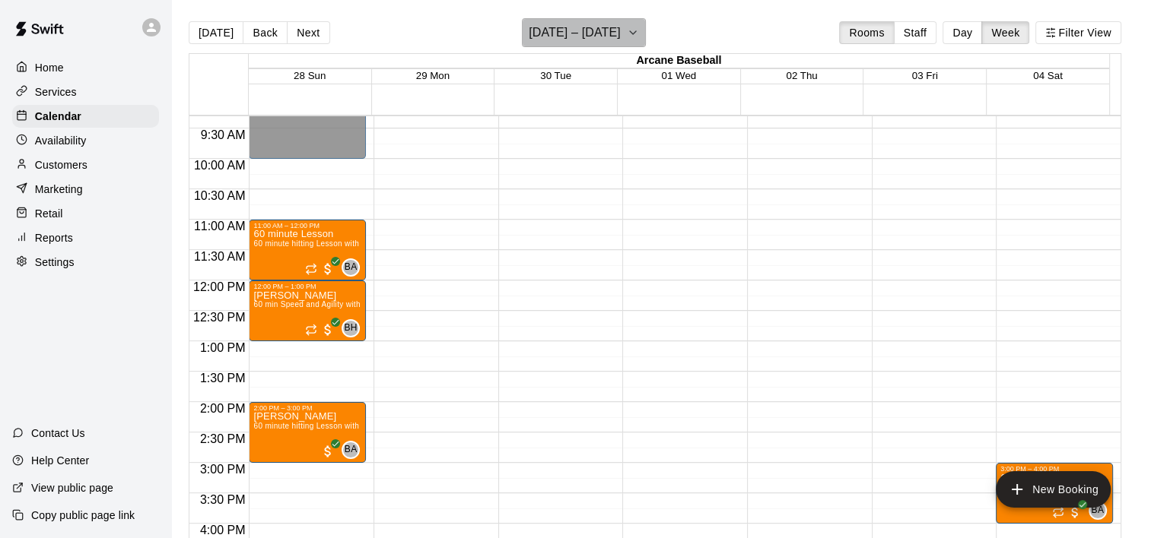
click at [639, 27] on icon "button" at bounding box center [633, 33] width 12 height 18
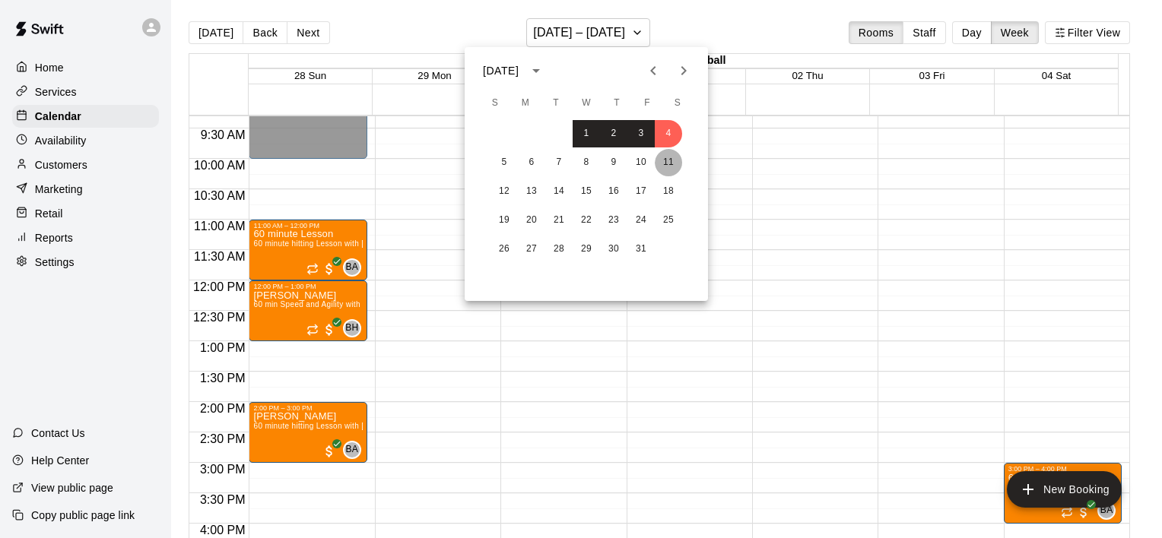
click at [679, 161] on button "11" at bounding box center [668, 162] width 27 height 27
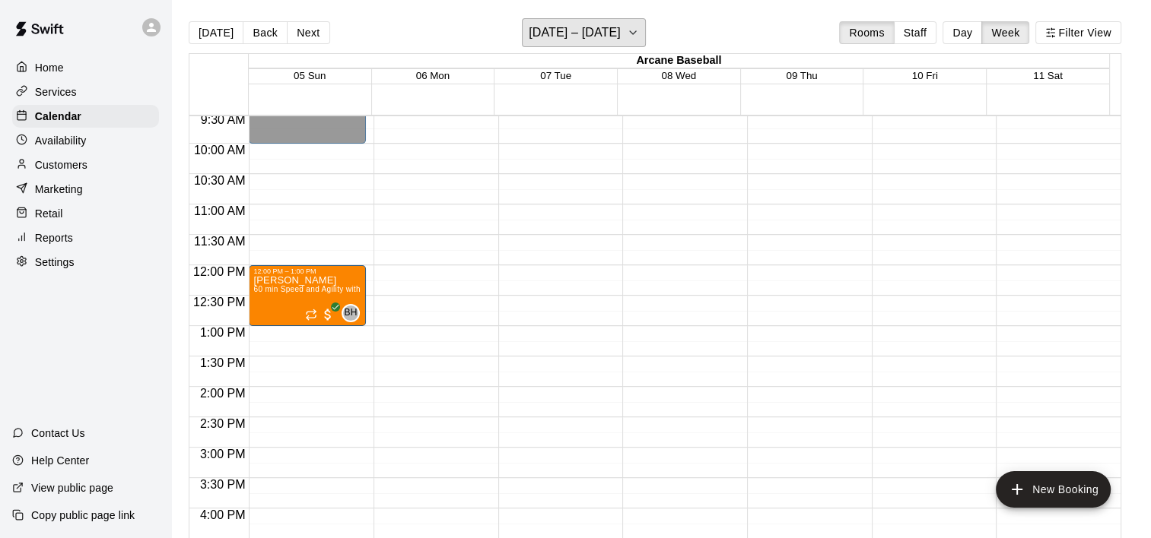
scroll to position [487, 0]
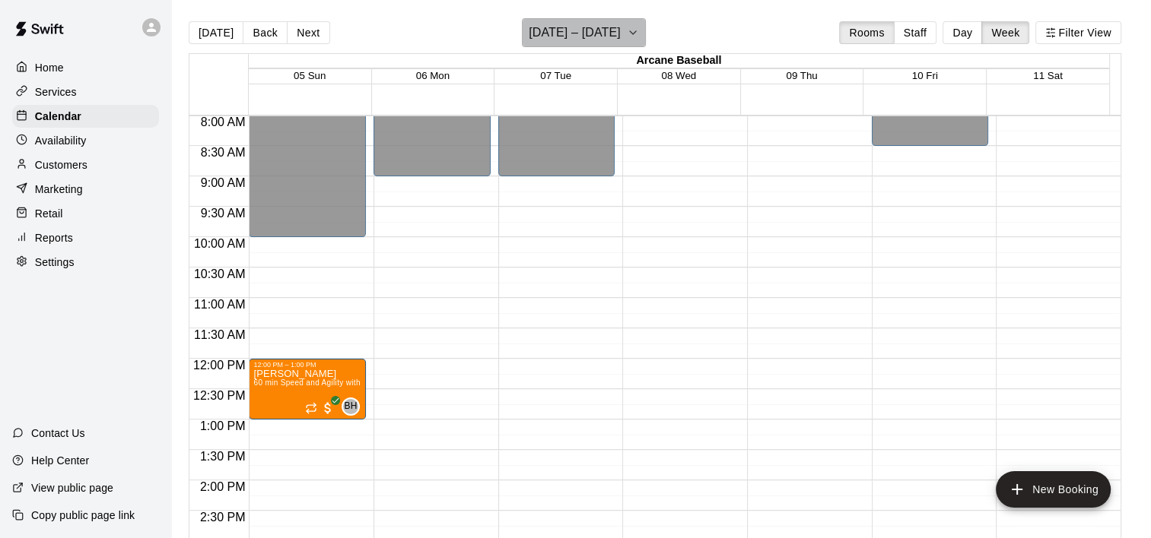
click at [633, 30] on icon "button" at bounding box center [633, 33] width 12 height 18
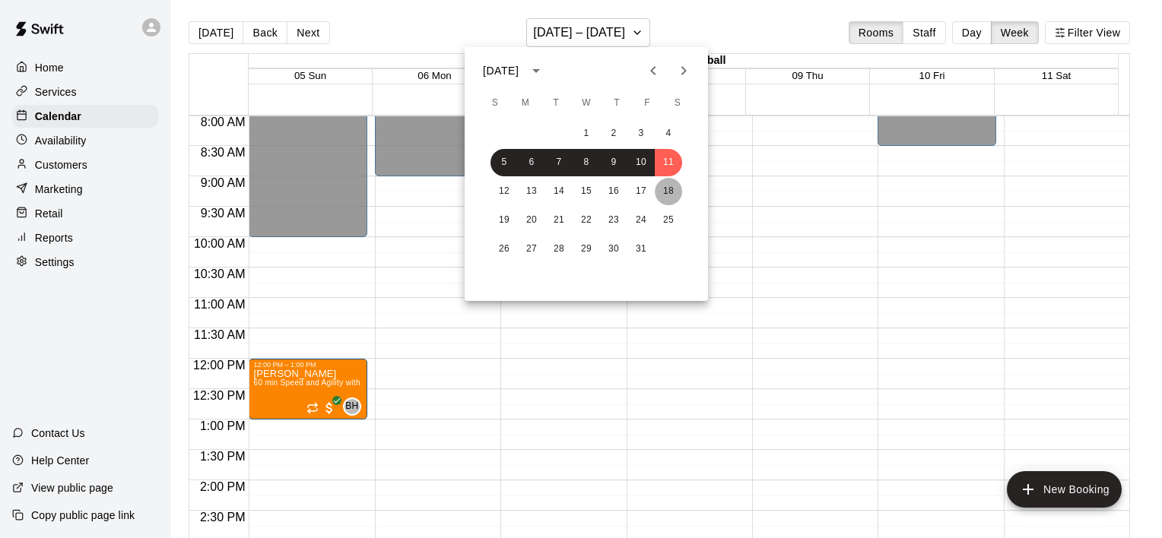
click at [672, 189] on button "18" at bounding box center [668, 191] width 27 height 27
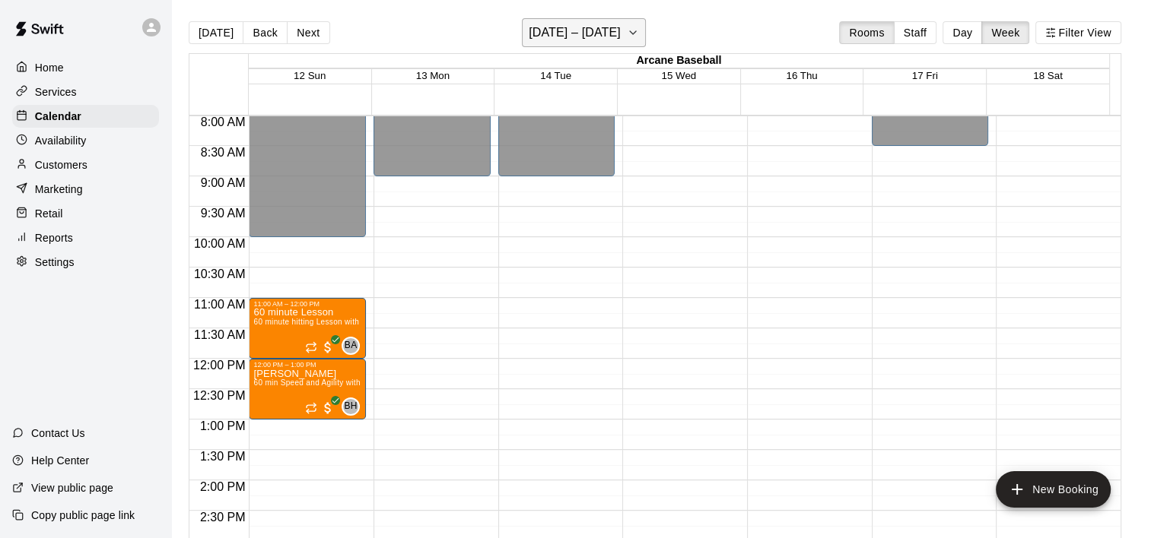
click at [635, 33] on icon "button" at bounding box center [633, 32] width 6 height 3
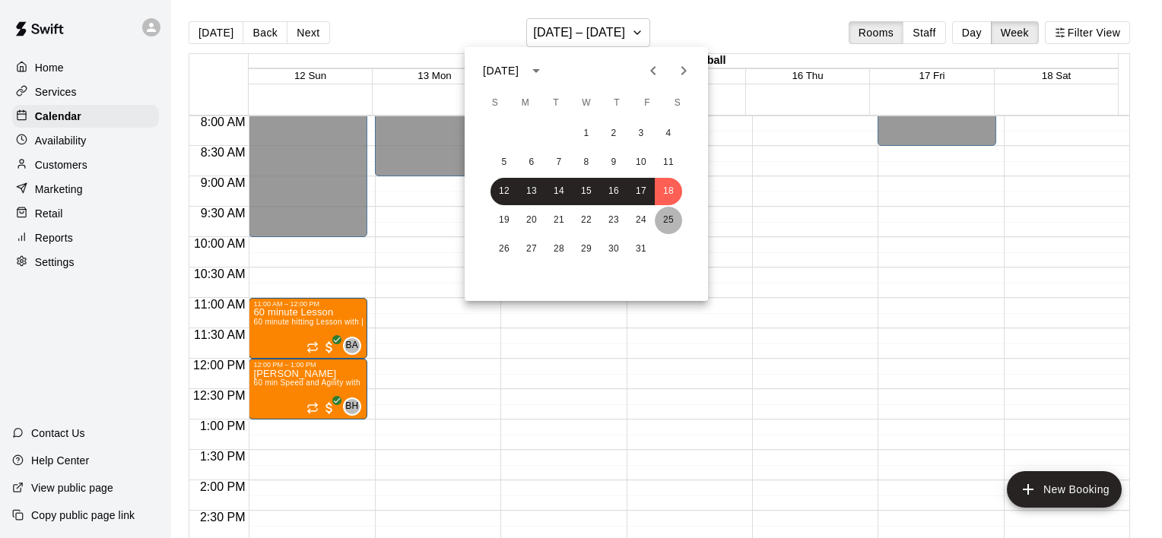
click at [672, 214] on button "25" at bounding box center [668, 220] width 27 height 27
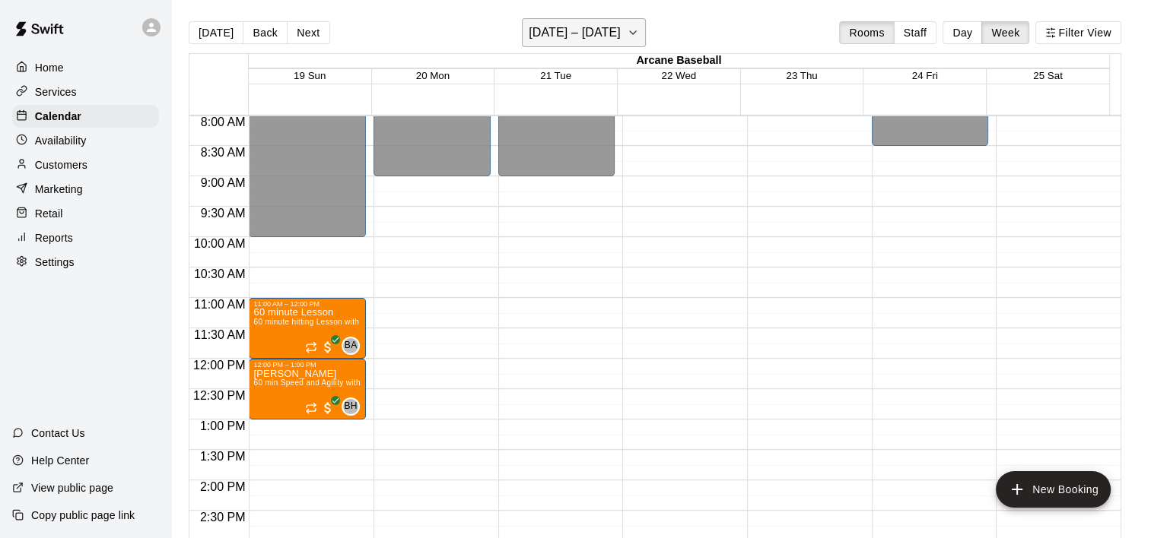
click at [634, 30] on icon "button" at bounding box center [633, 33] width 12 height 18
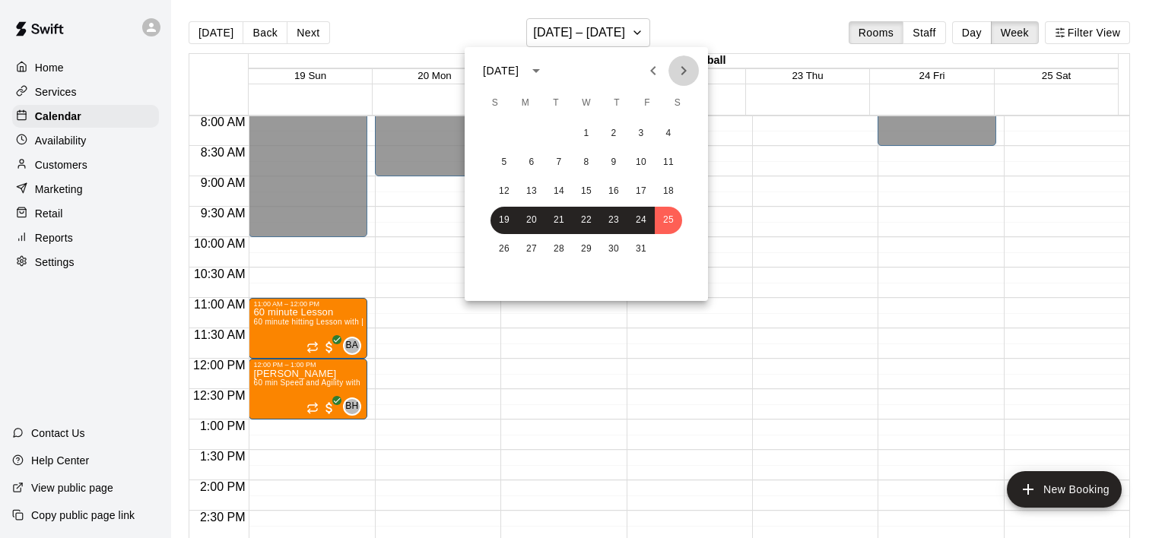
click at [682, 68] on icon "Next month" at bounding box center [683, 70] width 5 height 9
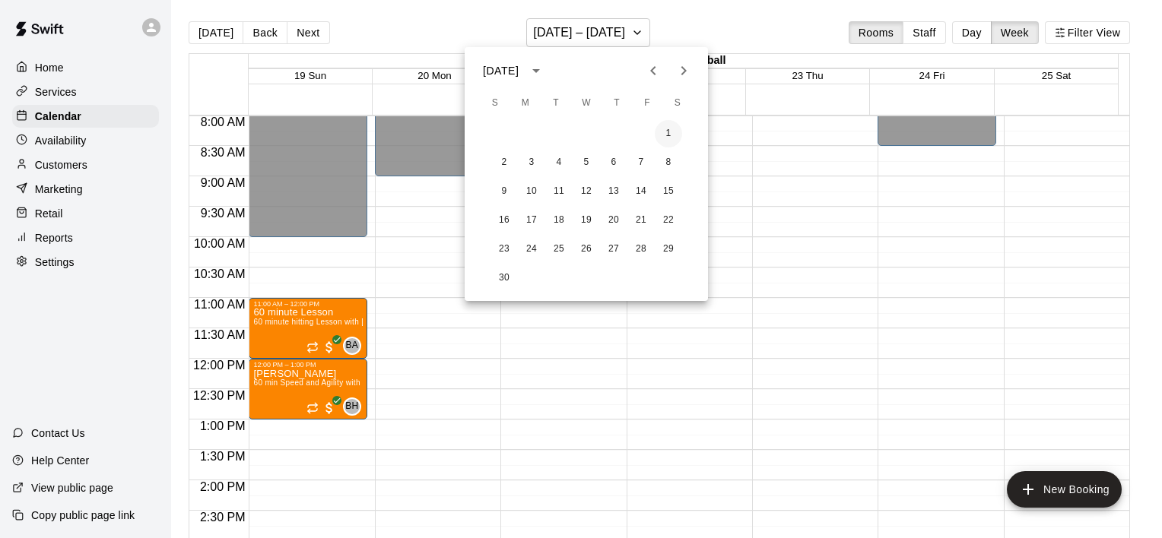
click at [664, 132] on button "1" at bounding box center [668, 133] width 27 height 27
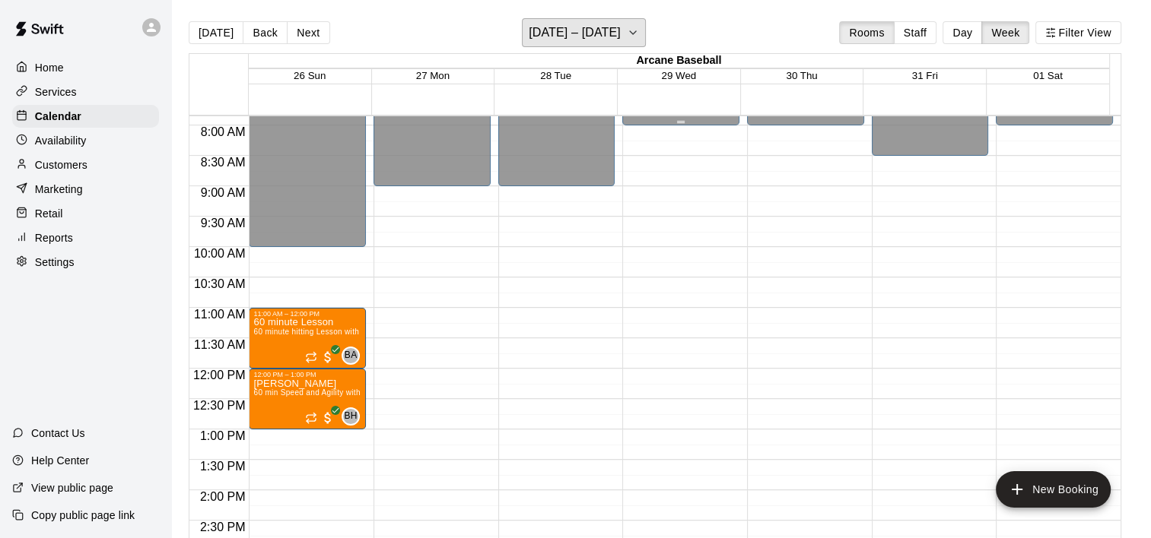
scroll to position [411, 0]
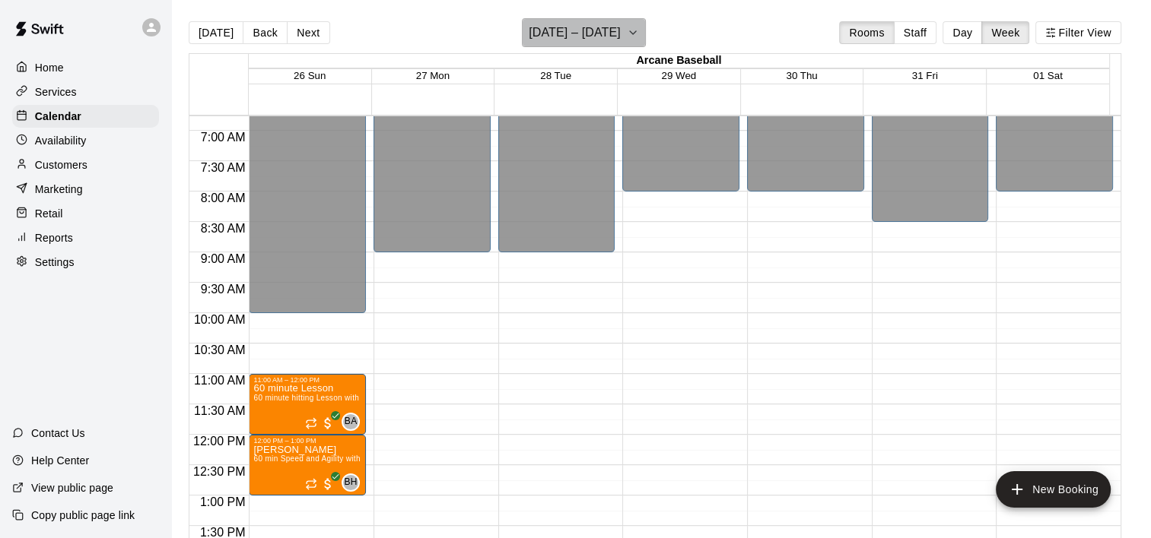
click at [639, 33] on icon "button" at bounding box center [633, 33] width 12 height 18
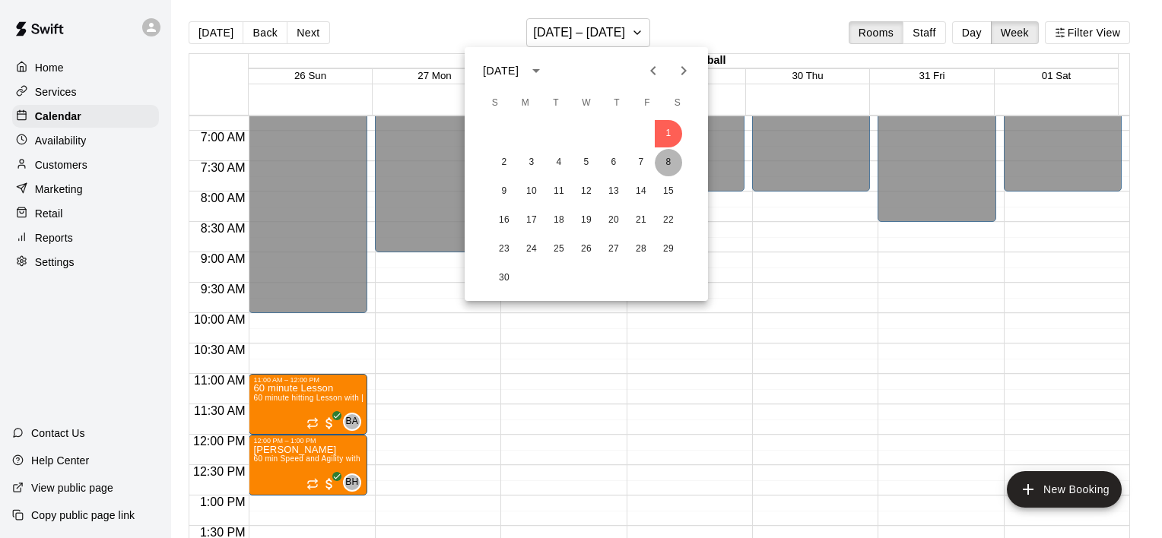
click at [668, 154] on button "8" at bounding box center [668, 162] width 27 height 27
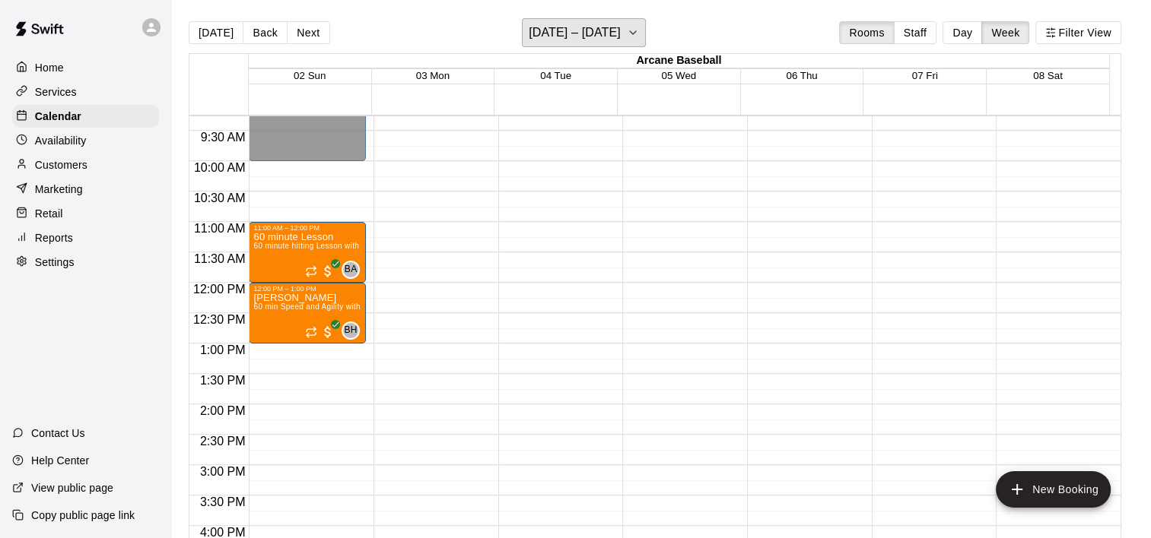
scroll to position [335, 0]
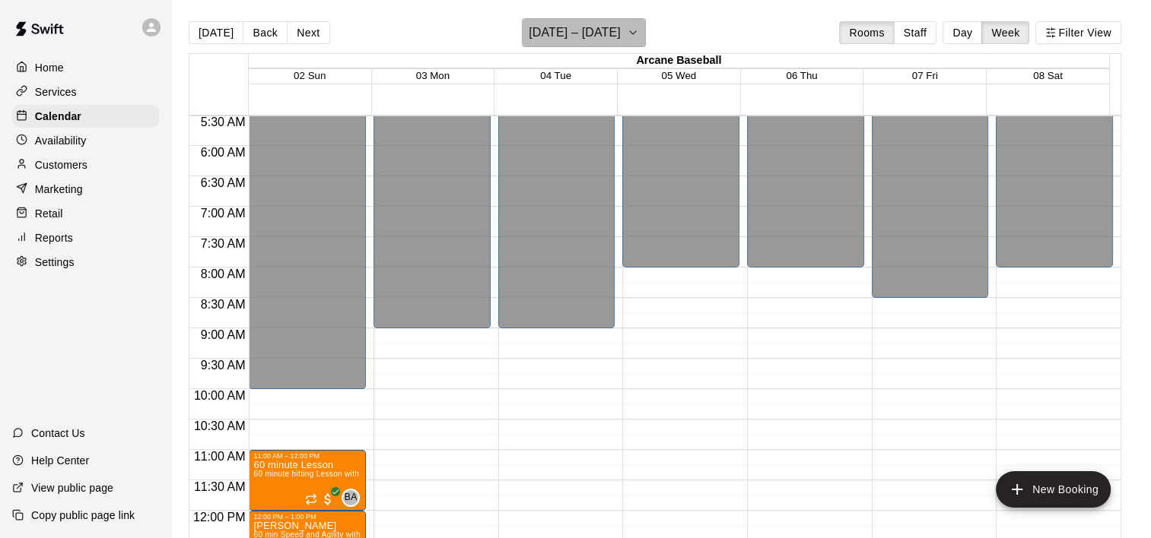
click at [639, 30] on icon "button" at bounding box center [633, 33] width 12 height 18
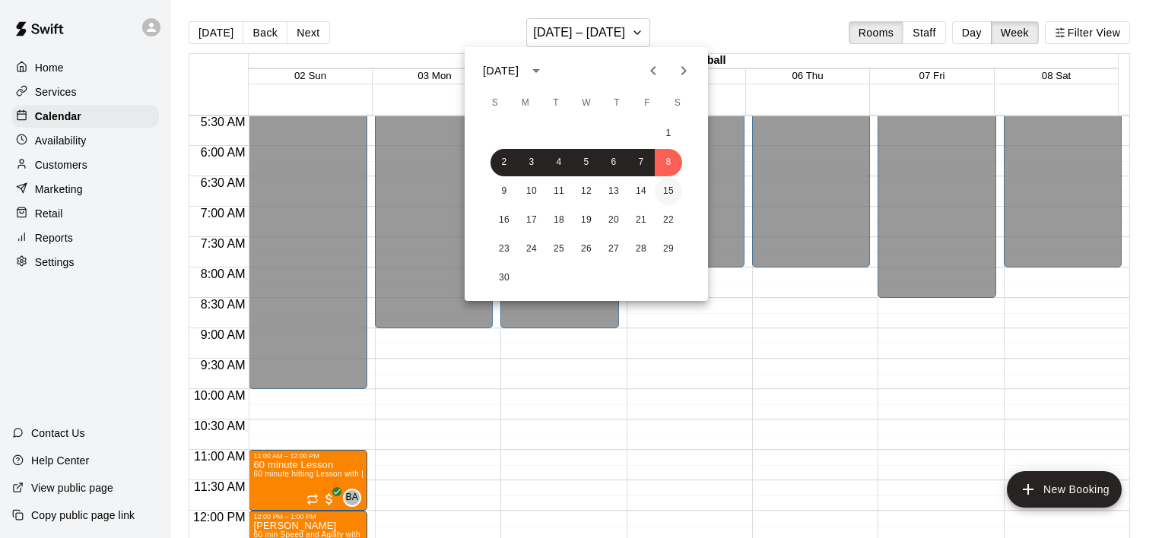
click at [664, 192] on button "15" at bounding box center [668, 191] width 27 height 27
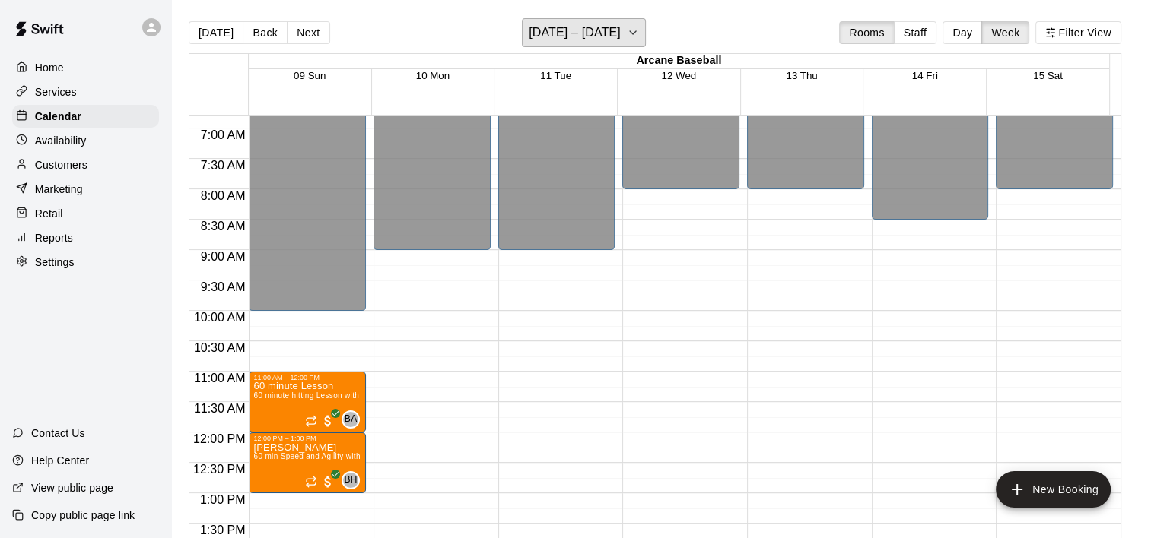
scroll to position [411, 0]
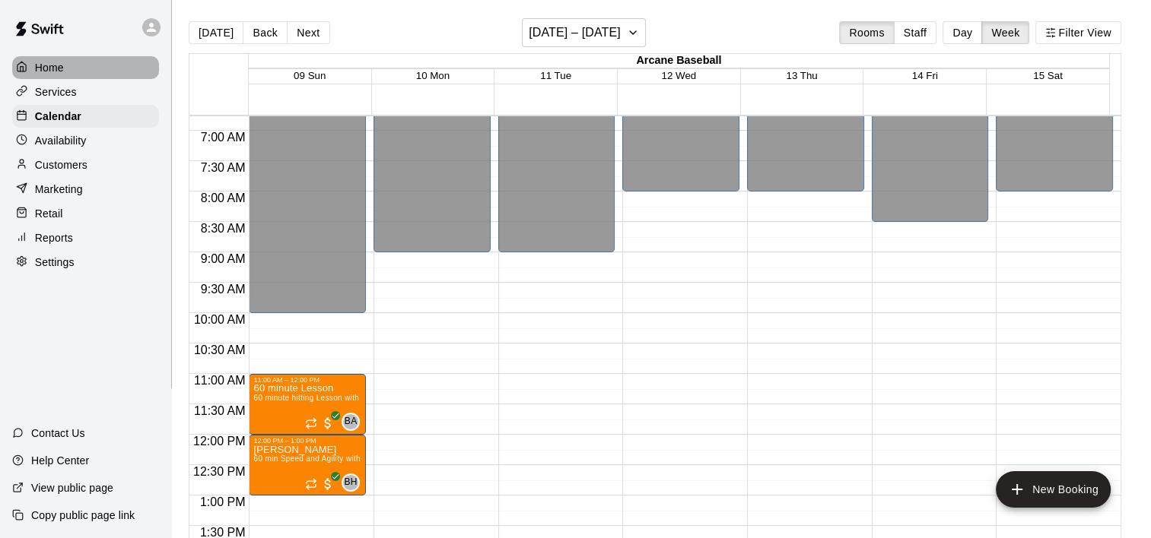
click at [30, 69] on div at bounding box center [25, 68] width 19 height 14
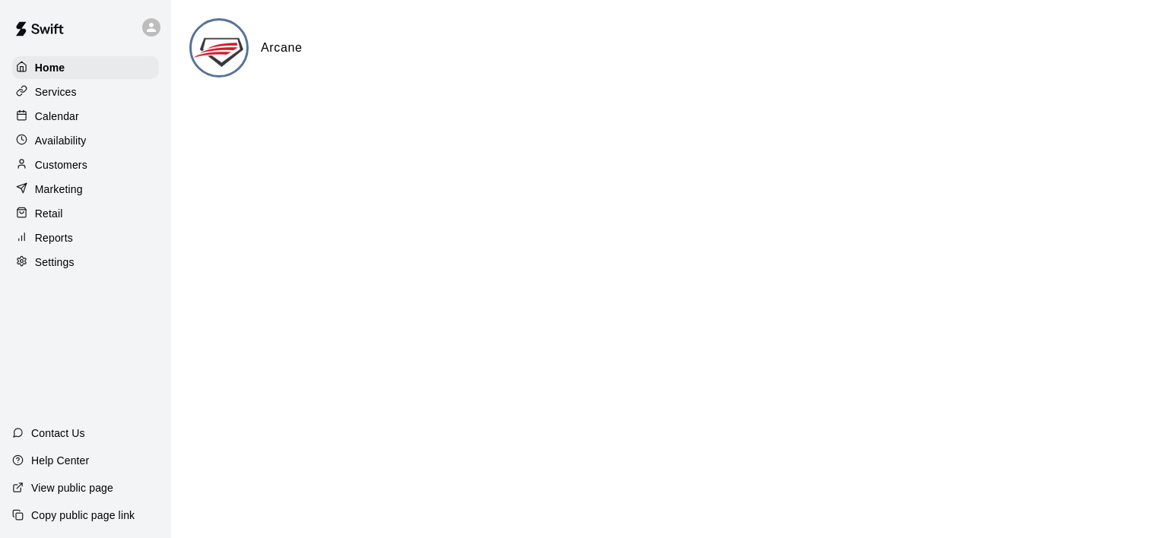
click at [9, 116] on div "Home Services Calendar Availability Customers Marketing Retail Reports Settings" at bounding box center [85, 165] width 171 height 221
click at [37, 115] on p "Calendar" at bounding box center [57, 116] width 44 height 15
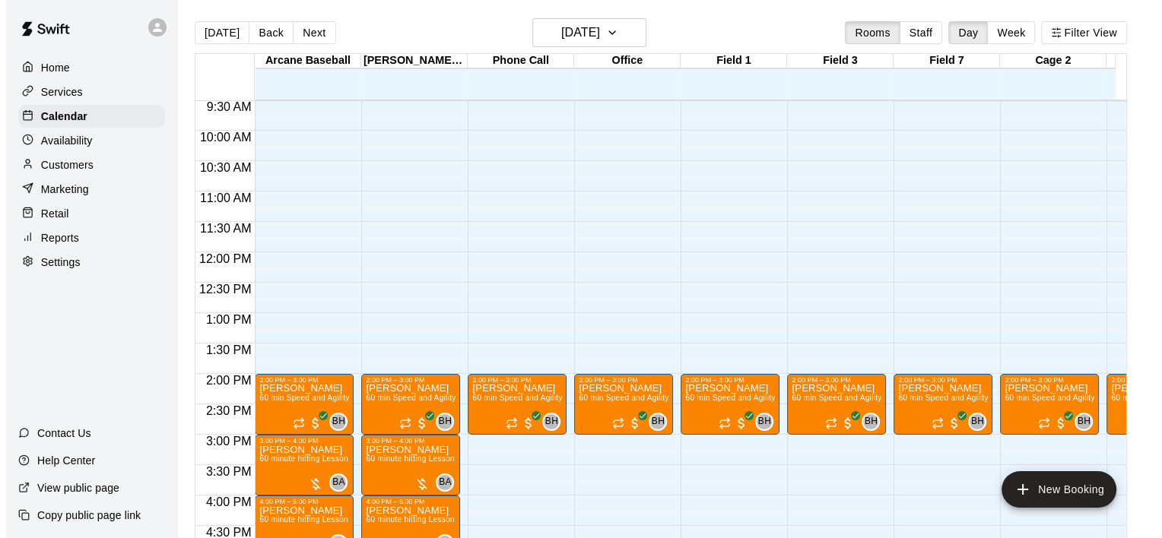
scroll to position [655, 0]
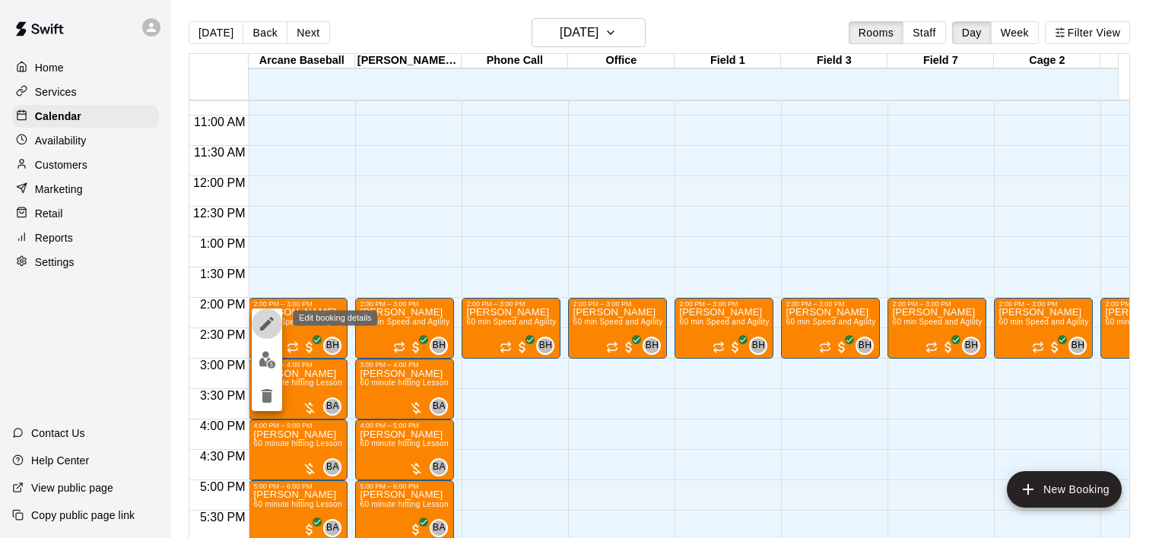
click at [263, 322] on icon "edit" at bounding box center [267, 324] width 18 height 18
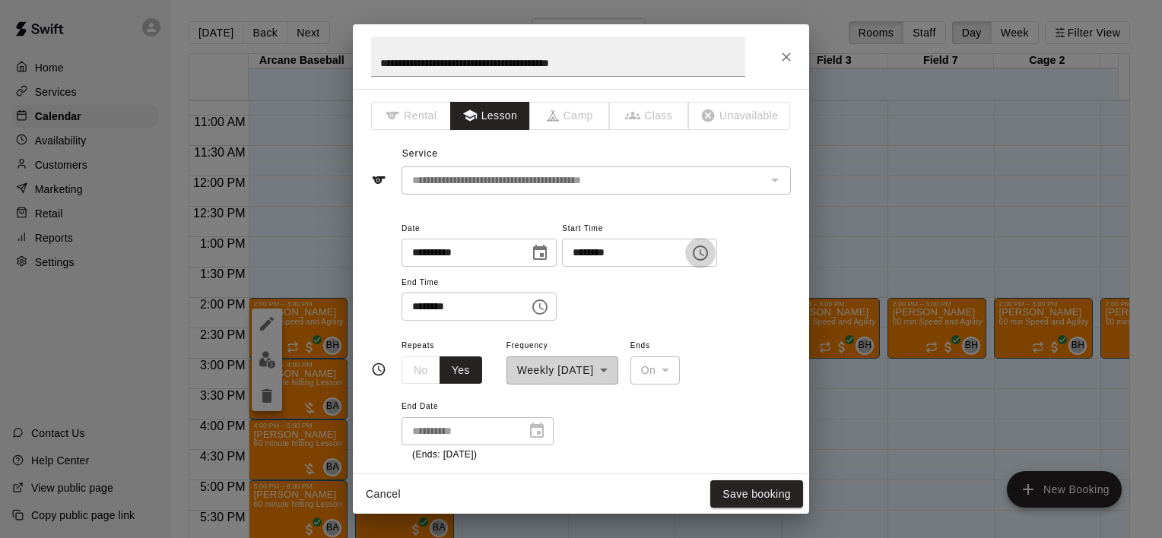
click at [709, 246] on icon "Choose time, selected time is 2:00 PM" at bounding box center [700, 253] width 18 height 18
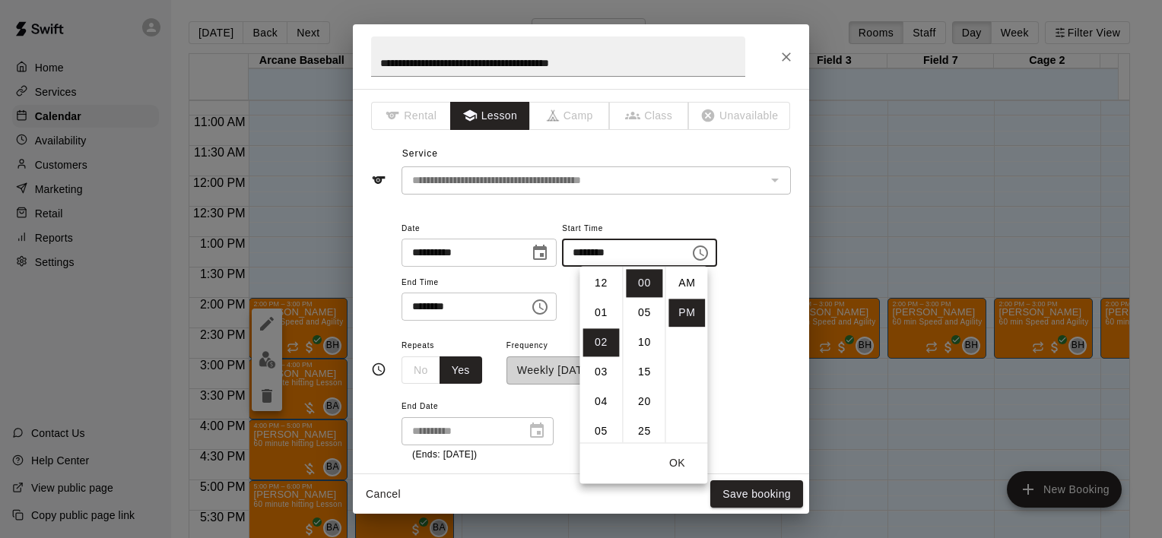
scroll to position [27, 0]
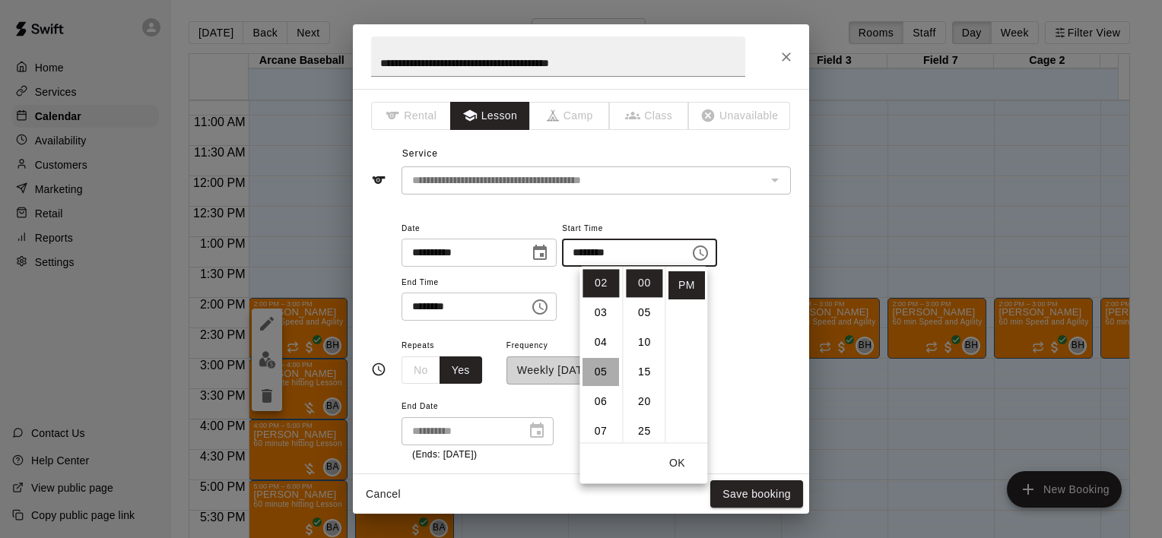
click at [596, 368] on li "05" at bounding box center [601, 372] width 37 height 28
type input "********"
click at [549, 298] on icon "Choose time, selected time is 3:00 PM" at bounding box center [540, 307] width 18 height 18
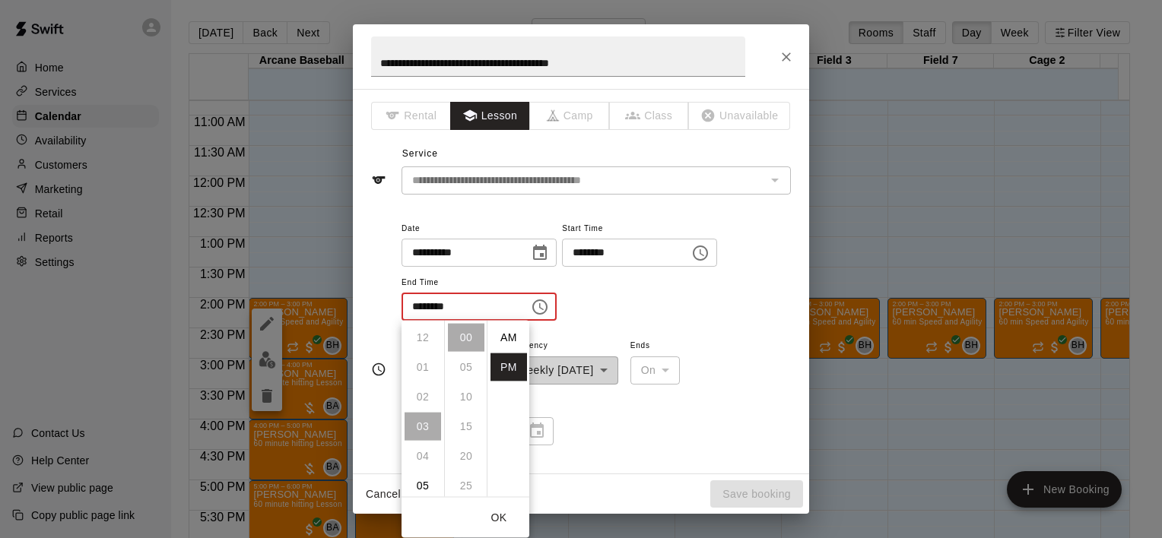
scroll to position [27, 0]
click at [424, 423] on li "06" at bounding box center [423, 428] width 37 height 28
type input "********"
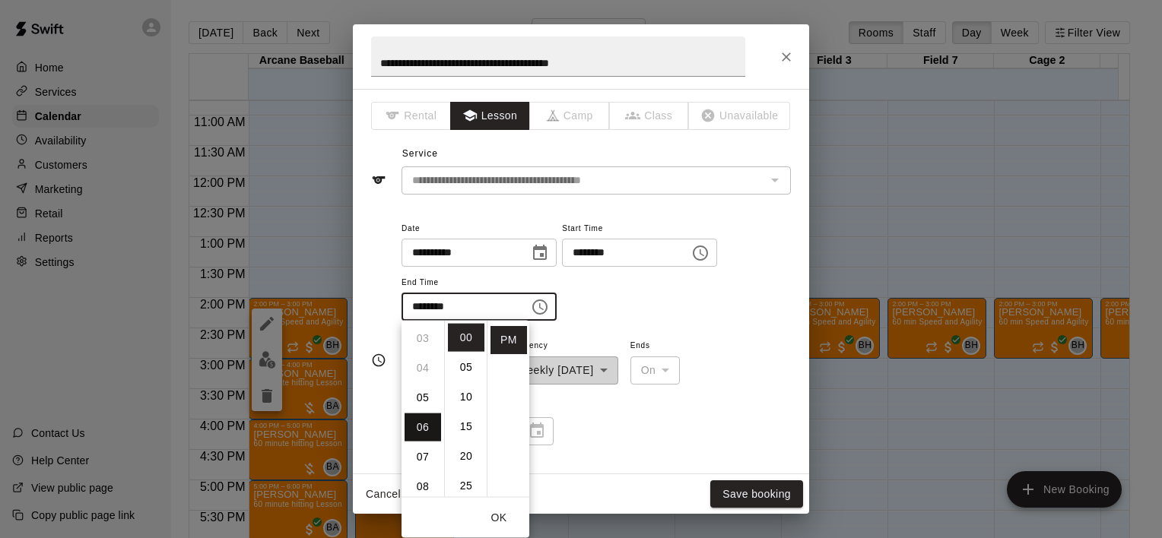
scroll to position [178, 0]
click at [751, 491] on div "Cancel Save booking" at bounding box center [581, 495] width 456 height 40
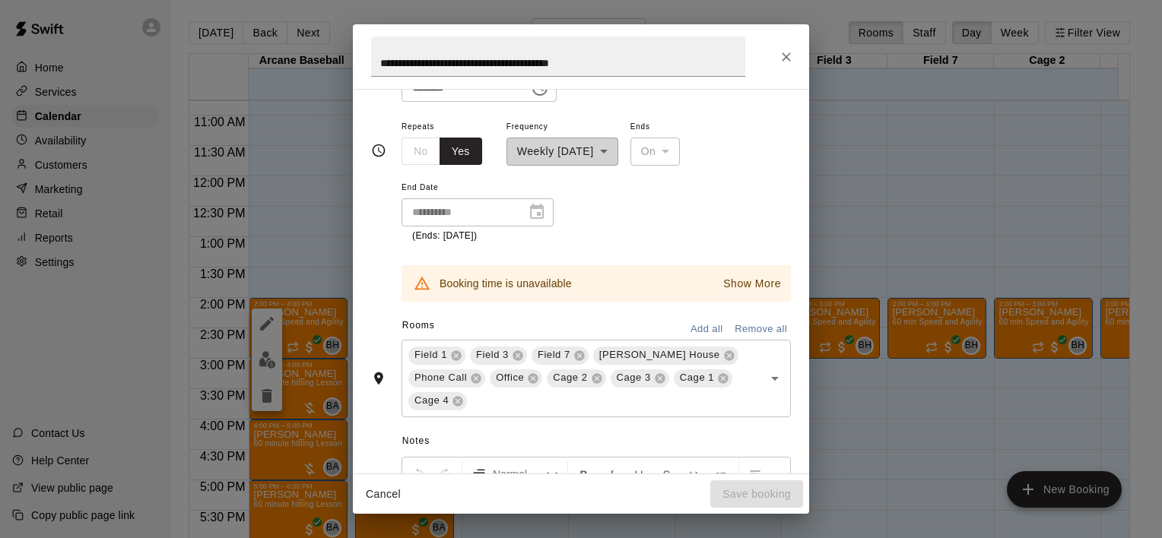
scroll to position [228, 0]
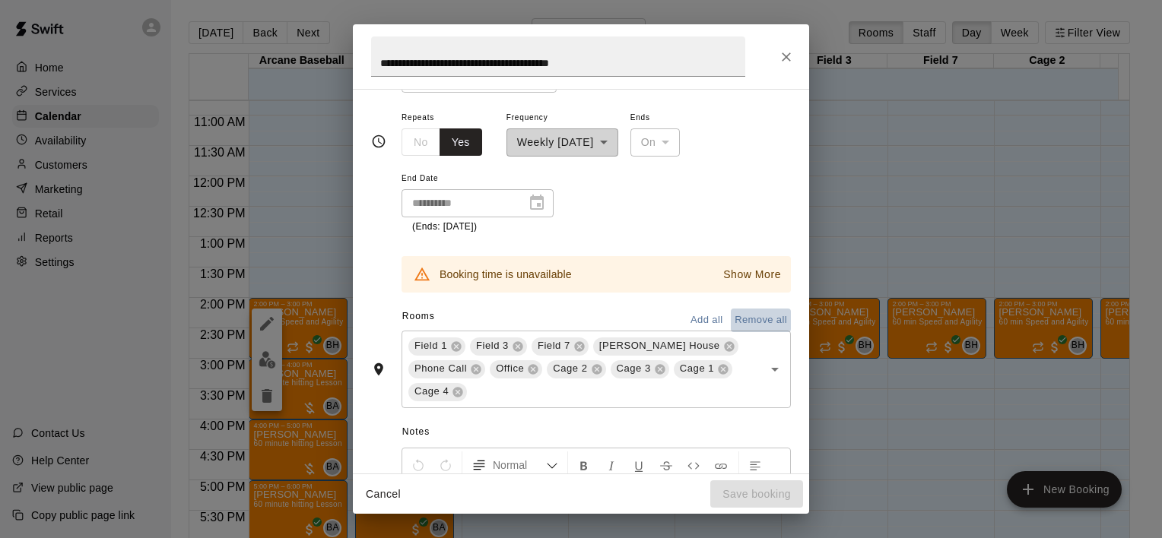
click at [733, 318] on button "Remove all" at bounding box center [761, 321] width 60 height 24
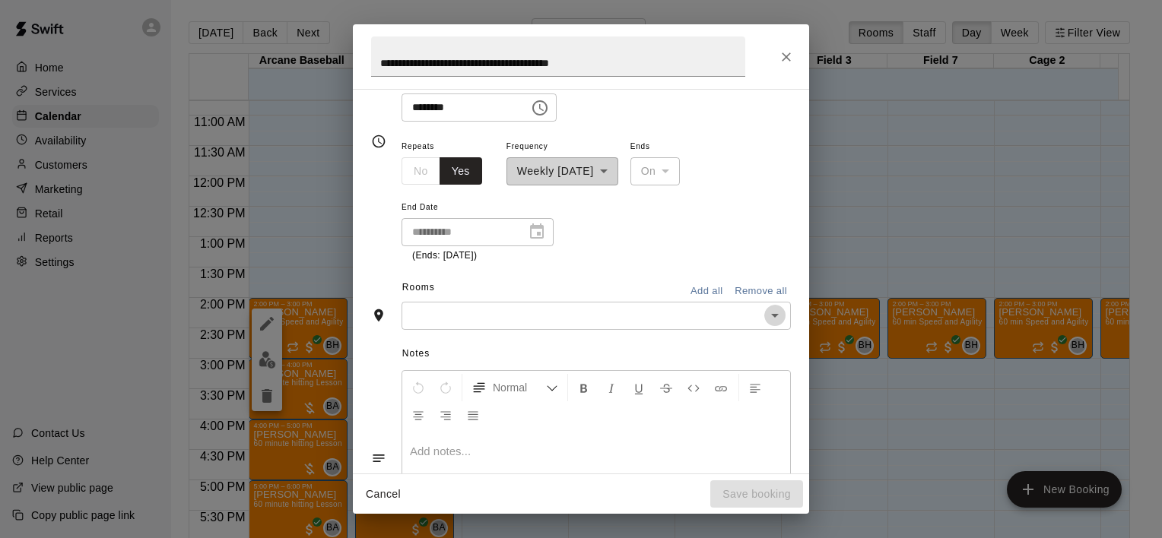
click at [769, 313] on icon "Open" at bounding box center [775, 315] width 18 height 18
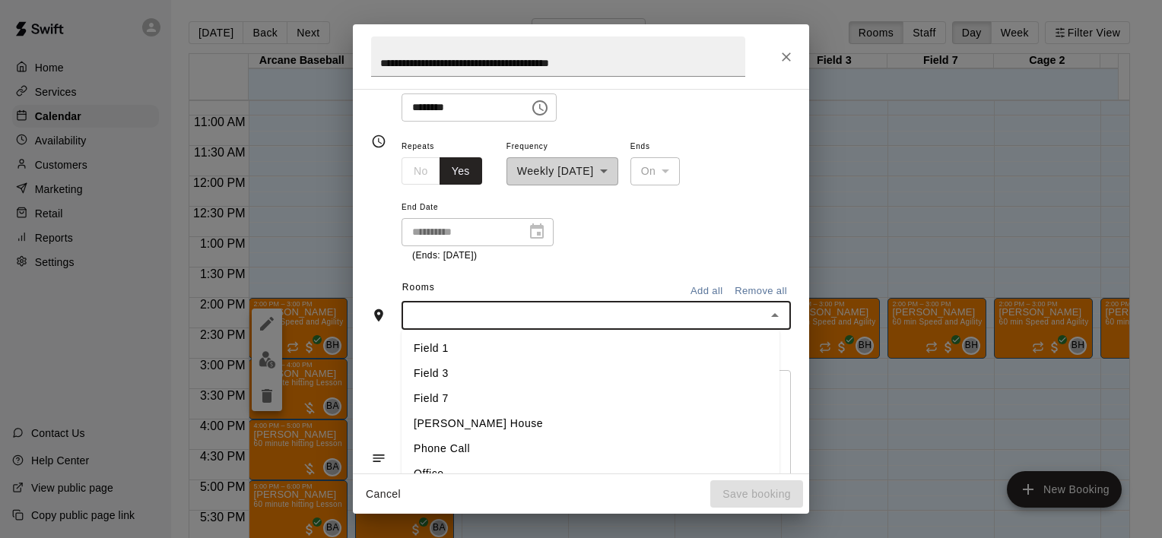
click at [624, 395] on li "Field 7" at bounding box center [591, 398] width 378 height 25
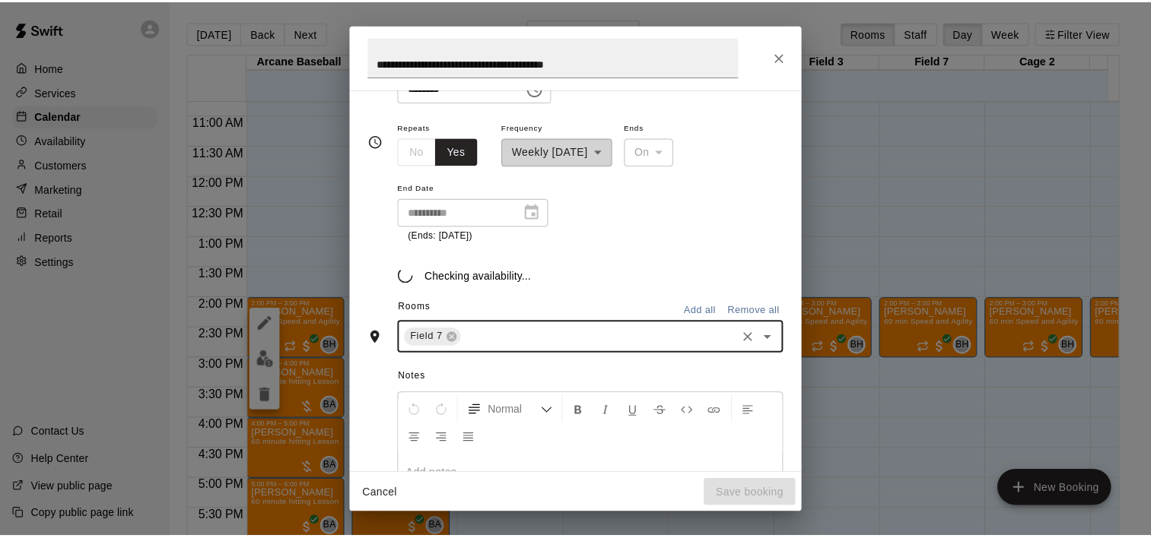
scroll to position [228, 0]
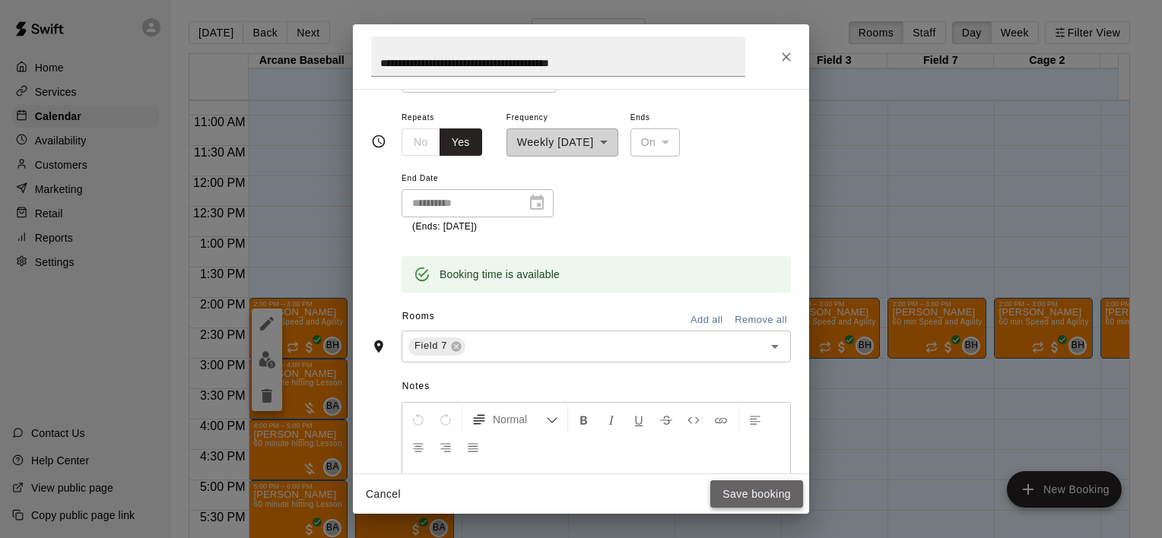
click at [758, 498] on button "Save booking" at bounding box center [756, 495] width 93 height 28
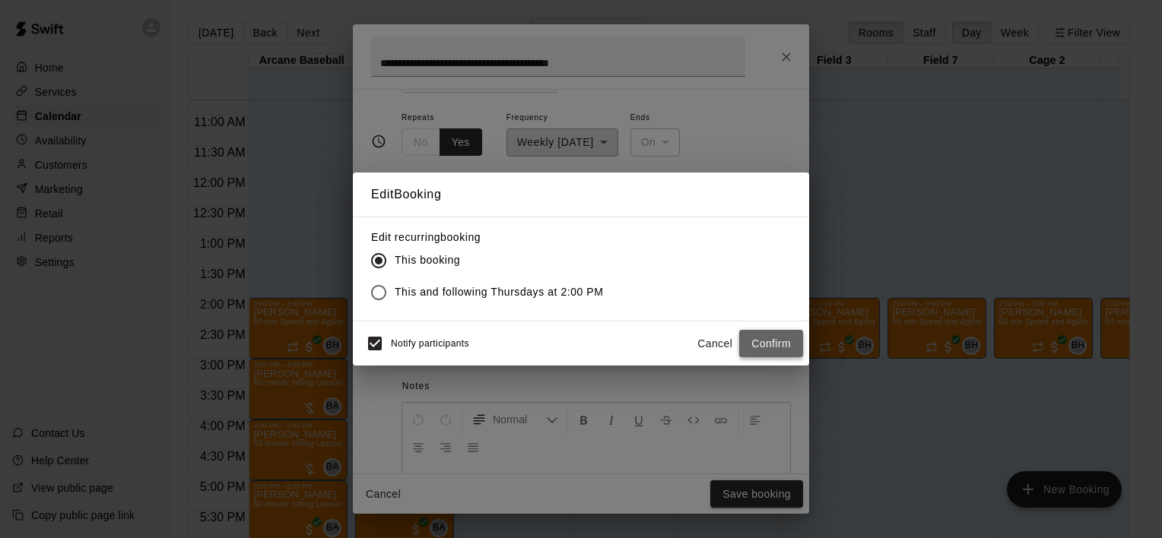
click at [770, 346] on button "Confirm" at bounding box center [771, 344] width 64 height 28
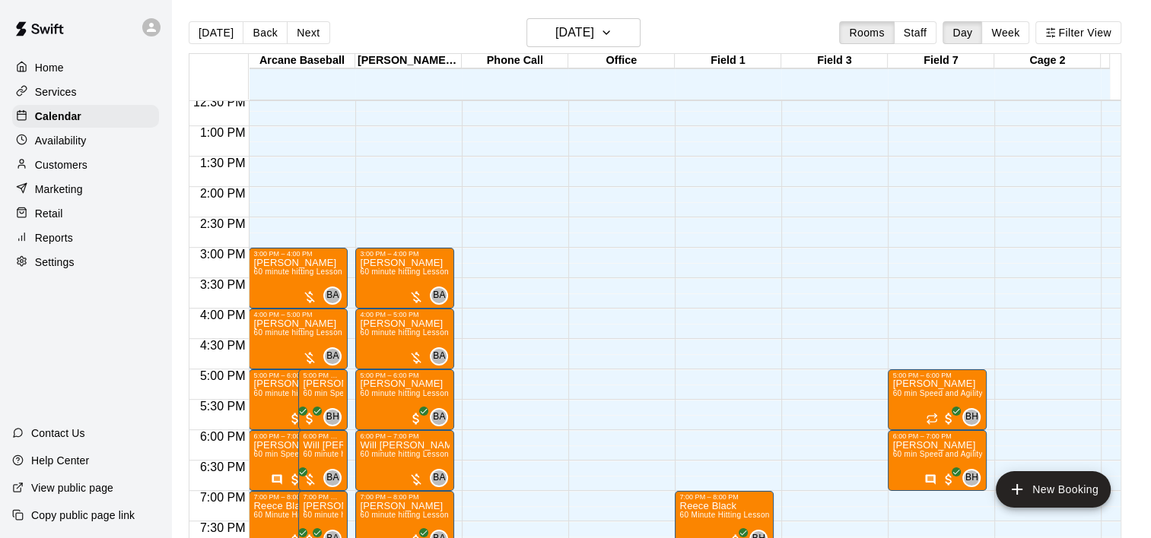
scroll to position [883, 0]
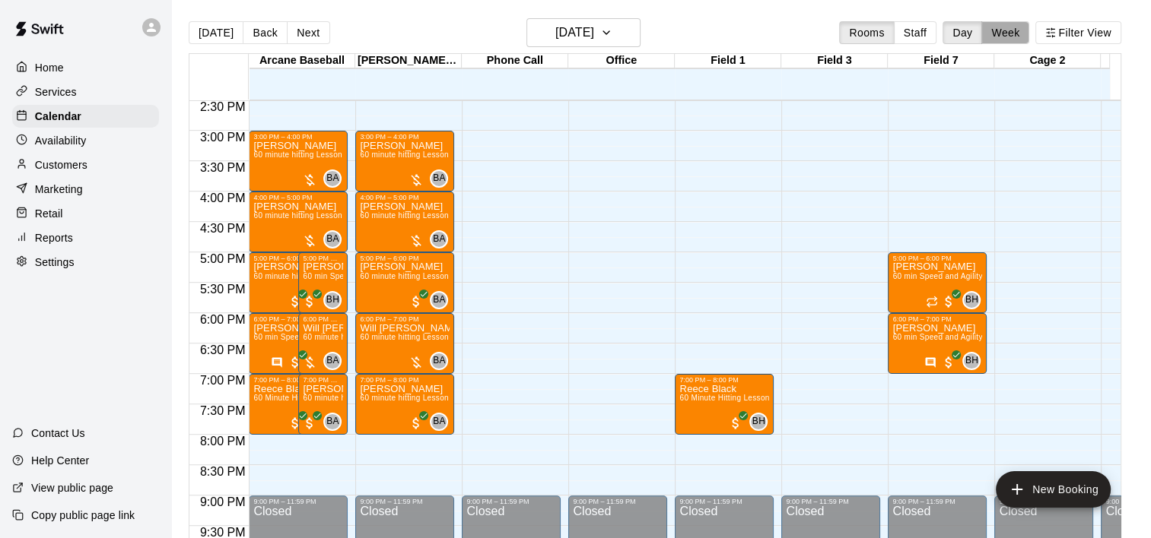
click at [1019, 36] on button "Week" at bounding box center [1005, 32] width 48 height 23
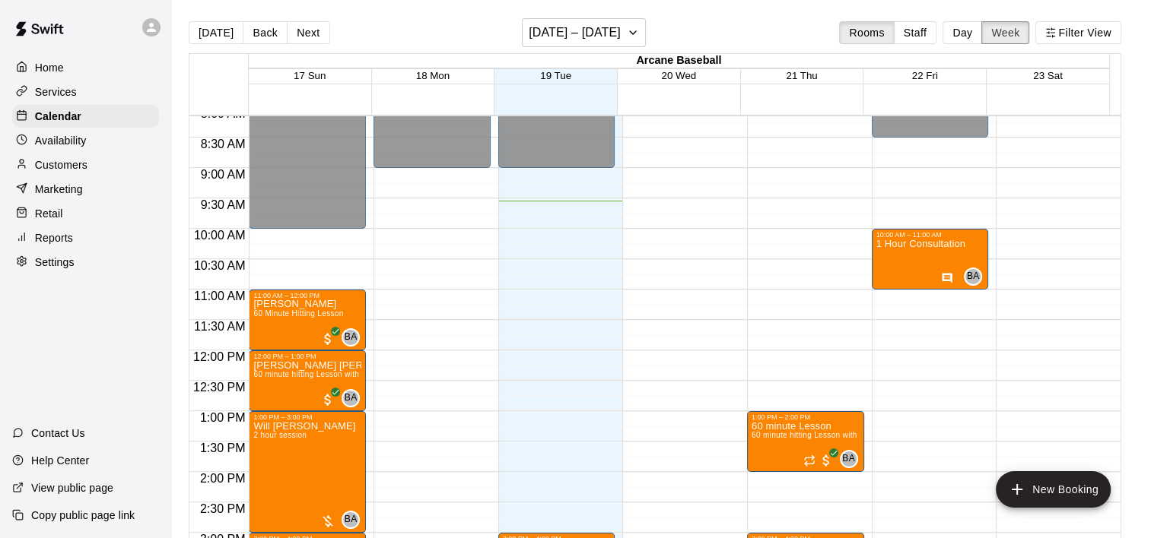
scroll to position [503, 0]
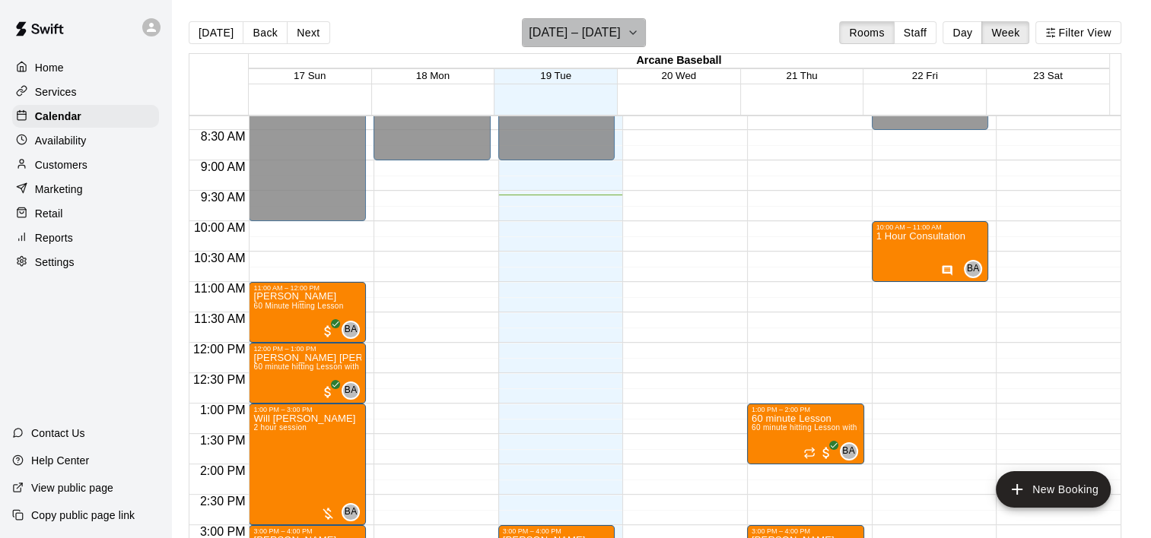
click at [631, 27] on icon "button" at bounding box center [633, 33] width 12 height 18
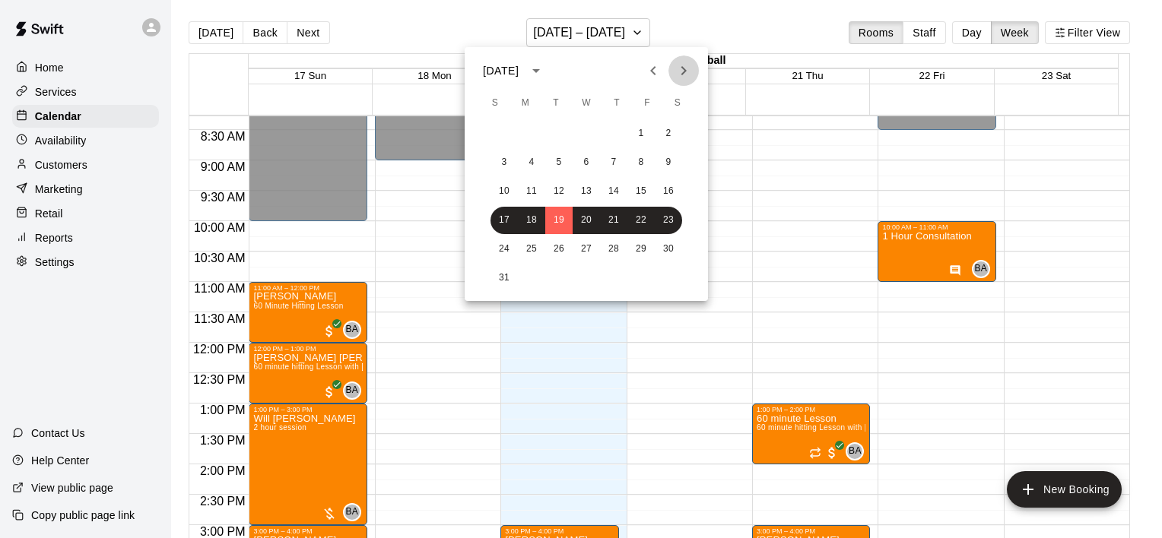
click at [684, 68] on icon "Next month" at bounding box center [684, 71] width 18 height 18
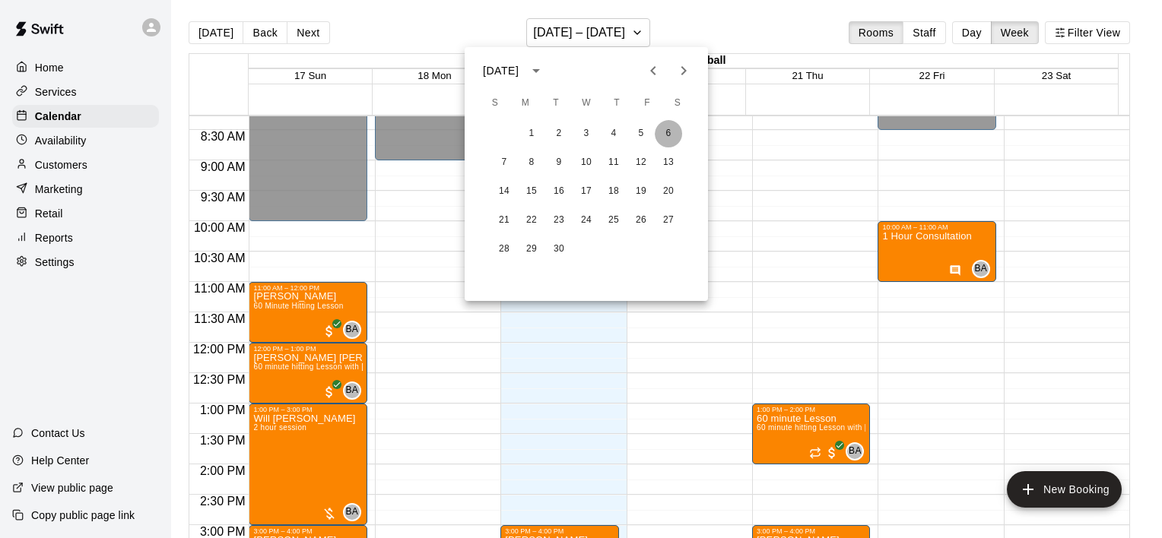
click at [675, 137] on button "6" at bounding box center [668, 133] width 27 height 27
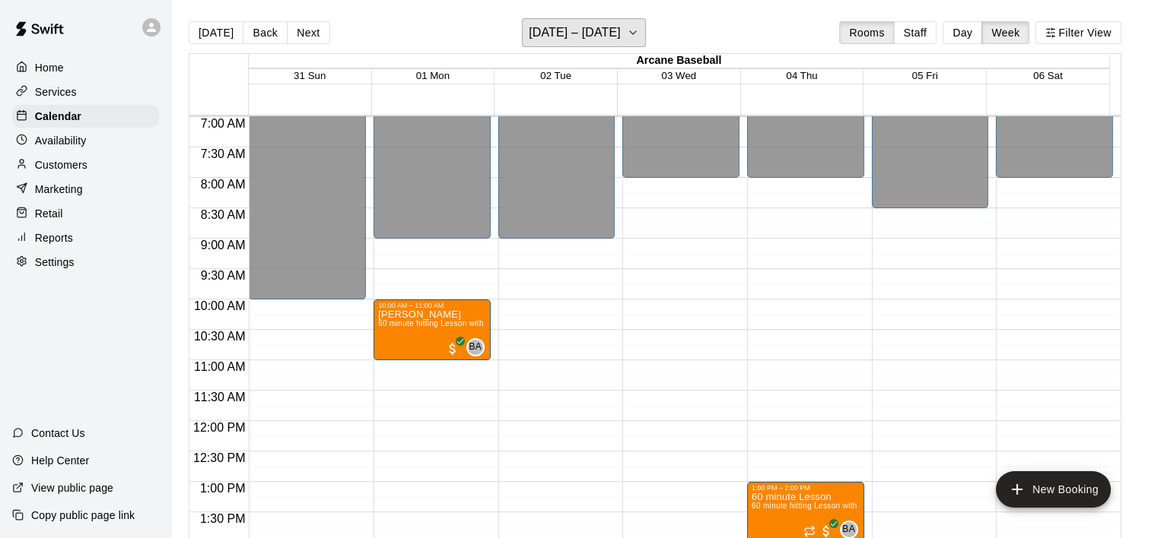
scroll to position [411, 0]
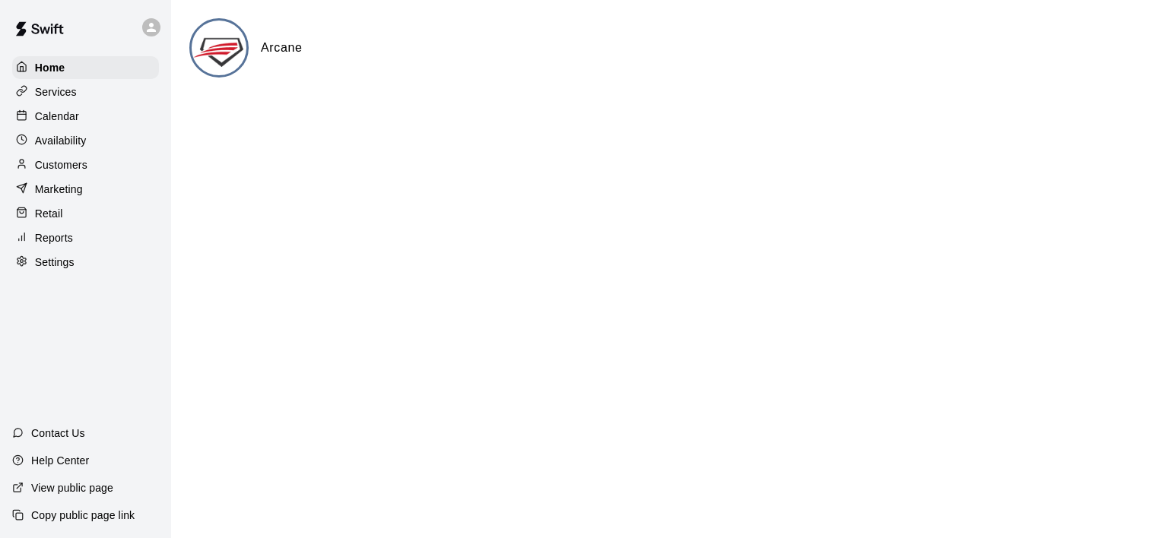
click at [83, 170] on p "Customers" at bounding box center [61, 164] width 52 height 15
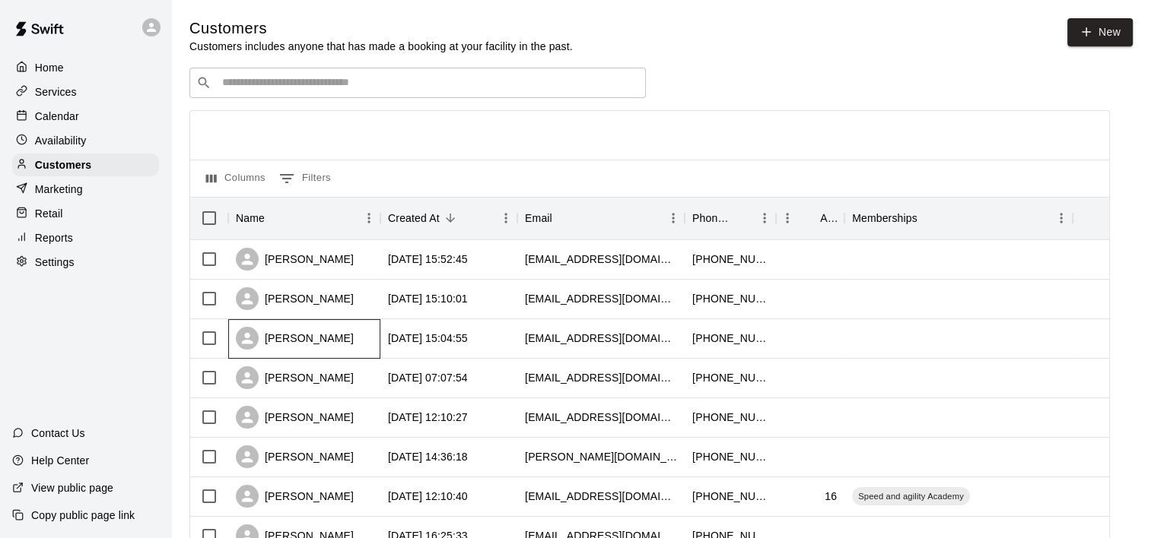
click at [318, 338] on div "[PERSON_NAME]" at bounding box center [295, 338] width 118 height 23
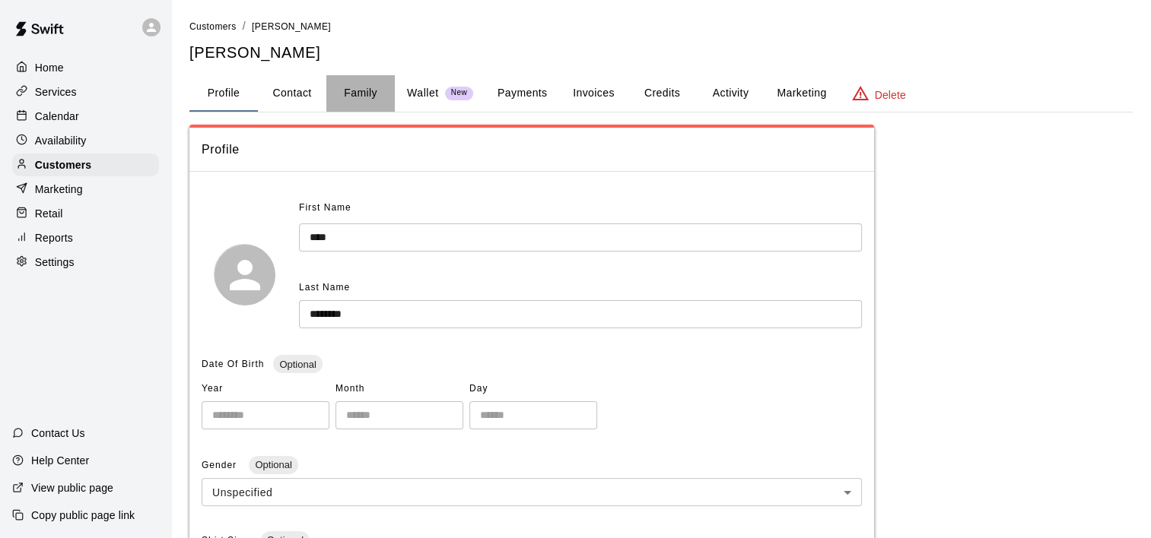
click at [371, 87] on button "Family" at bounding box center [360, 93] width 68 height 37
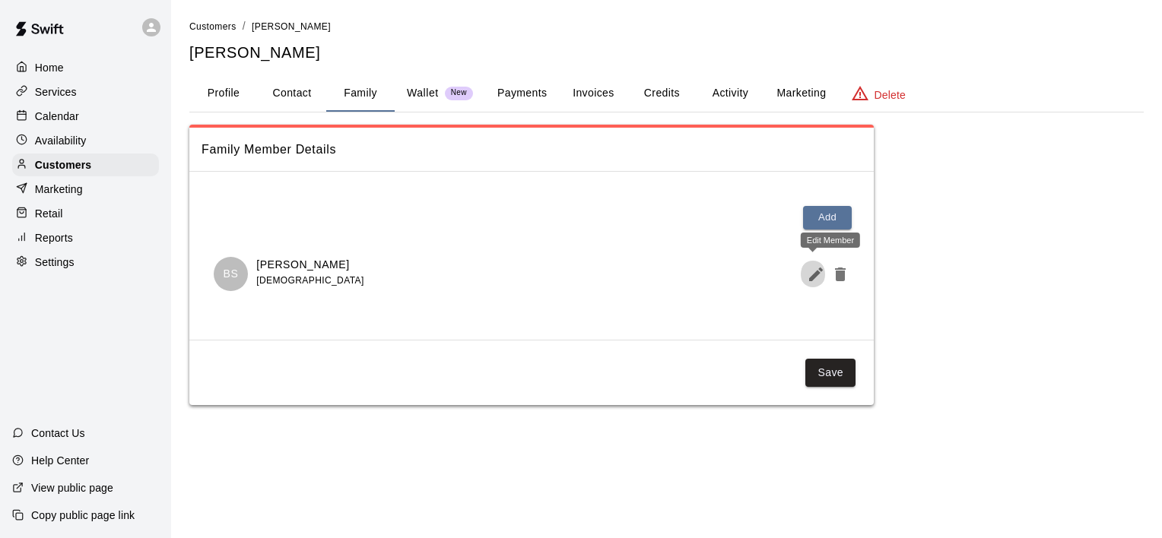
click at [814, 280] on icon "Edit Member" at bounding box center [816, 274] width 18 height 18
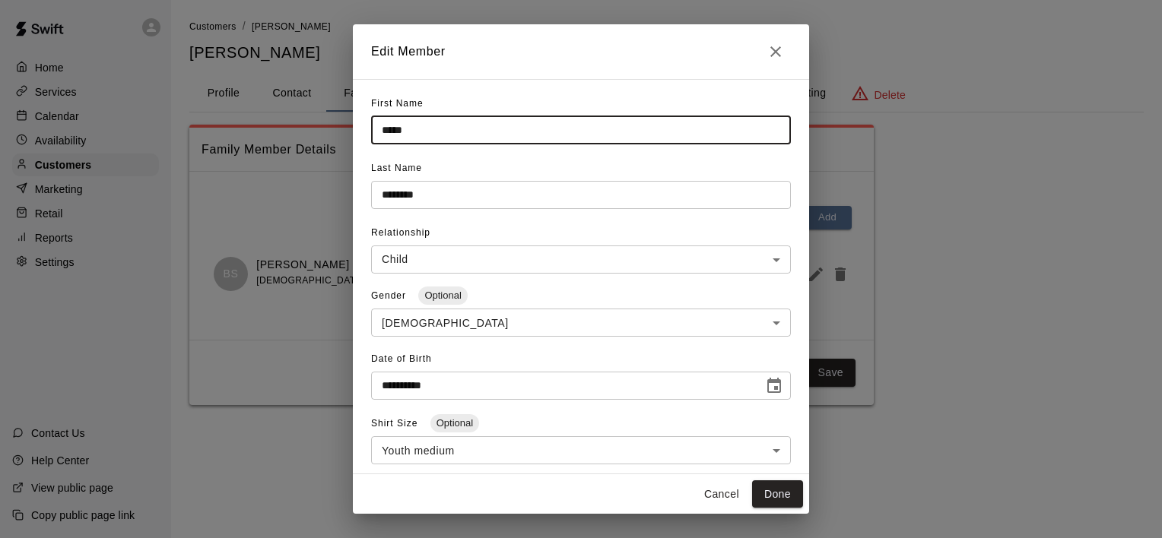
drag, startPoint x: 414, startPoint y: 130, endPoint x: 377, endPoint y: 131, distance: 37.3
click at [377, 131] on input "*****" at bounding box center [581, 130] width 420 height 28
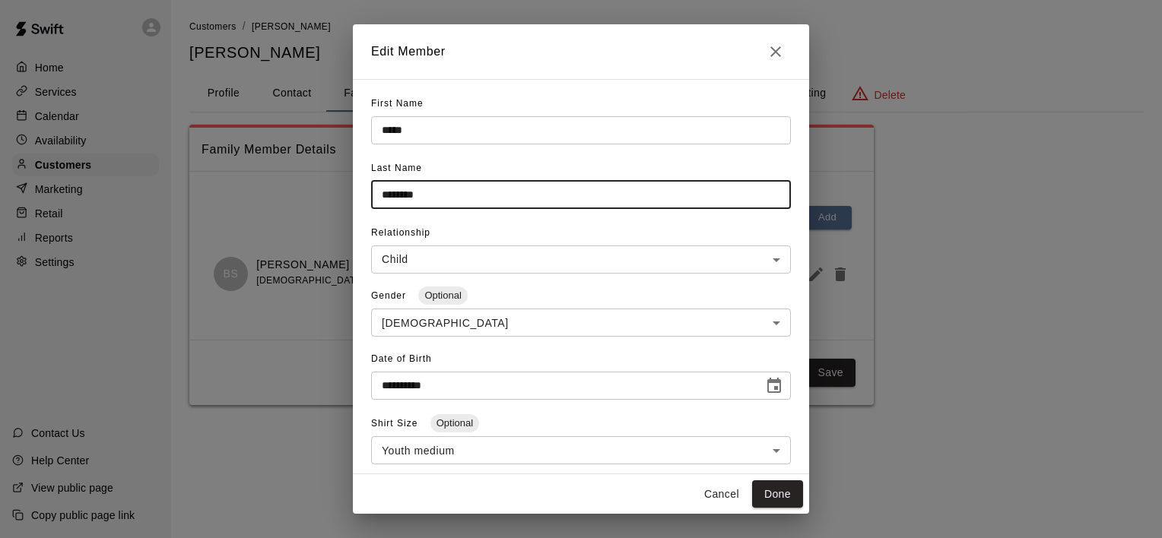
drag, startPoint x: 441, startPoint y: 195, endPoint x: 368, endPoint y: 191, distance: 73.1
click at [368, 191] on div "**********" at bounding box center [581, 276] width 456 height 395
type input "********"
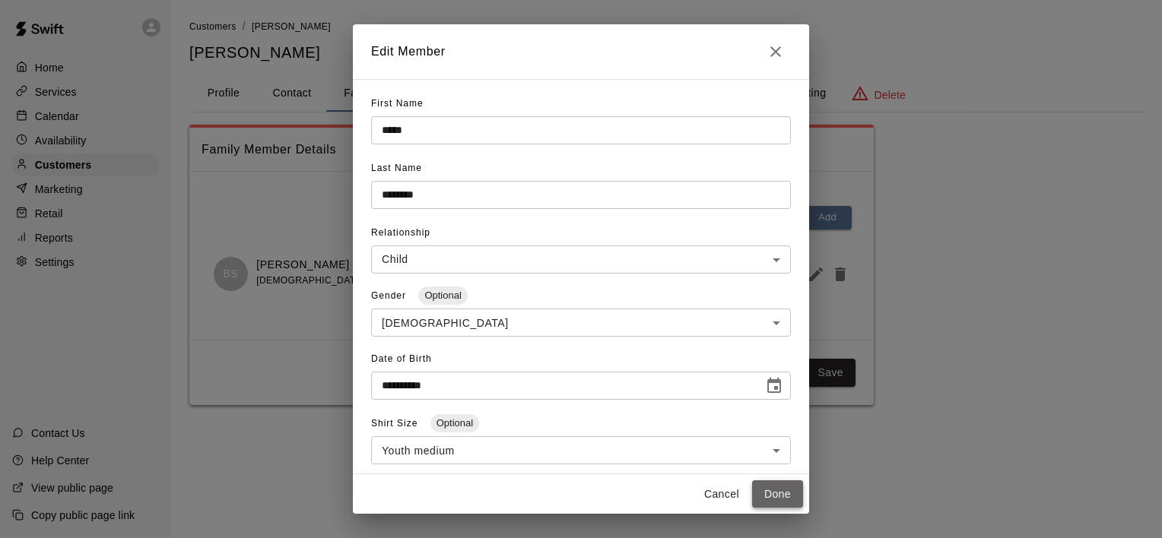
click at [767, 494] on button "Done" at bounding box center [777, 495] width 51 height 28
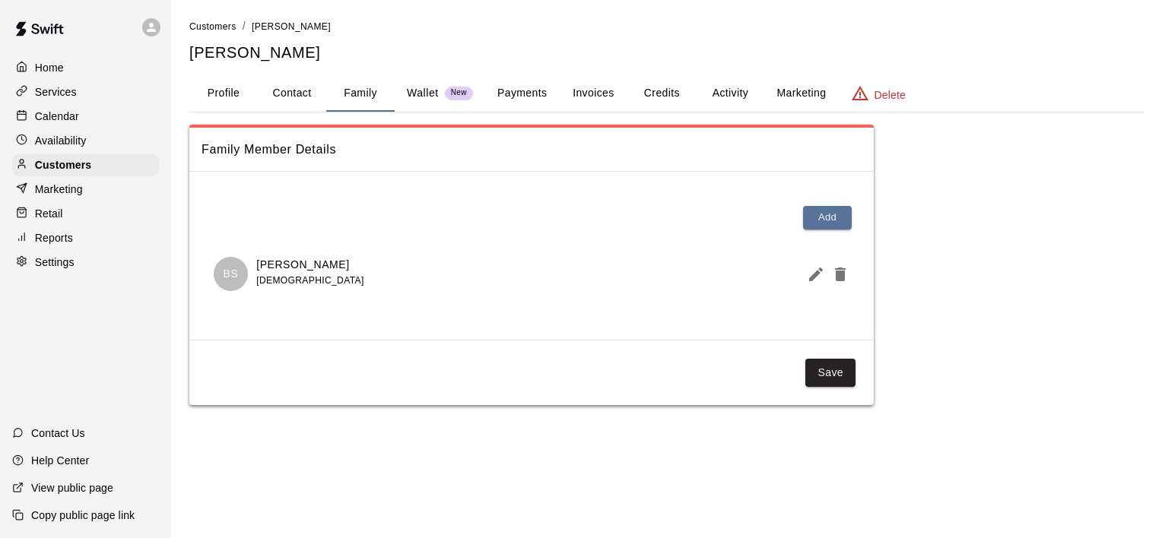
click at [297, 92] on button "Contact" at bounding box center [292, 93] width 68 height 37
select select "**"
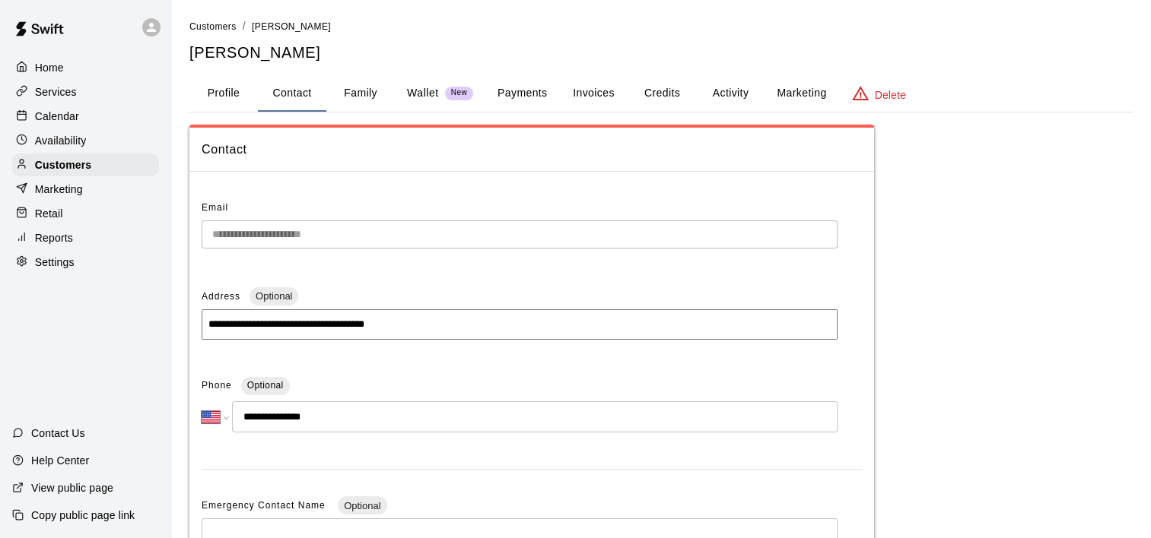
click at [168, 240] on div "**********" at bounding box center [575, 434] width 1151 height 868
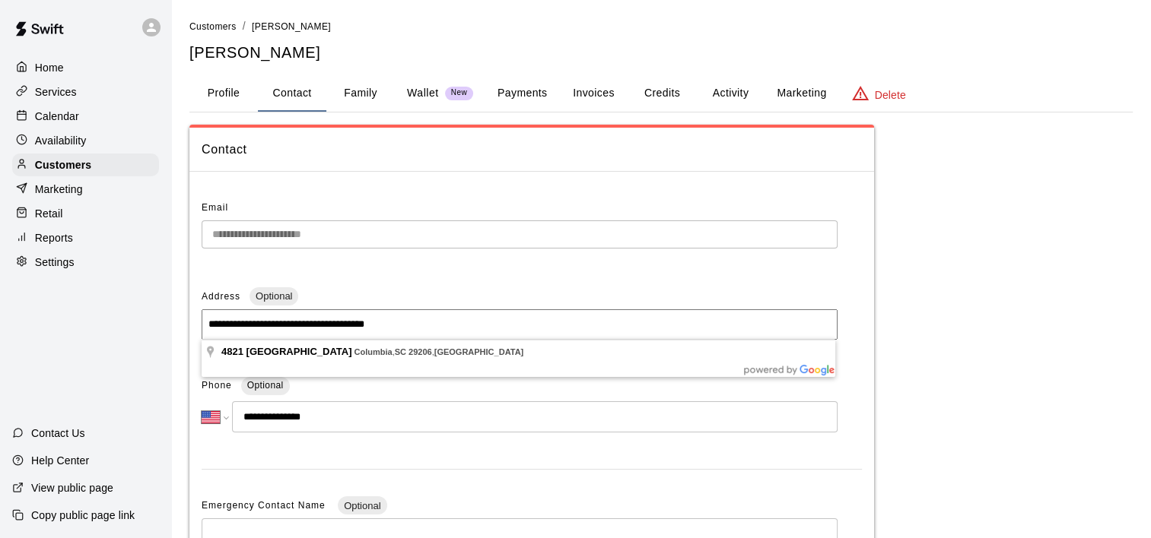
drag, startPoint x: 381, startPoint y: 323, endPoint x: 204, endPoint y: 327, distance: 177.2
click at [204, 327] on input "**********" at bounding box center [520, 325] width 636 height 30
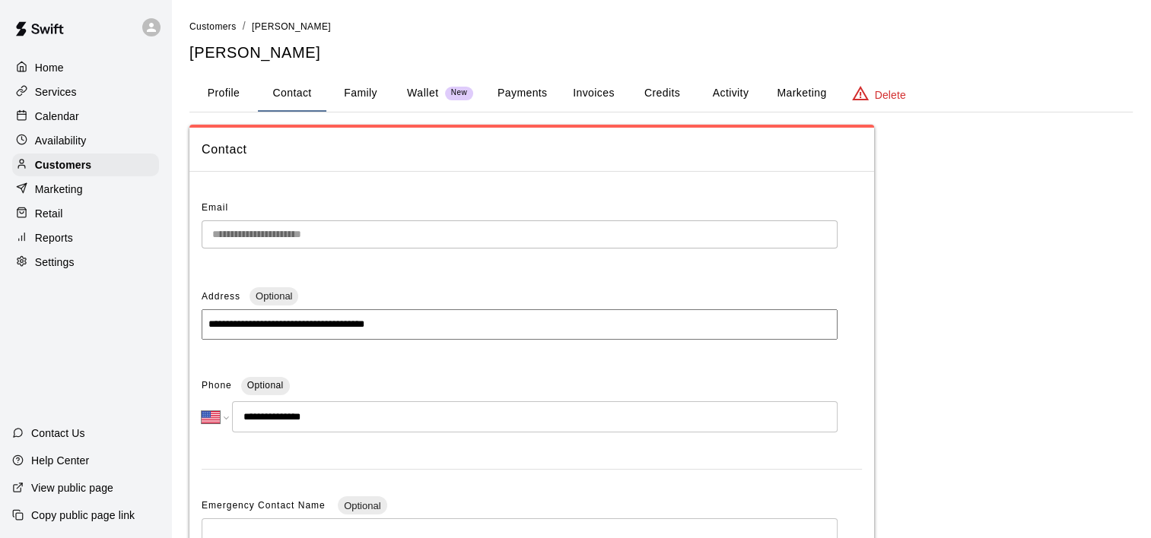
drag, startPoint x: 332, startPoint y: 417, endPoint x: 252, endPoint y: 413, distance: 80.7
click at [252, 413] on input "**********" at bounding box center [534, 417] width 605 height 31
click at [234, 88] on button "Profile" at bounding box center [223, 93] width 68 height 37
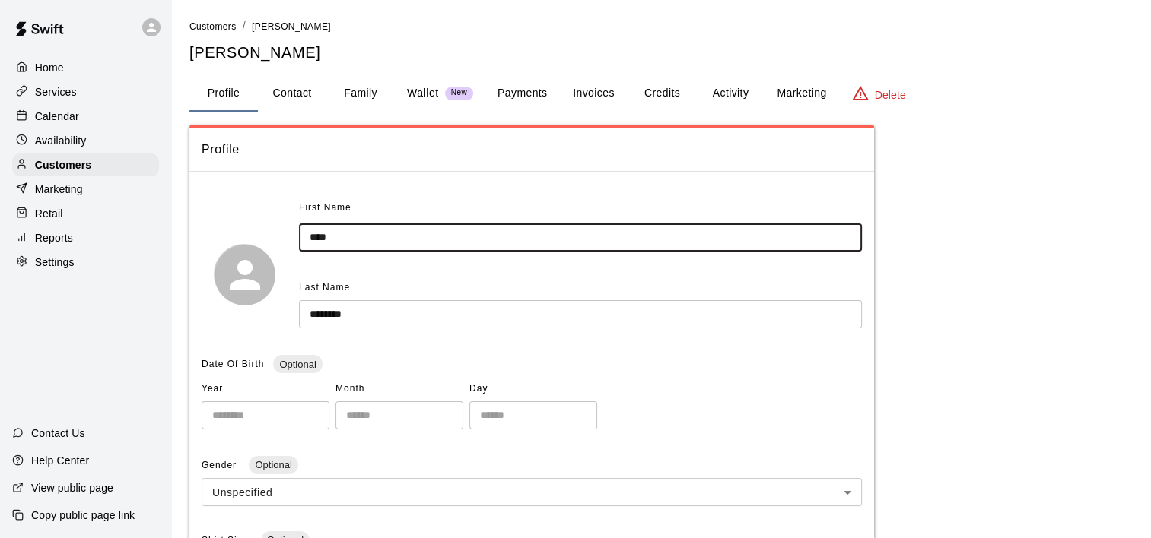
drag, startPoint x: 352, startPoint y: 235, endPoint x: 280, endPoint y: 231, distance: 72.3
click at [280, 231] on div "First Name **** ​ Last Name ******** ​" at bounding box center [532, 274] width 660 height 157
click at [84, 170] on p "Customers" at bounding box center [63, 164] width 56 height 15
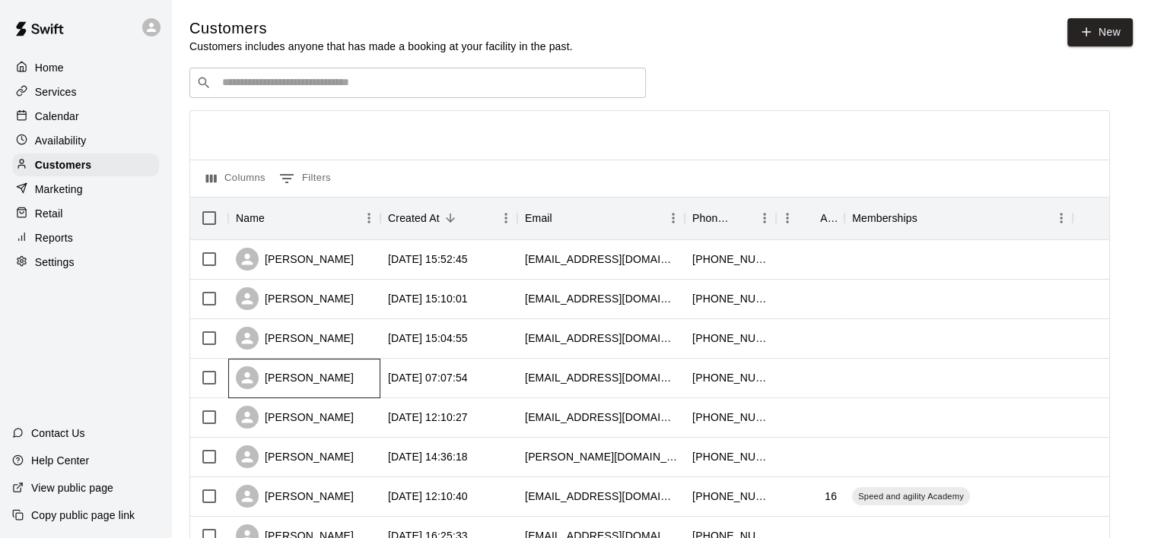
click at [287, 376] on div "[PERSON_NAME]" at bounding box center [295, 378] width 118 height 23
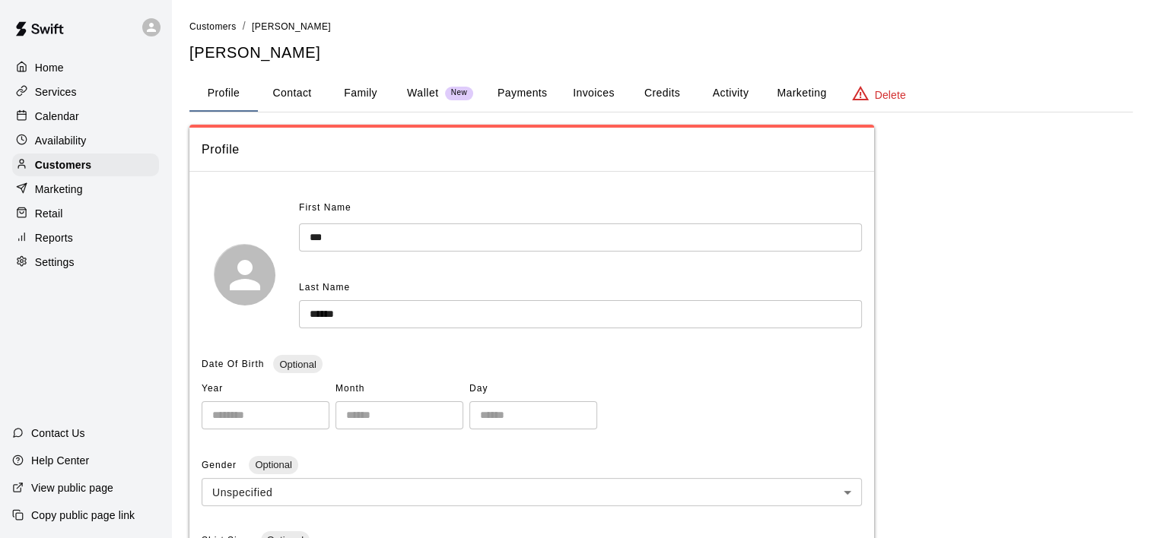
click at [370, 85] on button "Family" at bounding box center [360, 93] width 68 height 37
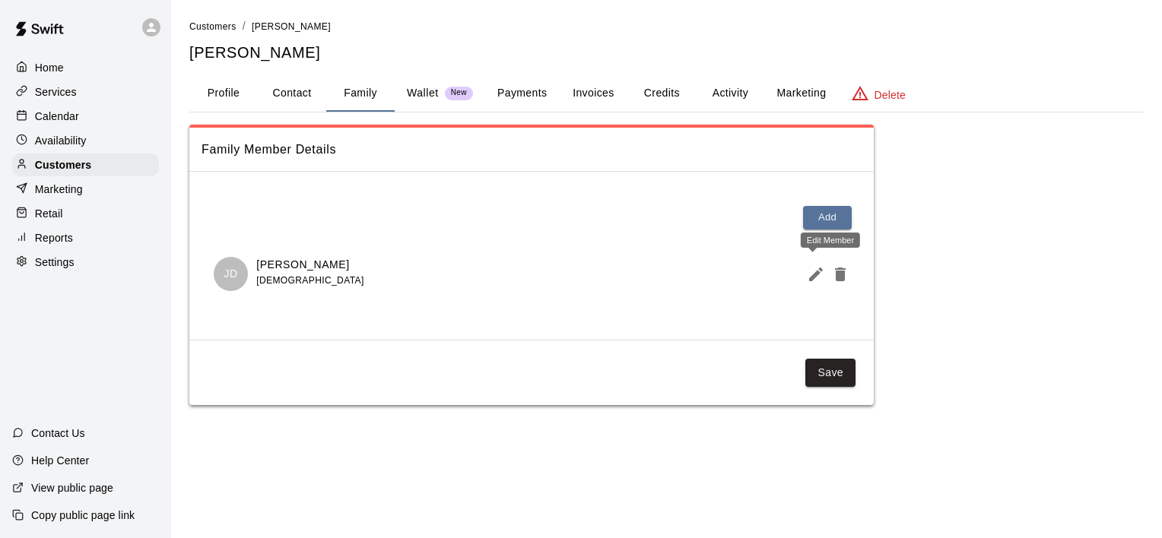
click at [812, 270] on icon "Edit Member" at bounding box center [816, 274] width 18 height 18
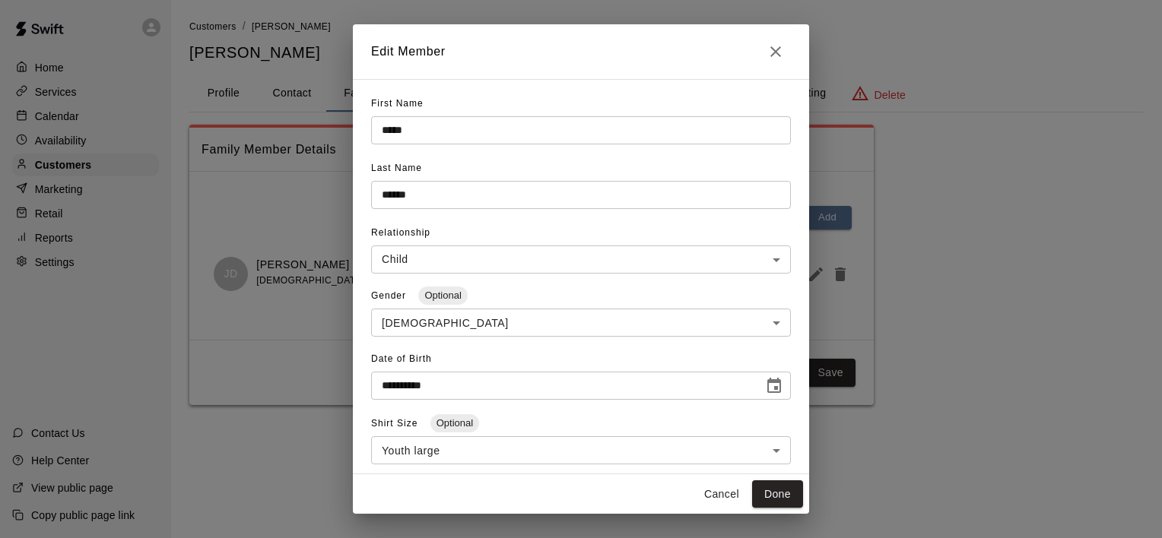
drag, startPoint x: 779, startPoint y: 48, endPoint x: 770, endPoint y: 46, distance: 10.1
click at [778, 48] on icon "Close" at bounding box center [776, 52] width 18 height 18
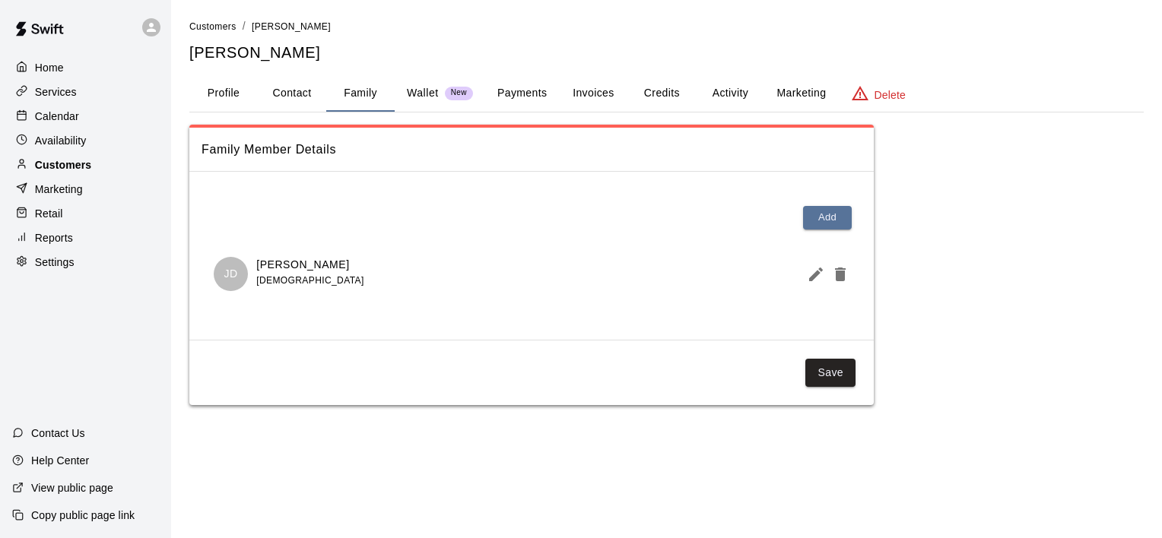
click at [69, 170] on p "Customers" at bounding box center [63, 164] width 56 height 15
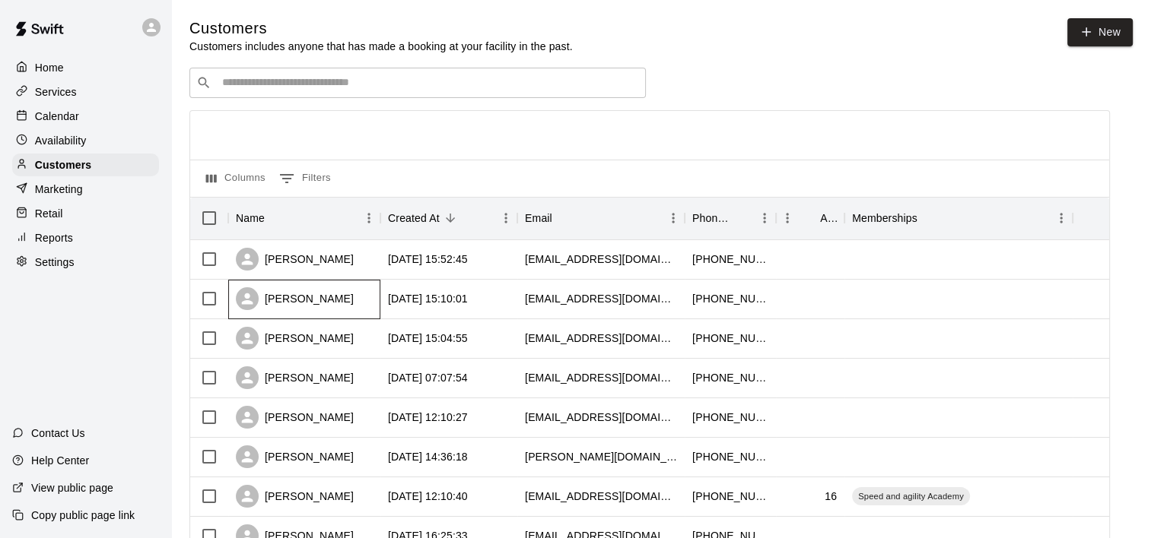
click at [313, 305] on div "[PERSON_NAME]" at bounding box center [295, 298] width 118 height 23
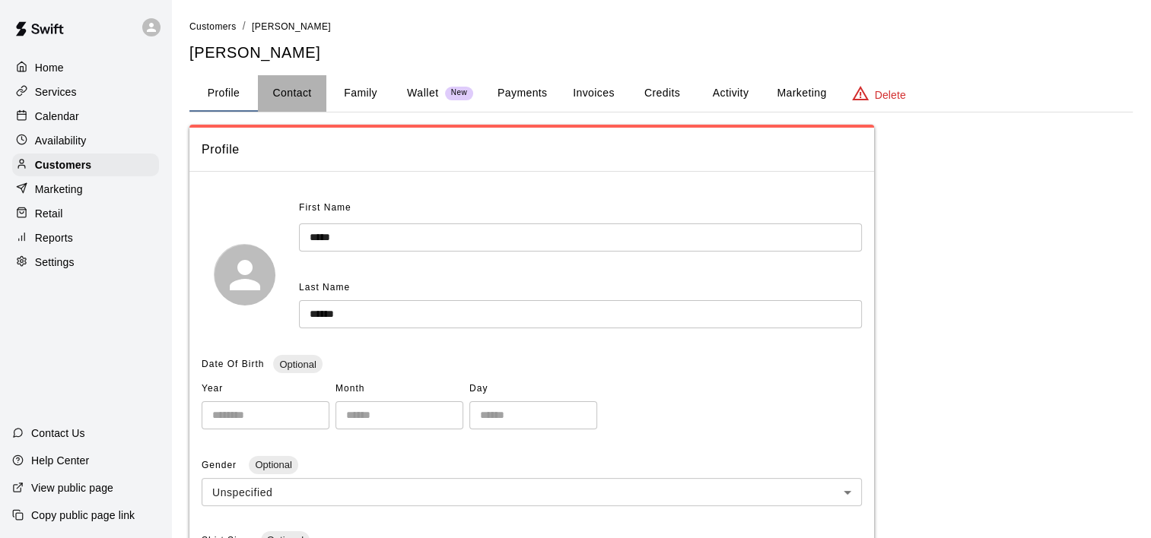
click at [298, 88] on button "Contact" at bounding box center [292, 93] width 68 height 37
select select "**"
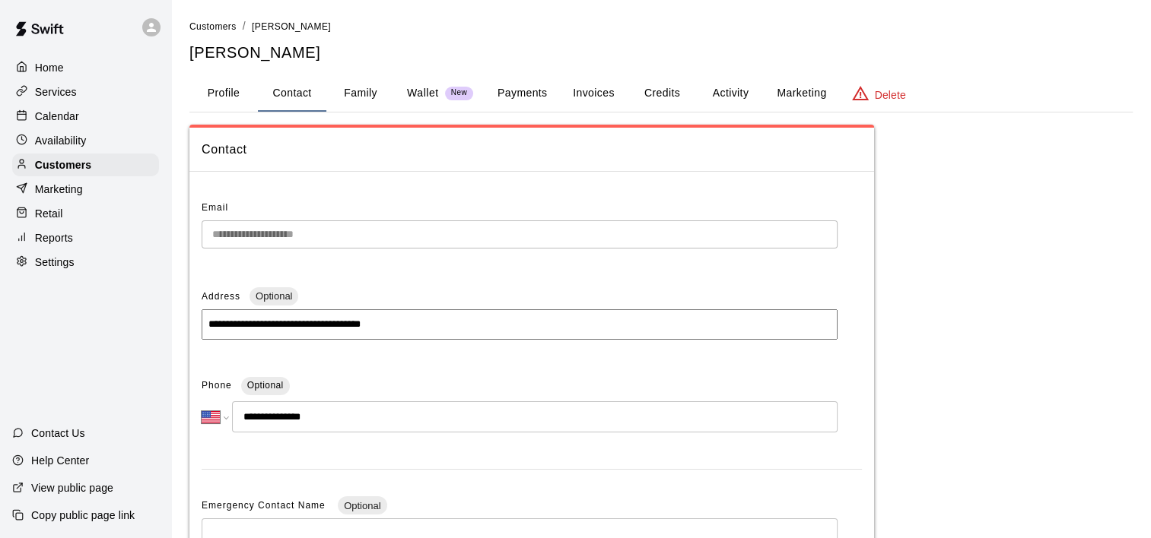
click at [351, 81] on button "Family" at bounding box center [360, 93] width 68 height 37
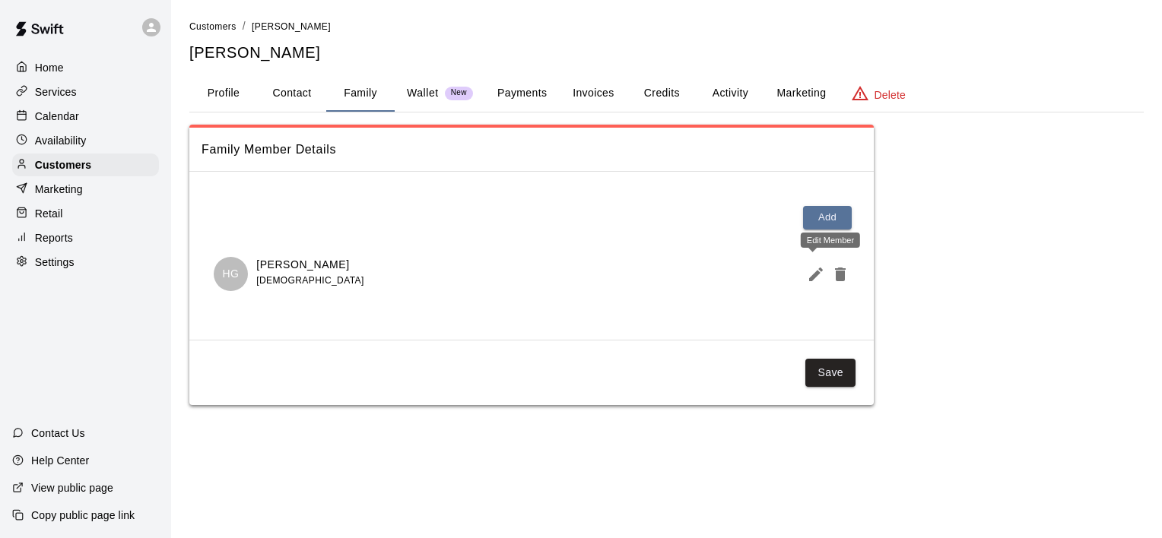
click at [814, 271] on icon "Edit Member" at bounding box center [816, 274] width 18 height 18
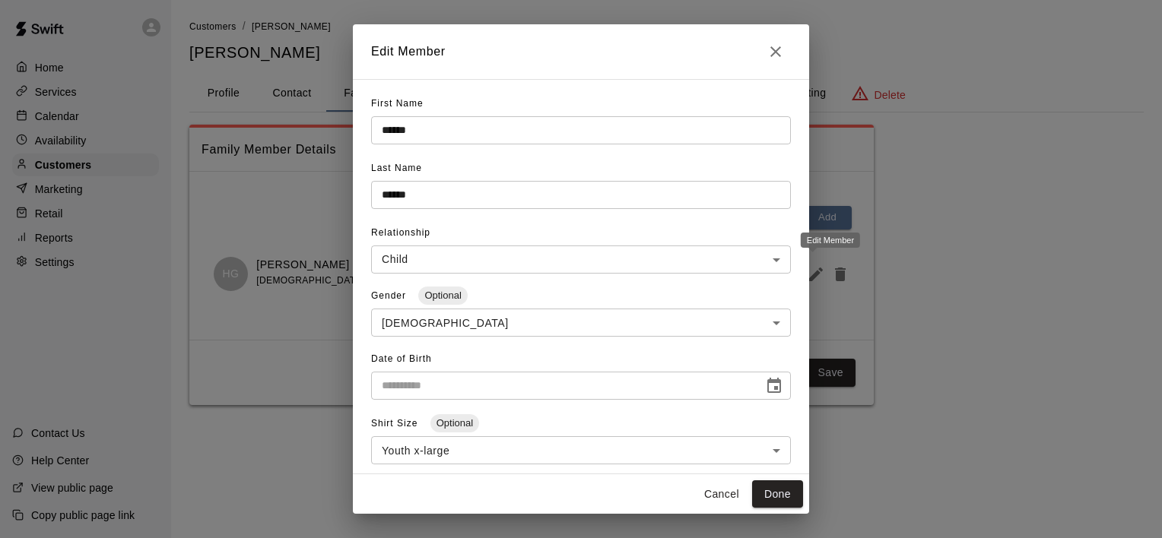
type input "**********"
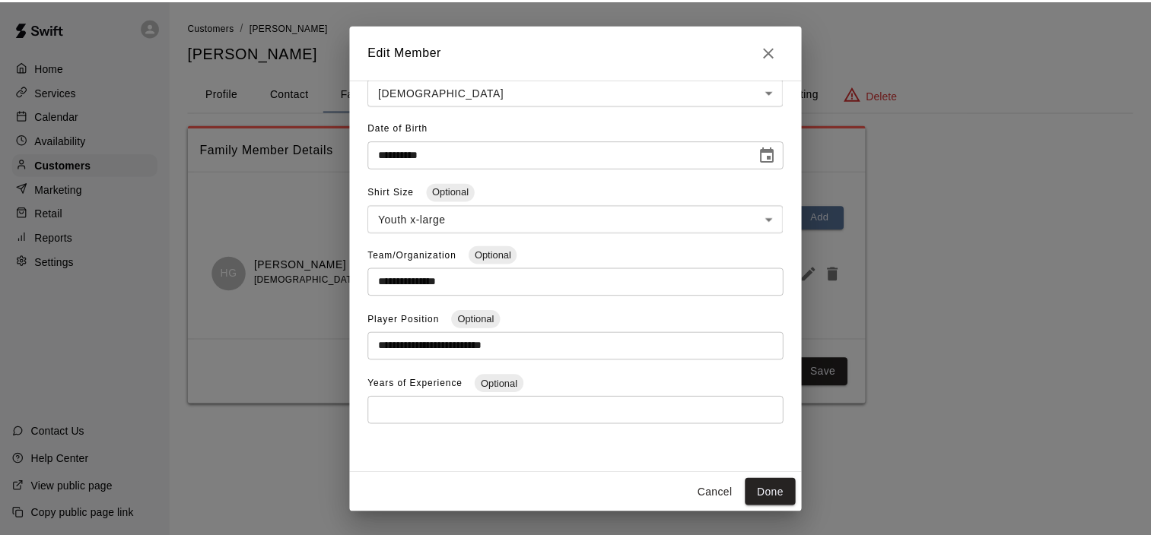
scroll to position [232, 0]
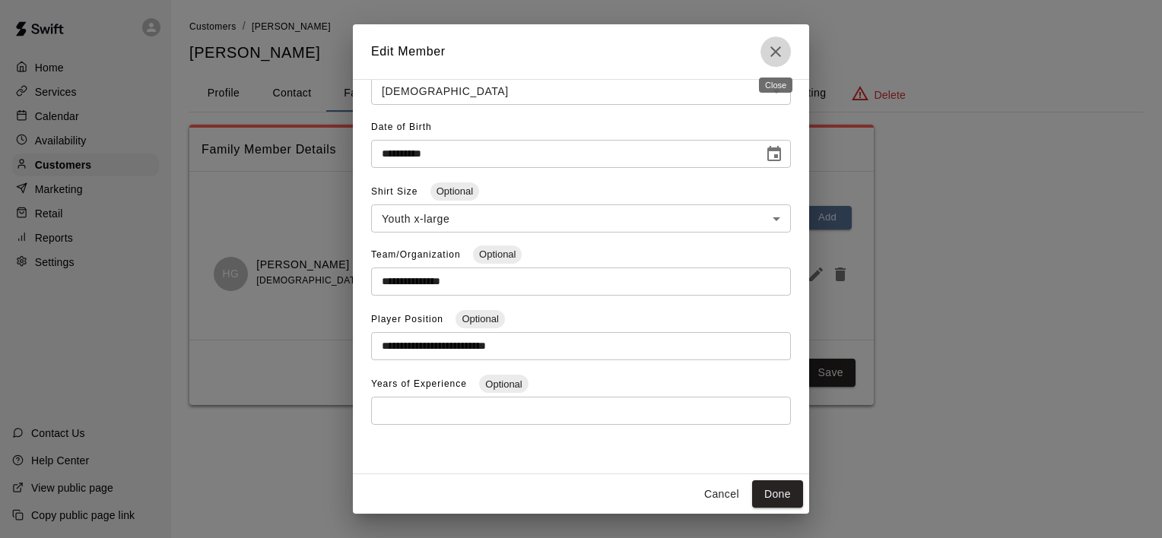
click at [779, 54] on icon "Close" at bounding box center [775, 51] width 11 height 11
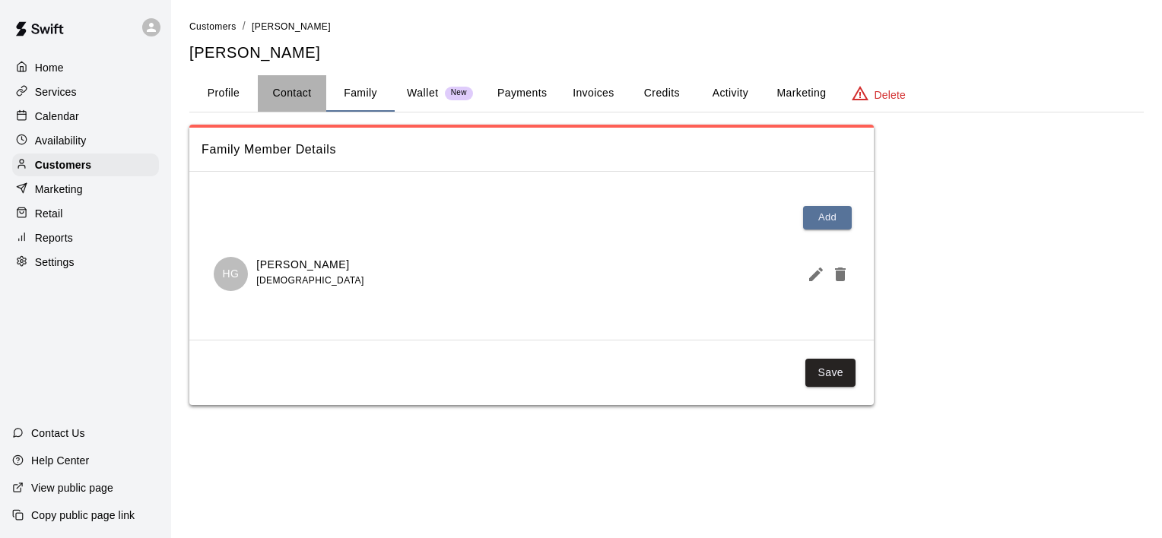
click at [301, 82] on button "Contact" at bounding box center [292, 93] width 68 height 37
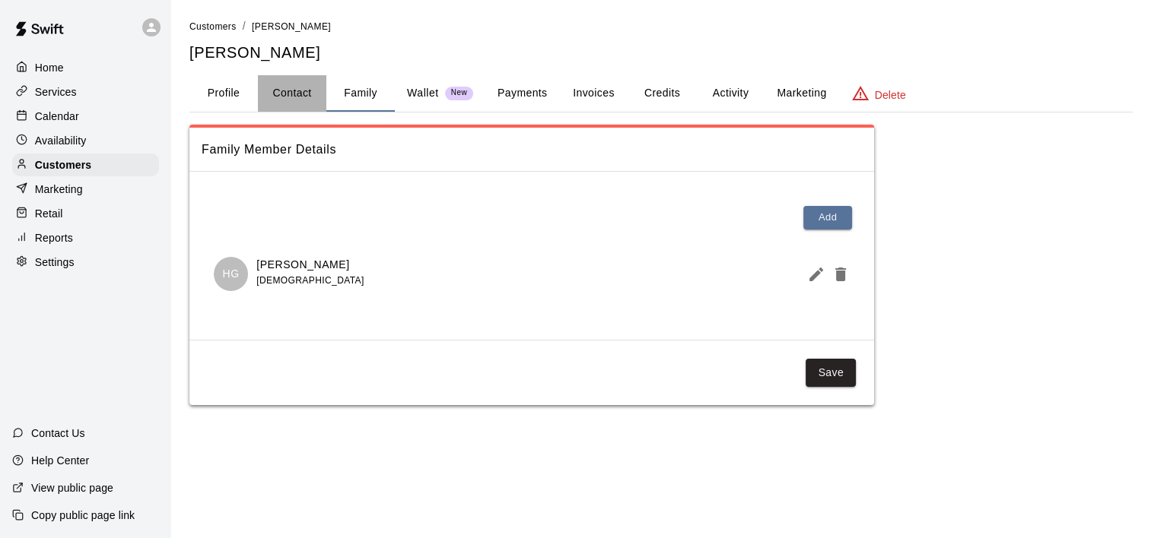
select select "**"
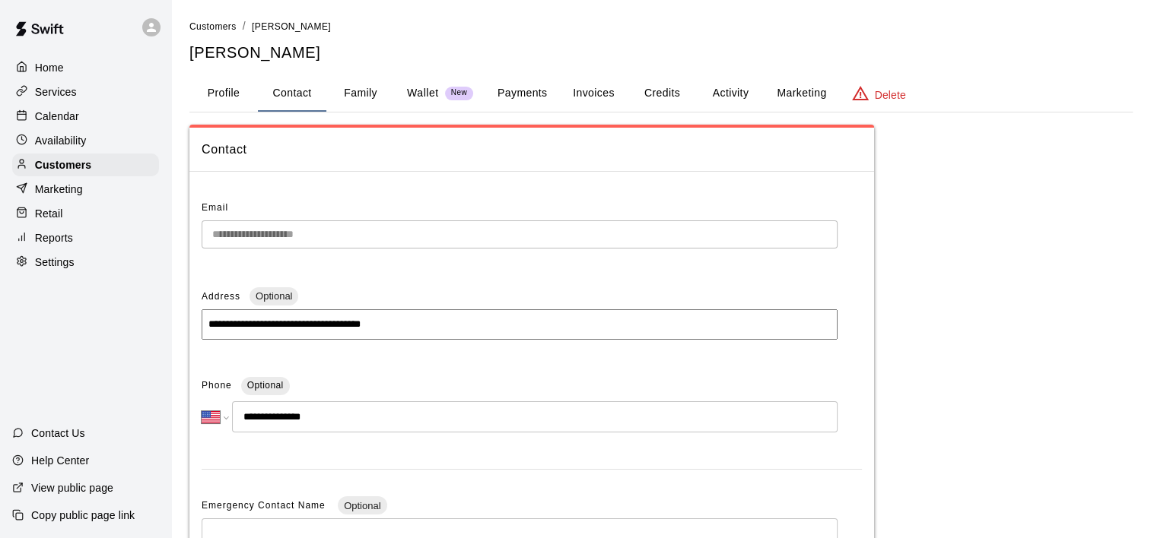
drag, startPoint x: 332, startPoint y: 416, endPoint x: 251, endPoint y: 408, distance: 81.0
click at [251, 408] on input "**********" at bounding box center [534, 417] width 605 height 31
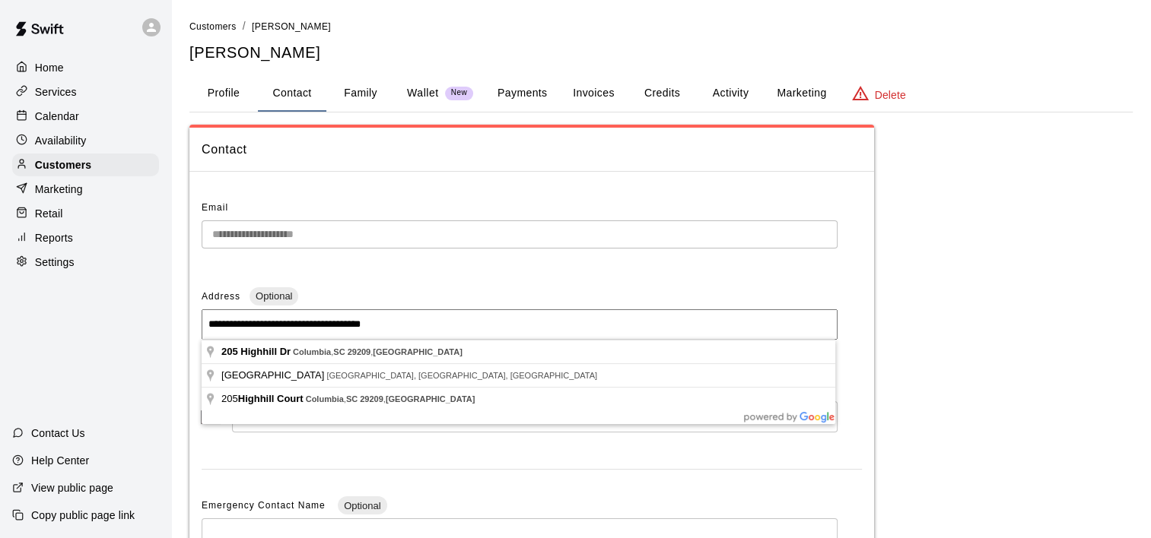
drag, startPoint x: 374, startPoint y: 323, endPoint x: 194, endPoint y: 328, distance: 180.3
click at [194, 328] on div "**********" at bounding box center [531, 481] width 684 height 595
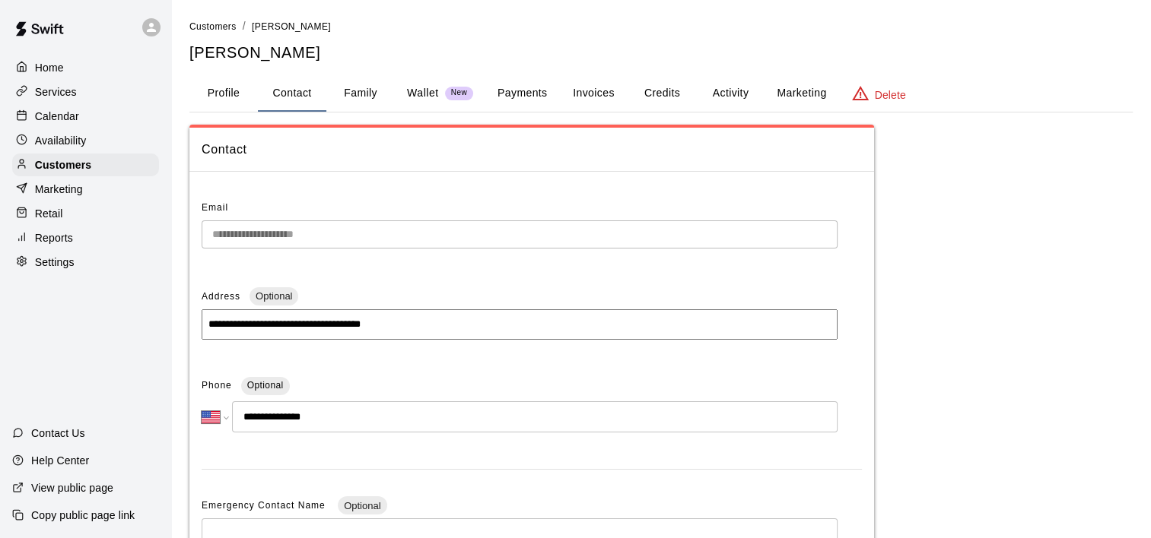
click at [194, 237] on div "**********" at bounding box center [531, 481] width 684 height 595
click at [370, 93] on button "Family" at bounding box center [360, 93] width 68 height 37
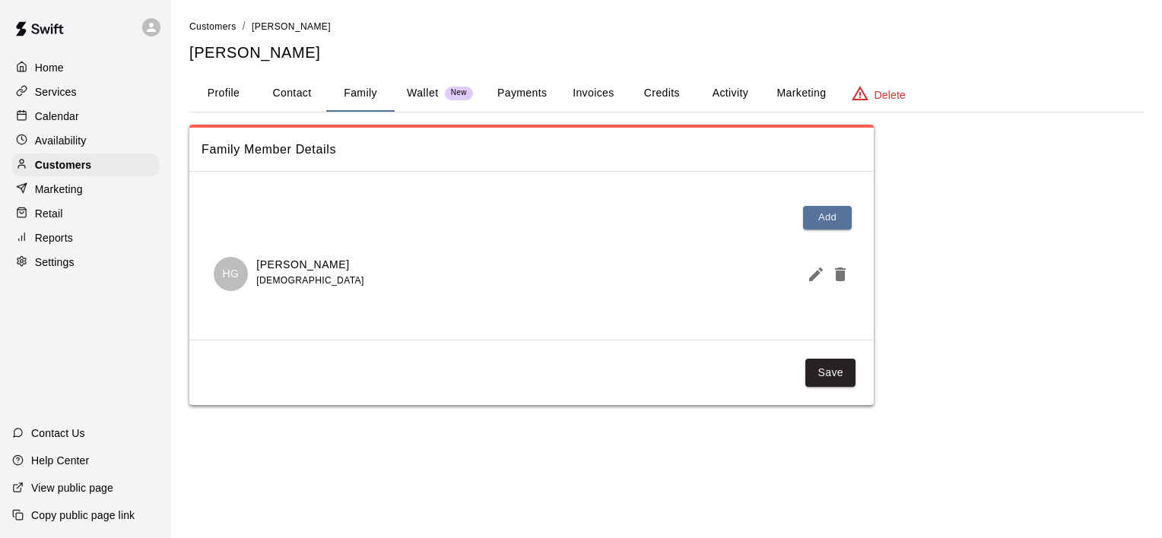
click at [237, 93] on button "Profile" at bounding box center [223, 93] width 68 height 37
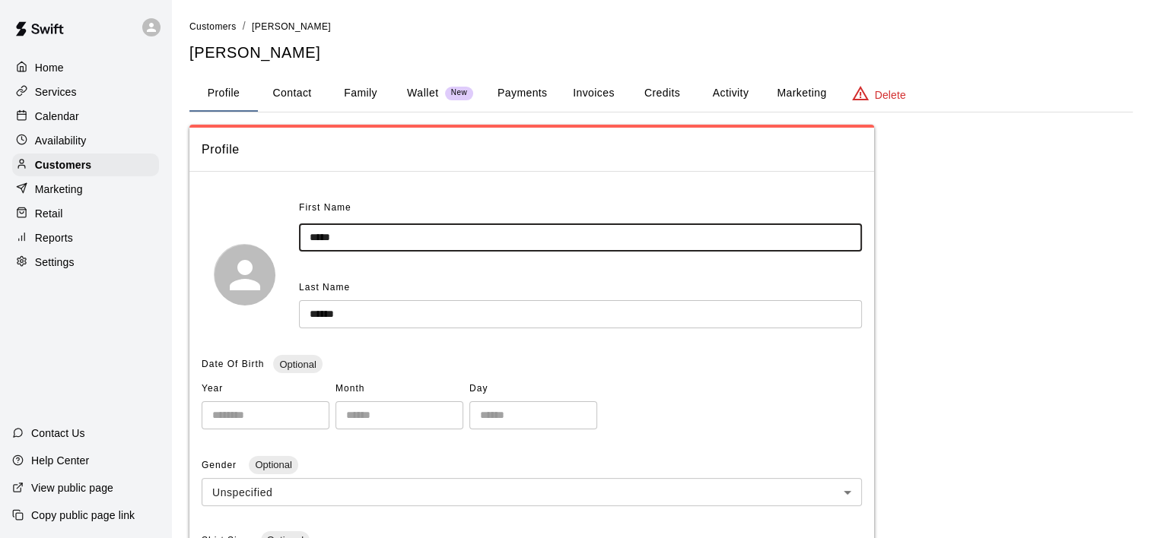
drag, startPoint x: 356, startPoint y: 234, endPoint x: 303, endPoint y: 235, distance: 53.2
click at [303, 235] on input "*****" at bounding box center [580, 238] width 563 height 28
click at [70, 170] on p "Customers" at bounding box center [63, 164] width 56 height 15
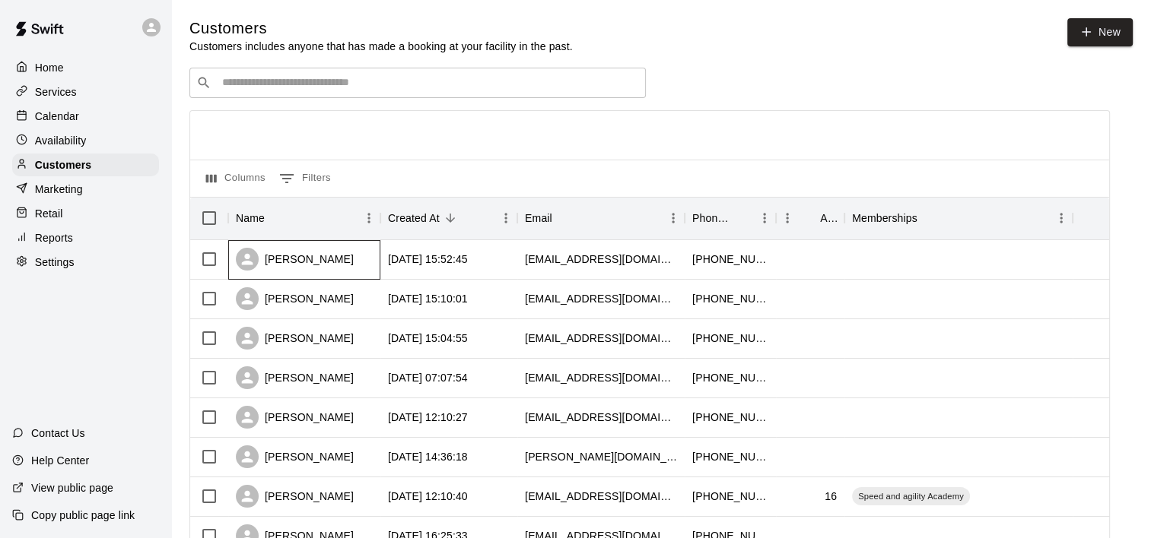
click at [301, 262] on div "[PERSON_NAME]" at bounding box center [295, 259] width 118 height 23
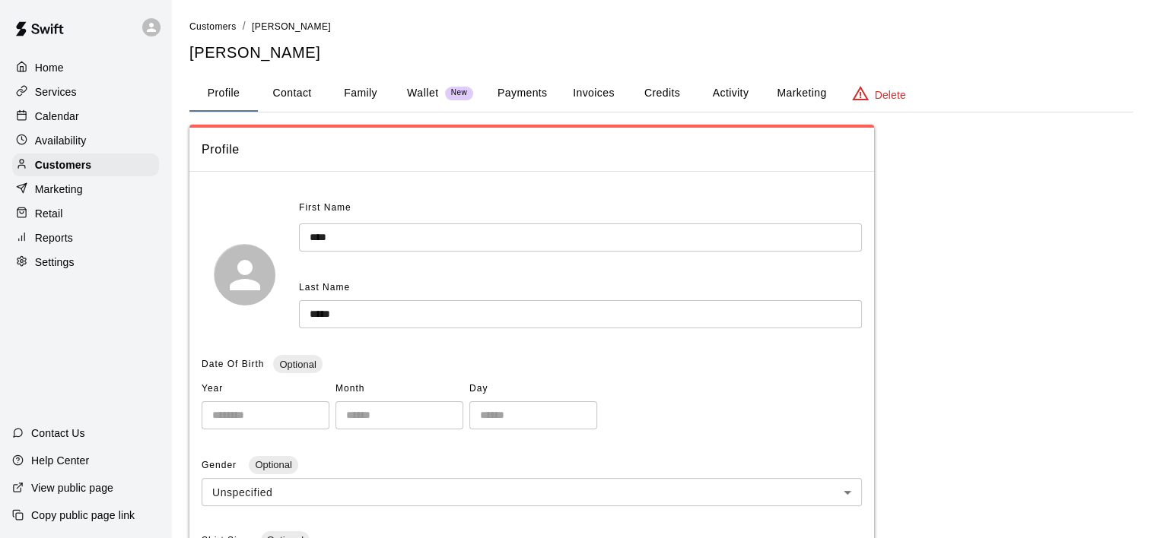
click at [359, 93] on button "Family" at bounding box center [360, 93] width 68 height 37
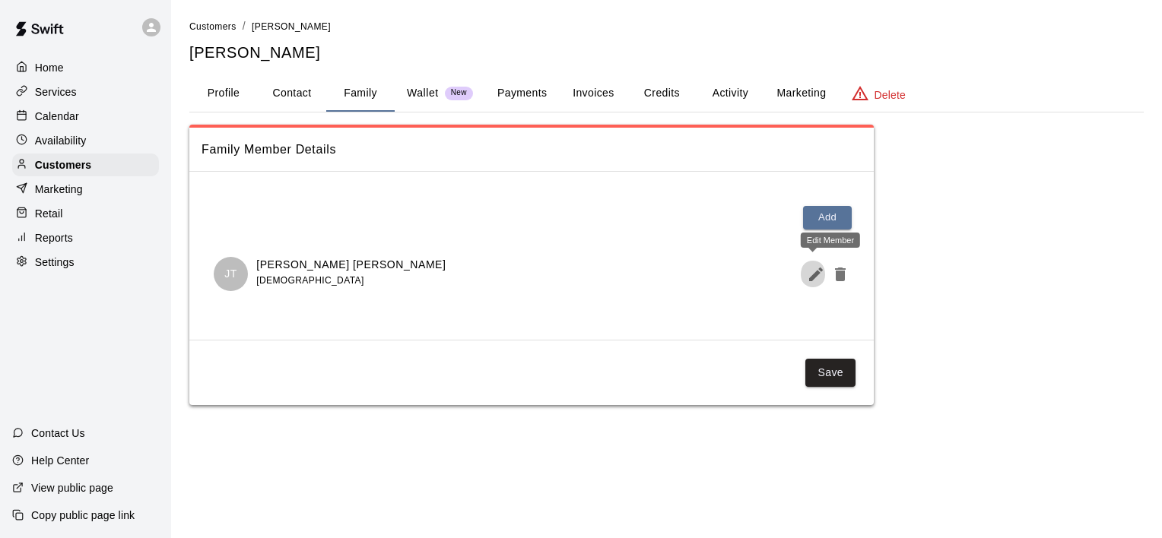
click at [808, 274] on icon "Edit Member" at bounding box center [816, 274] width 18 height 18
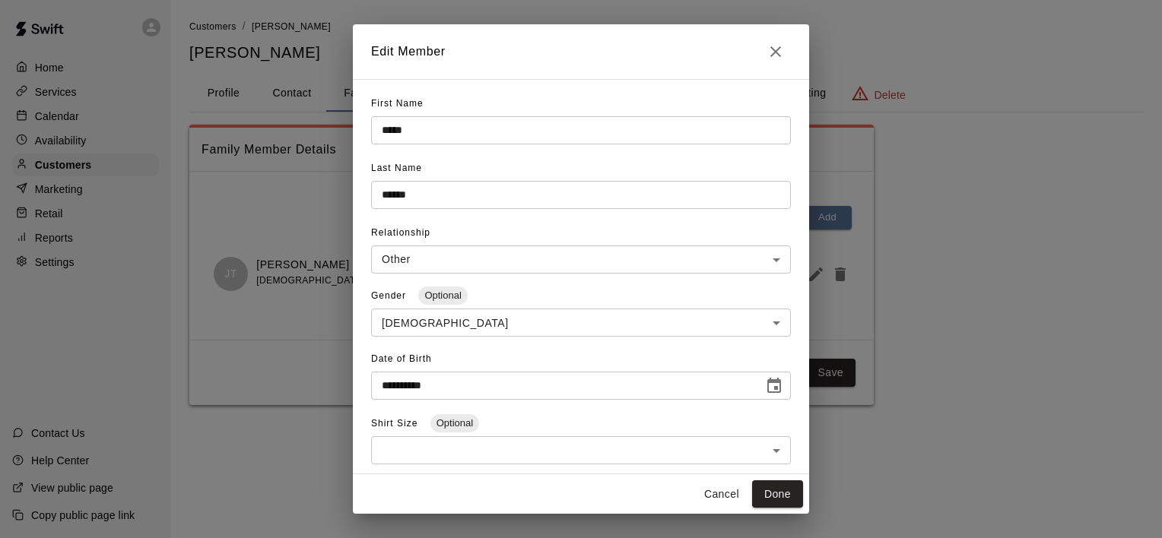
scroll to position [152, 0]
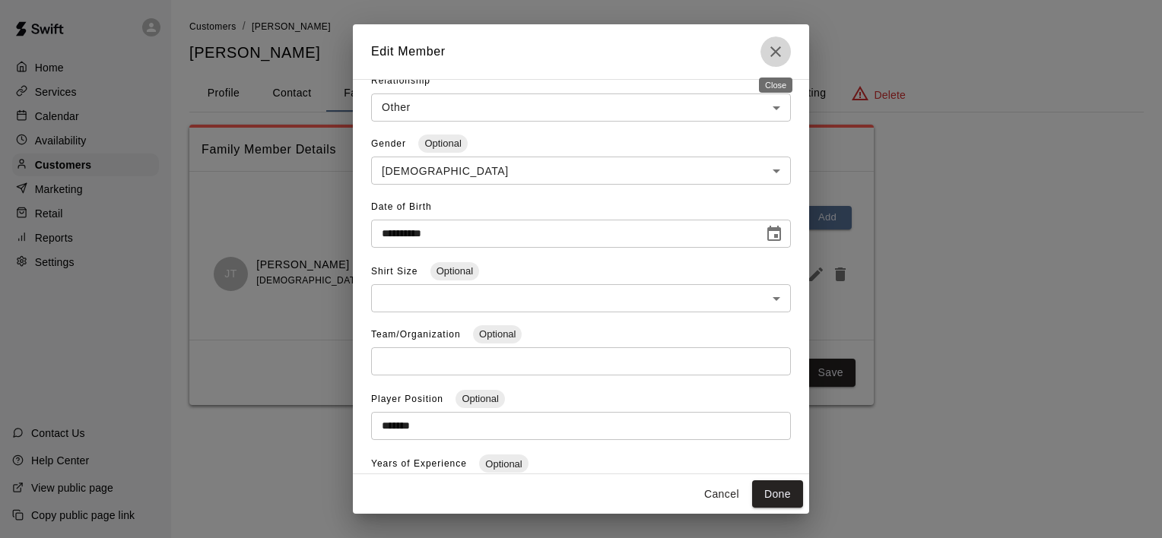
click at [776, 59] on icon "Close" at bounding box center [776, 52] width 18 height 18
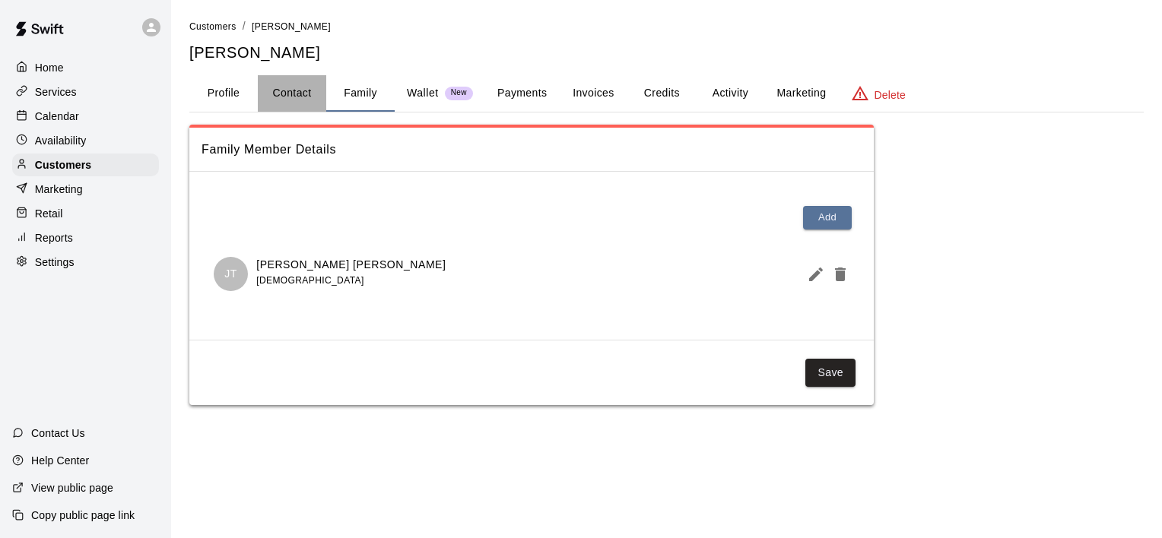
click at [310, 95] on button "Contact" at bounding box center [292, 93] width 68 height 37
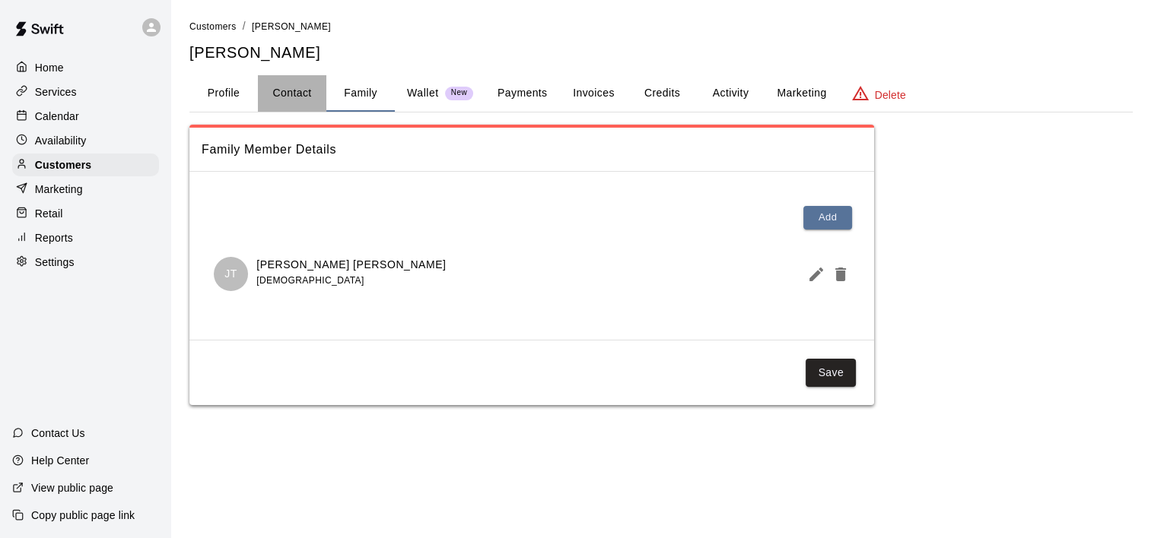
select select "**"
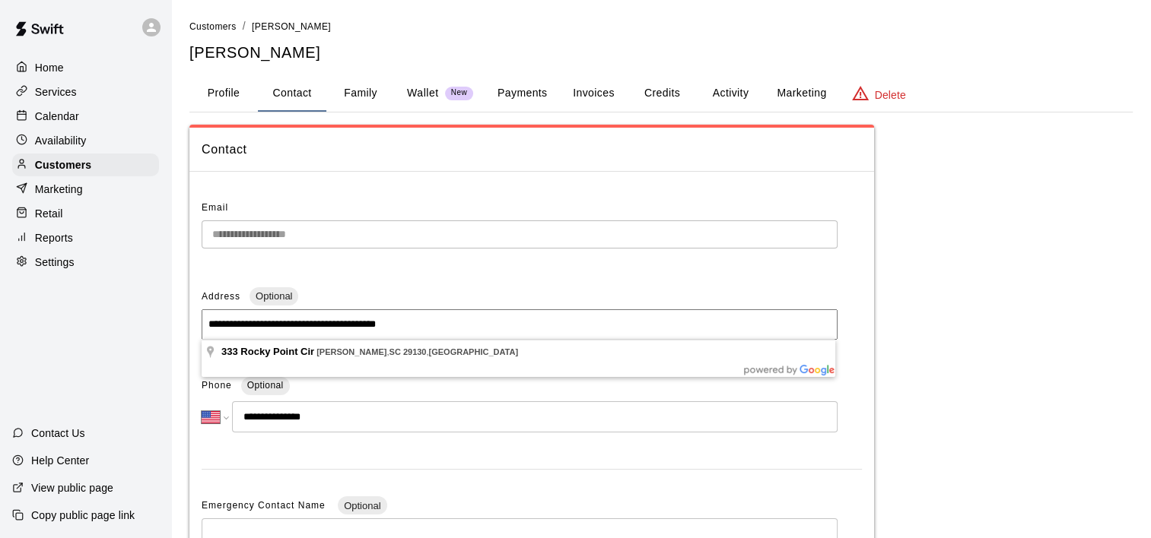
drag, startPoint x: 395, startPoint y: 325, endPoint x: 198, endPoint y: 329, distance: 197.0
click at [198, 329] on div "**********" at bounding box center [531, 481] width 684 height 595
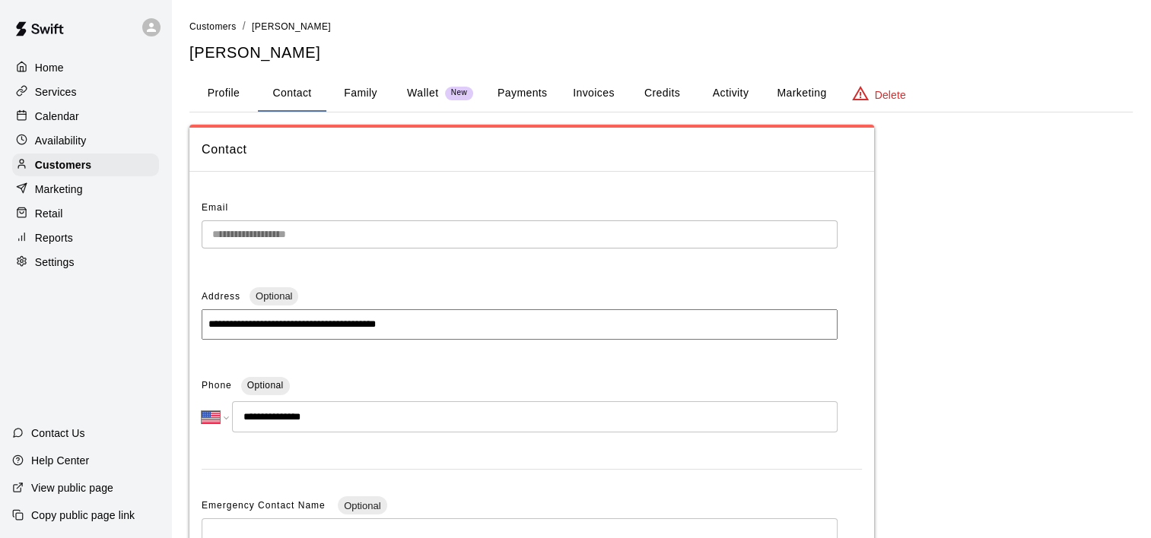
drag, startPoint x: 322, startPoint y: 417, endPoint x: 252, endPoint y: 412, distance: 70.2
click at [252, 412] on input "**********" at bounding box center [534, 417] width 605 height 31
click at [370, 92] on button "Family" at bounding box center [360, 93] width 68 height 37
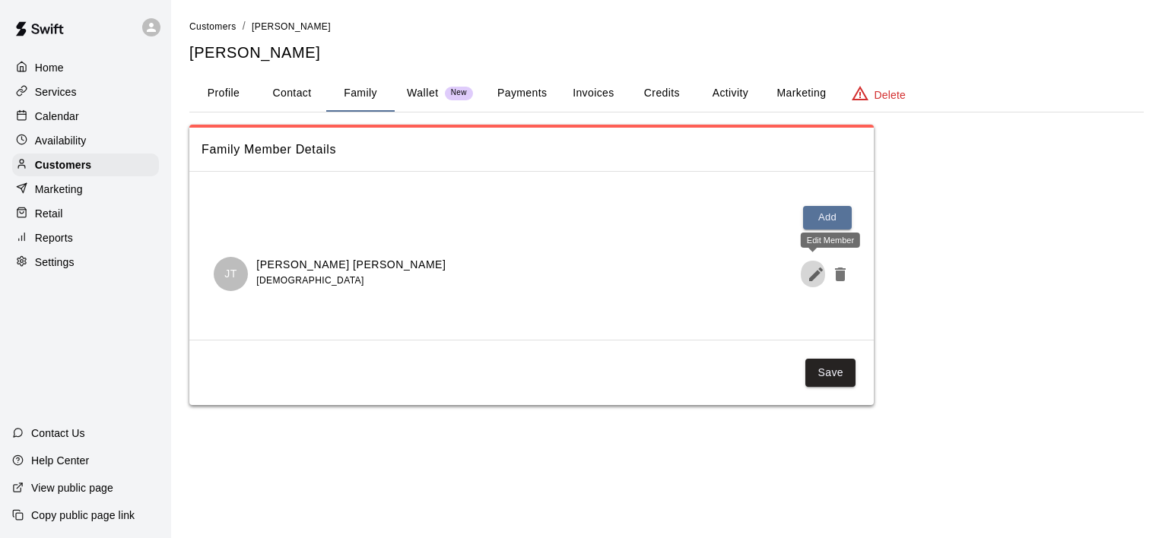
click at [811, 278] on icon "Edit Member" at bounding box center [816, 275] width 14 height 14
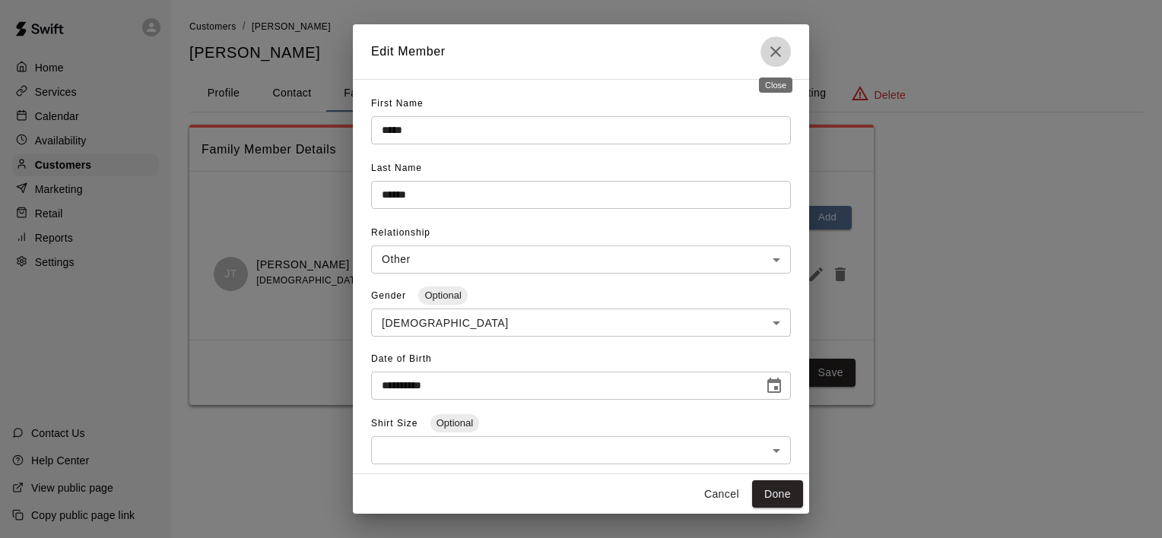
click at [768, 49] on icon "Close" at bounding box center [776, 52] width 18 height 18
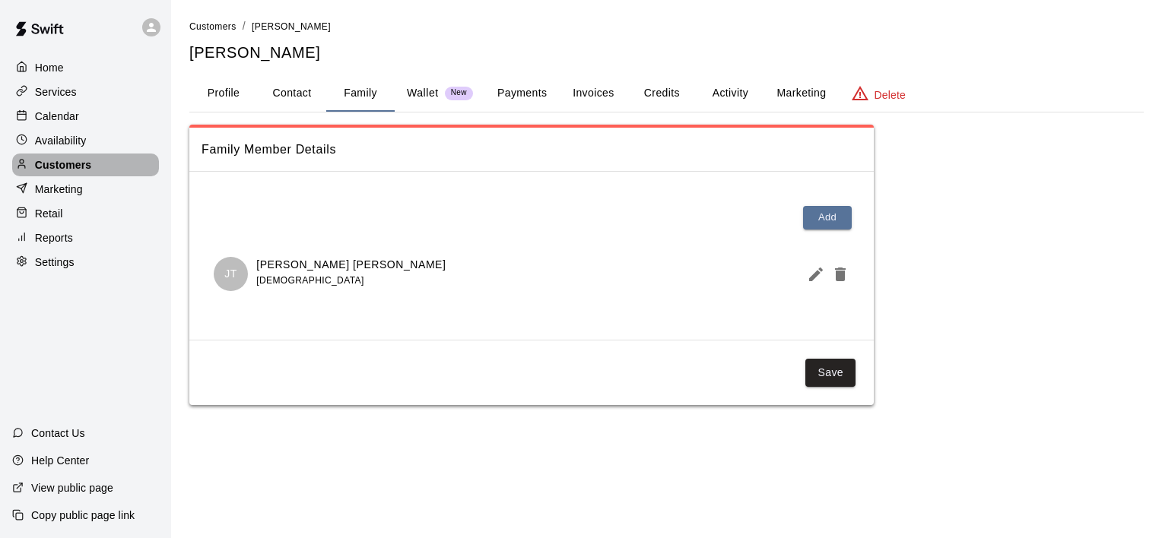
click at [46, 171] on p "Customers" at bounding box center [63, 164] width 56 height 15
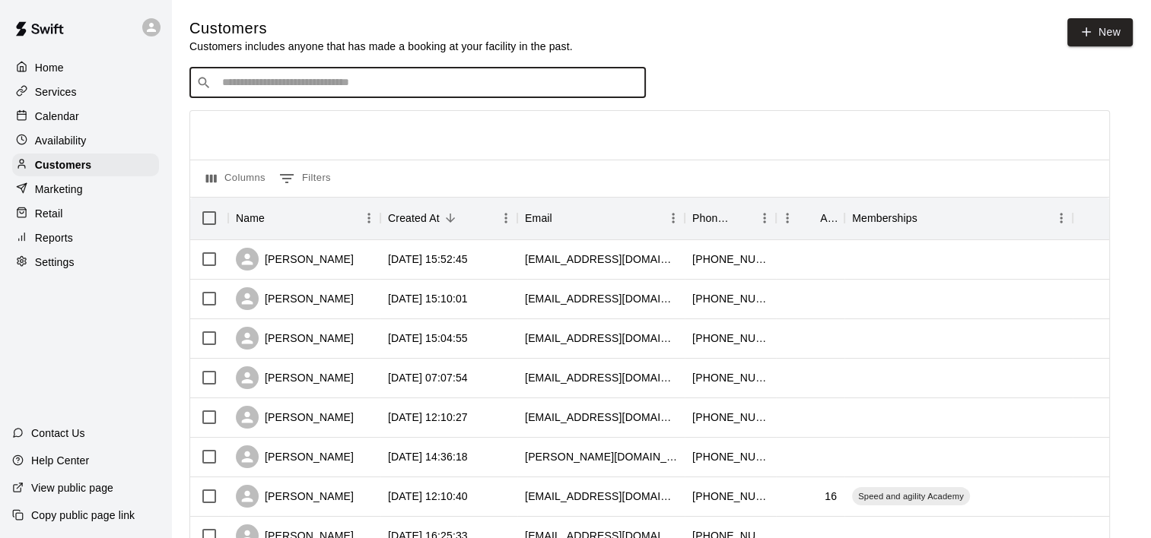
click at [262, 90] on input "Search customers by name or email" at bounding box center [427, 82] width 421 height 15
type input "****"
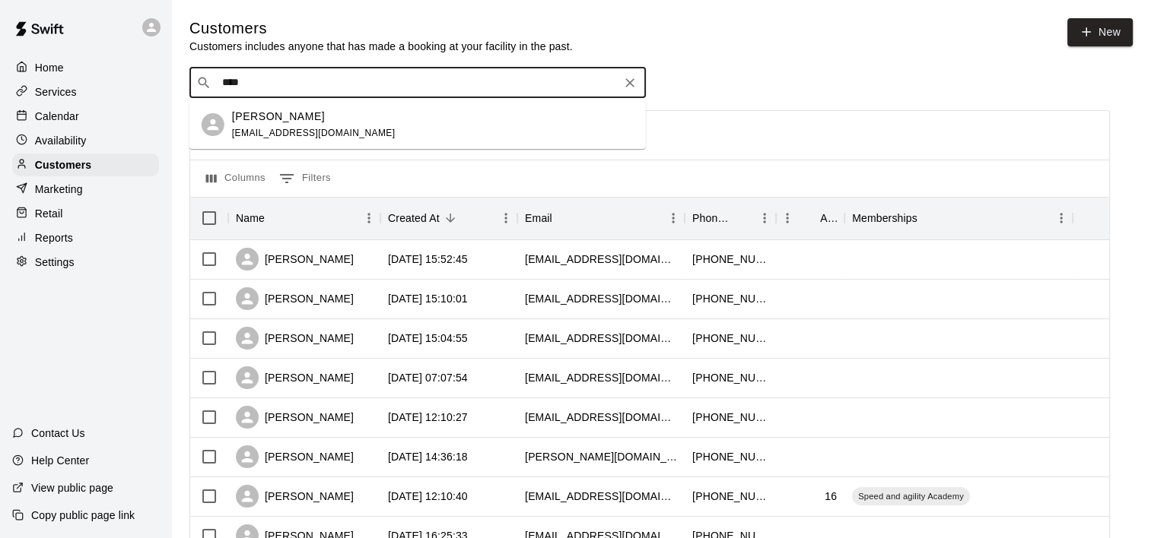
click at [259, 116] on p "Dalton Brayboy" at bounding box center [278, 117] width 93 height 16
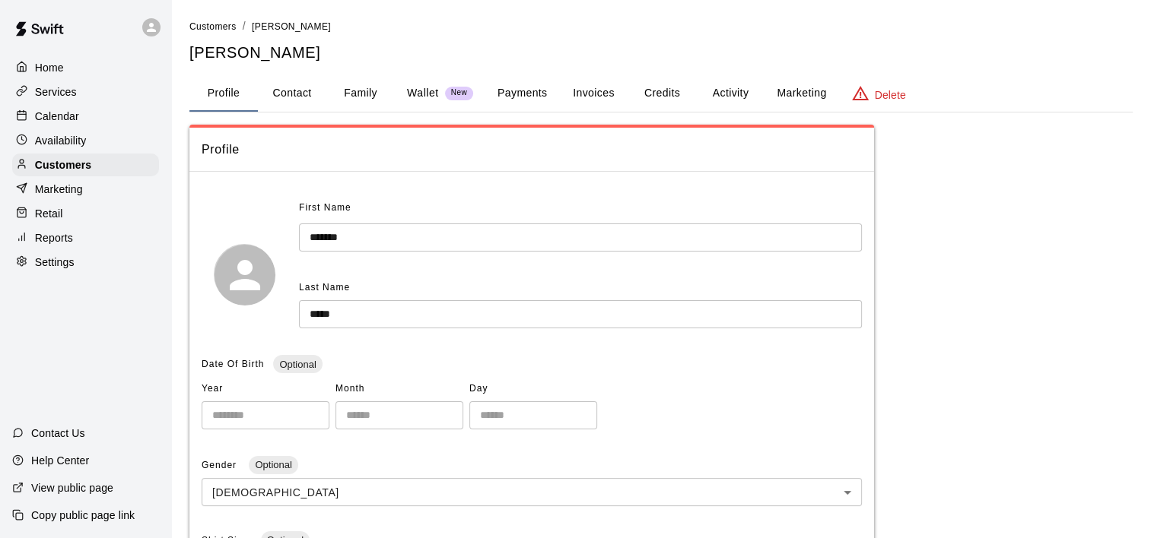
click at [368, 94] on button "Family" at bounding box center [360, 93] width 68 height 37
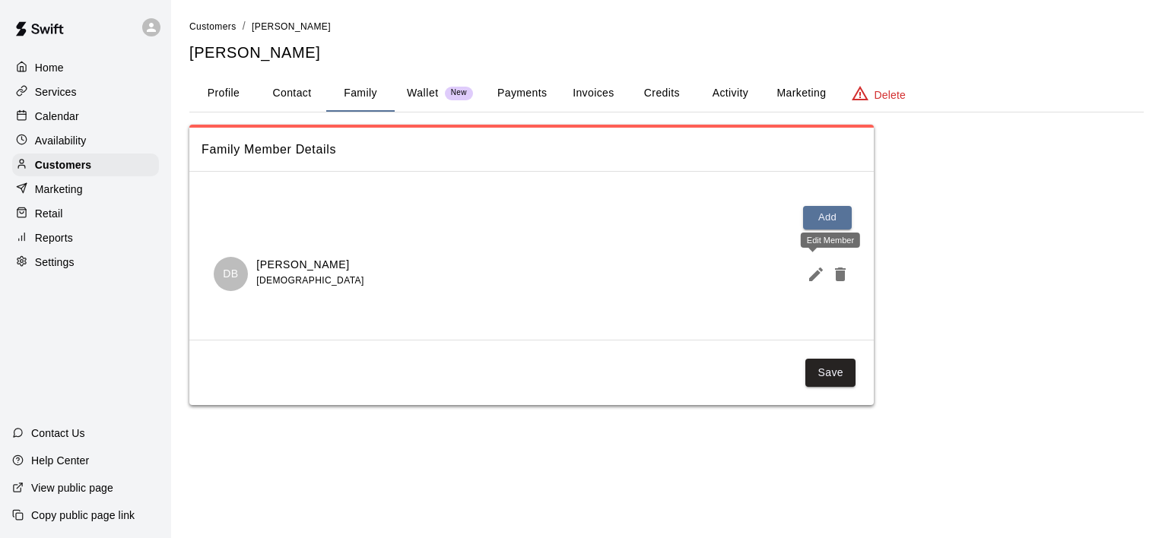
click at [820, 268] on icon "Edit Member" at bounding box center [816, 275] width 14 height 14
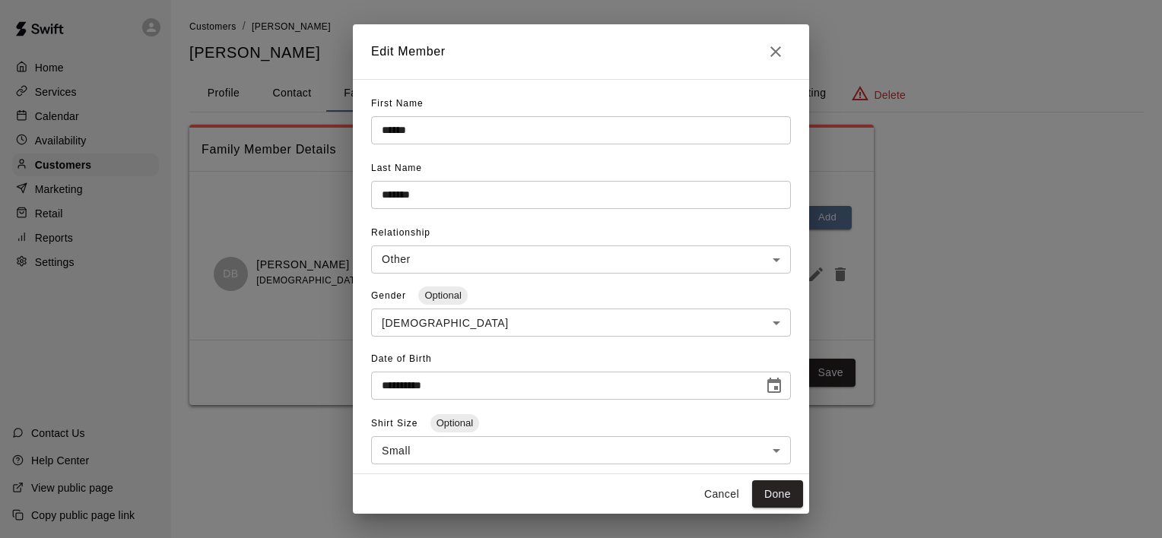
click at [786, 52] on button "Close" at bounding box center [775, 52] width 30 height 30
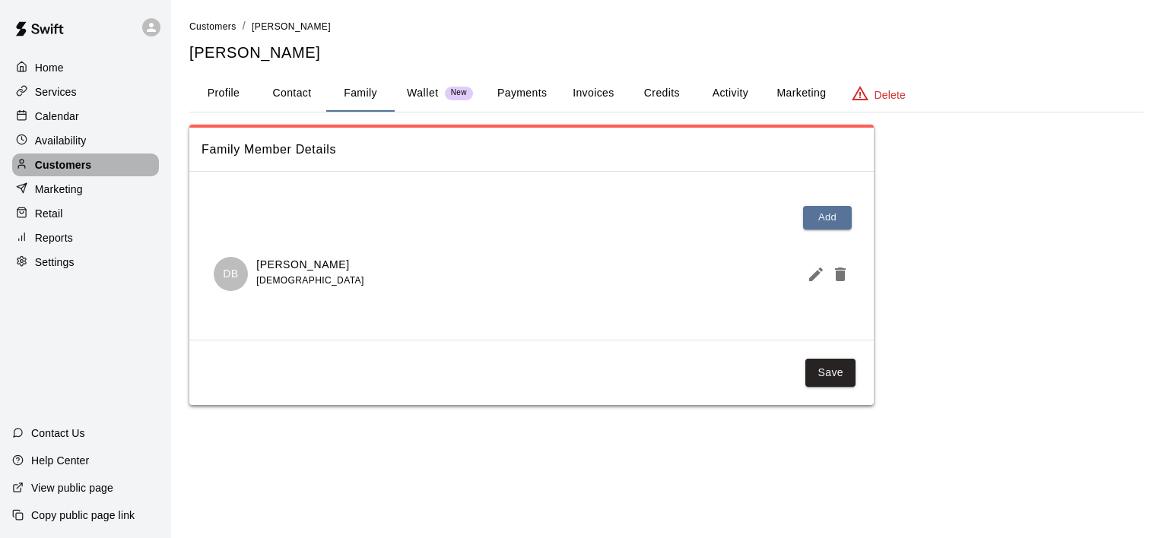
click at [85, 173] on p "Customers" at bounding box center [63, 164] width 56 height 15
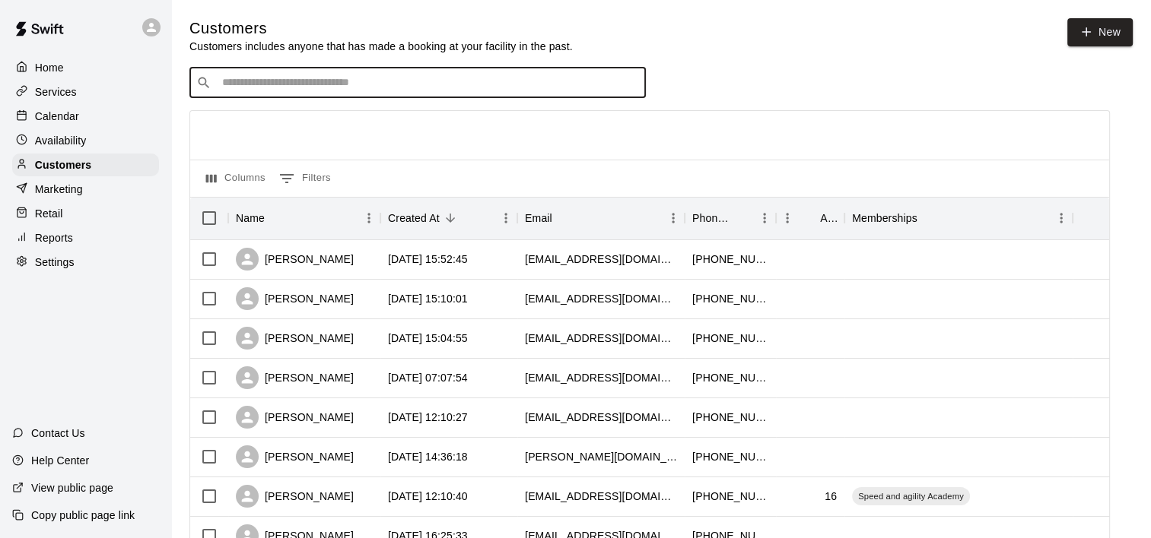
click at [287, 87] on input "Search customers by name or email" at bounding box center [427, 82] width 421 height 15
type input "****"
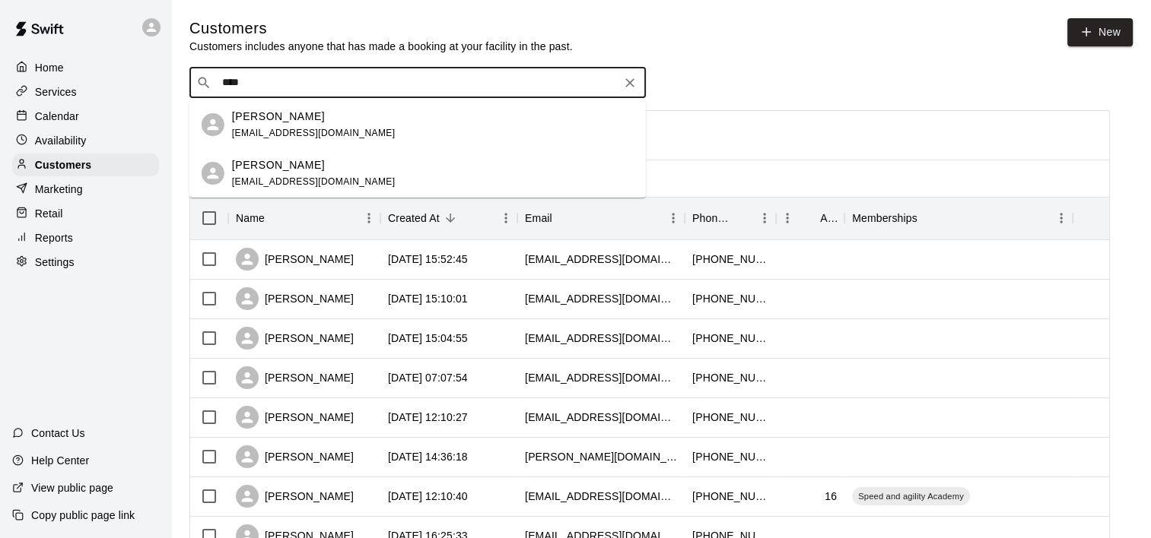
click at [258, 120] on p "Brandon Bookstaver" at bounding box center [278, 117] width 93 height 16
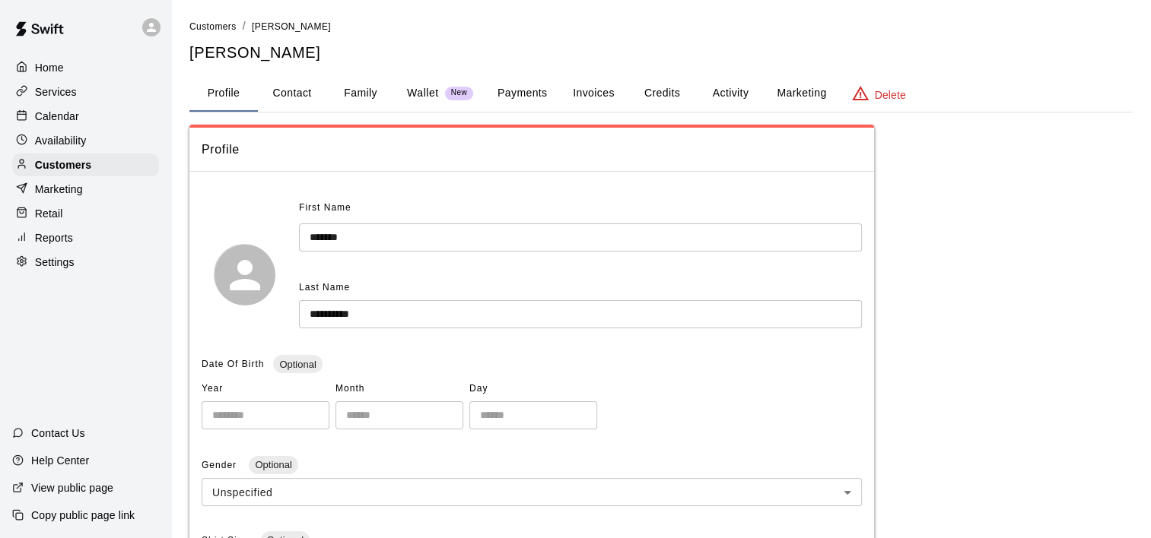
click at [377, 90] on button "Family" at bounding box center [360, 93] width 68 height 37
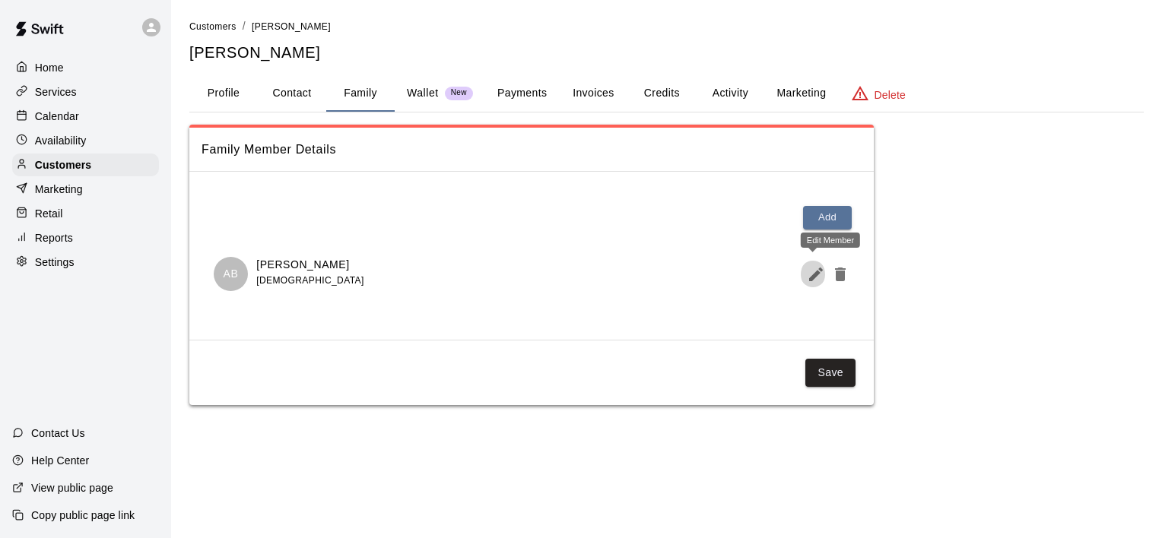
click at [816, 272] on icon "Edit Member" at bounding box center [816, 275] width 14 height 14
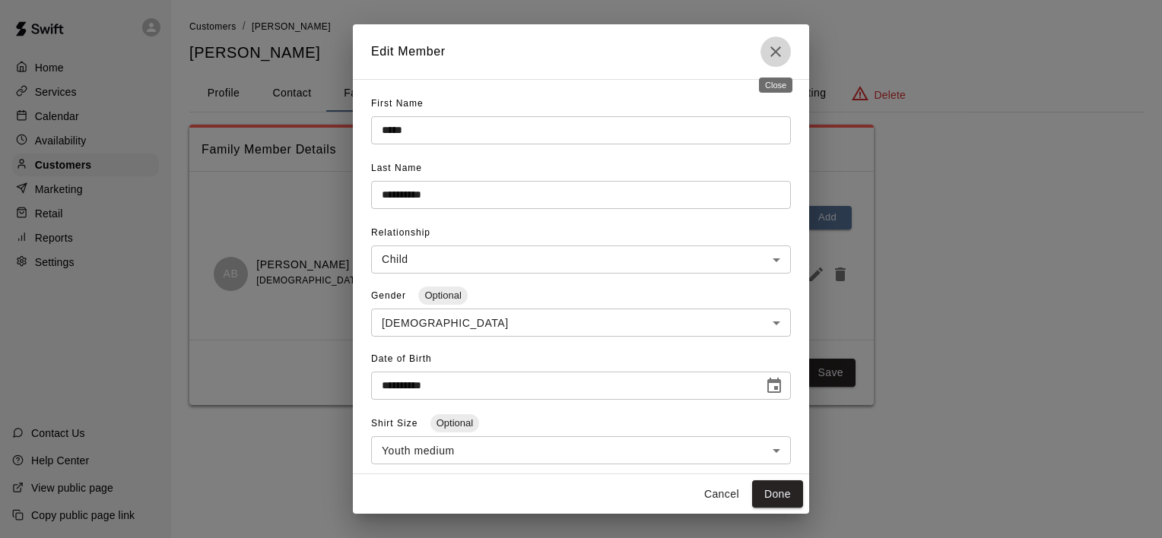
click at [779, 47] on icon "Close" at bounding box center [775, 51] width 11 height 11
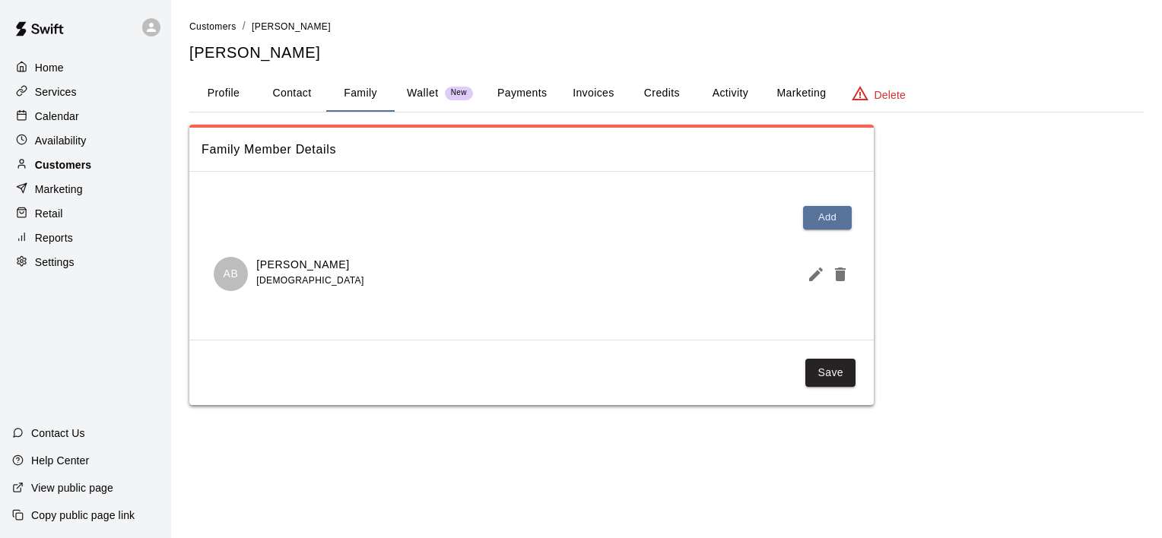
click at [78, 171] on p "Customers" at bounding box center [63, 164] width 56 height 15
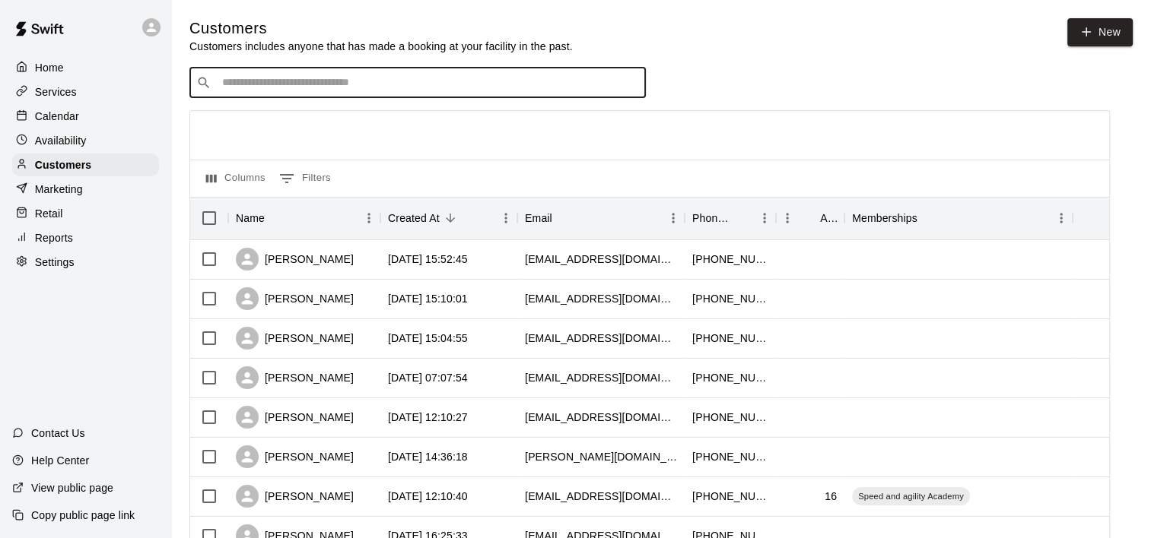
click at [237, 88] on input "Search customers by name or email" at bounding box center [427, 82] width 421 height 15
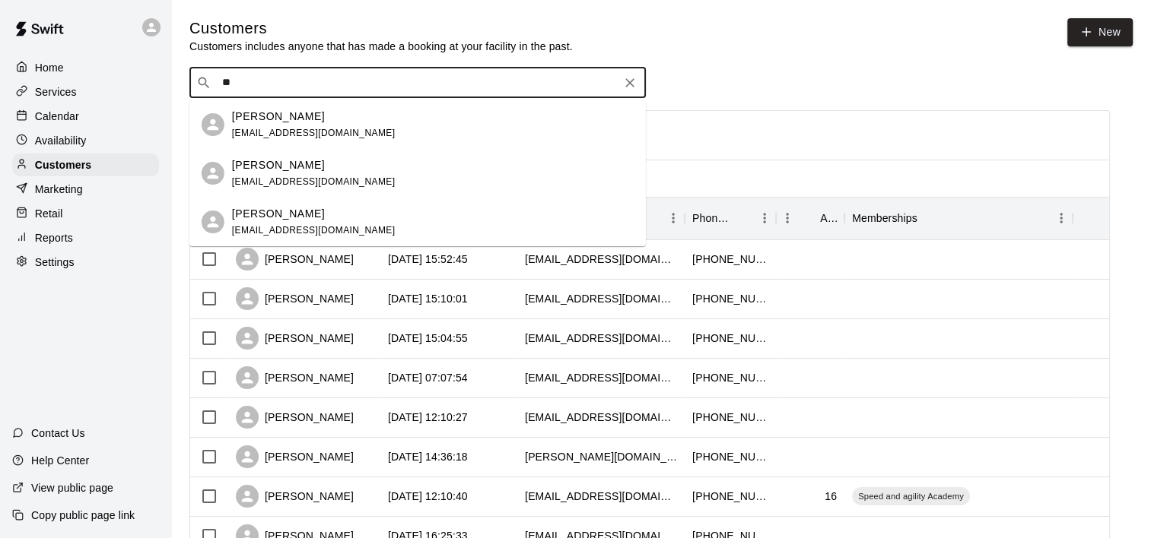
type input "*"
type input "******"
click at [322, 83] on input "******" at bounding box center [416, 82] width 398 height 15
click at [314, 216] on div "Sandler Jordan" at bounding box center [313, 214] width 163 height 16
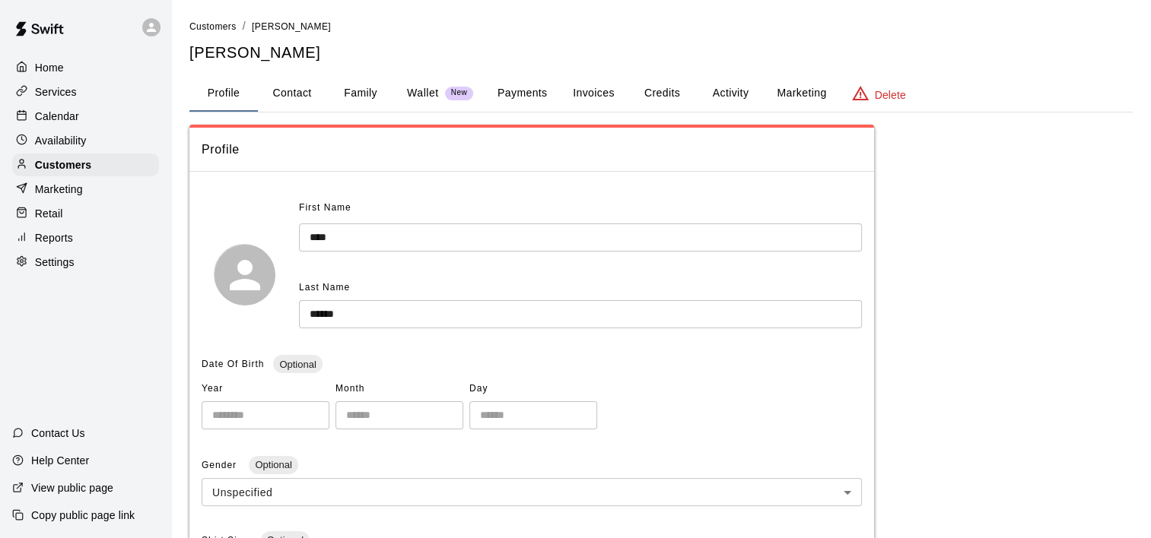
click at [362, 84] on button "Family" at bounding box center [360, 93] width 68 height 37
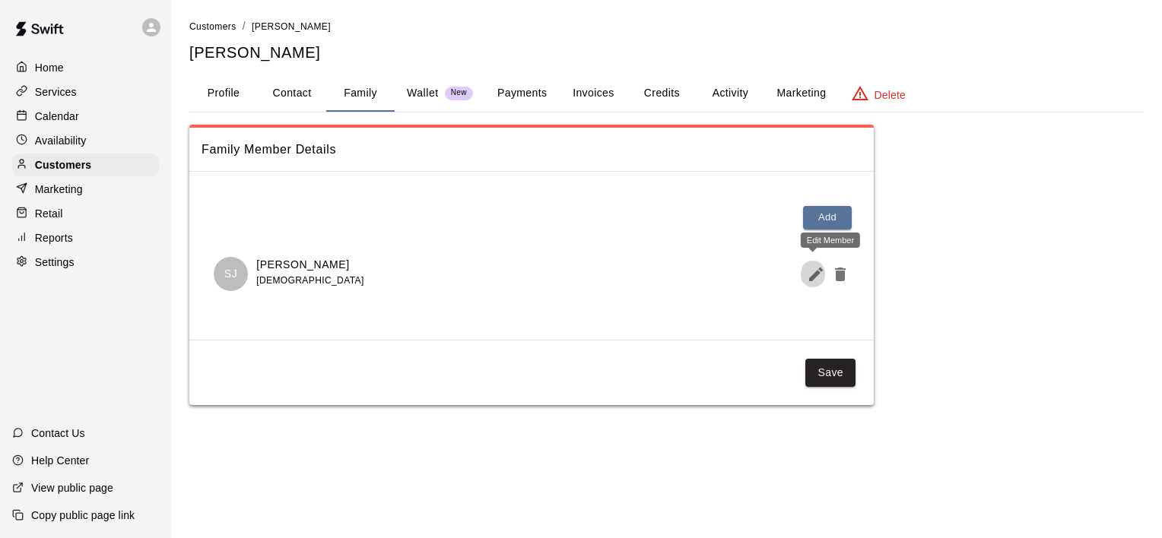
click at [815, 275] on icon "Edit Member" at bounding box center [816, 275] width 14 height 14
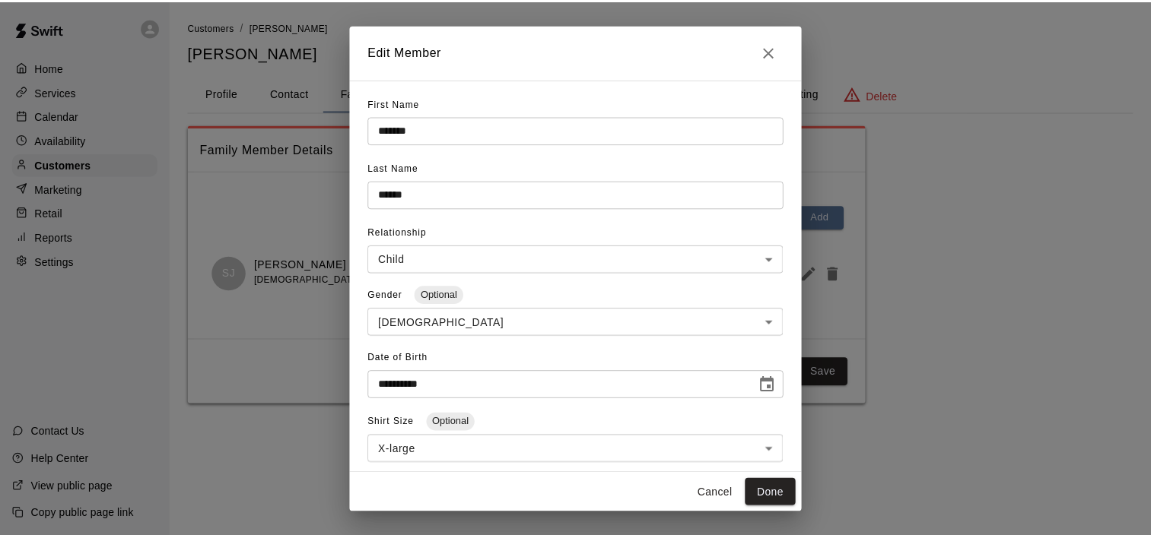
scroll to position [152, 0]
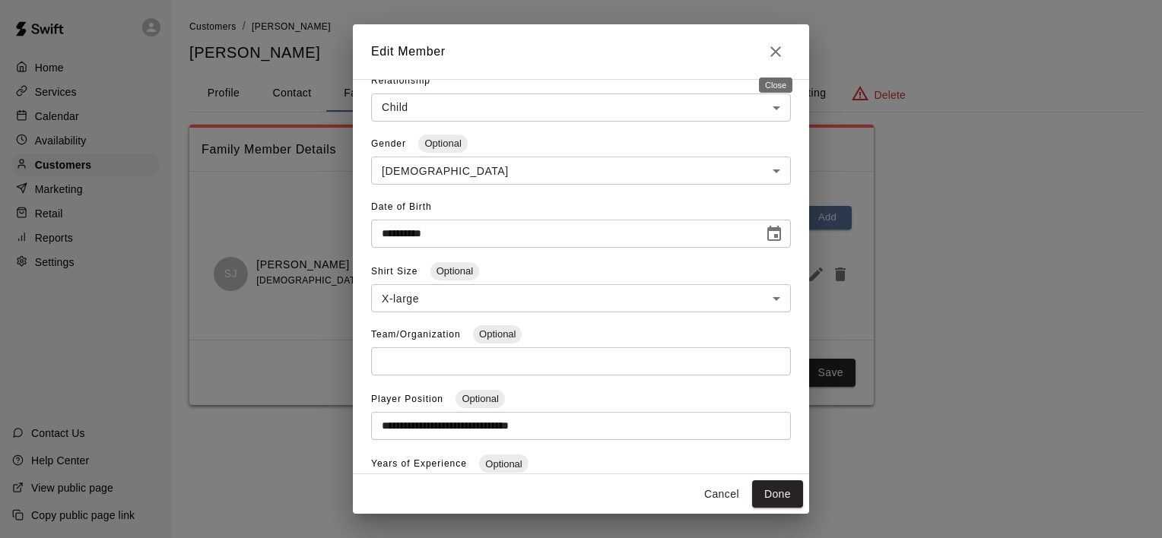
click at [779, 45] on icon "Close" at bounding box center [776, 52] width 18 height 18
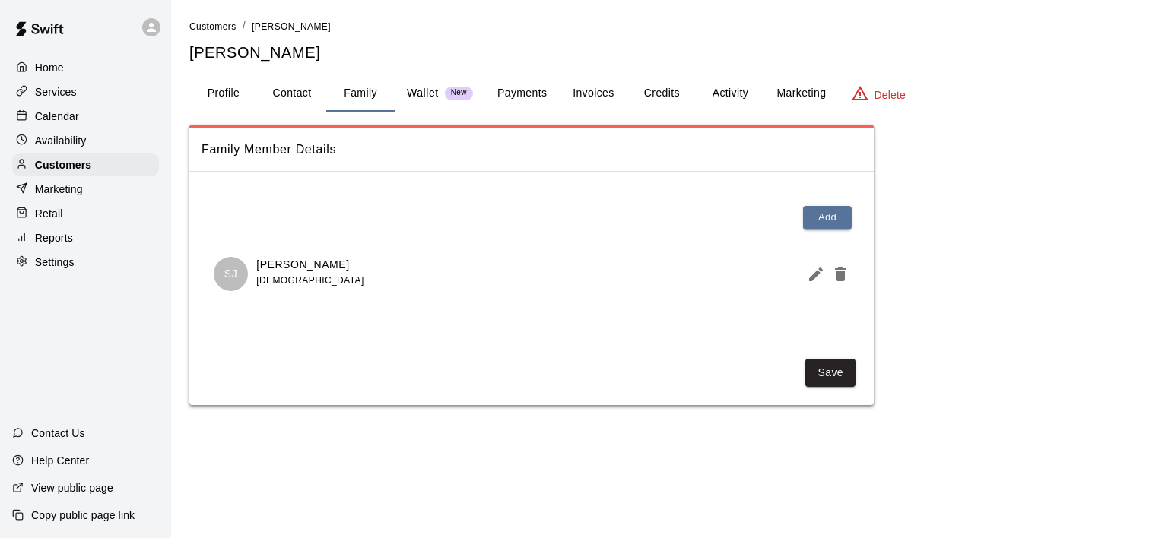
click at [295, 96] on button "Contact" at bounding box center [292, 93] width 68 height 37
select select "**"
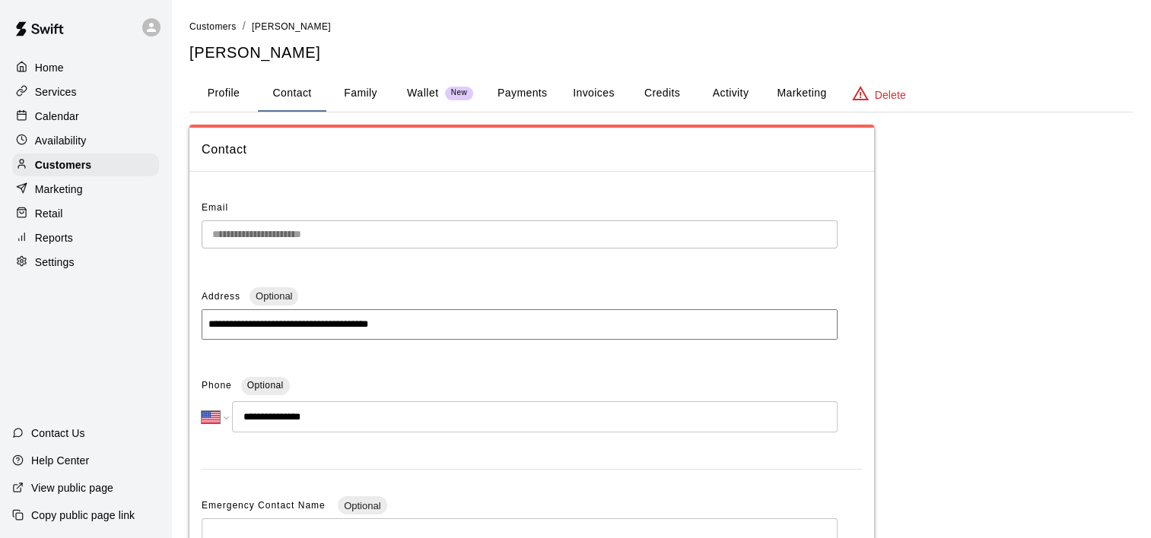
click at [242, 97] on button "Profile" at bounding box center [223, 93] width 68 height 37
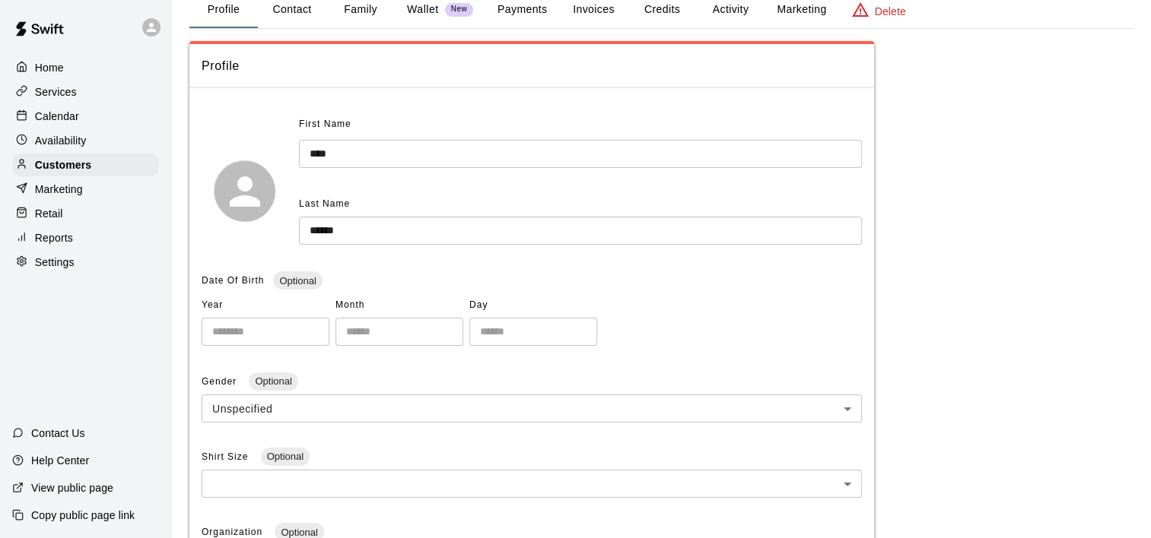
scroll to position [0, 0]
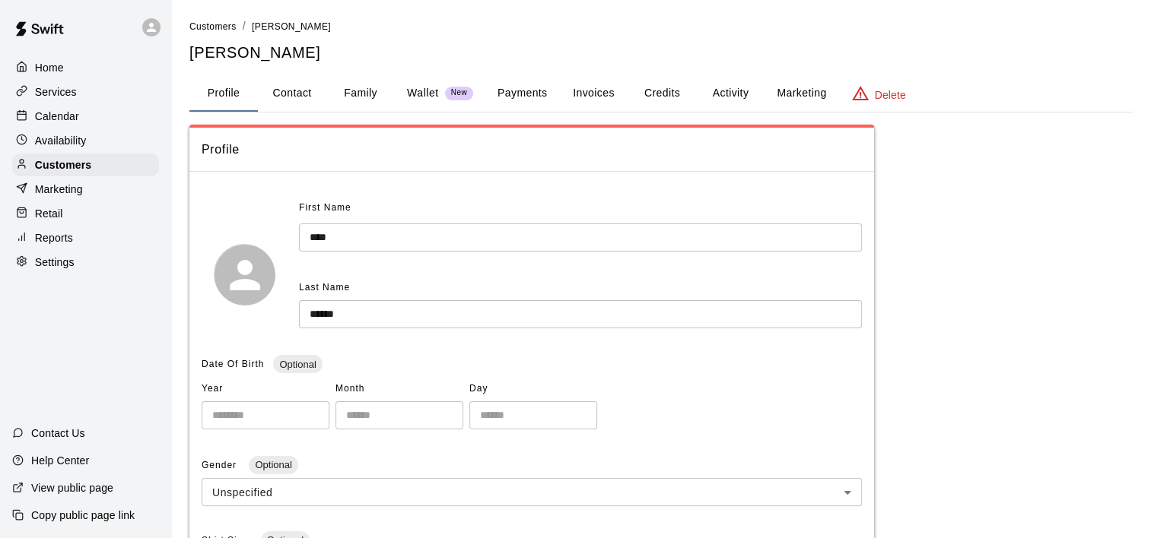
click at [353, 89] on button "Family" at bounding box center [360, 93] width 68 height 37
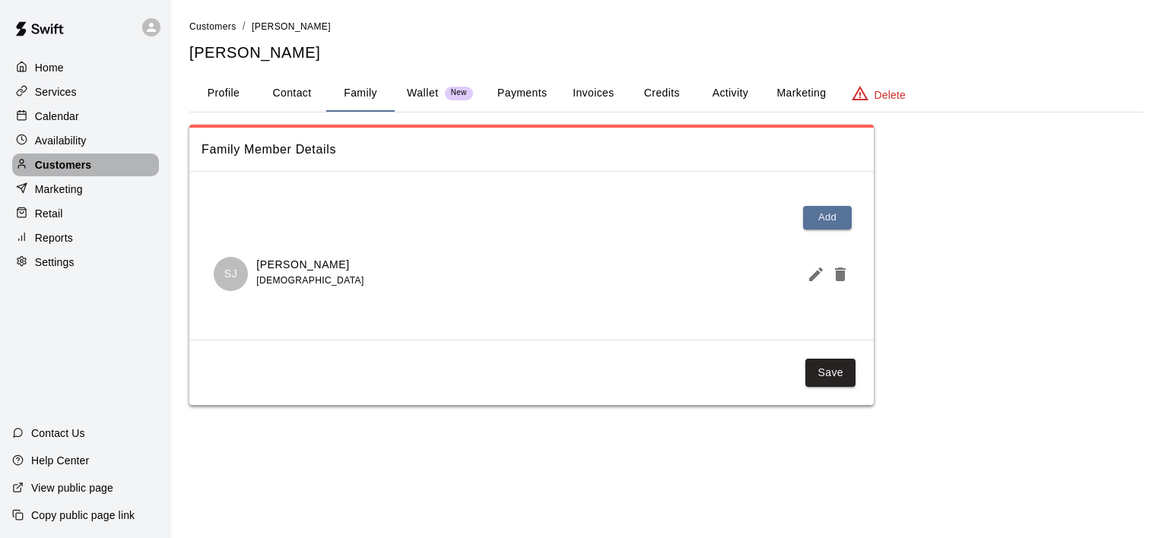
click at [76, 173] on p "Customers" at bounding box center [63, 164] width 56 height 15
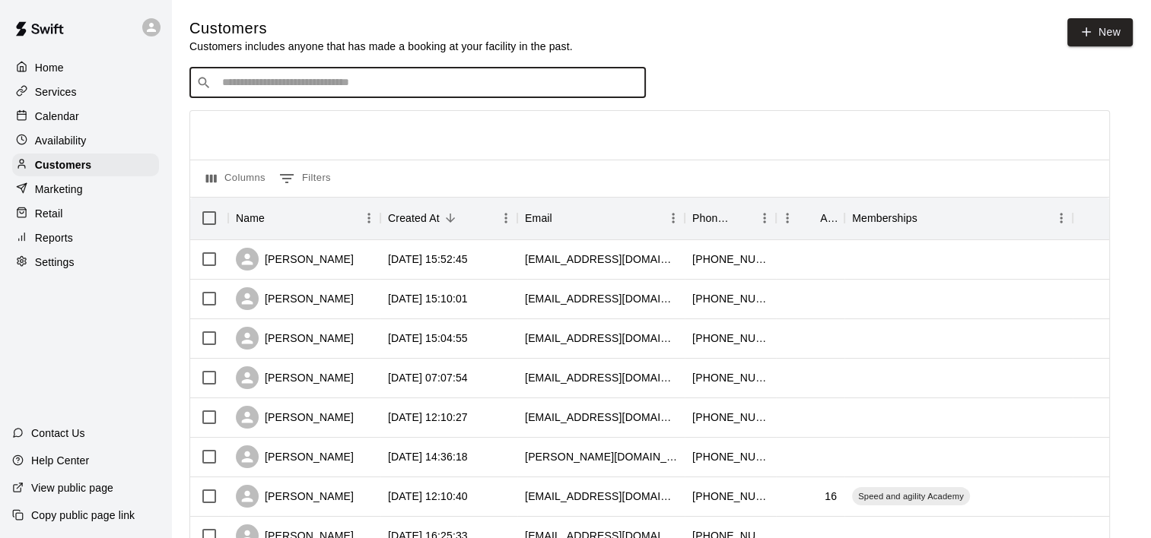
click at [256, 81] on input "Search customers by name or email" at bounding box center [427, 82] width 421 height 15
type input "**"
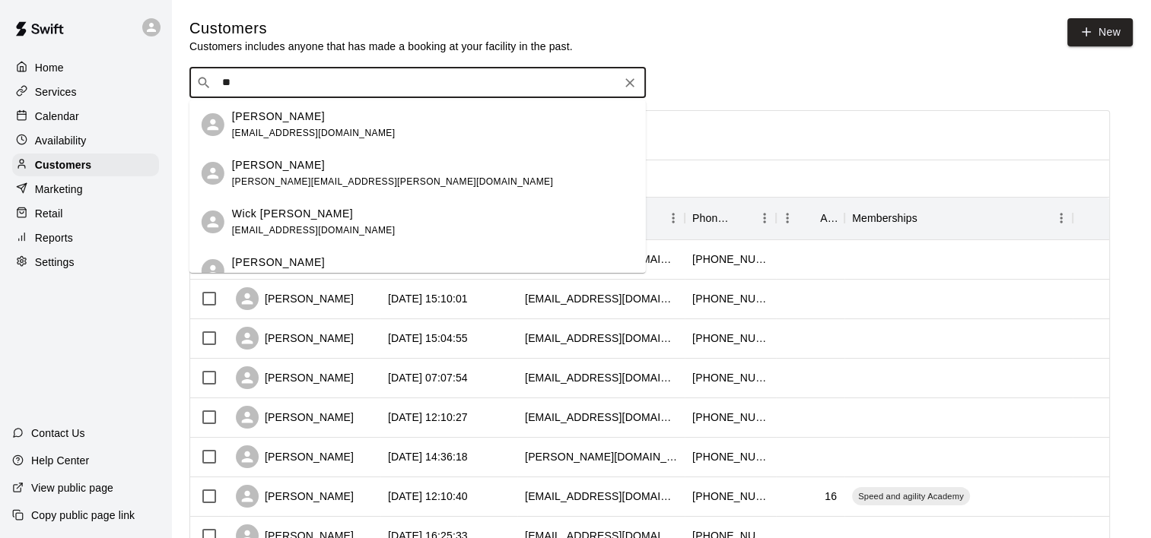
click at [265, 110] on p "Jeff Muthig" at bounding box center [278, 117] width 93 height 16
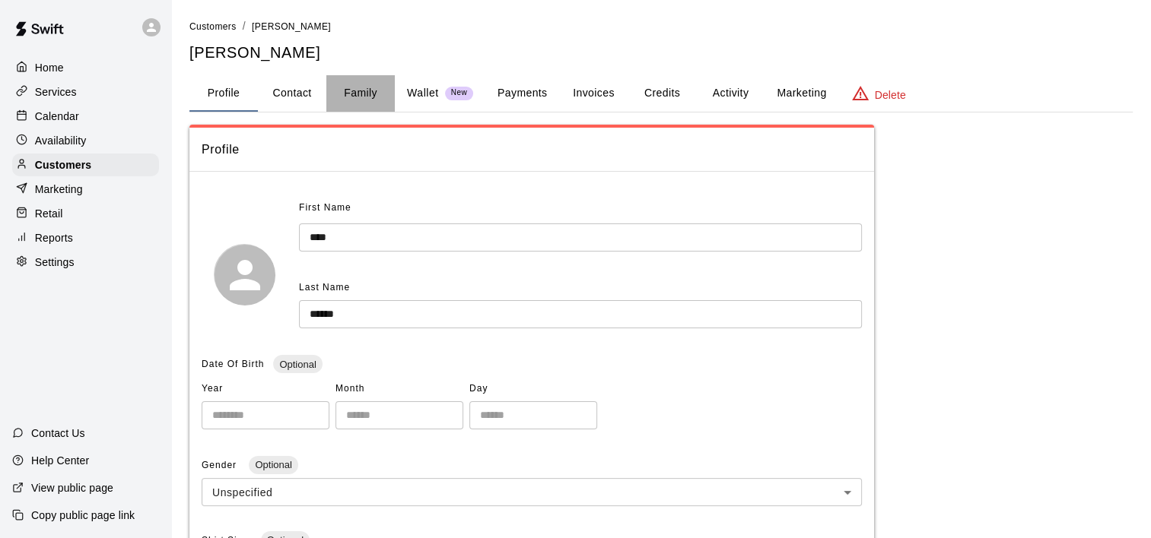
click at [354, 90] on button "Family" at bounding box center [360, 93] width 68 height 37
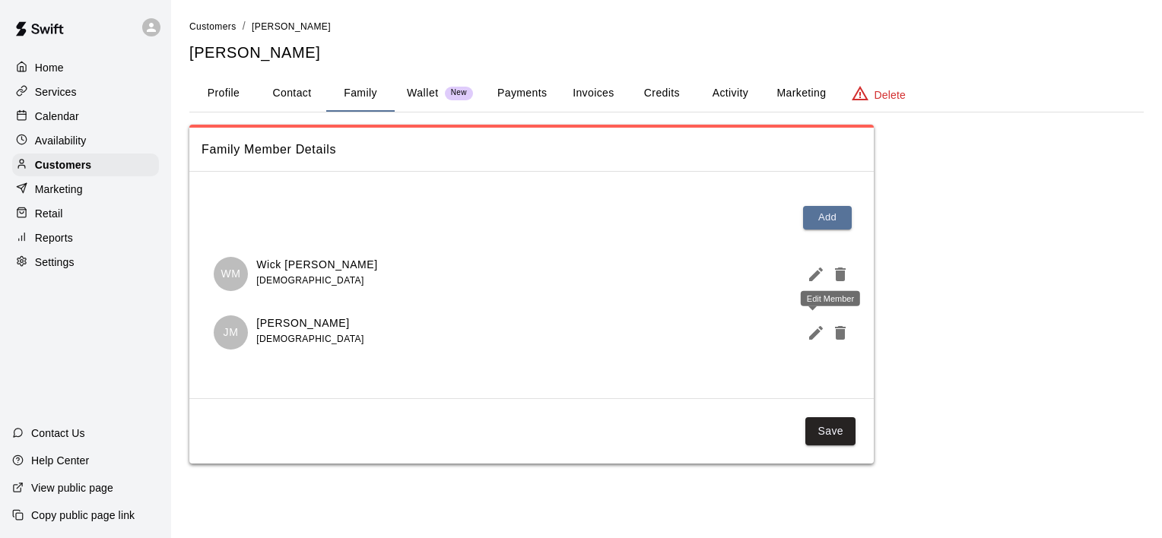
click at [815, 336] on icon "Edit Member" at bounding box center [816, 333] width 18 height 18
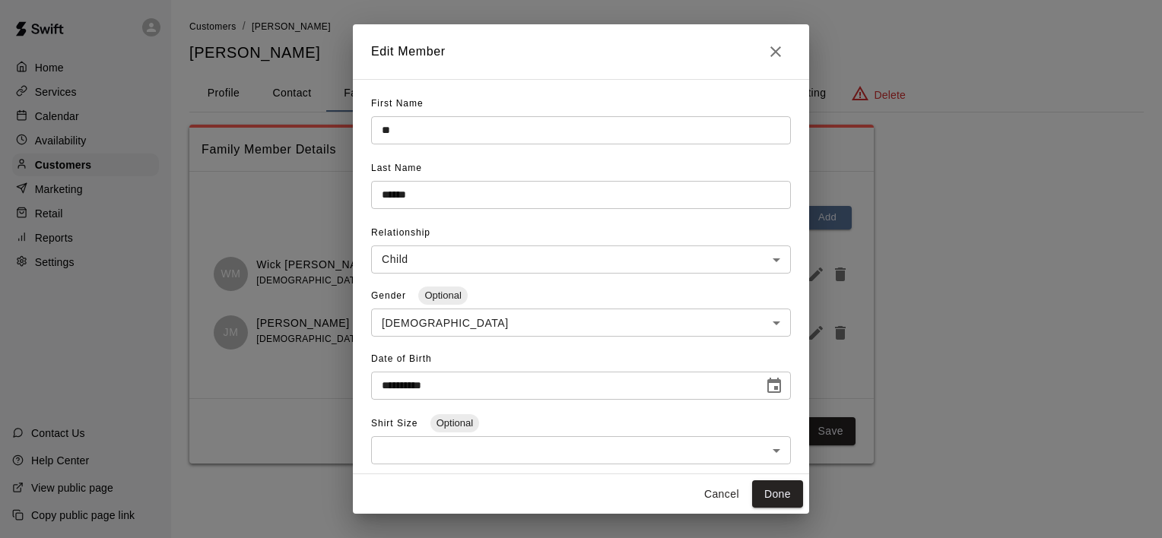
click at [772, 49] on icon "Close" at bounding box center [775, 51] width 11 height 11
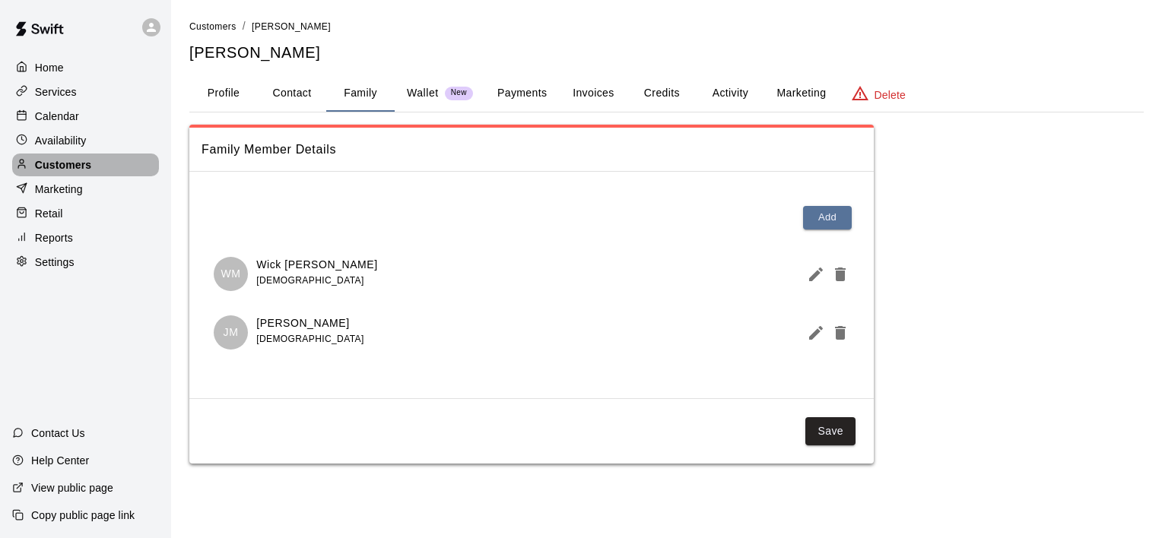
click at [55, 173] on p "Customers" at bounding box center [63, 164] width 56 height 15
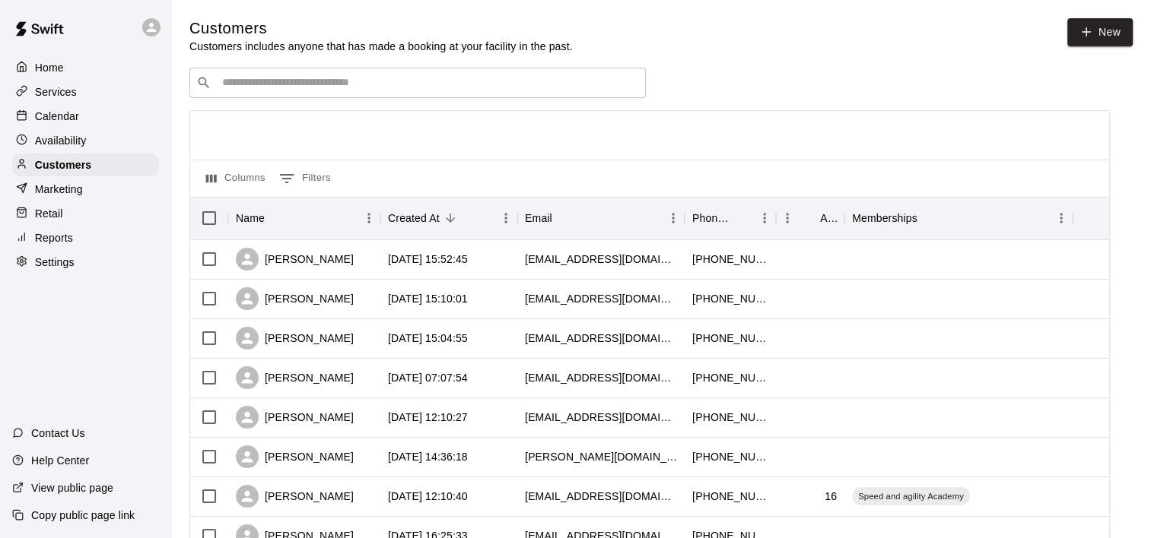
drag, startPoint x: 222, startPoint y: 81, endPoint x: 211, endPoint y: 59, distance: 24.5
click at [222, 79] on input "Search customers by name or email" at bounding box center [427, 82] width 421 height 15
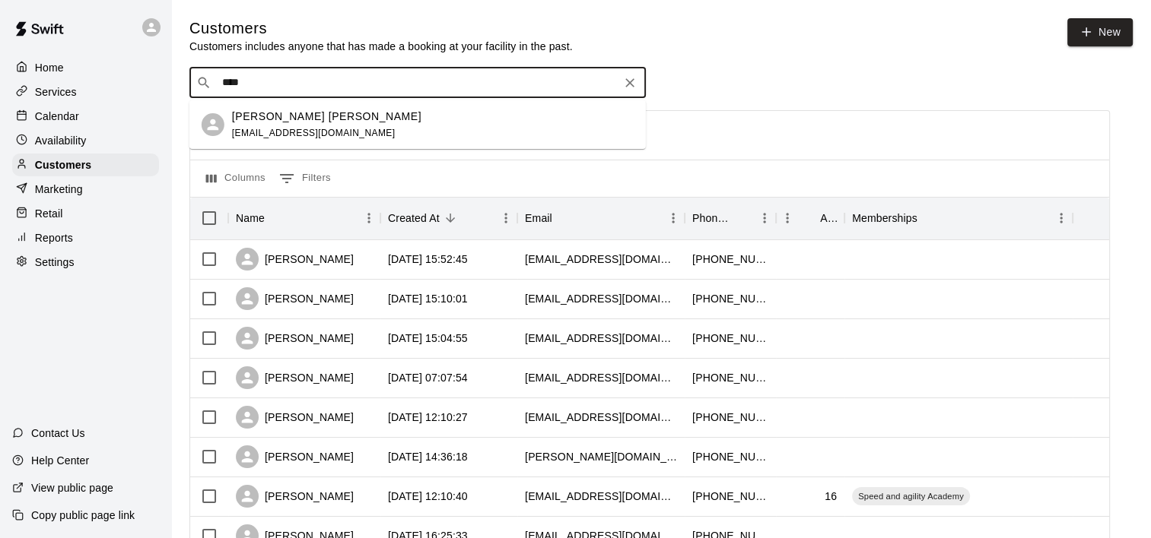
type input "*****"
click at [268, 128] on span "jshusc@gmail.com" at bounding box center [313, 133] width 163 height 11
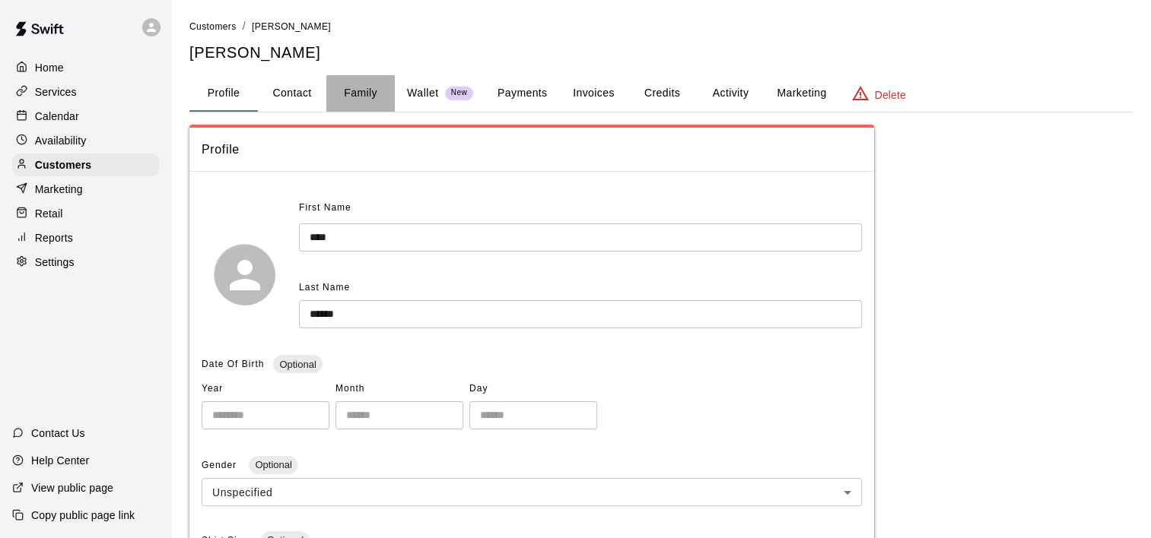
click at [373, 88] on button "Family" at bounding box center [360, 93] width 68 height 37
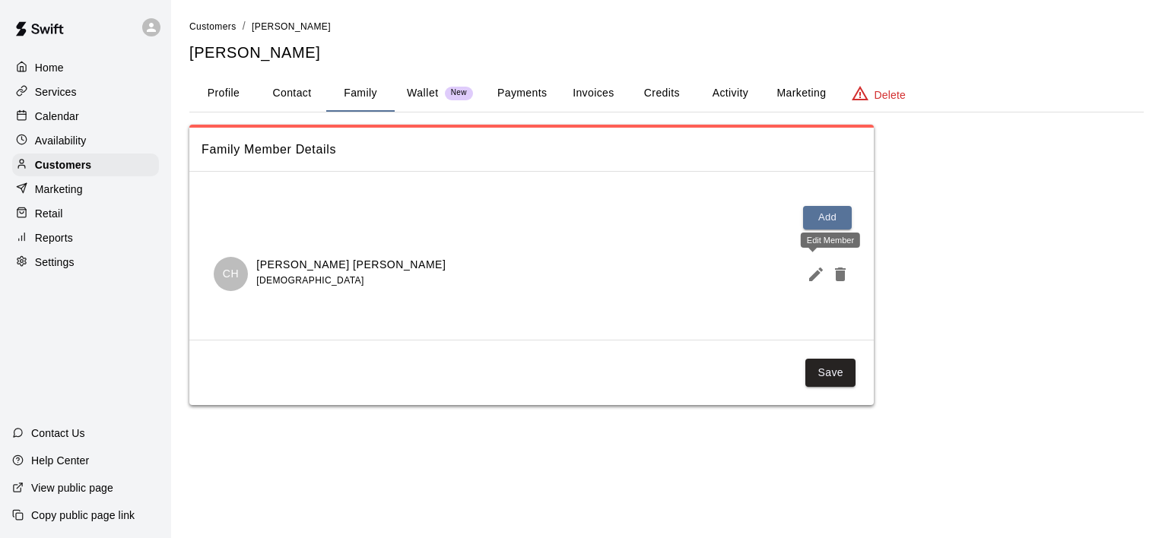
click at [823, 279] on icon "Edit Member" at bounding box center [816, 274] width 18 height 18
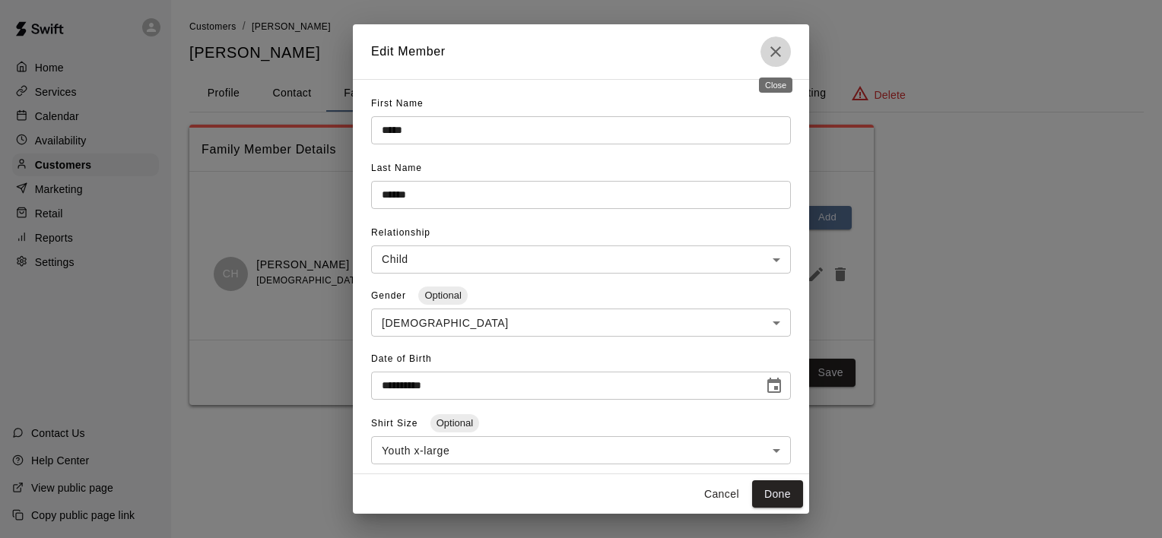
drag, startPoint x: 782, startPoint y: 56, endPoint x: 665, endPoint y: 49, distance: 116.5
click at [780, 55] on icon "Close" at bounding box center [776, 52] width 18 height 18
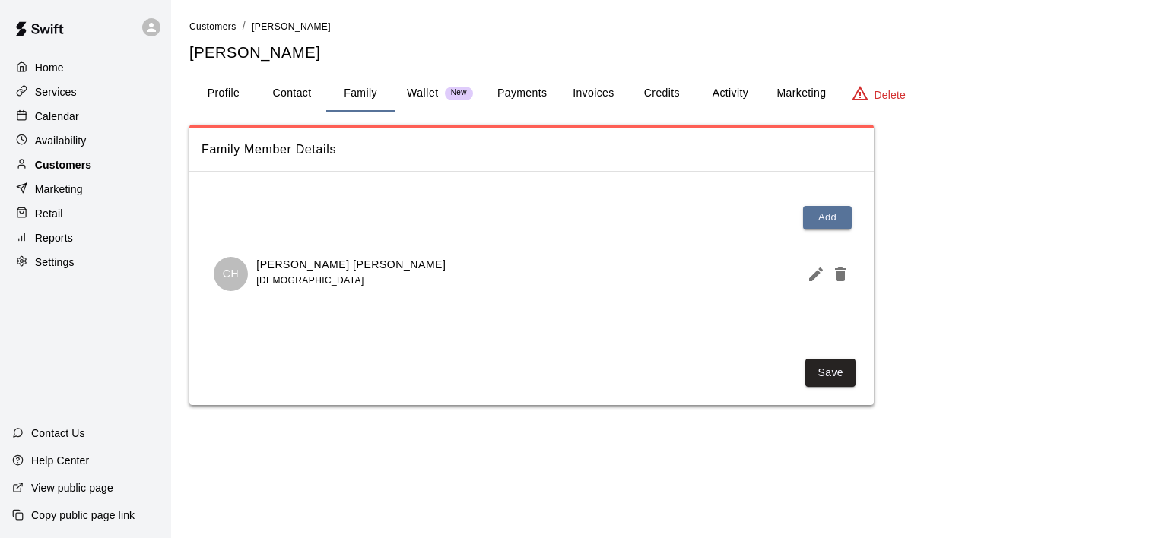
click at [75, 170] on p "Customers" at bounding box center [63, 164] width 56 height 15
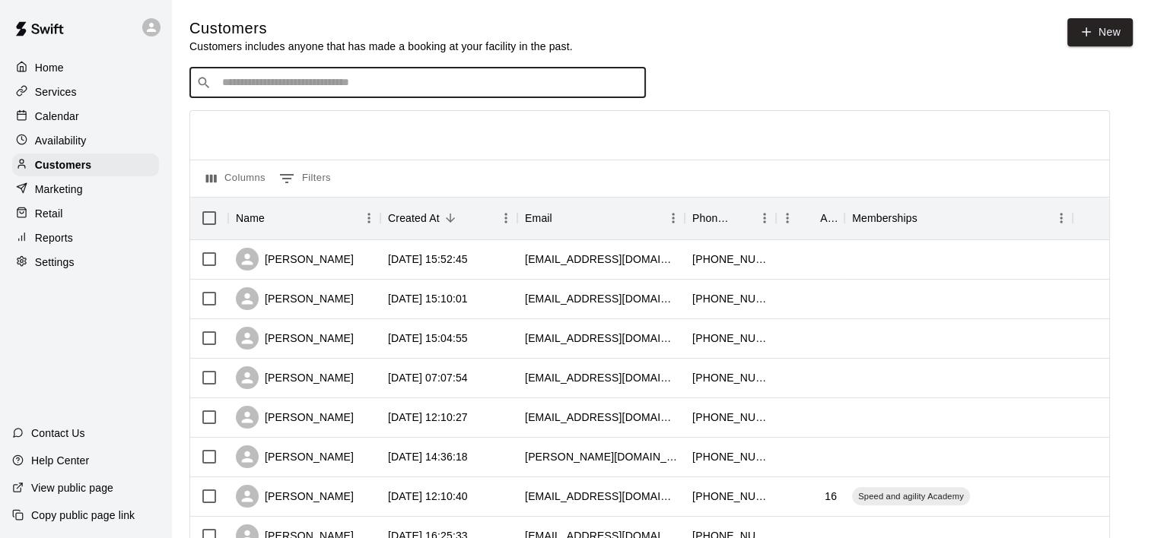
click at [303, 84] on input "Search customers by name or email" at bounding box center [427, 82] width 421 height 15
type input "****"
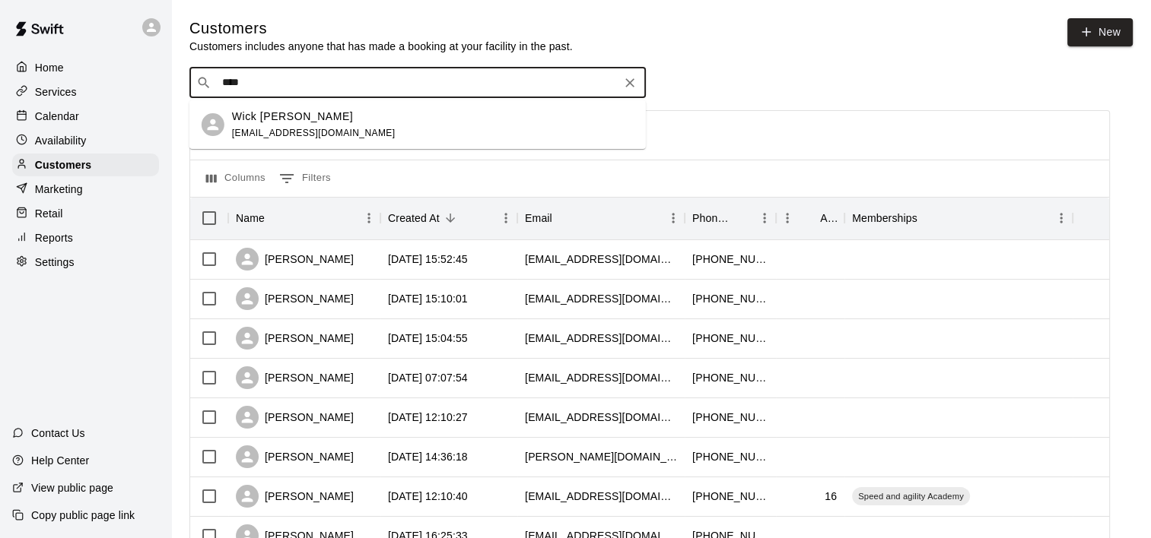
click at [274, 115] on p "Wick Muthig" at bounding box center [292, 117] width 121 height 16
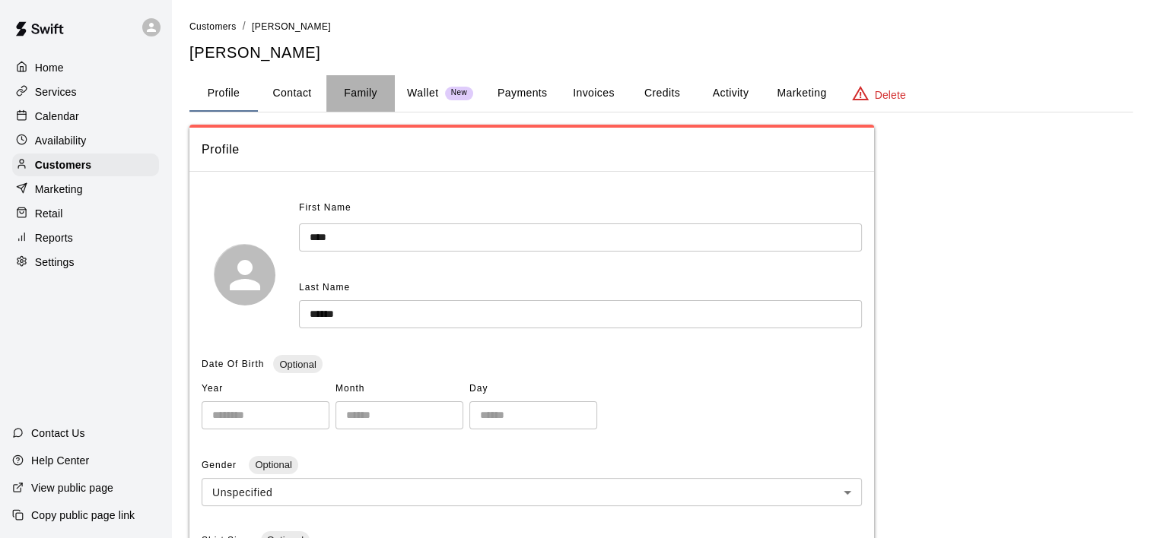
click at [376, 90] on button "Family" at bounding box center [360, 93] width 68 height 37
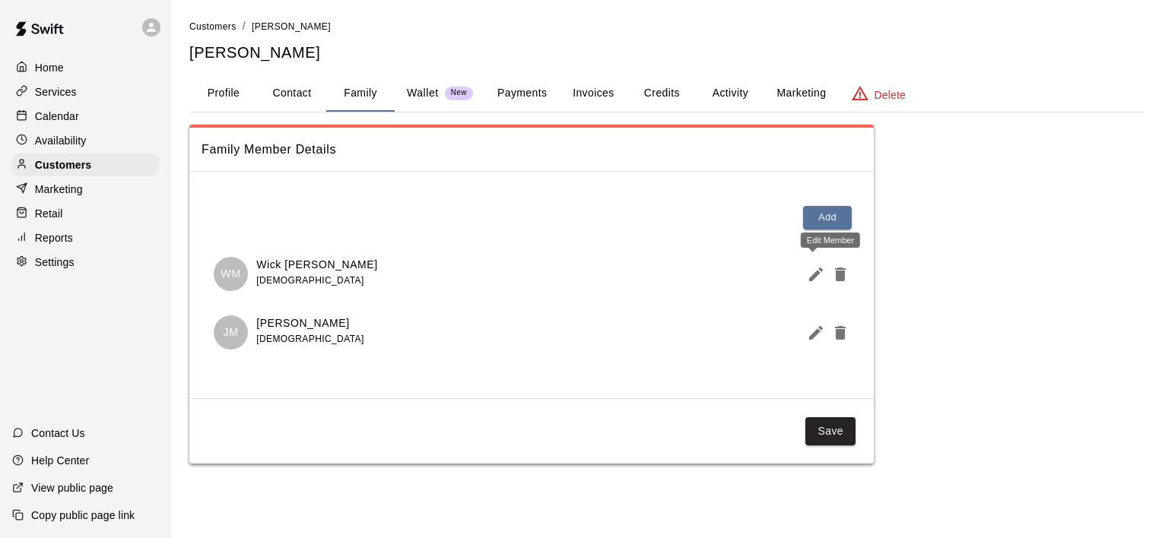
click at [813, 281] on icon "Edit Member" at bounding box center [816, 274] width 18 height 18
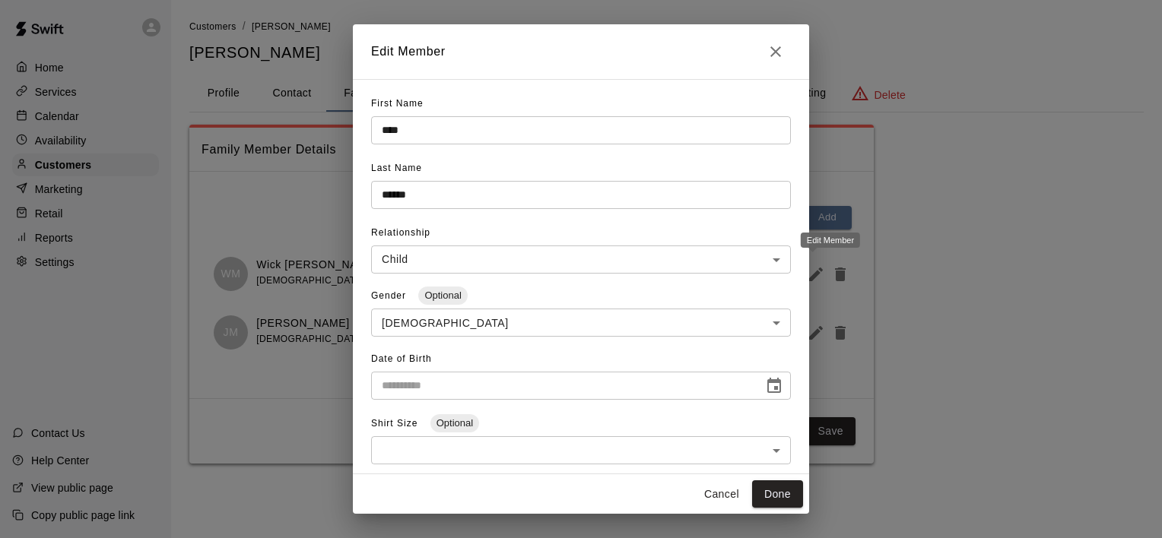
type input "**********"
drag, startPoint x: 785, startPoint y: 52, endPoint x: 776, endPoint y: 52, distance: 8.4
click at [779, 52] on button "Close" at bounding box center [775, 52] width 30 height 30
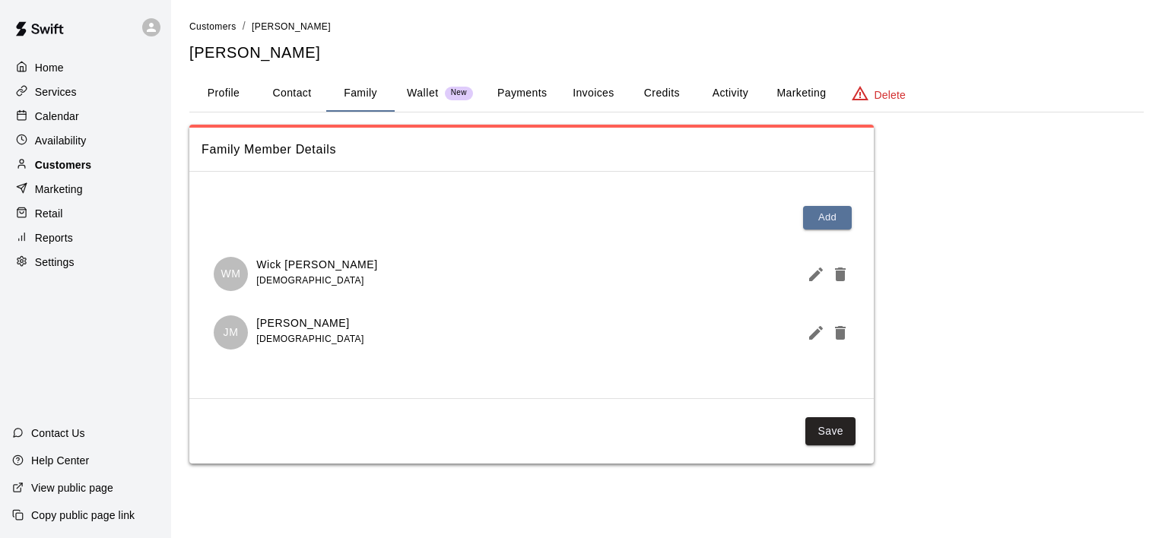
click at [72, 170] on p "Customers" at bounding box center [63, 164] width 56 height 15
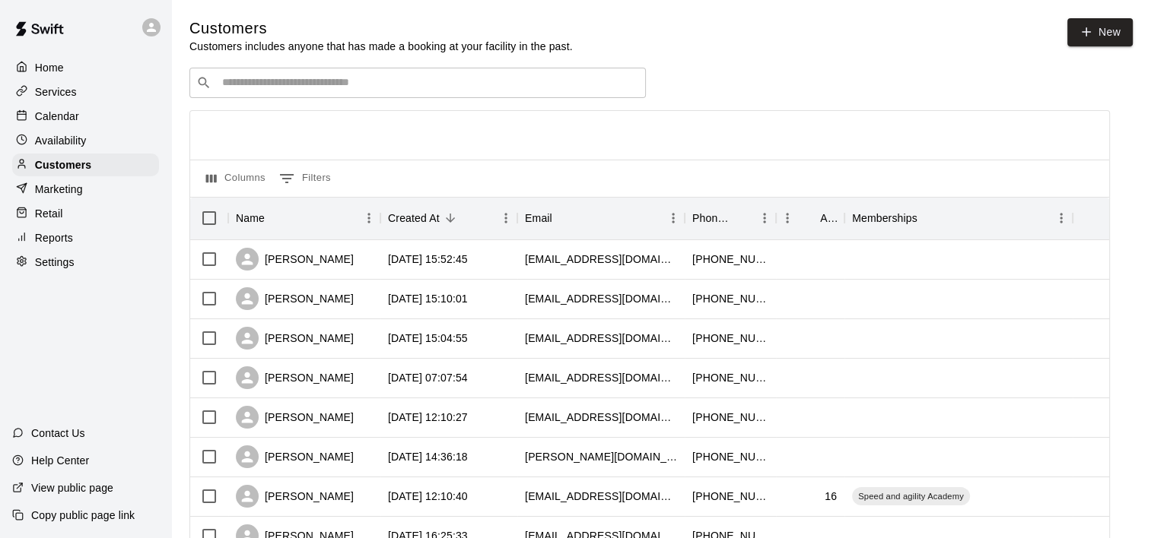
click at [249, 75] on div "​ ​" at bounding box center [417, 83] width 456 height 30
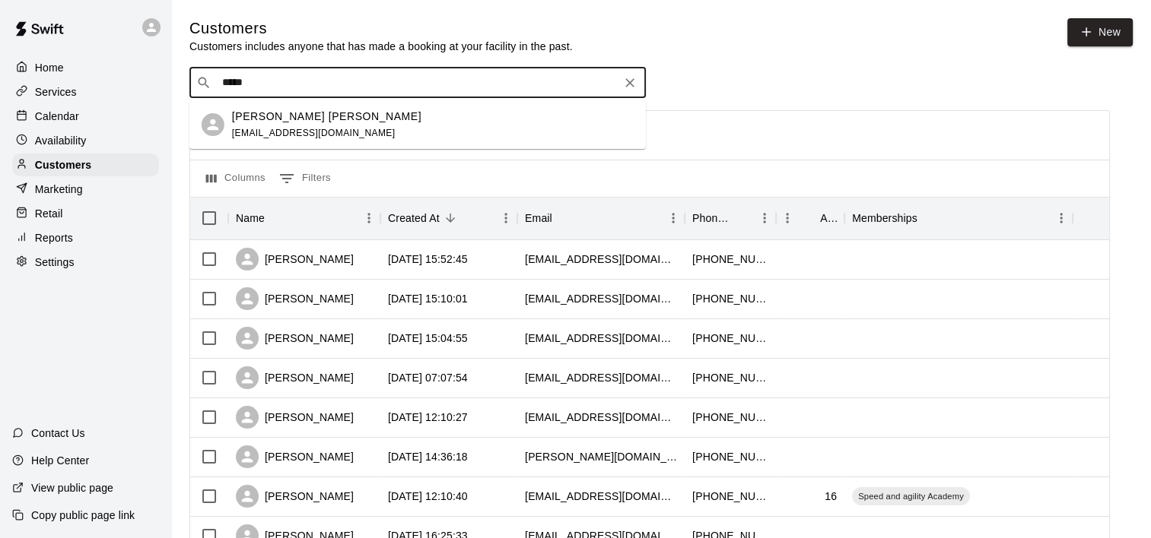
type input "******"
click at [250, 103] on div "Thatcher Baughman thatcherbaughman@icloud.com" at bounding box center [417, 124] width 456 height 49
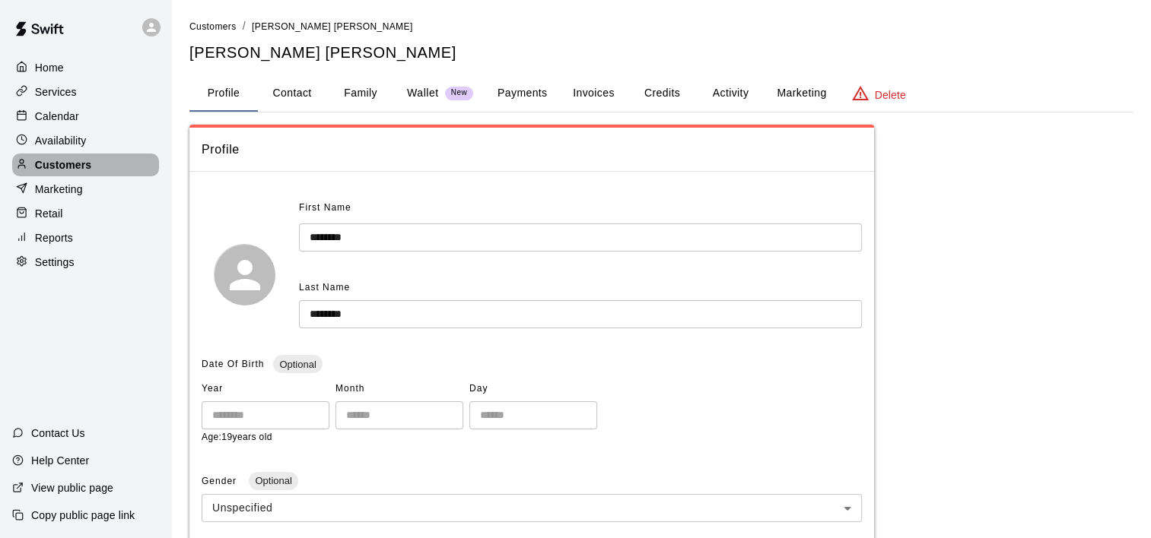
click at [68, 166] on p "Customers" at bounding box center [63, 164] width 56 height 15
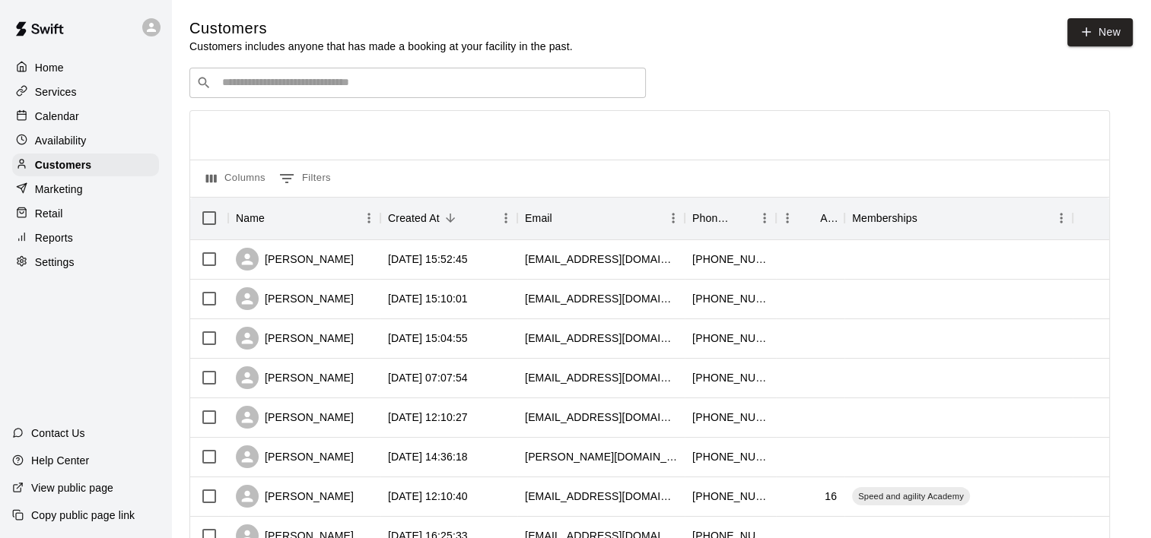
click at [277, 93] on div "​ ​" at bounding box center [417, 83] width 456 height 30
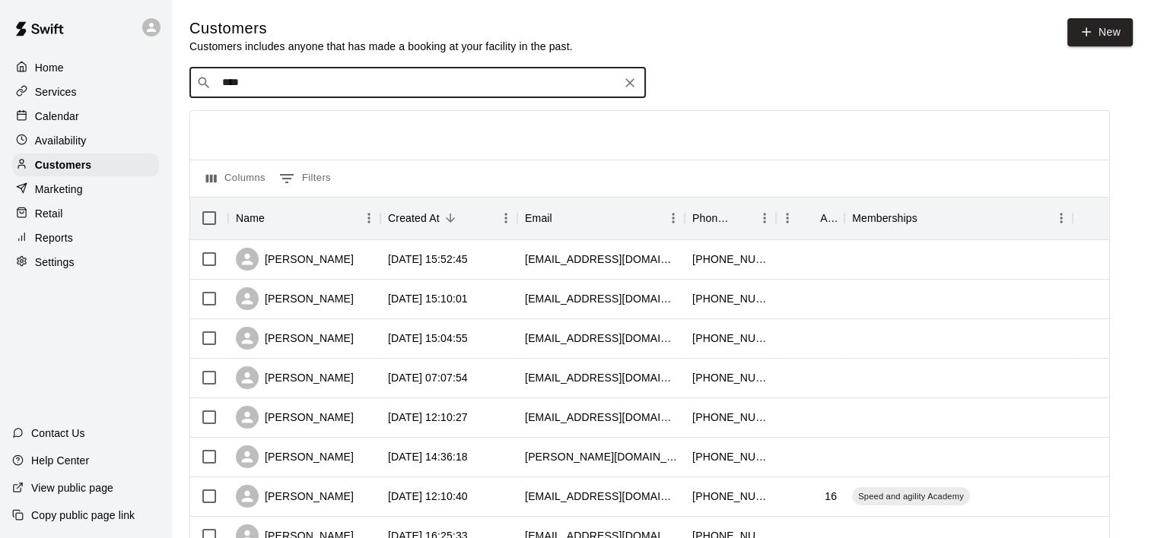
type input "*****"
drag, startPoint x: 277, startPoint y: 101, endPoint x: 281, endPoint y: 122, distance: 21.0
click at [281, 122] on p "[PERSON_NAME]" at bounding box center [278, 117] width 93 height 16
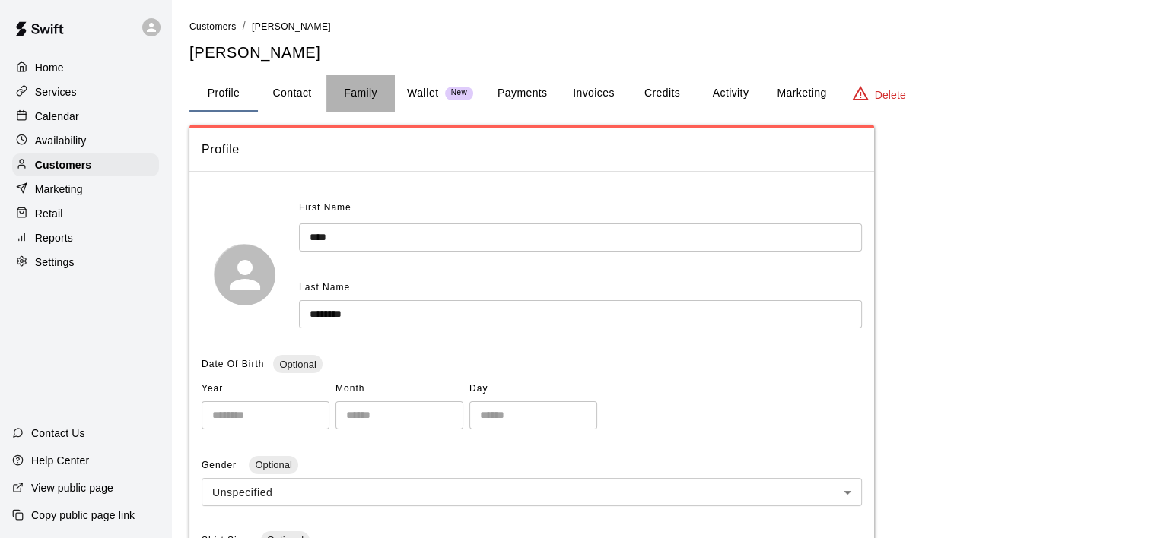
click at [370, 90] on button "Family" at bounding box center [360, 93] width 68 height 37
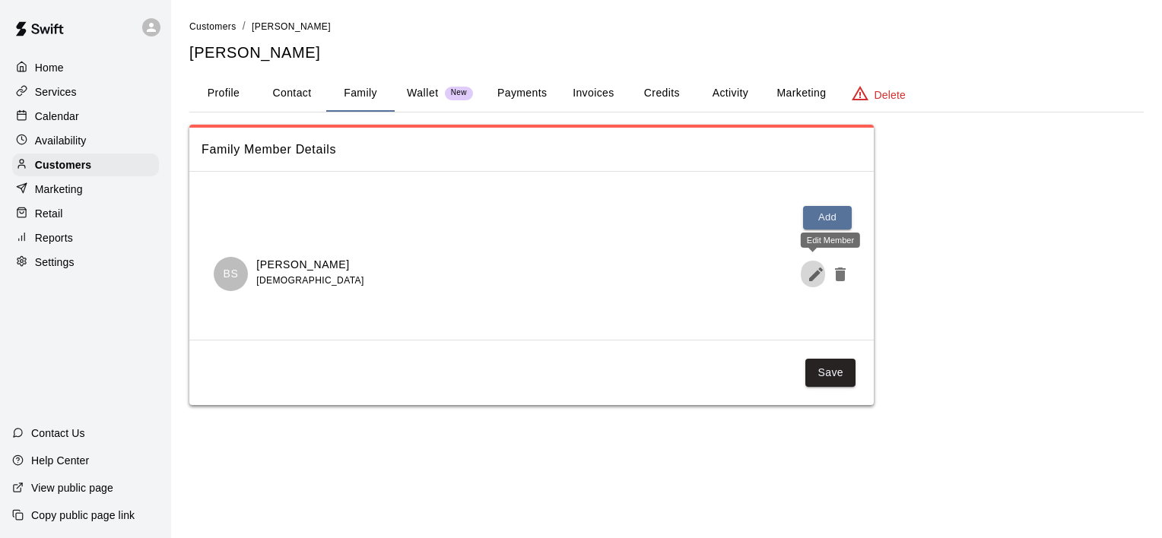
click at [814, 281] on icon "Edit Member" at bounding box center [816, 274] width 18 height 18
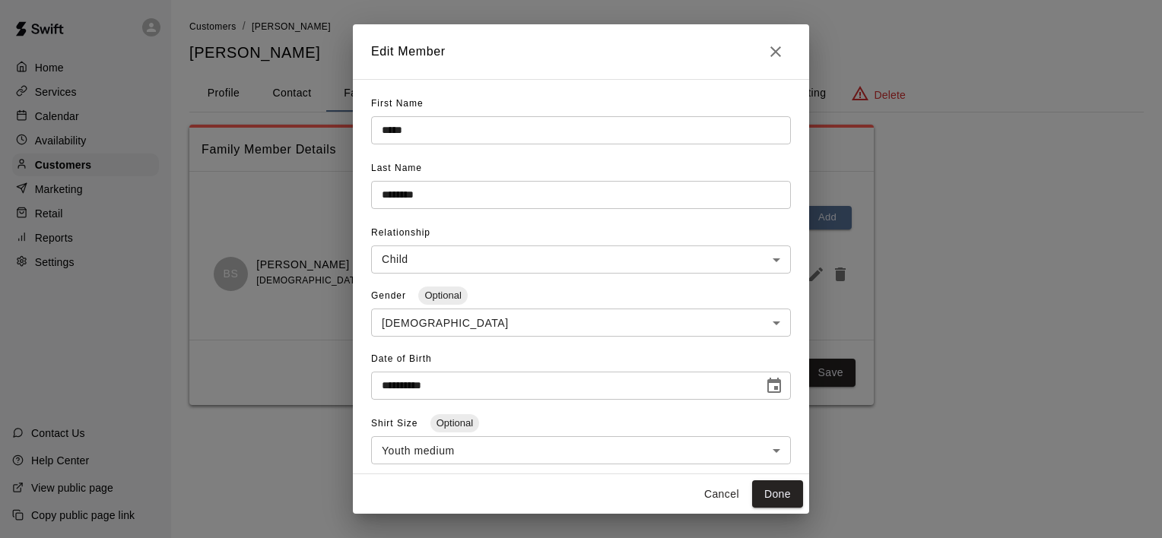
click at [87, 170] on div "**********" at bounding box center [581, 269] width 1162 height 538
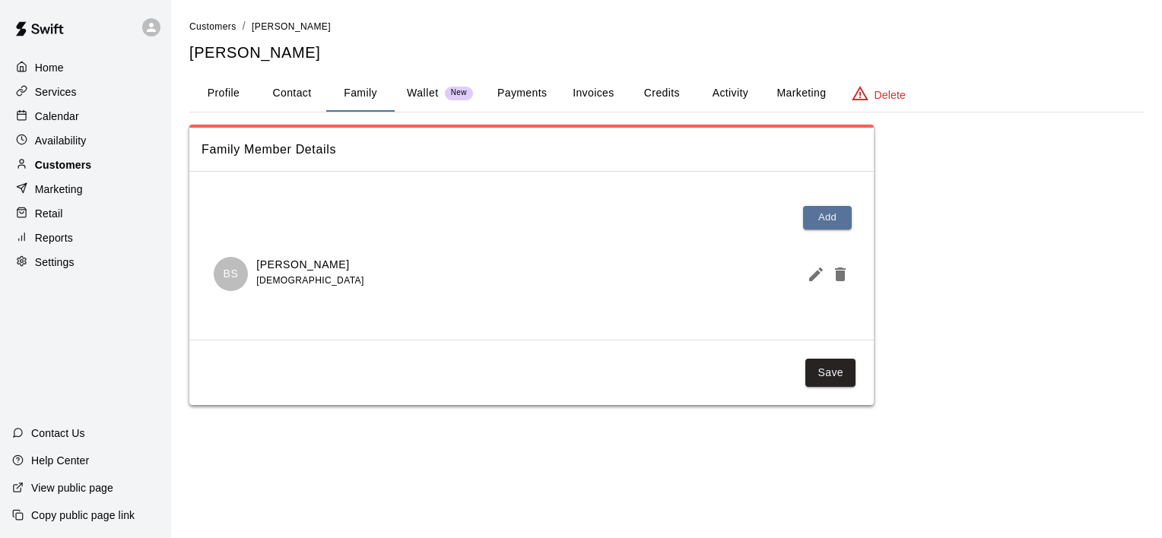
click at [71, 172] on p "Customers" at bounding box center [63, 164] width 56 height 15
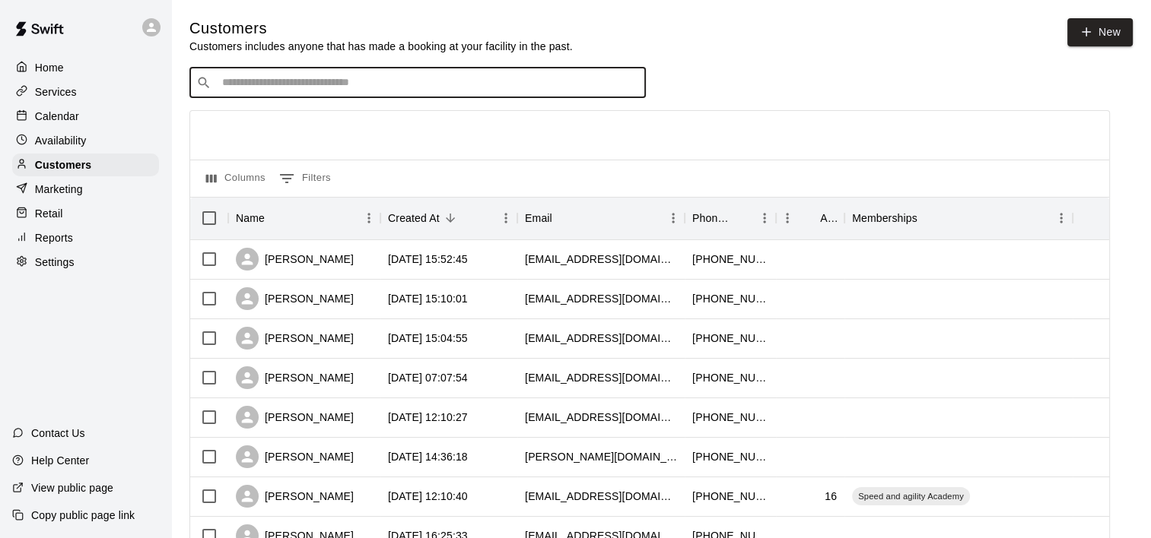
click at [245, 85] on input "Search customers by name or email" at bounding box center [427, 82] width 421 height 15
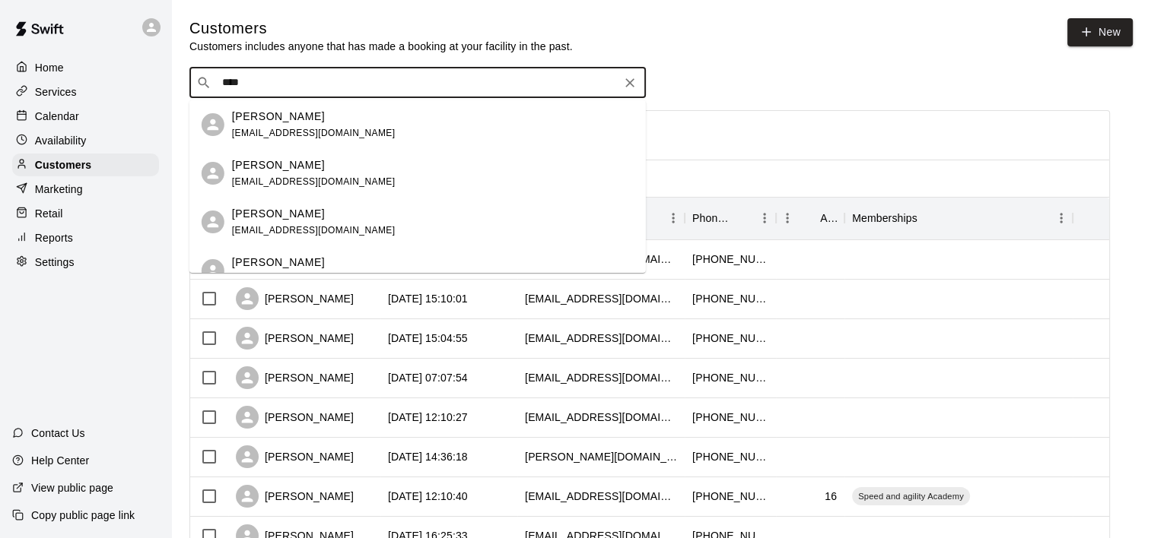
type input "*****"
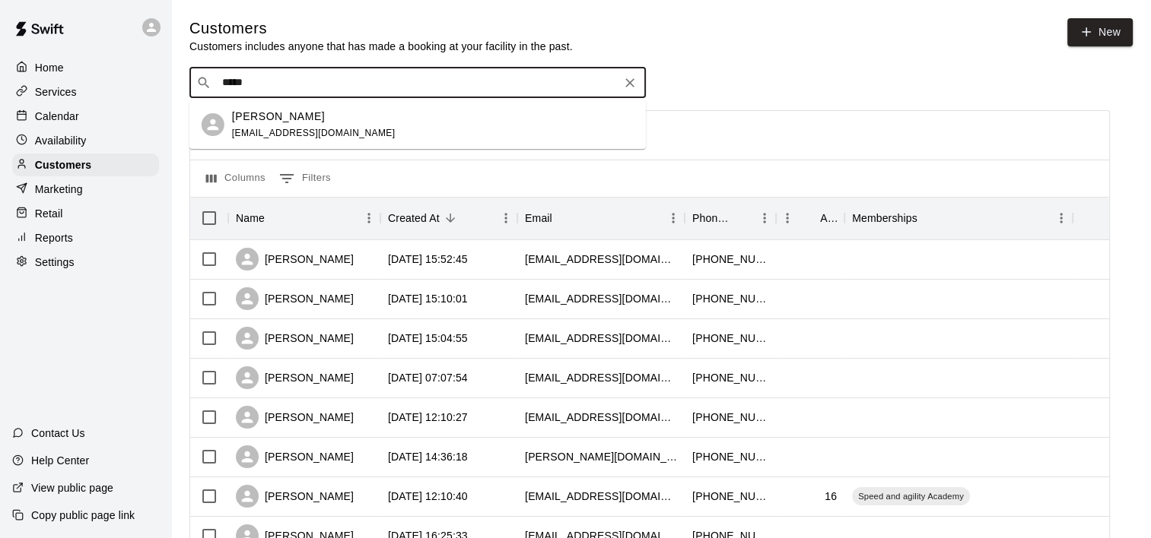
click at [332, 129] on span "ryanjjordan79@gmail.com" at bounding box center [313, 133] width 163 height 11
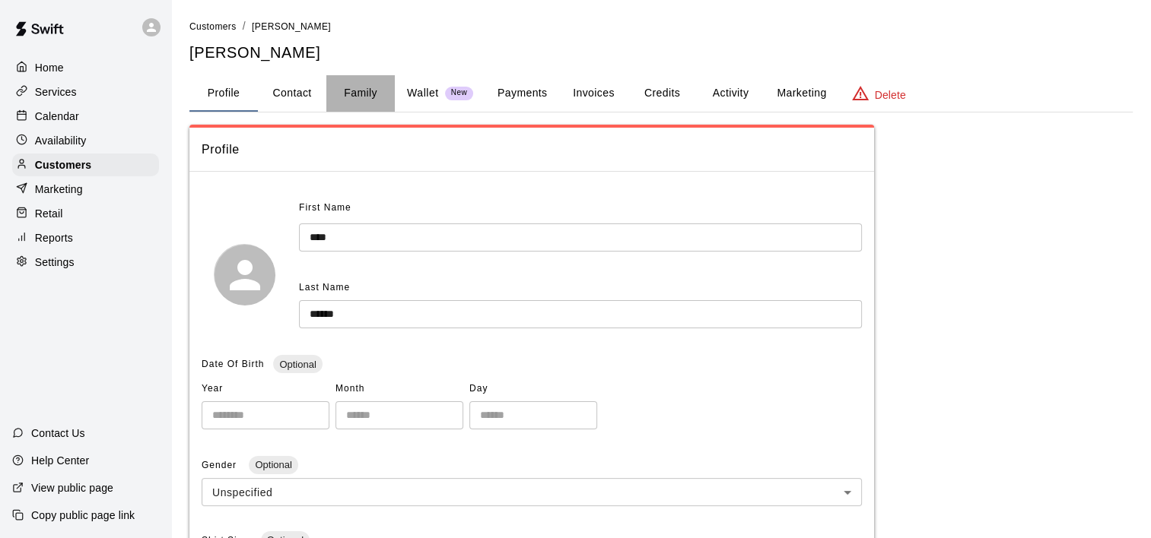
click at [370, 94] on button "Family" at bounding box center [360, 93] width 68 height 37
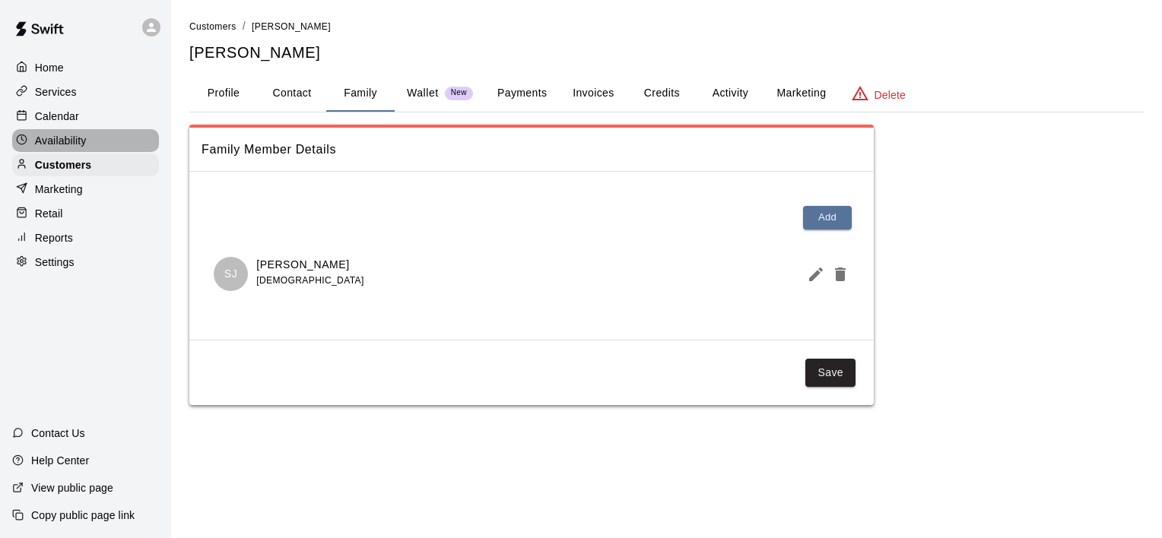
click at [43, 144] on p "Availability" at bounding box center [61, 140] width 52 height 15
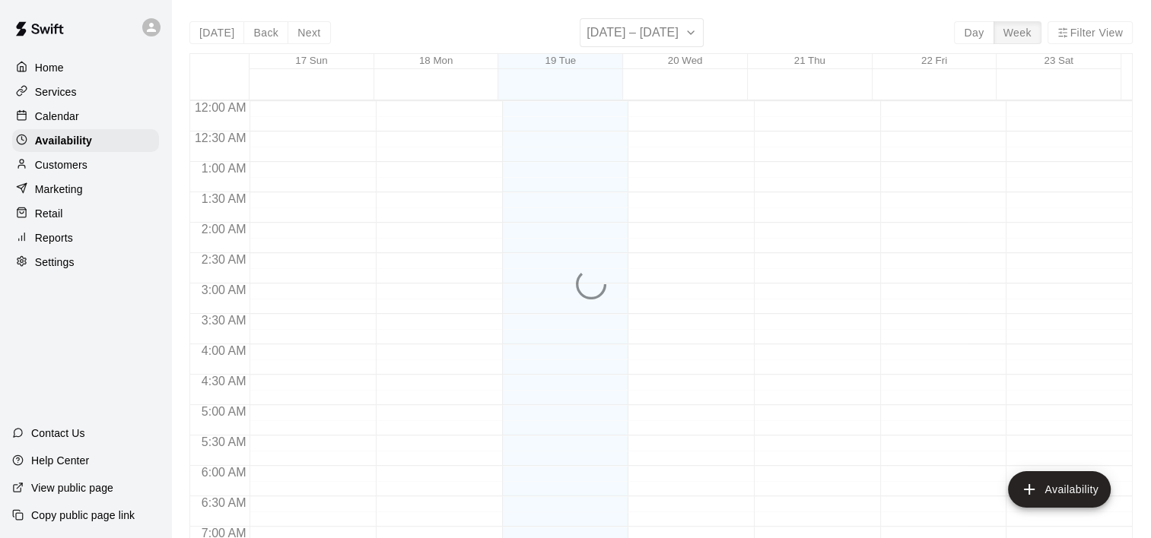
scroll to position [620, 0]
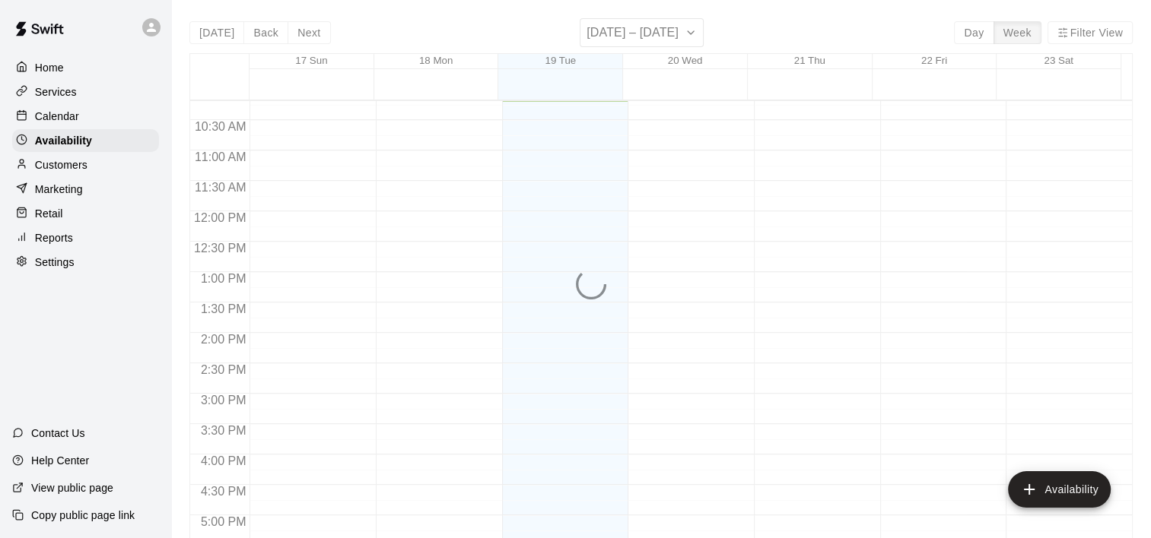
click at [52, 95] on p "Services" at bounding box center [56, 91] width 42 height 15
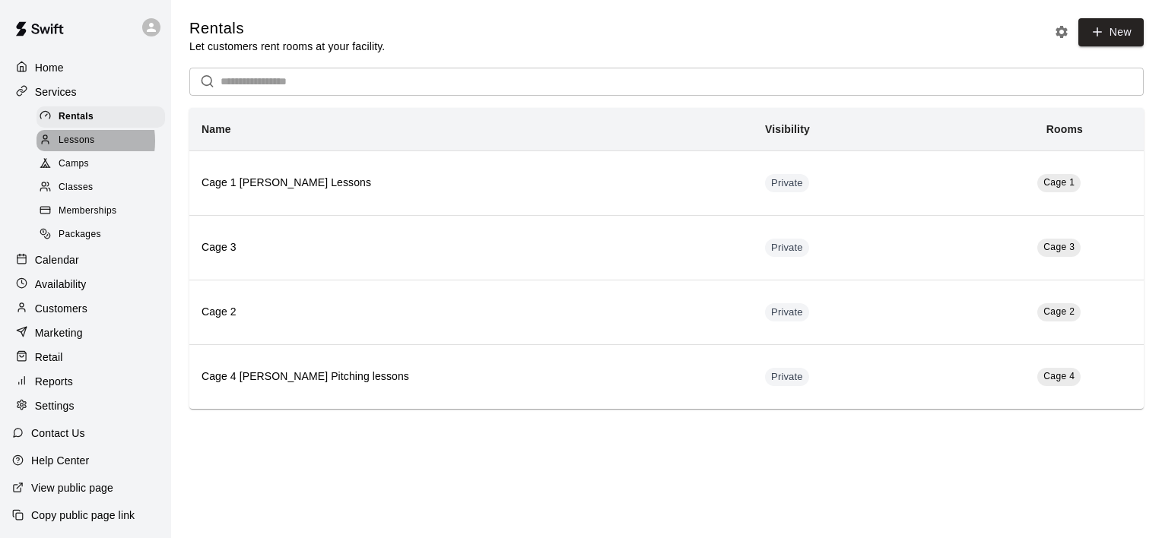
click at [78, 144] on span "Lessons" at bounding box center [77, 140] width 37 height 15
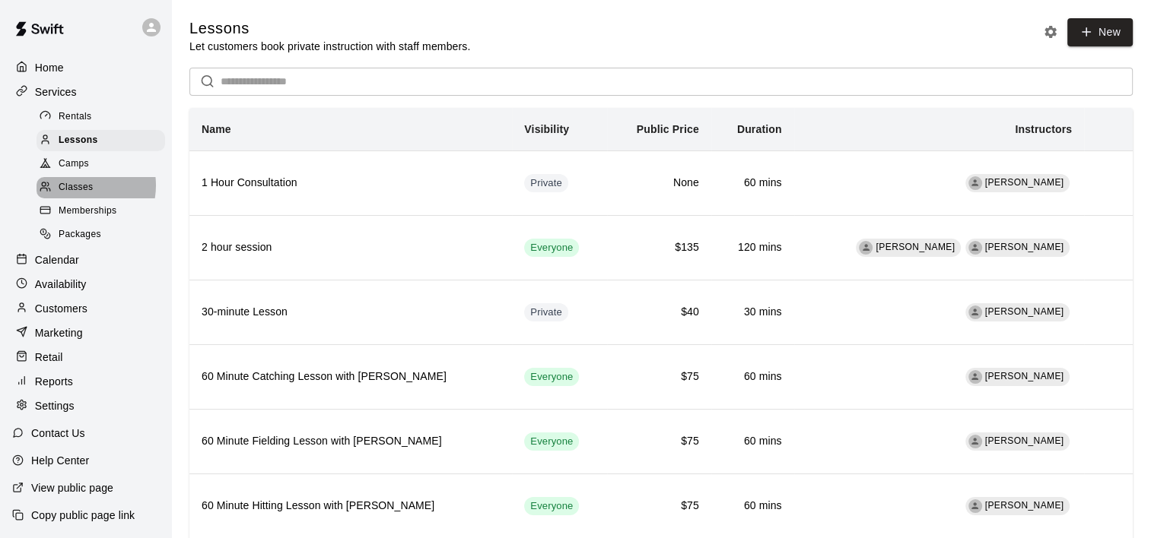
click at [77, 192] on span "Classes" at bounding box center [76, 187] width 34 height 15
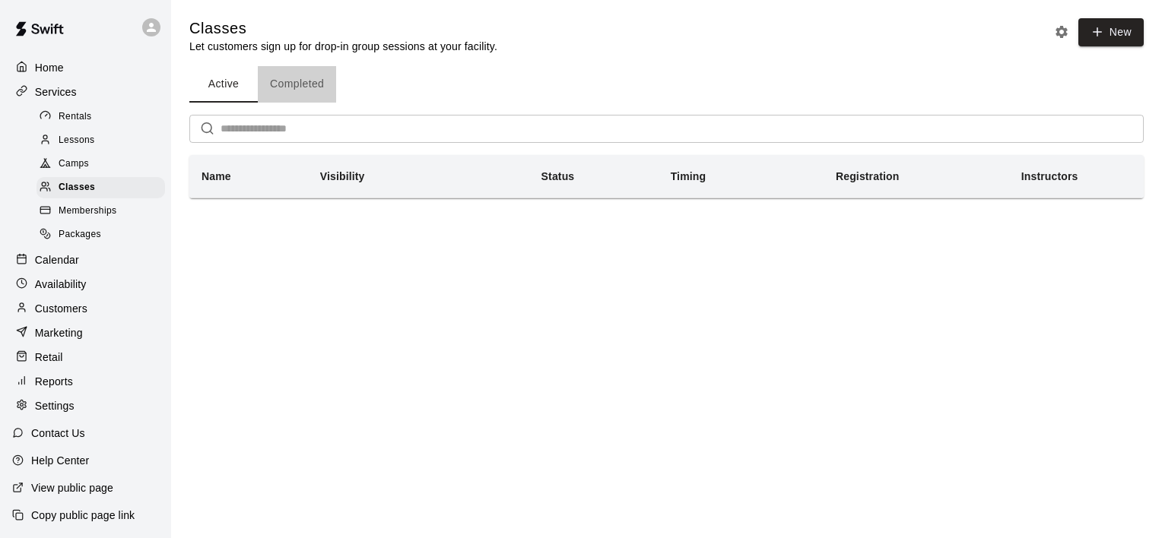
click at [290, 76] on button "Completed" at bounding box center [297, 84] width 78 height 37
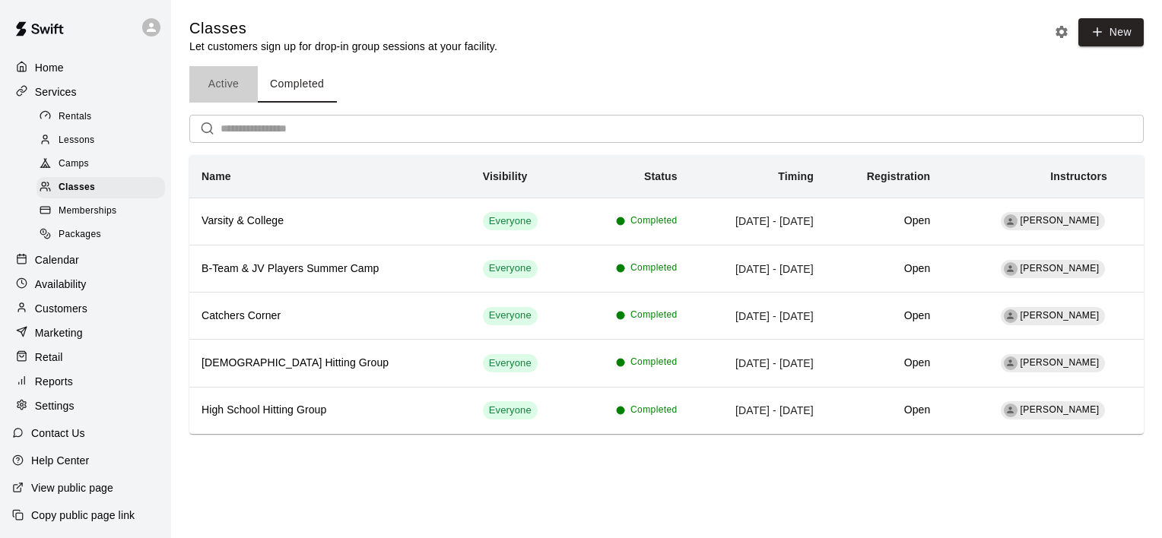
click at [229, 82] on button "Active" at bounding box center [223, 84] width 68 height 37
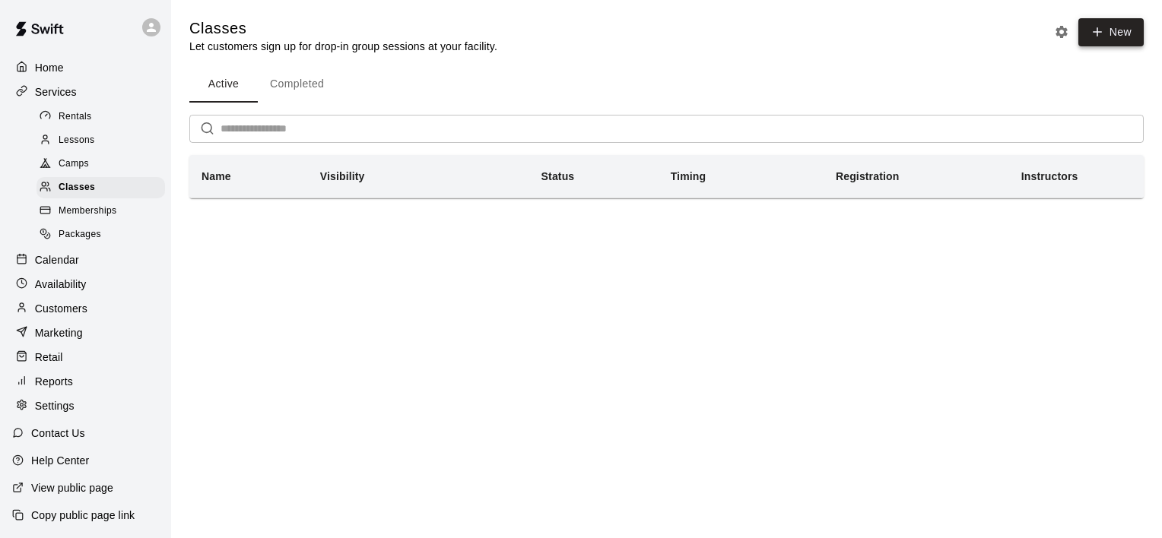
click at [1101, 37] on icon "button" at bounding box center [1097, 32] width 14 height 14
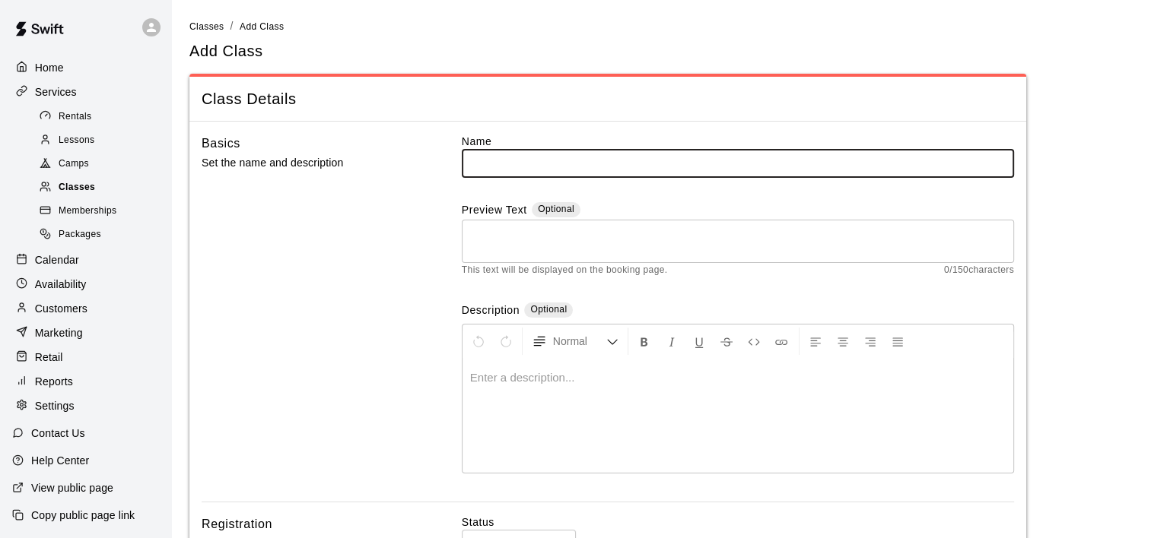
click at [93, 192] on div "Classes" at bounding box center [101, 187] width 129 height 21
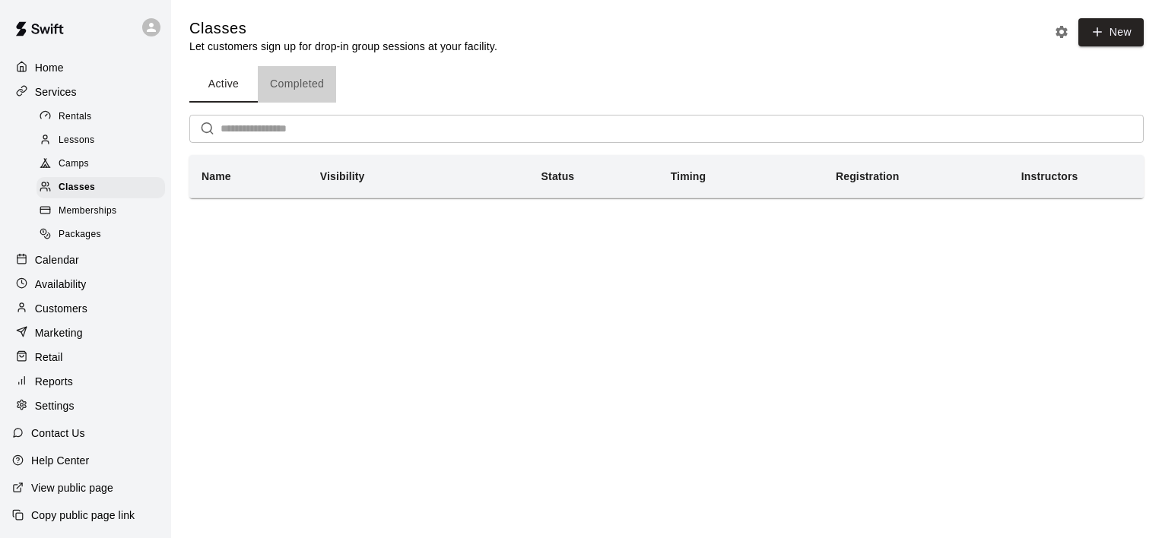
click at [319, 87] on button "Completed" at bounding box center [297, 84] width 78 height 37
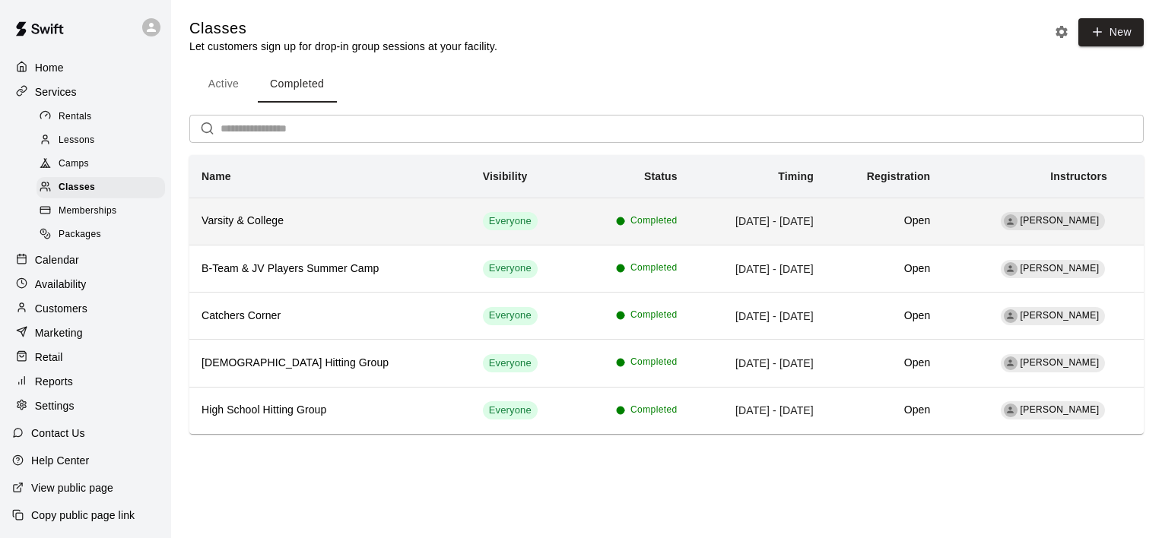
click at [273, 227] on h6 "Varsity & College" at bounding box center [330, 221] width 257 height 17
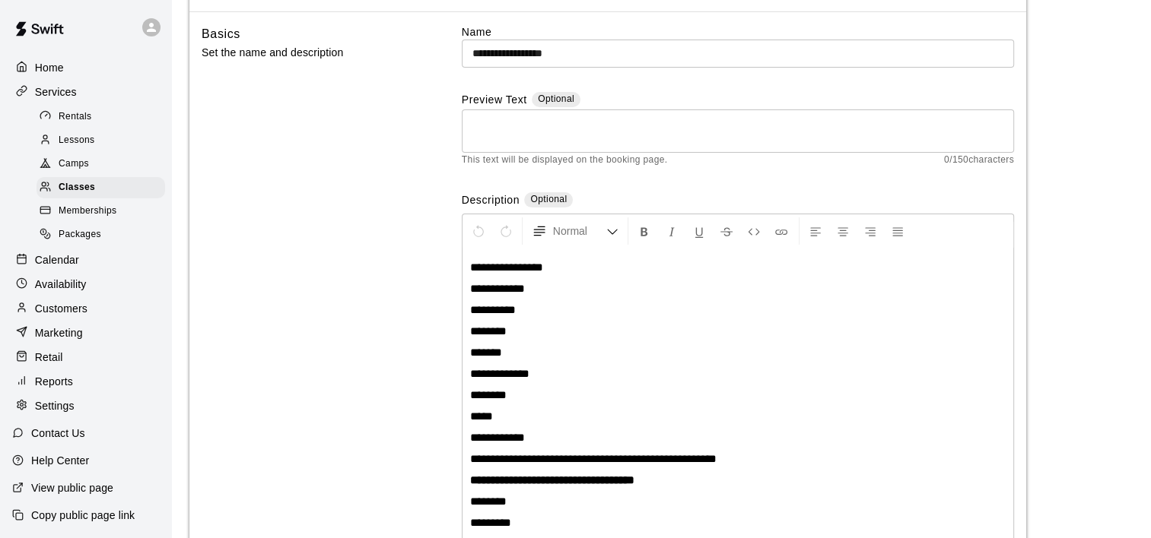
scroll to position [76, 0]
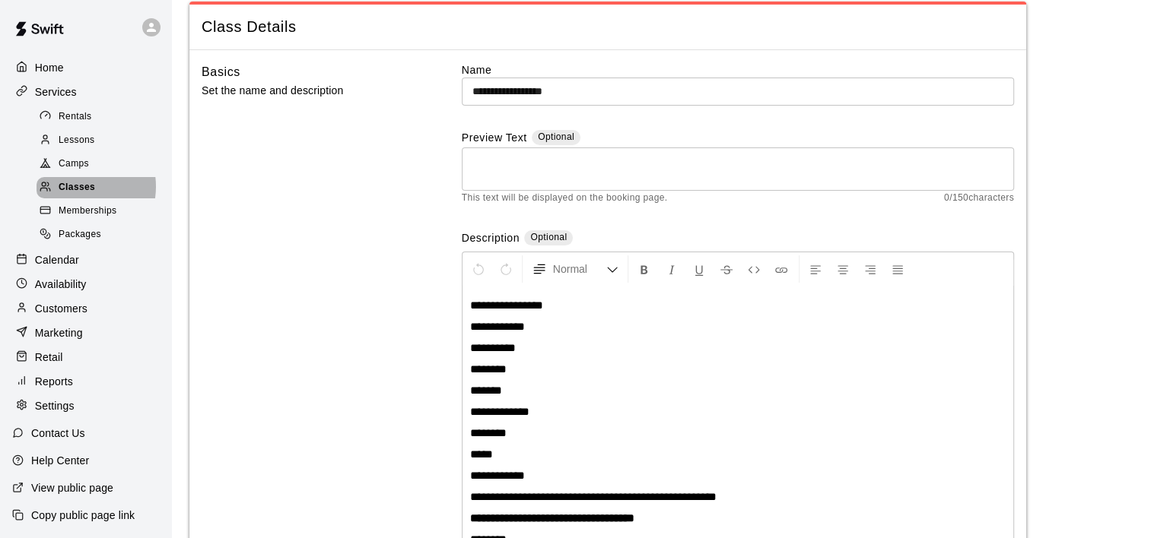
click at [73, 193] on span "Classes" at bounding box center [77, 187] width 37 height 15
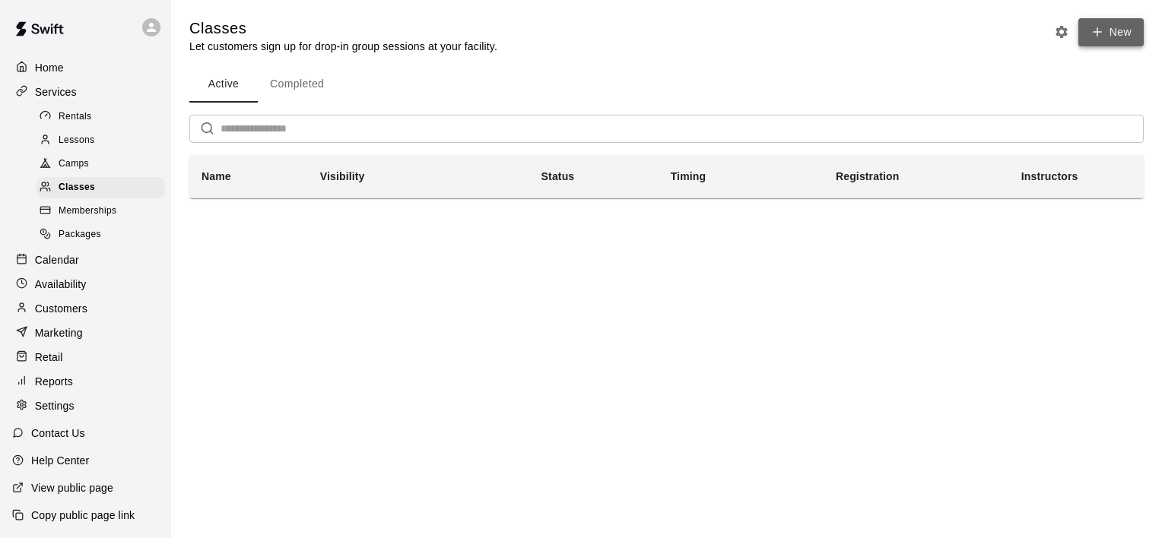
click at [1087, 27] on button "New" at bounding box center [1110, 32] width 65 height 28
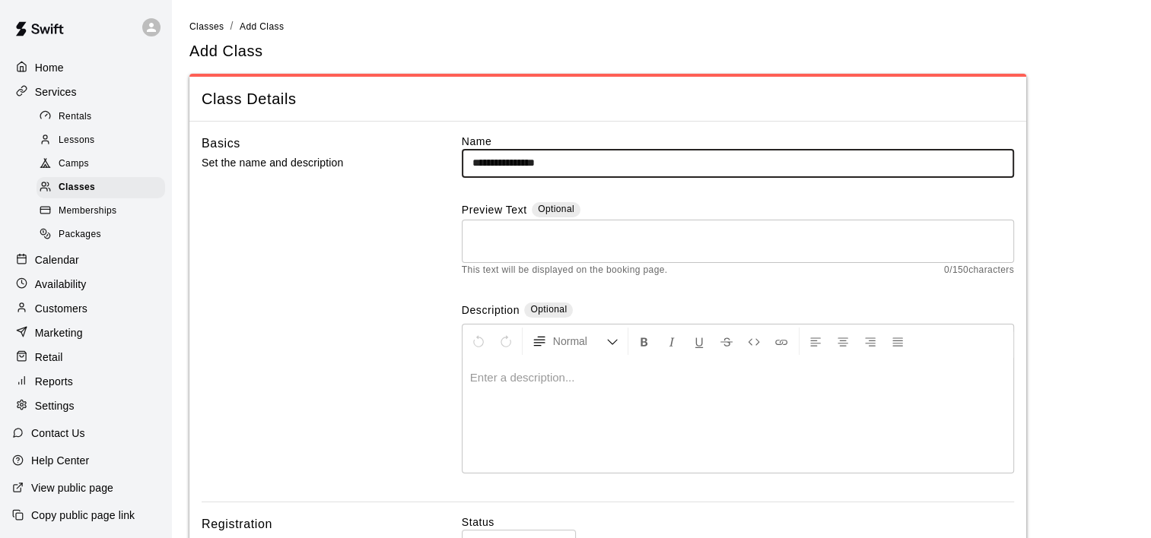
type input "**********"
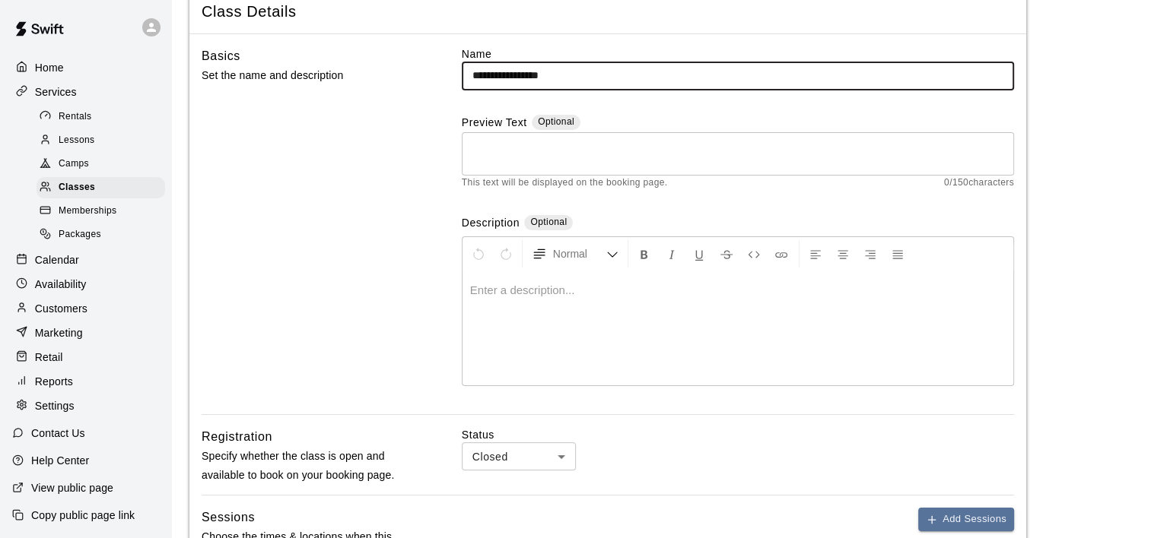
scroll to position [76, 0]
